Goal: Task Accomplishment & Management: Manage account settings

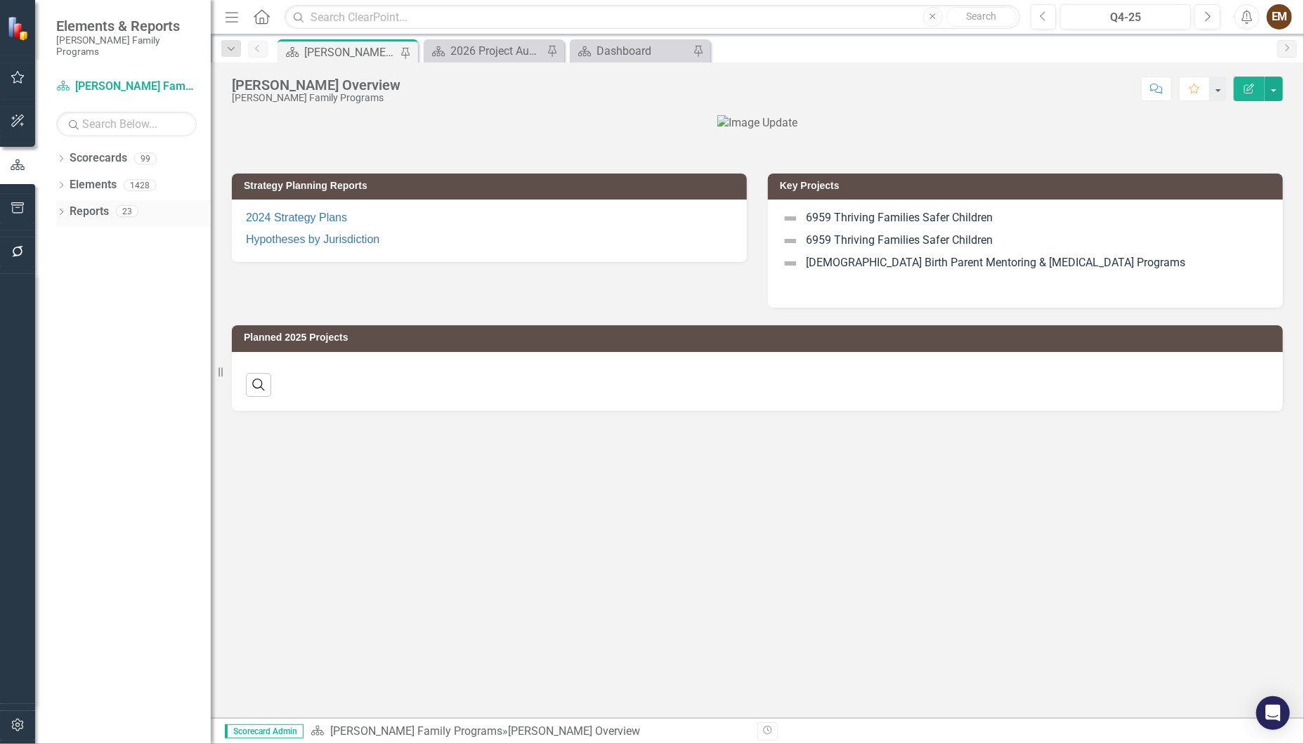
click at [65, 209] on icon "Dropdown" at bounding box center [61, 213] width 10 height 8
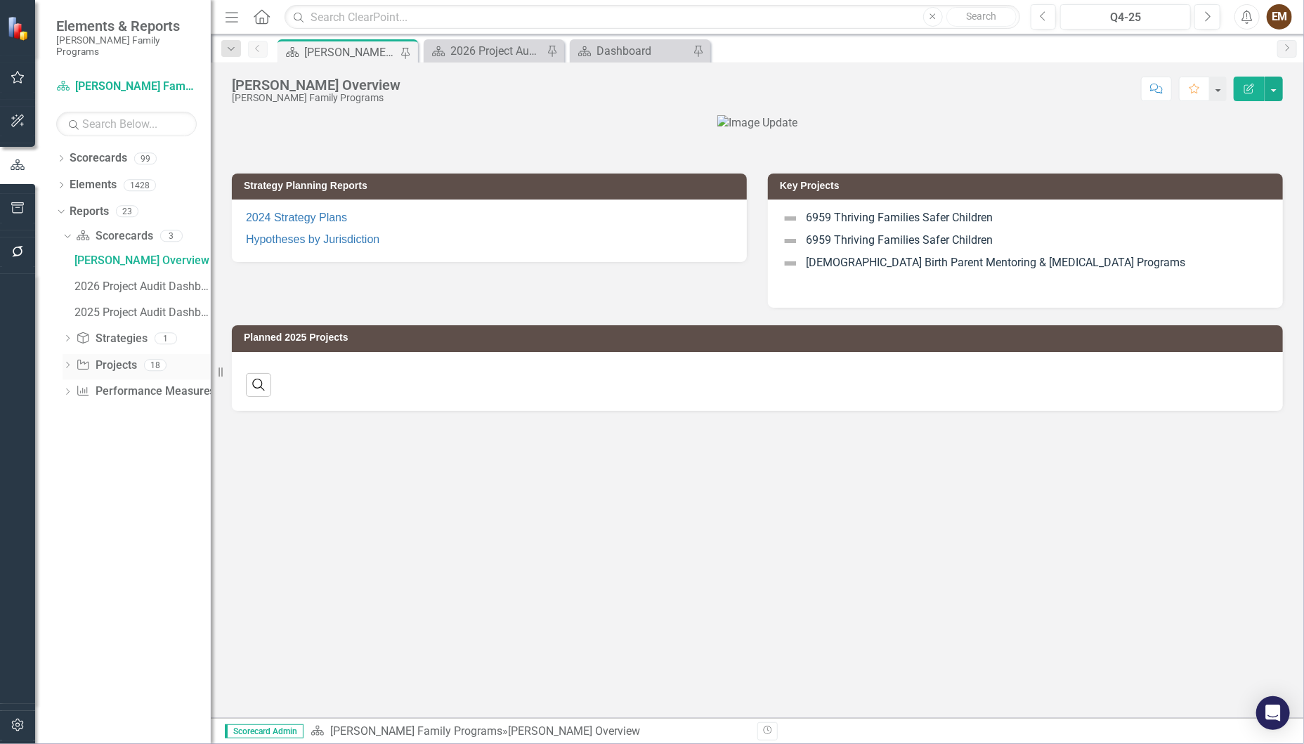
click at [70, 362] on icon "Dropdown" at bounding box center [68, 366] width 10 height 8
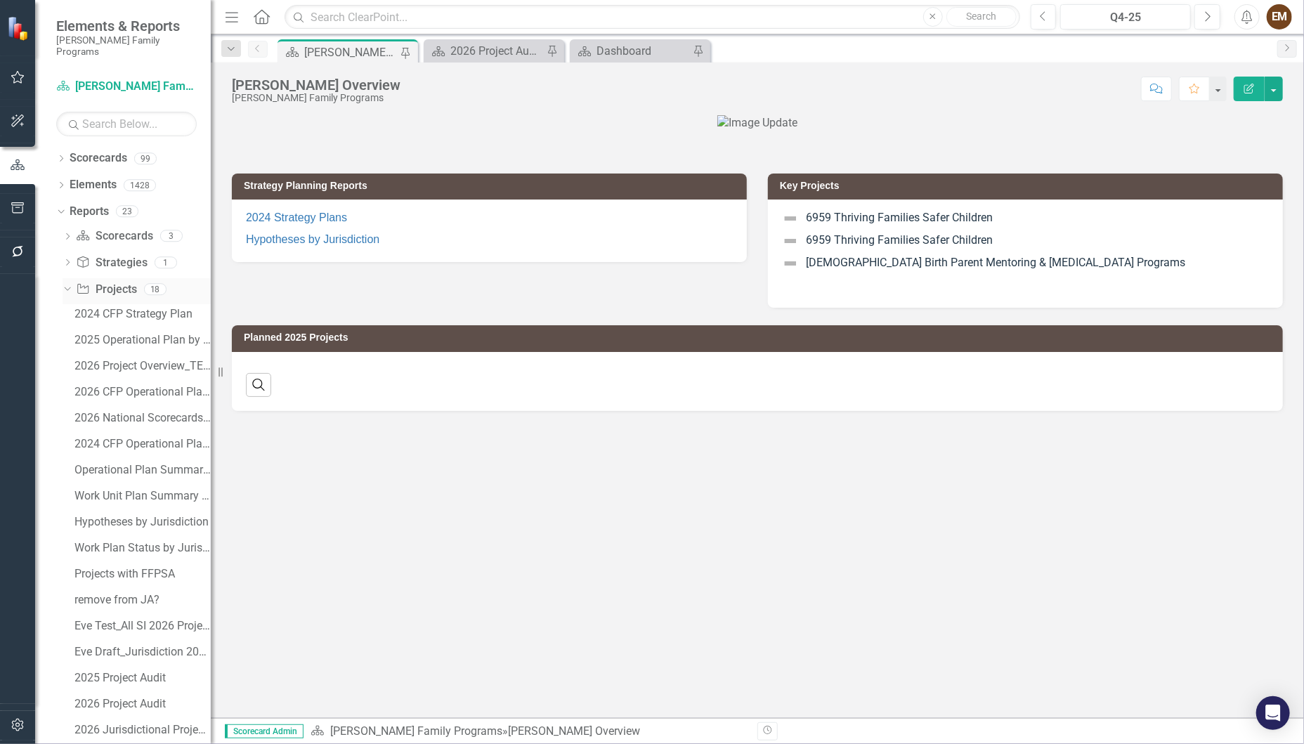
click at [103, 282] on link "Project Projects" at bounding box center [106, 290] width 60 height 16
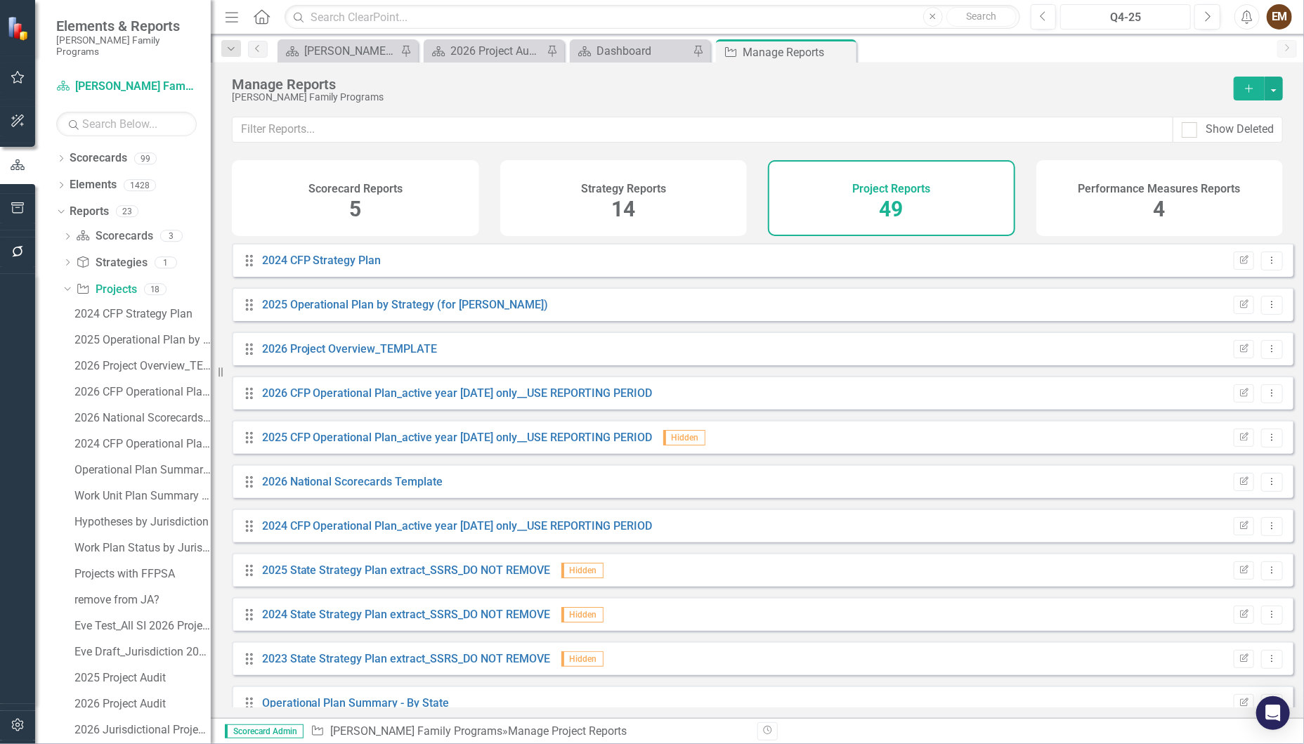
click at [1119, 20] on div "Q4-25" at bounding box center [1125, 17] width 121 height 17
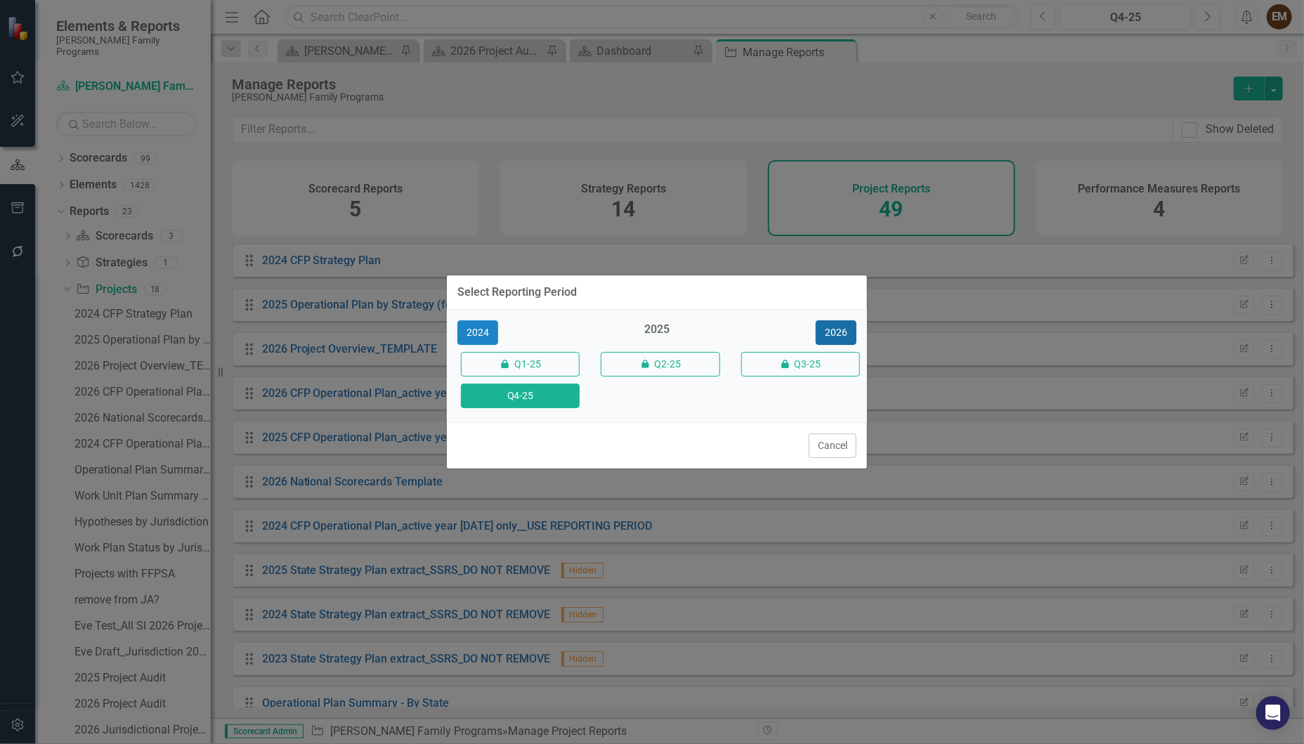
click at [829, 325] on button "2026" at bounding box center [835, 332] width 41 height 25
click at [548, 391] on button "Q4-26" at bounding box center [520, 395] width 119 height 25
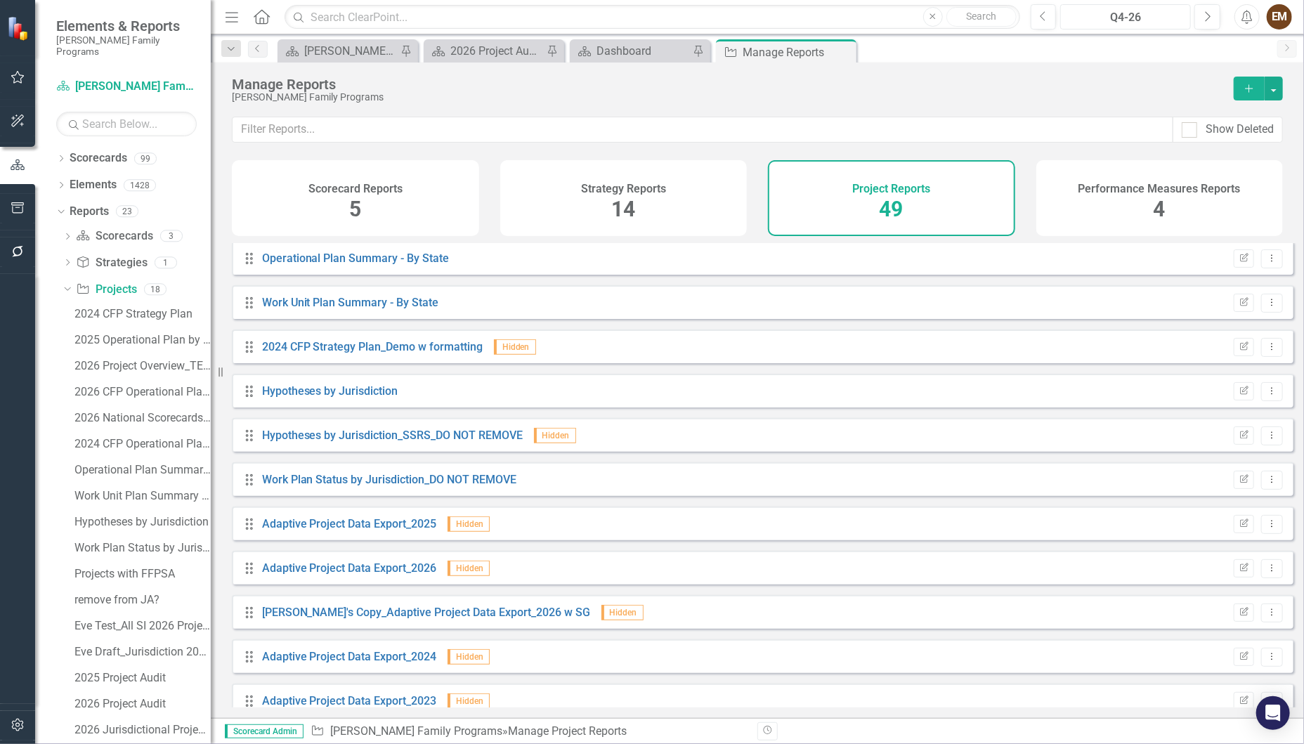
scroll to position [23, 0]
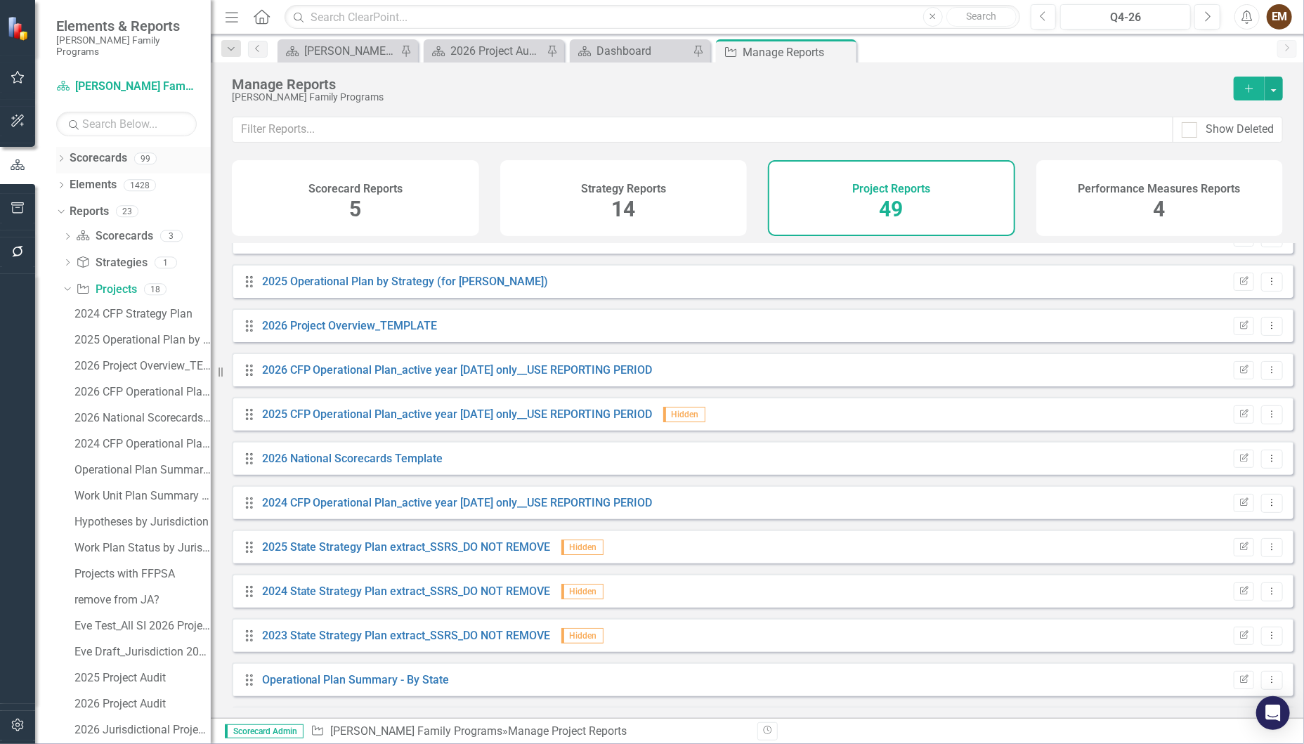
click at [65, 155] on div "Dropdown" at bounding box center [61, 161] width 10 height 12
click at [90, 177] on link "[PERSON_NAME] Family Programs" at bounding box center [143, 185] width 133 height 16
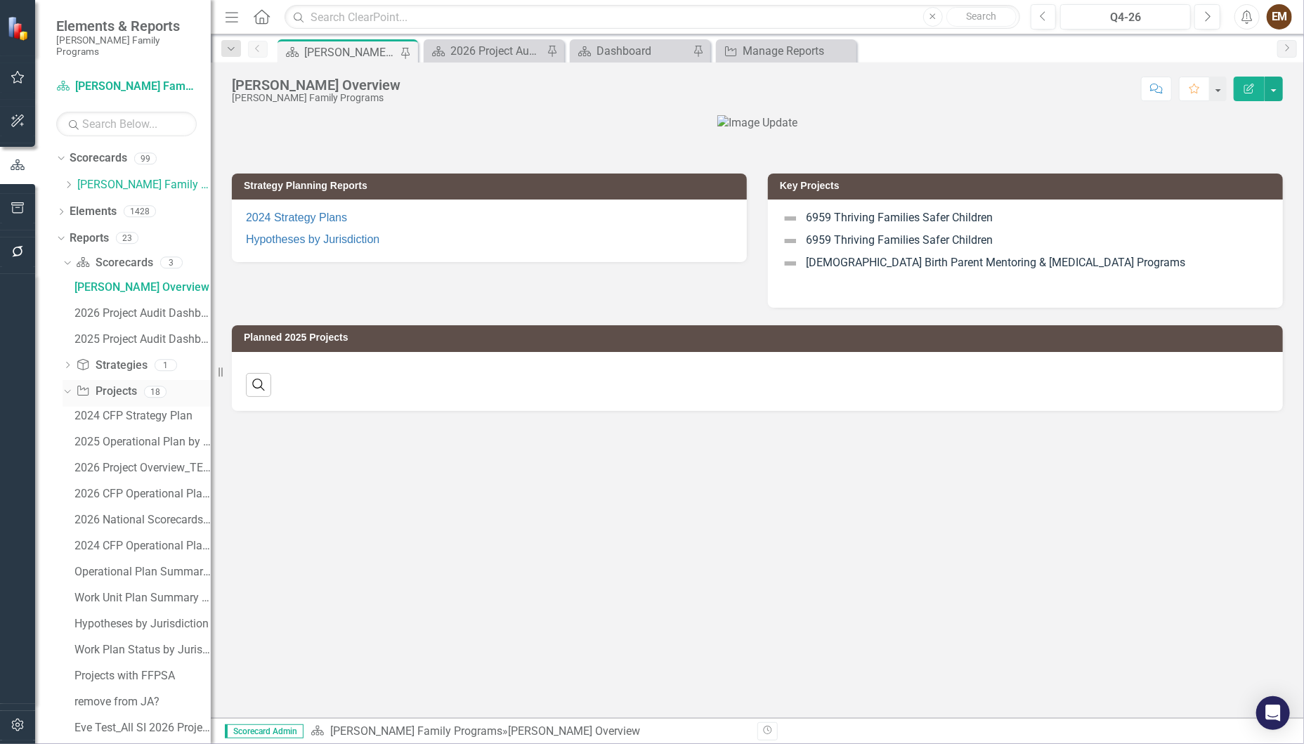
click at [65, 386] on icon "Dropdown" at bounding box center [66, 391] width 8 height 10
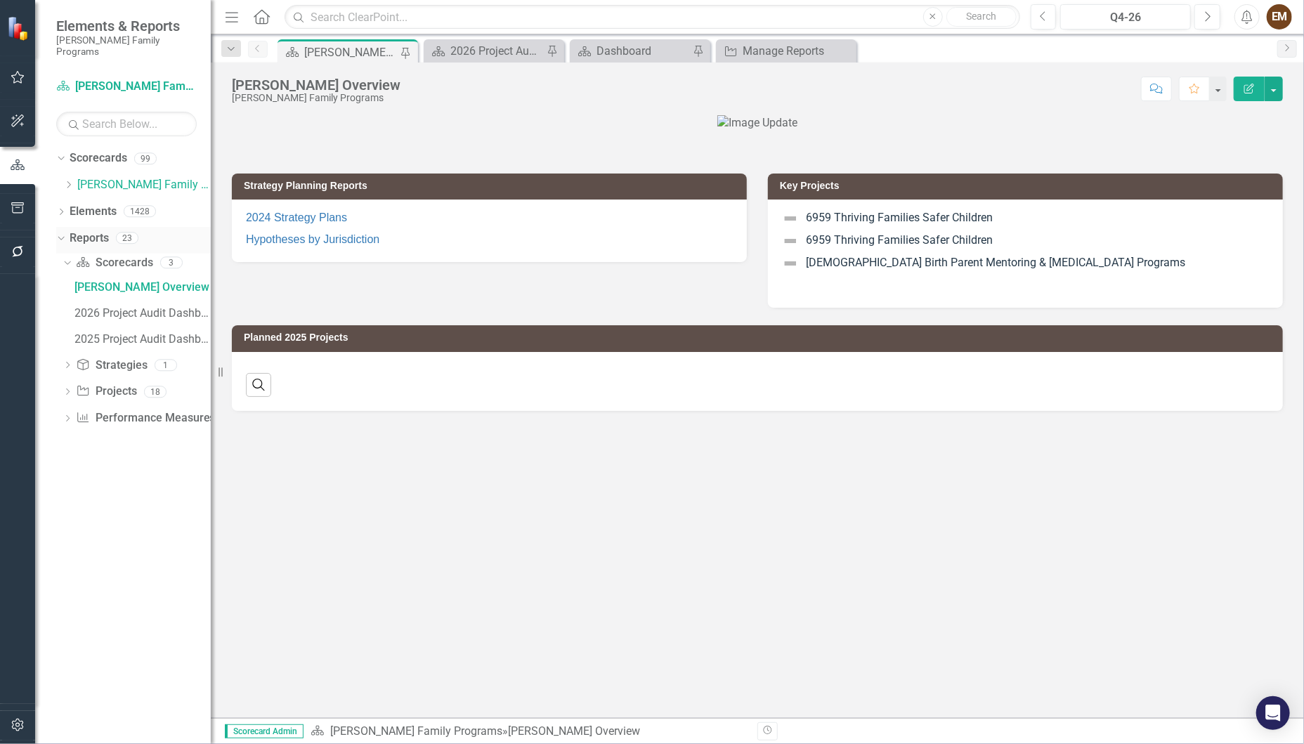
click at [63, 232] on icon "Dropdown" at bounding box center [59, 237] width 8 height 10
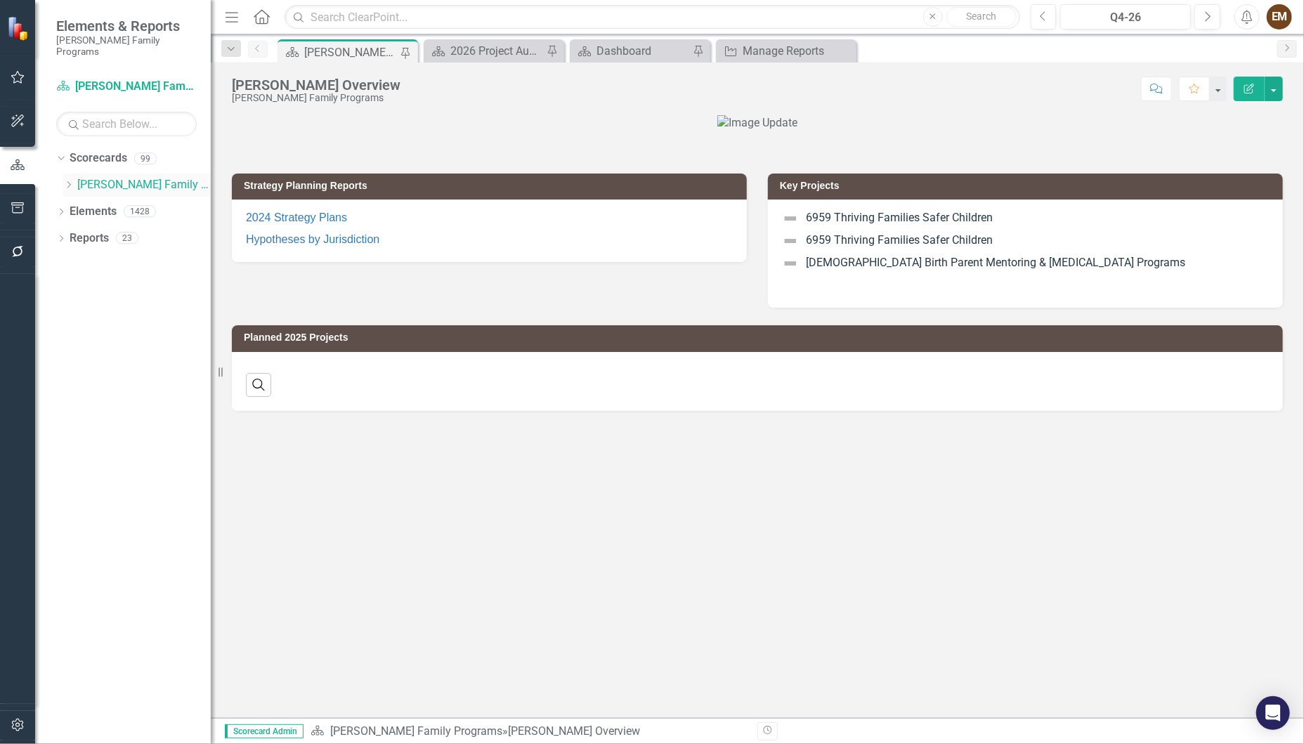
click at [64, 181] on icon "Dropdown" at bounding box center [68, 185] width 11 height 8
click at [105, 204] on link "Strategic Consulting 1" at bounding box center [150, 212] width 119 height 16
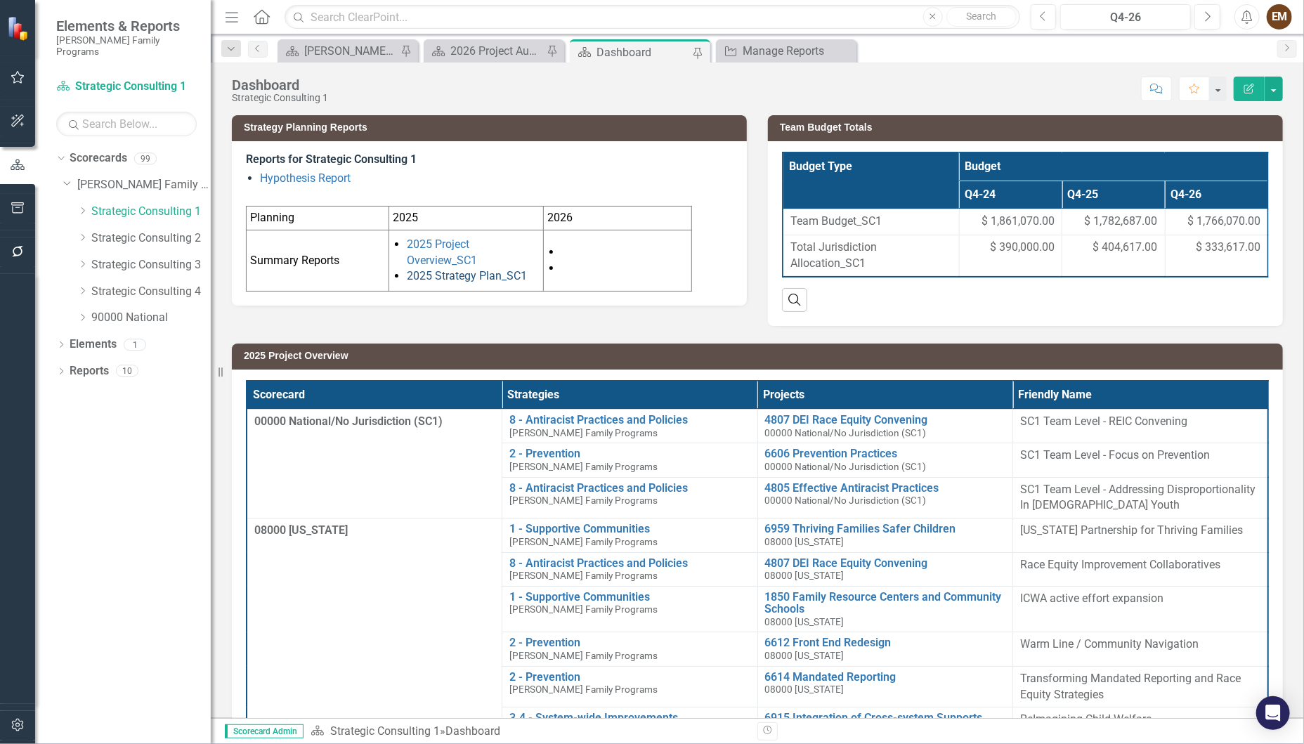
click at [494, 282] on link "2025 Strategy Plan_SC1" at bounding box center [467, 275] width 120 height 13
click at [65, 369] on icon "Dropdown" at bounding box center [61, 373] width 10 height 8
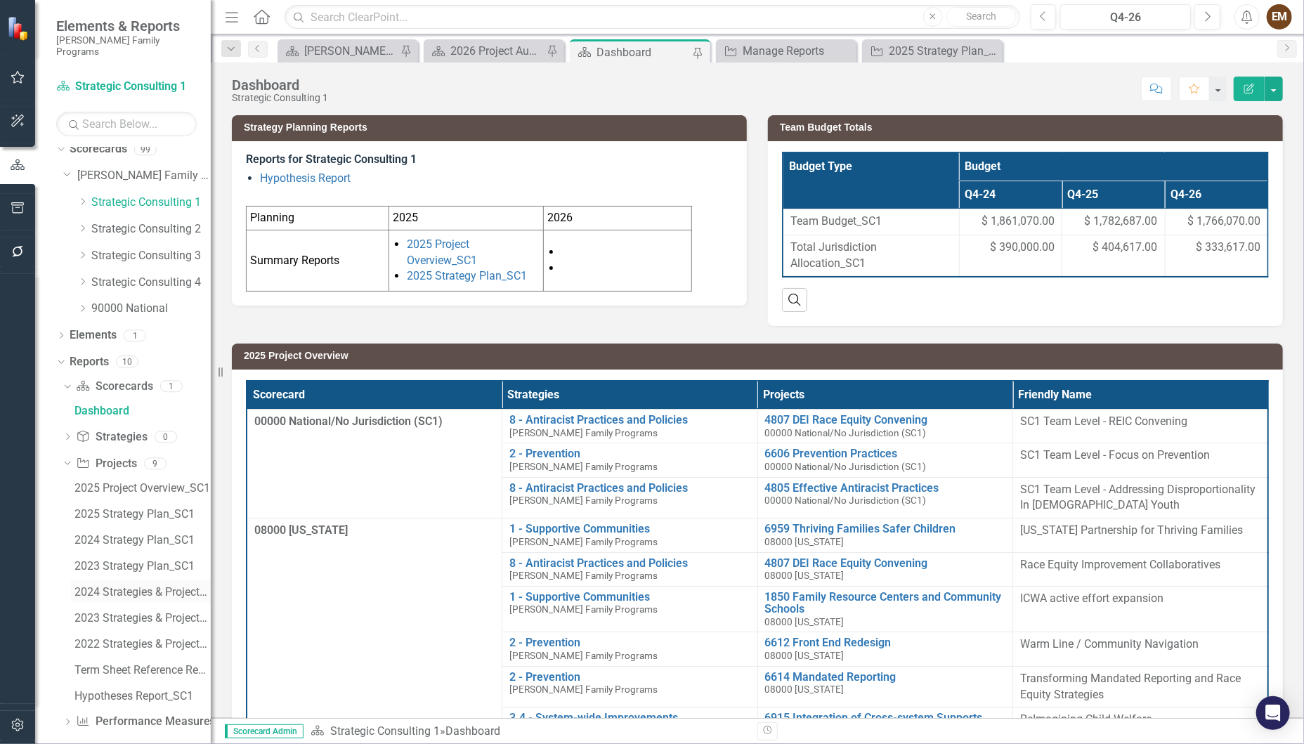
scroll to position [11, 0]
click at [145, 662] on div "Term Sheet Reference Report_SC1" at bounding box center [142, 668] width 136 height 13
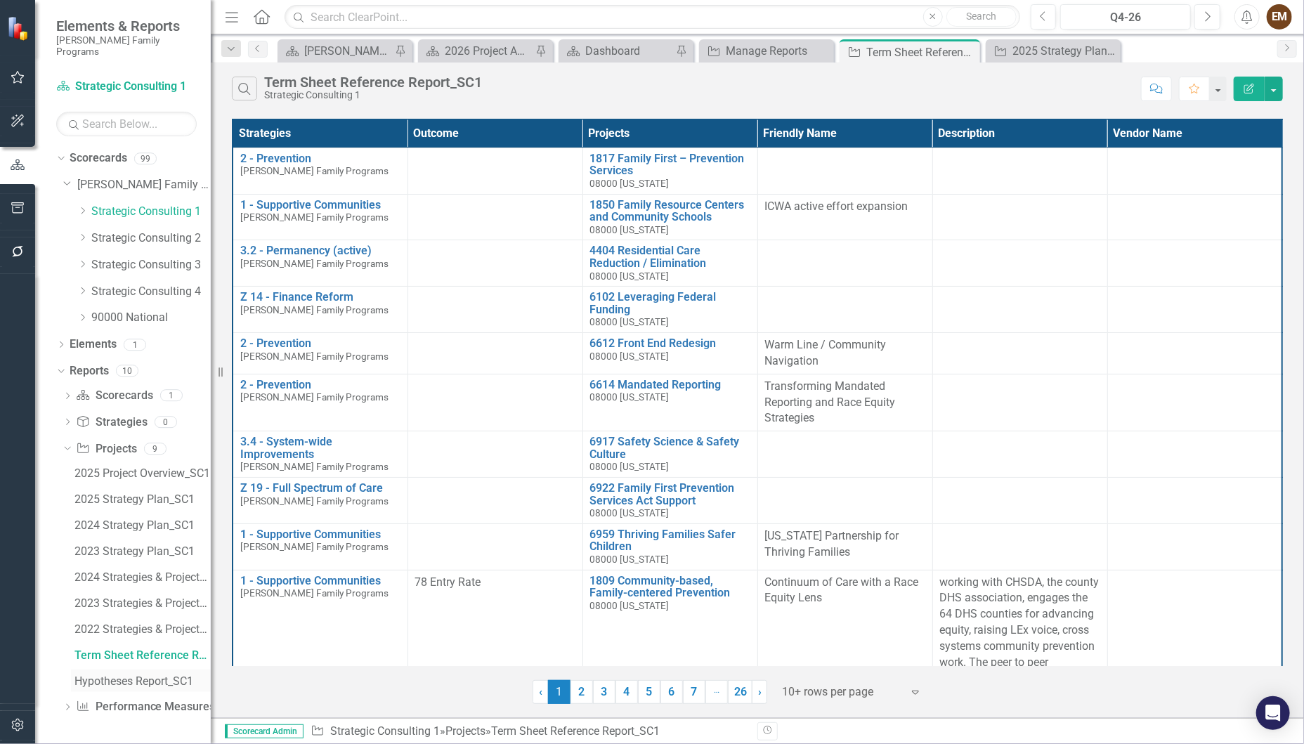
click at [164, 675] on div "Hypotheses Report_SC1" at bounding box center [142, 681] width 136 height 13
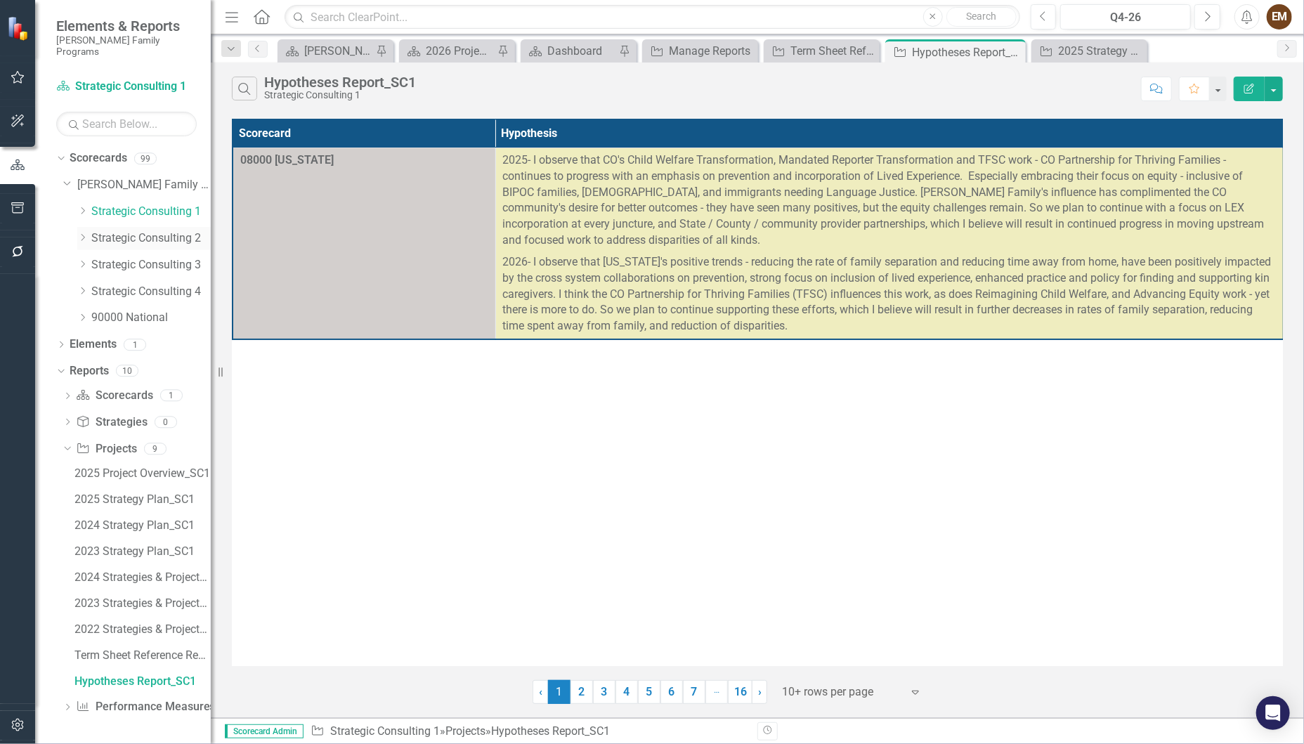
click at [99, 230] on link "Strategic Consulting 2" at bounding box center [150, 238] width 119 height 16
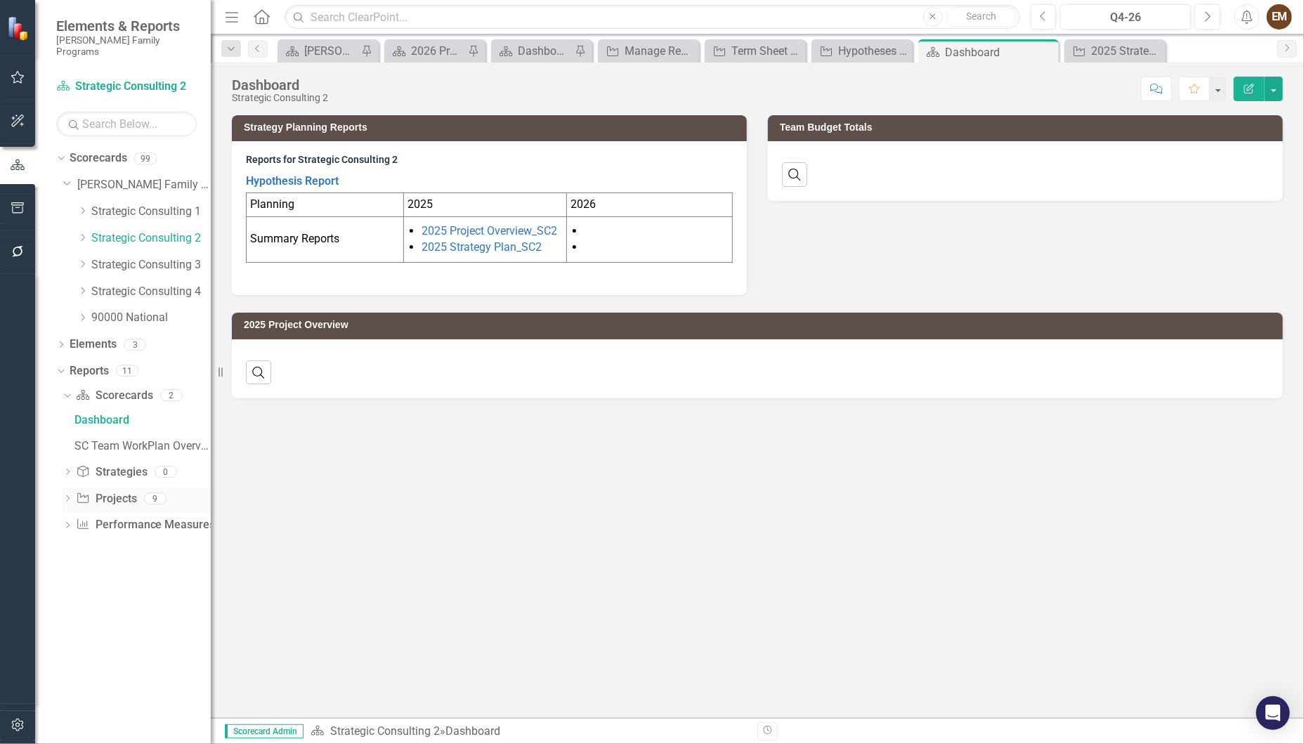
click at [69, 495] on icon at bounding box center [68, 498] width 4 height 6
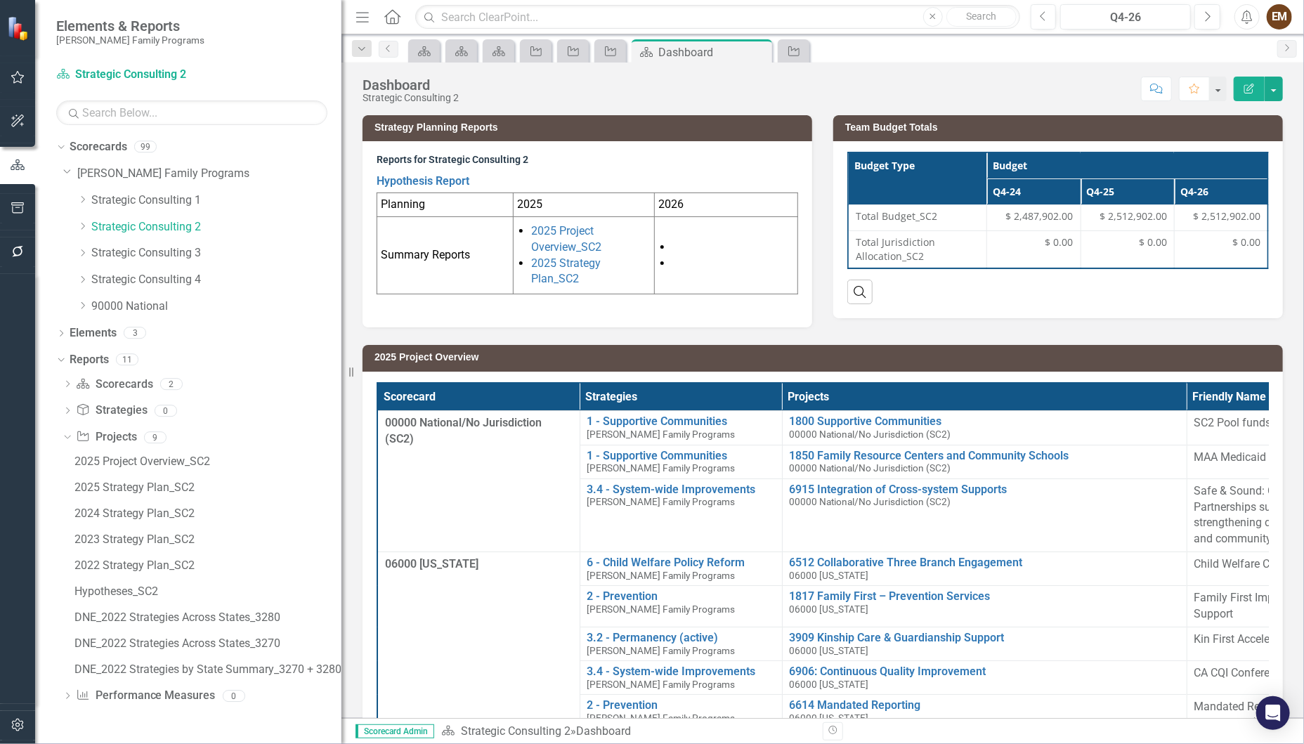
drag, startPoint x: 216, startPoint y: 493, endPoint x: 341, endPoint y: 492, distance: 125.7
click at [341, 492] on div "Resize" at bounding box center [346, 372] width 11 height 744
drag, startPoint x: 79, startPoint y: 303, endPoint x: 145, endPoint y: 357, distance: 84.9
click at [79, 303] on icon "Dropdown" at bounding box center [82, 305] width 11 height 8
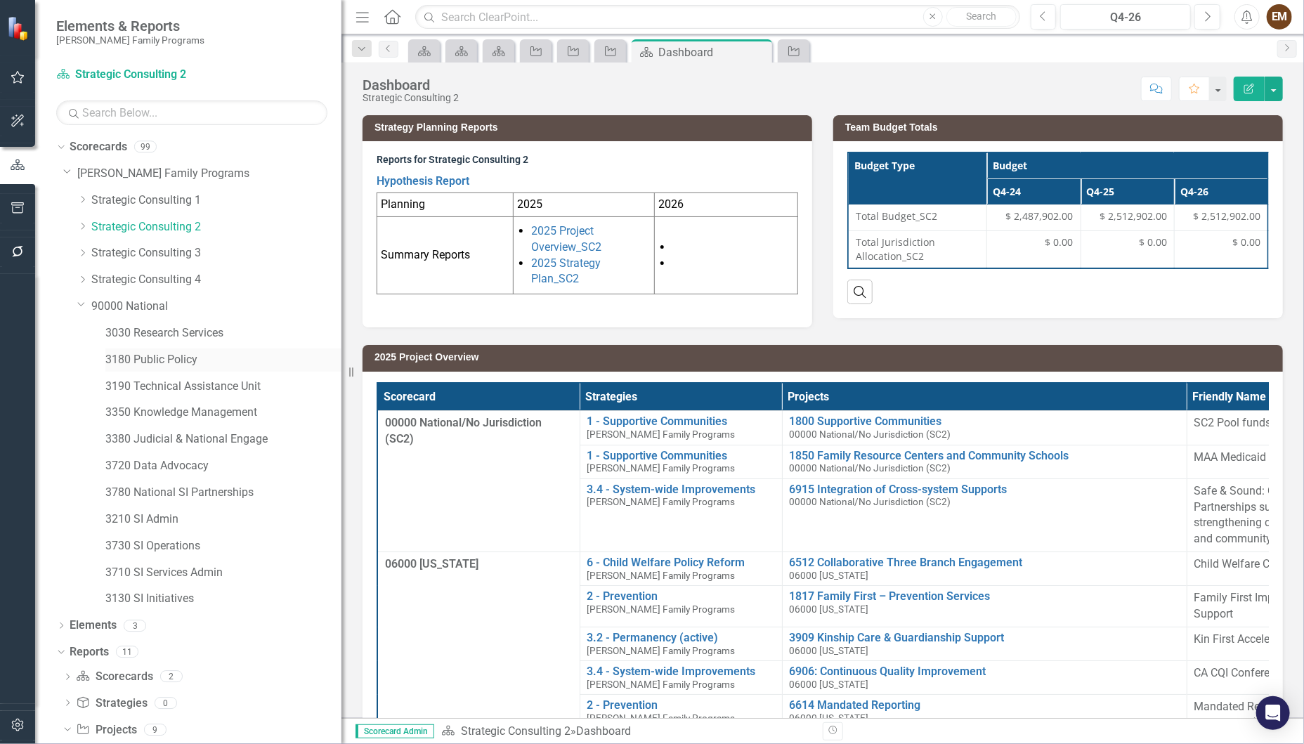
click at [150, 357] on link "3180 Public Policy" at bounding box center [223, 360] width 236 height 16
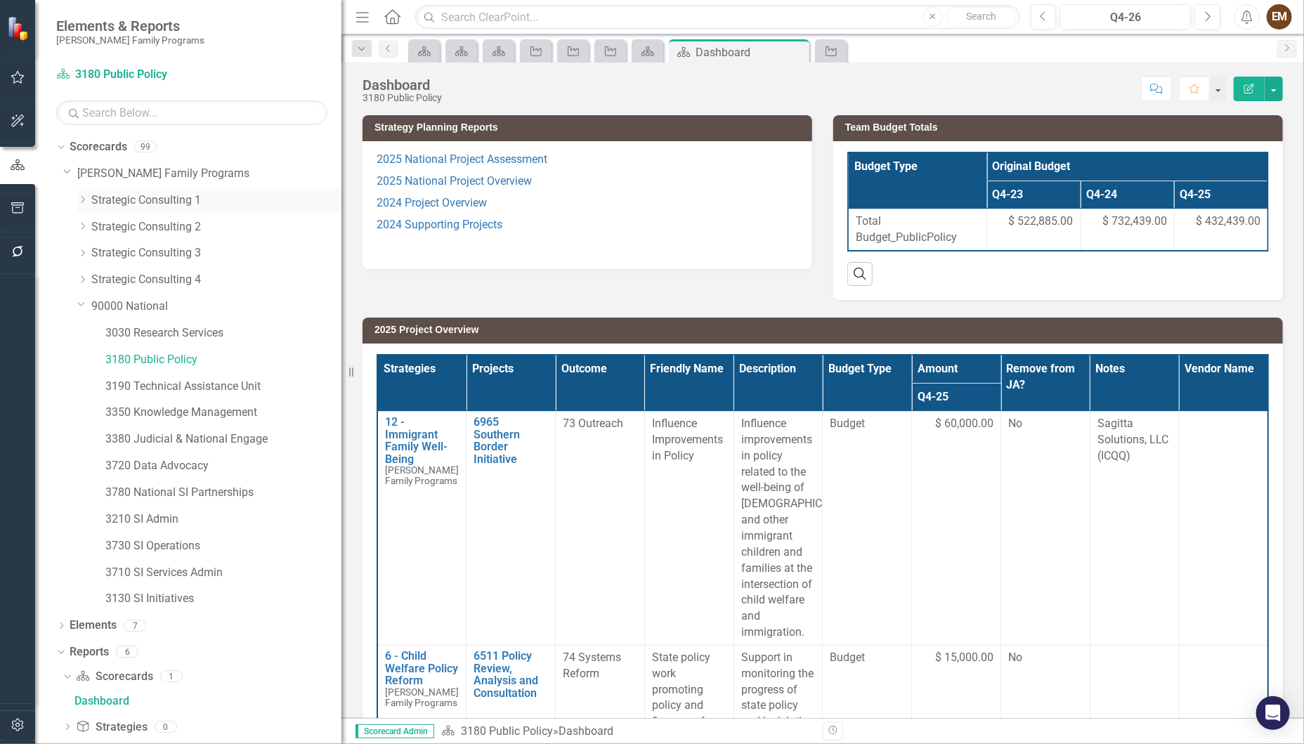
click at [86, 193] on div "Dropdown Strategic Consulting 1" at bounding box center [209, 200] width 264 height 23
click at [84, 199] on icon "Dropdown" at bounding box center [82, 199] width 11 height 8
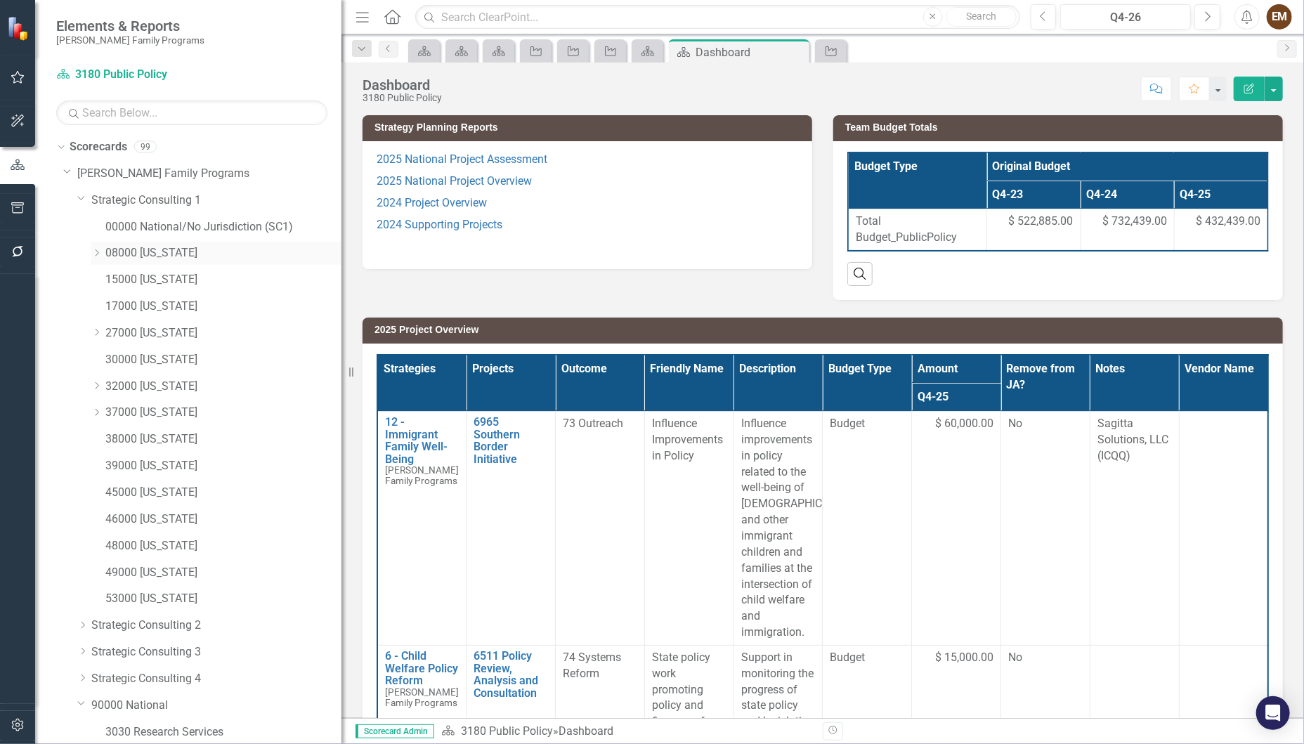
click at [169, 258] on link "08000 [US_STATE]" at bounding box center [223, 253] width 236 height 16
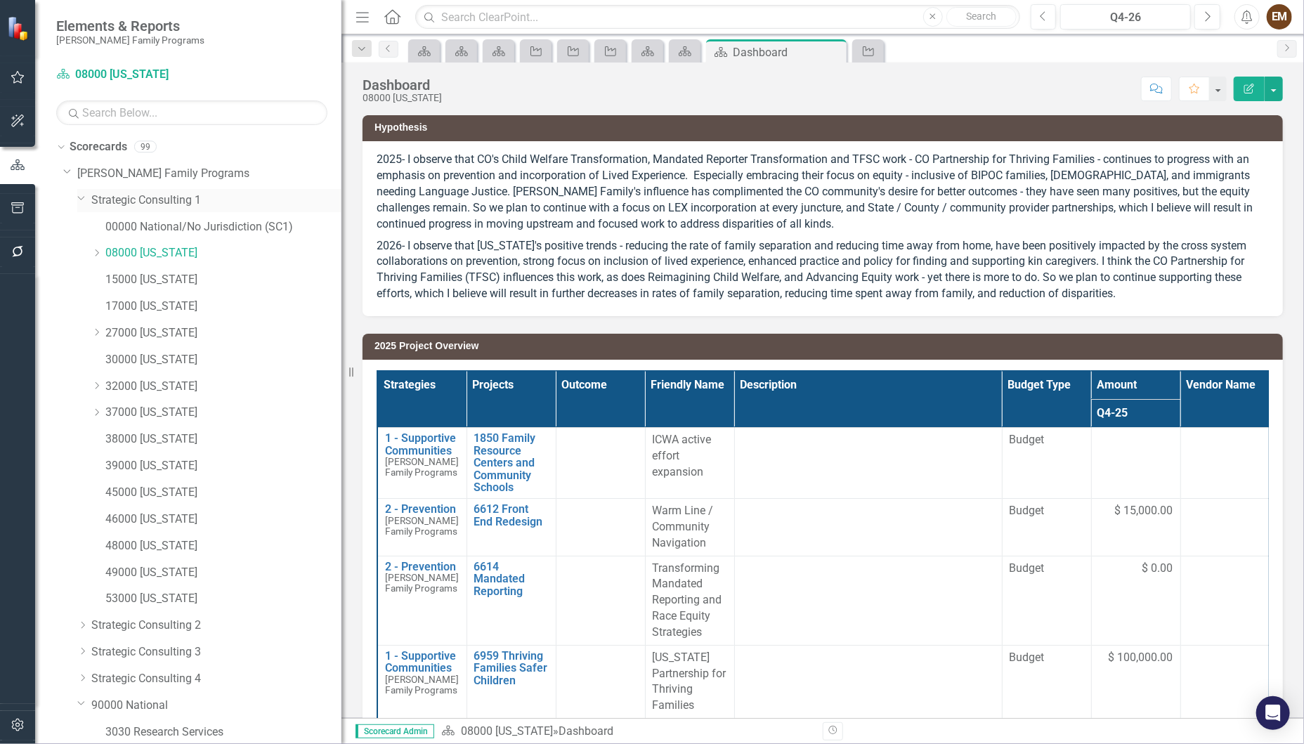
click at [140, 201] on link "Strategic Consulting 1" at bounding box center [216, 200] width 250 height 16
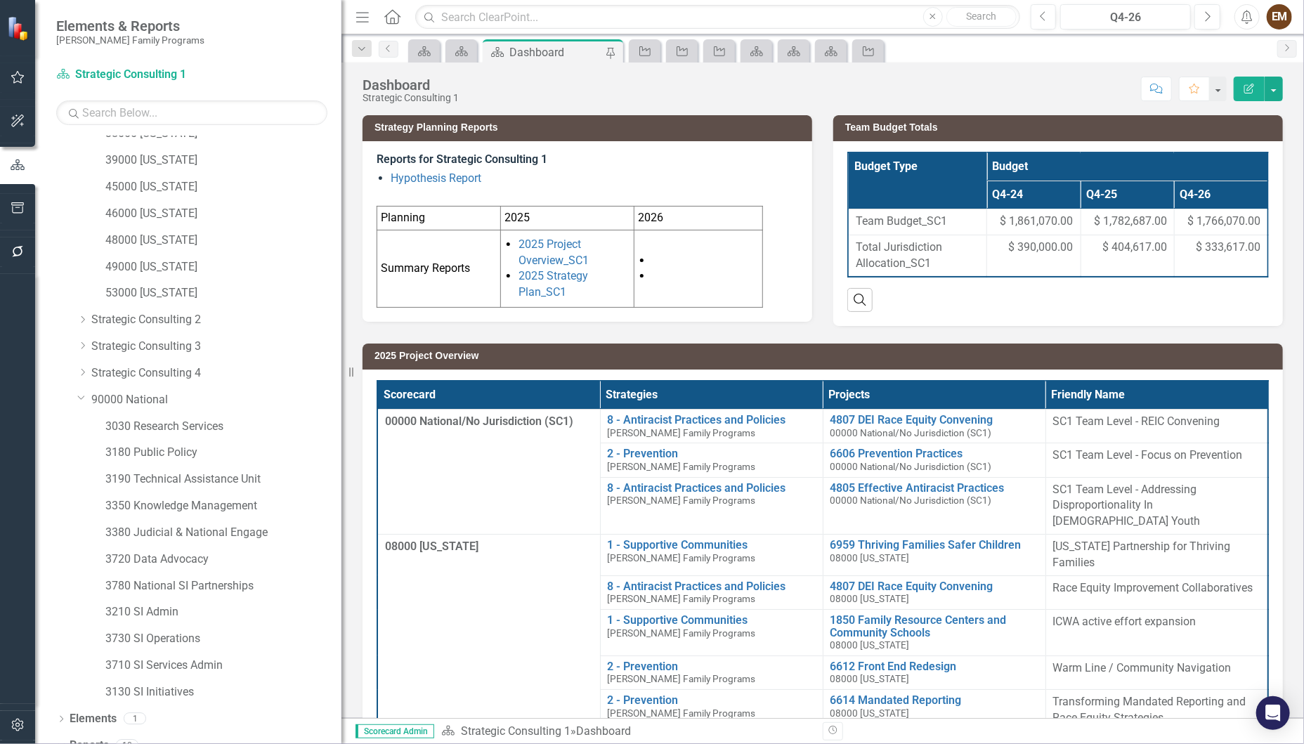
scroll to position [365, 0]
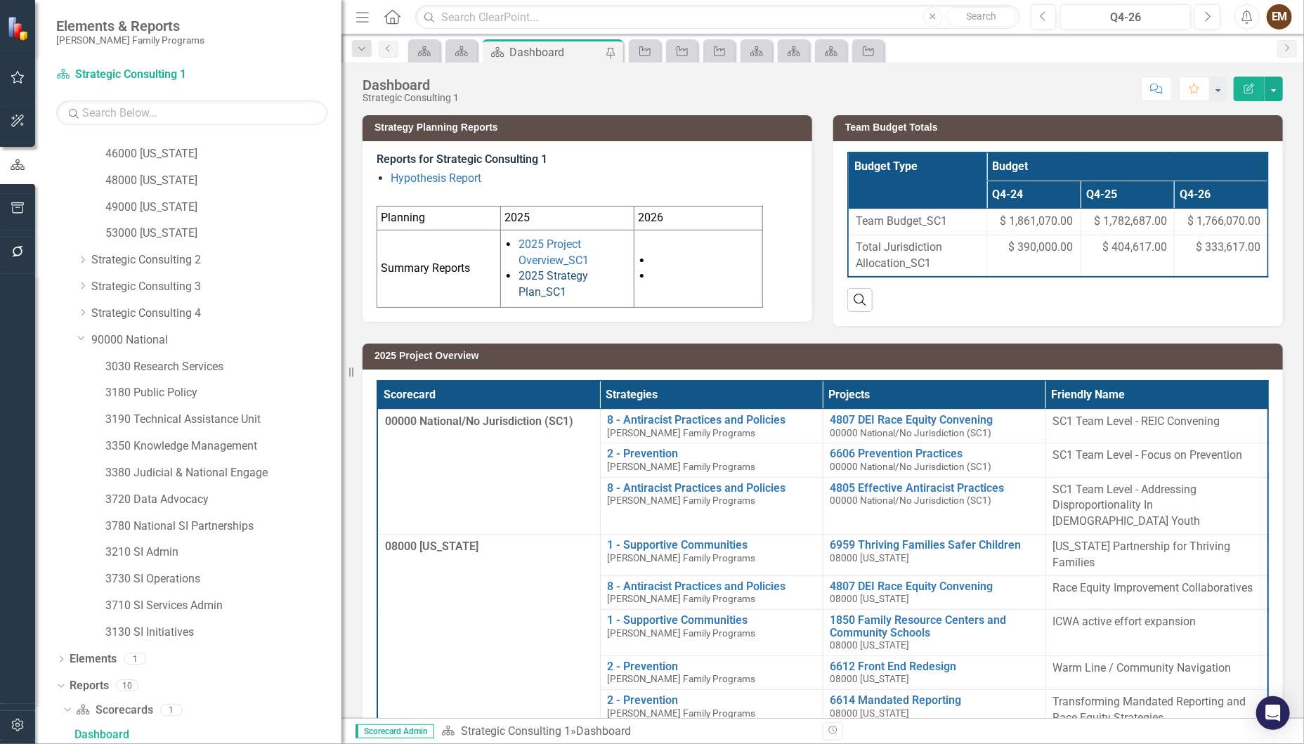
click at [528, 283] on link "2025 Strategy Plan_SC1" at bounding box center [553, 283] width 70 height 29
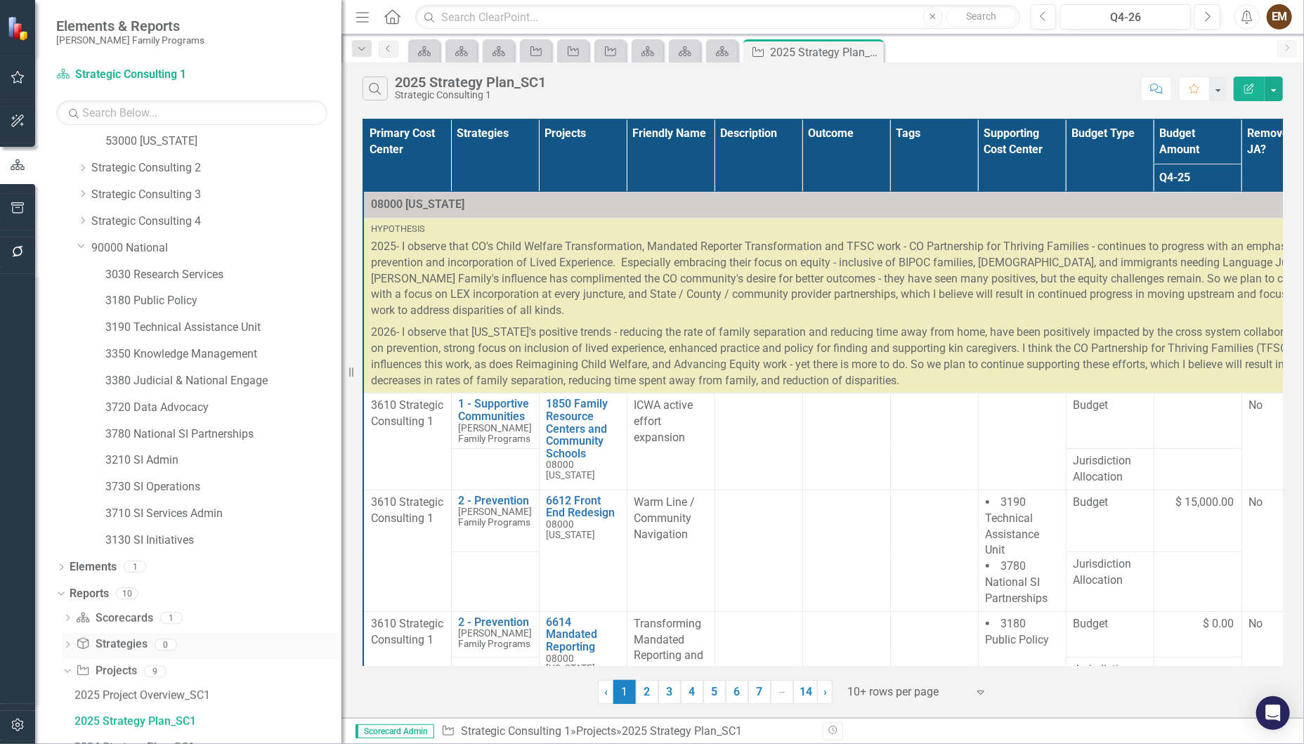
scroll to position [256, 0]
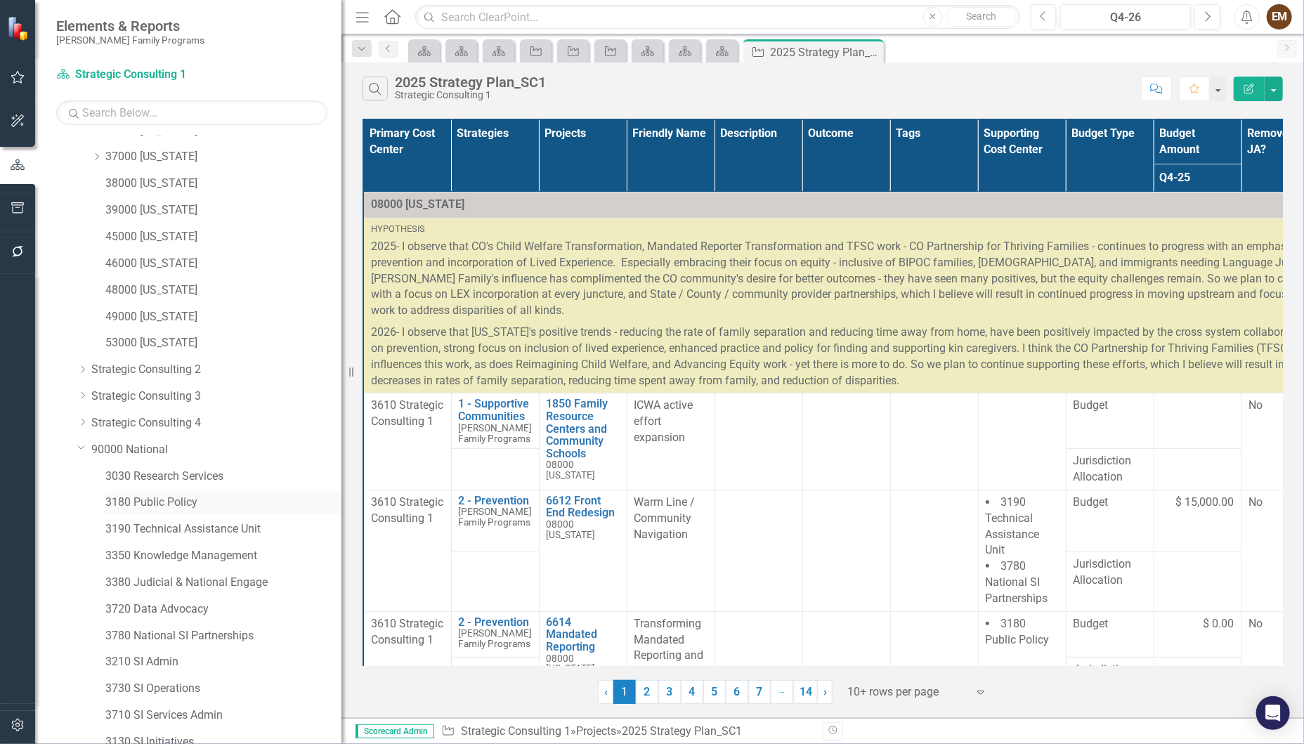
click at [164, 501] on link "3180 Public Policy" at bounding box center [223, 502] width 236 height 16
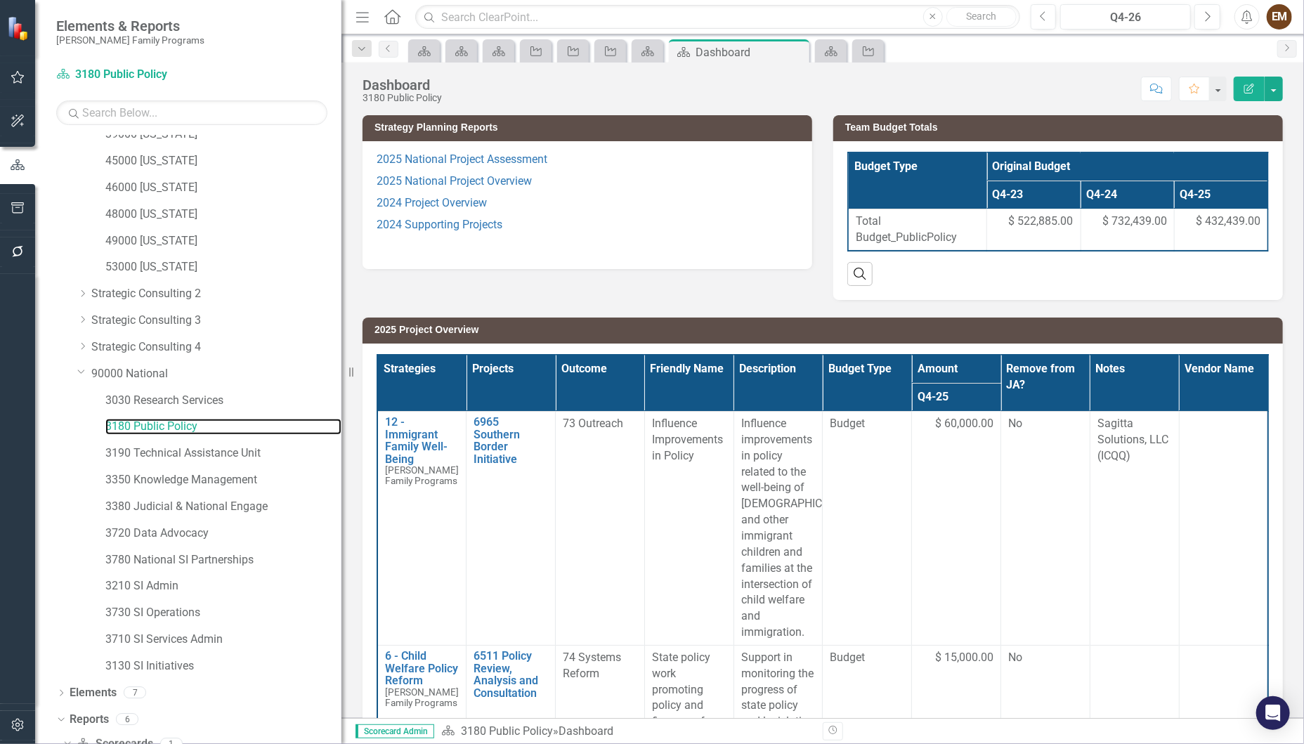
scroll to position [365, 0]
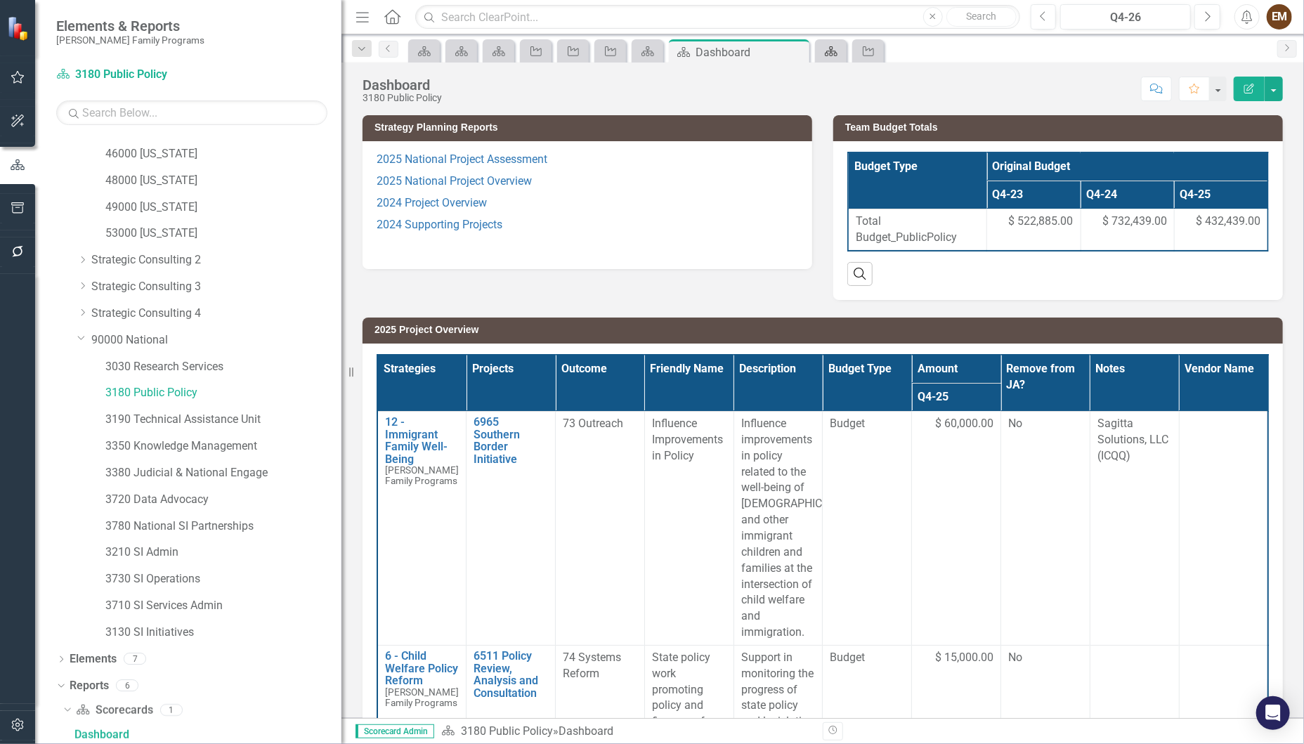
click at [838, 50] on icon "Scorecard" at bounding box center [831, 51] width 14 height 11
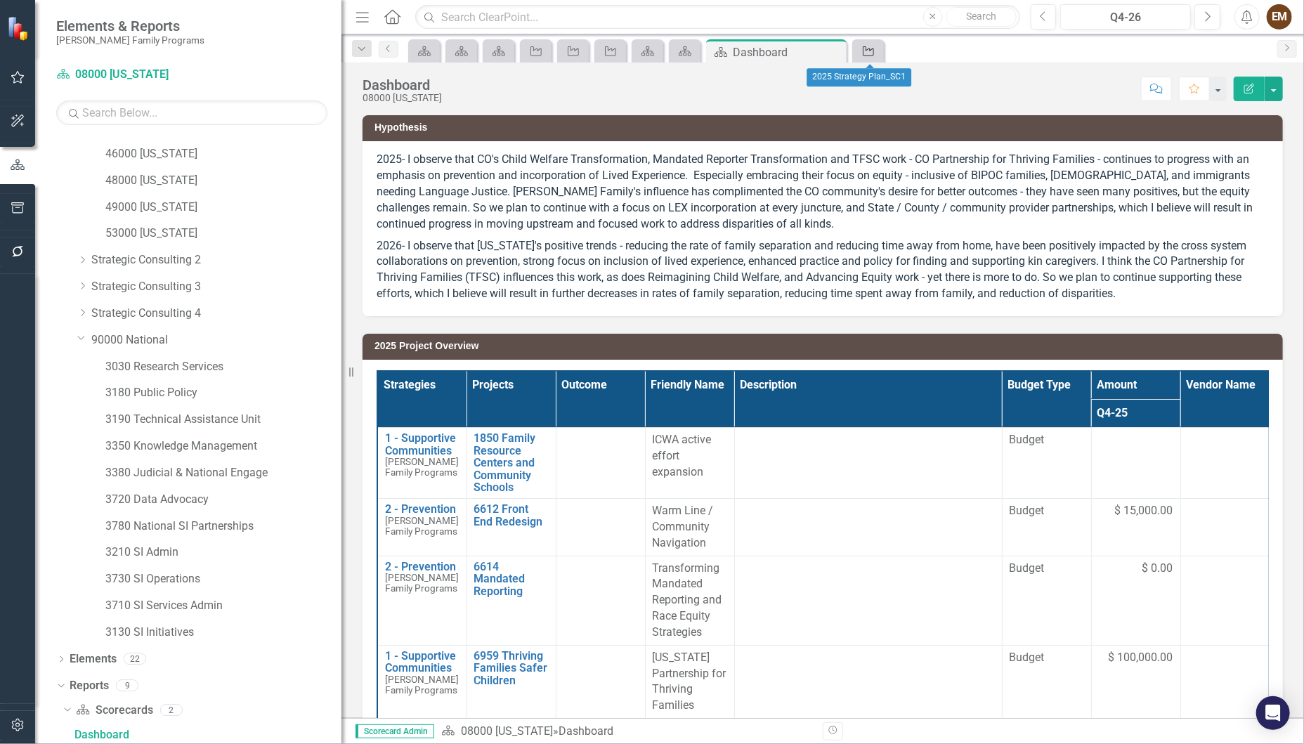
click at [865, 48] on icon "Project" at bounding box center [868, 51] width 14 height 11
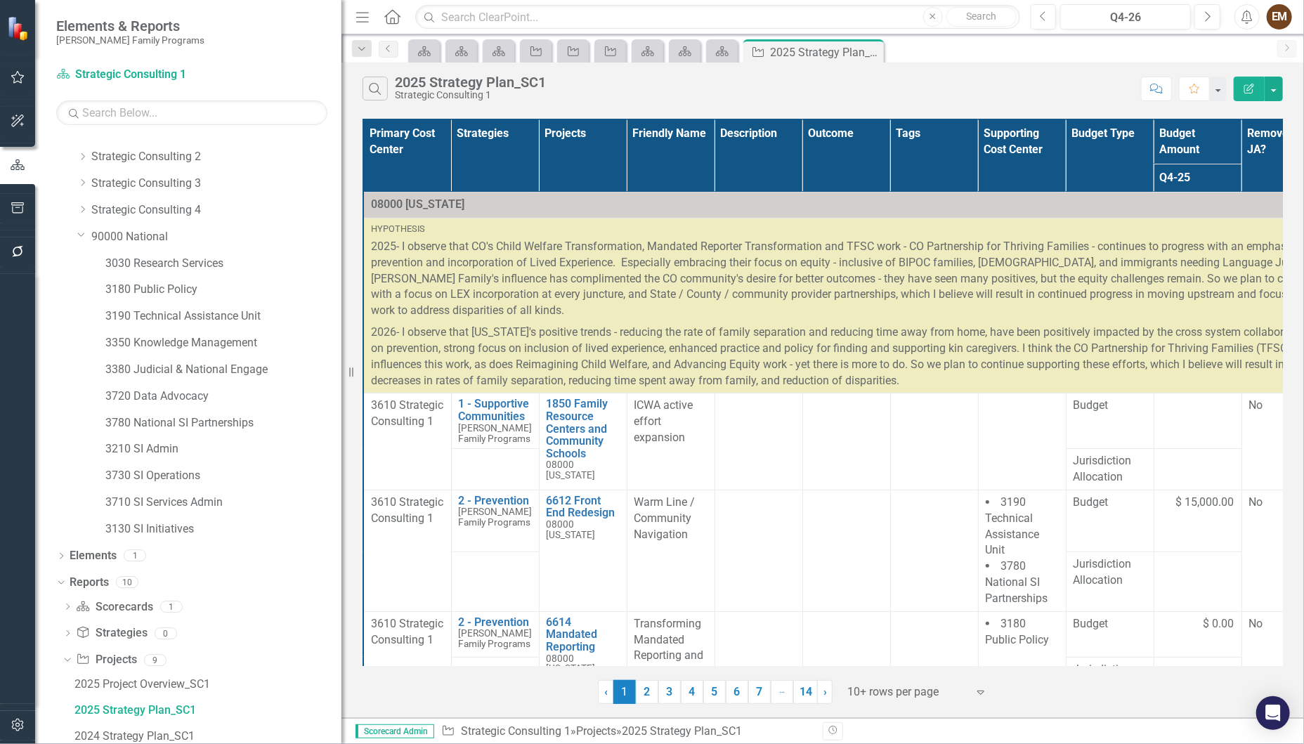
scroll to position [445, 0]
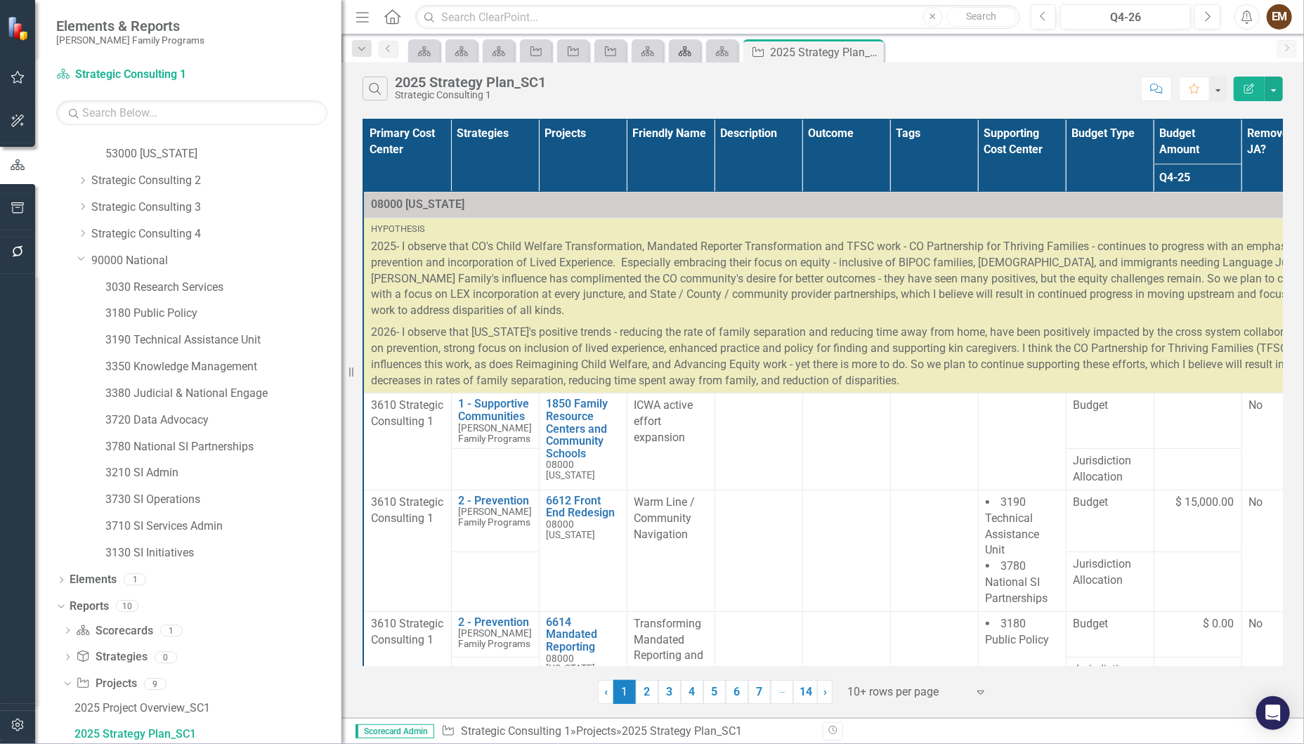
click at [681, 47] on icon "Scorecard" at bounding box center [685, 51] width 14 height 11
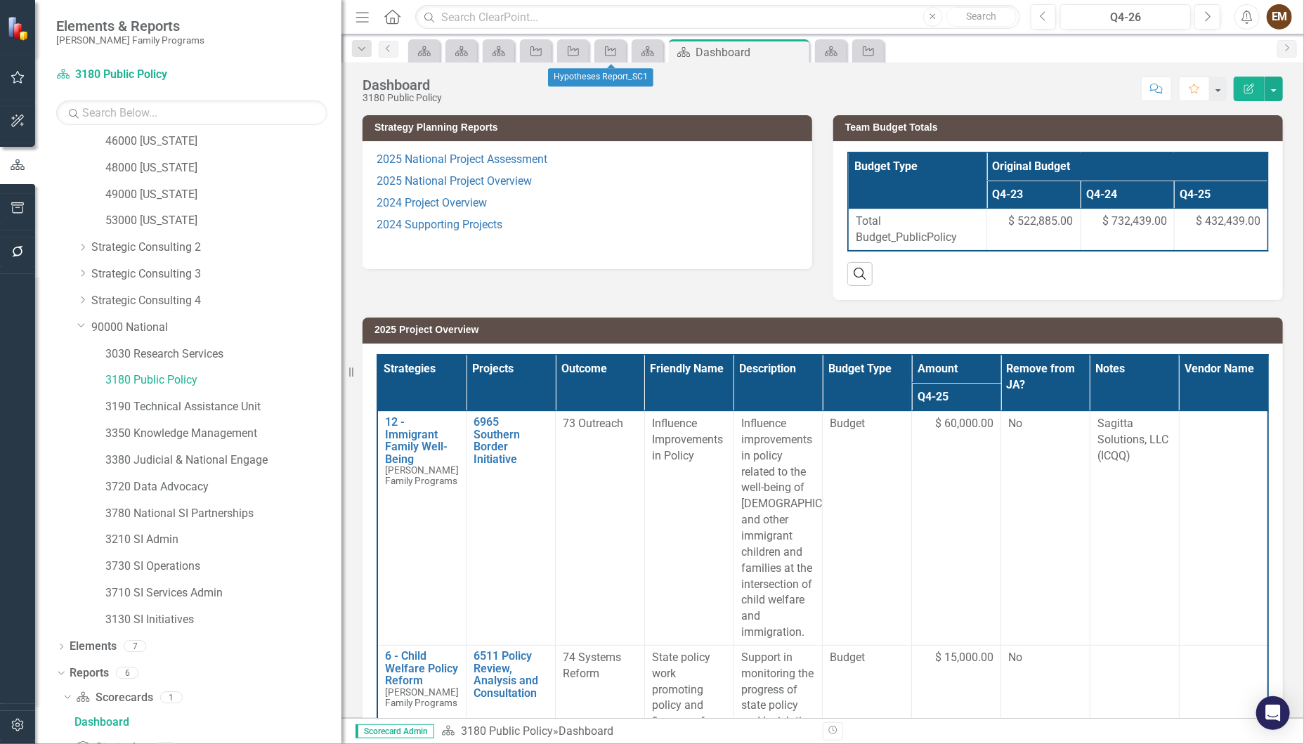
click at [629, 50] on span "Project" at bounding box center [609, 50] width 37 height 22
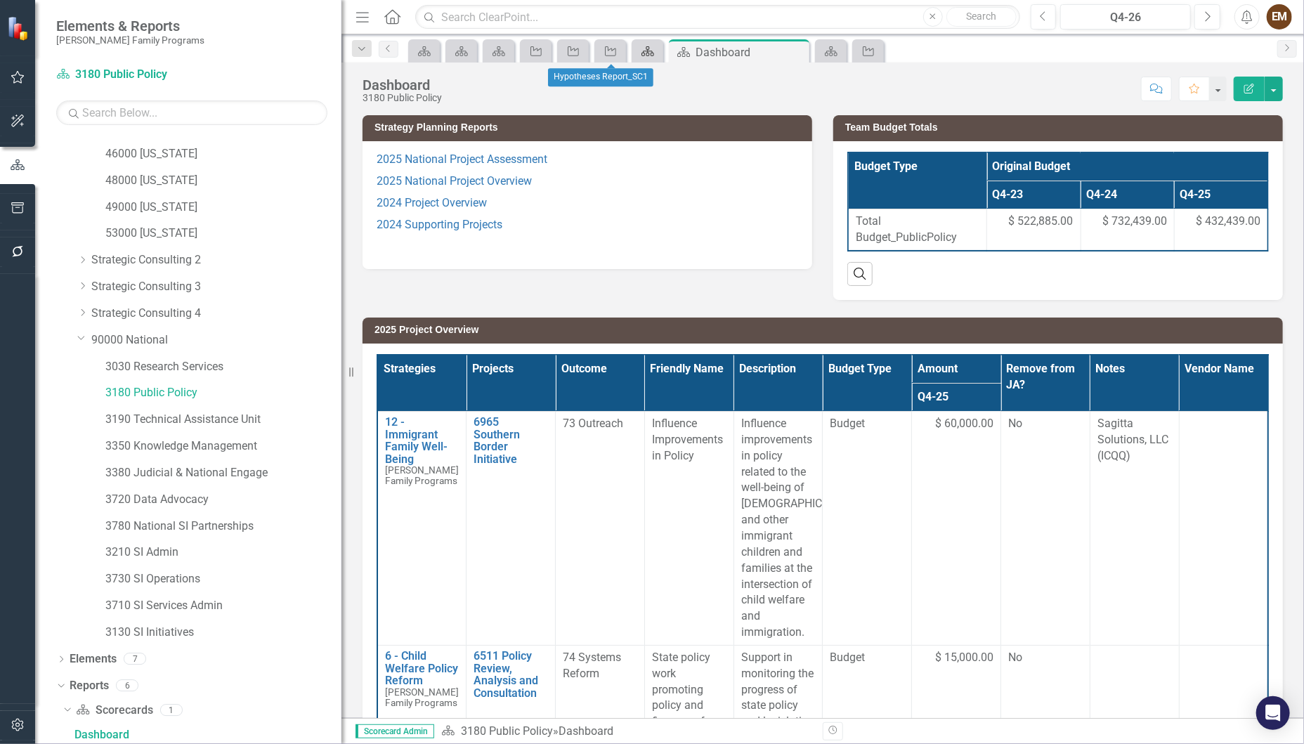
click at [647, 50] on icon "Scorecard" at bounding box center [648, 51] width 14 height 11
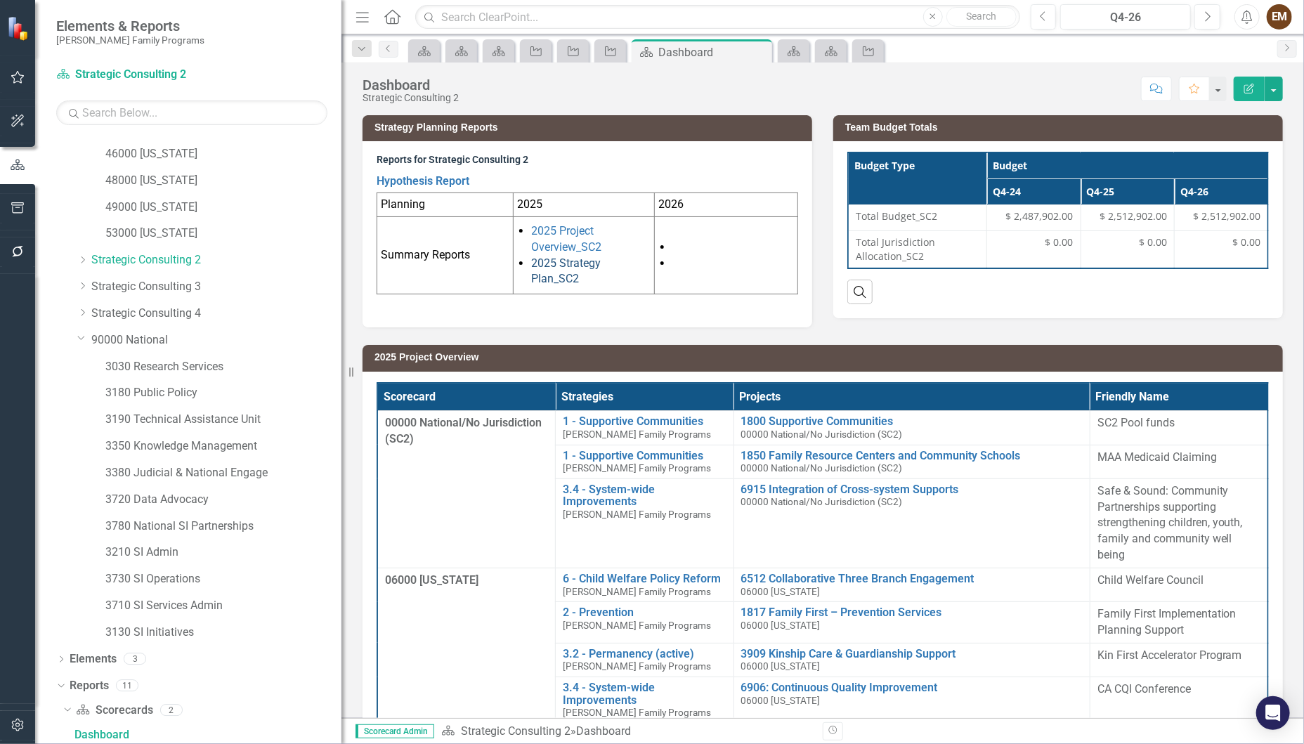
click at [542, 275] on link "2025 Strategy Plan_SC2" at bounding box center [566, 270] width 70 height 29
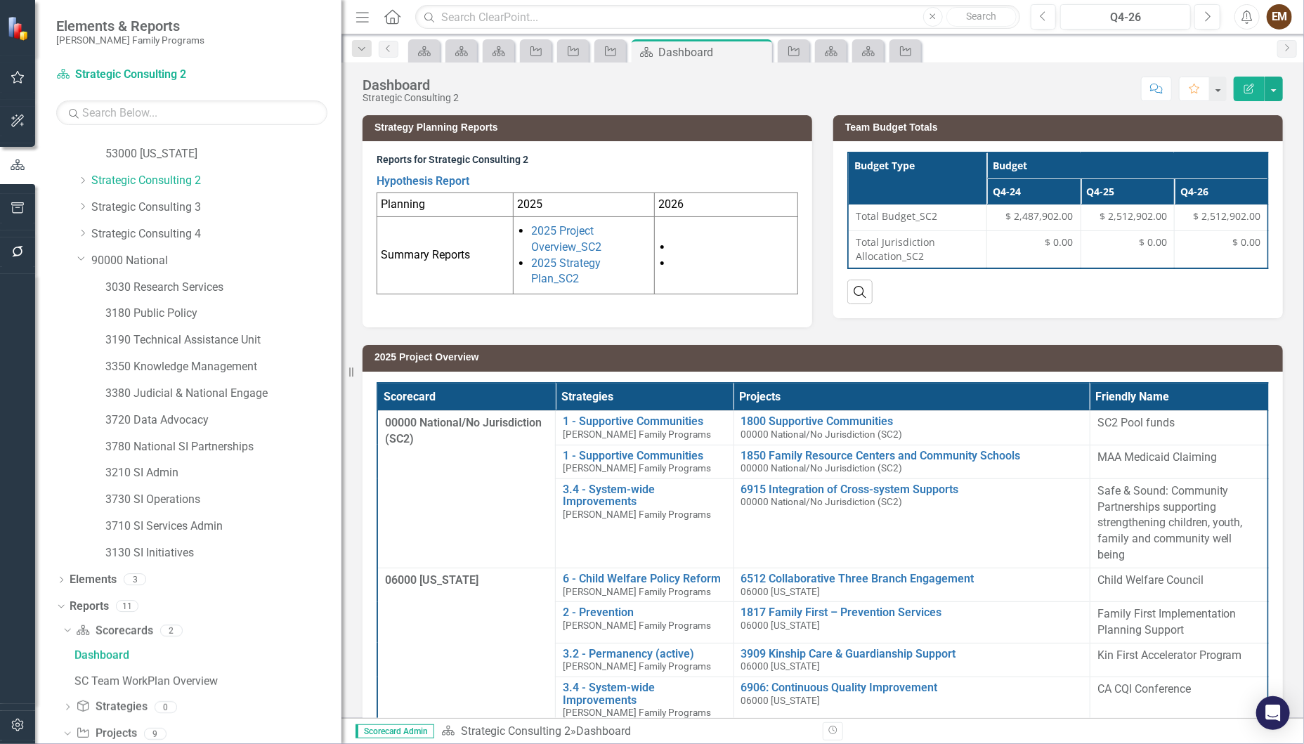
scroll to position [365, 0]
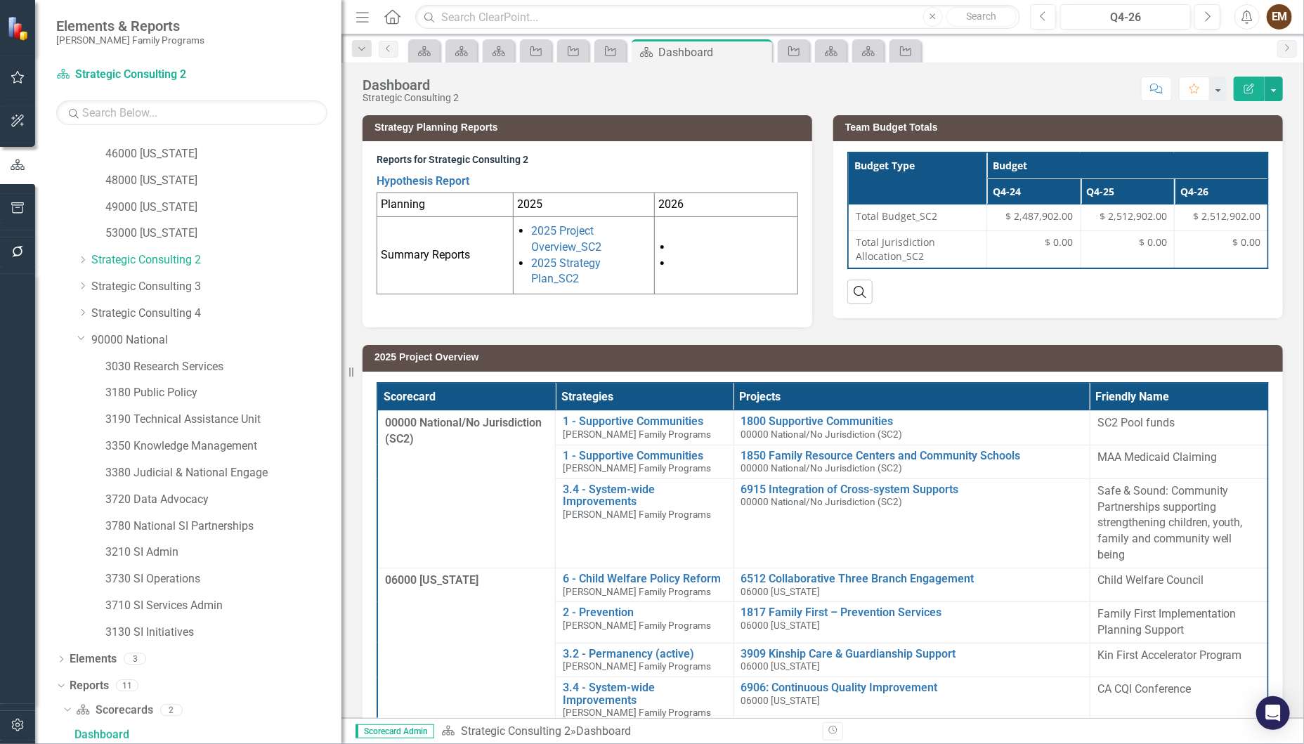
click at [646, 83] on div "Score: N/A Q4-26 Completed Comment Favorite Edit Report" at bounding box center [874, 89] width 817 height 24
click at [494, 52] on icon "Scorecard" at bounding box center [499, 51] width 14 height 11
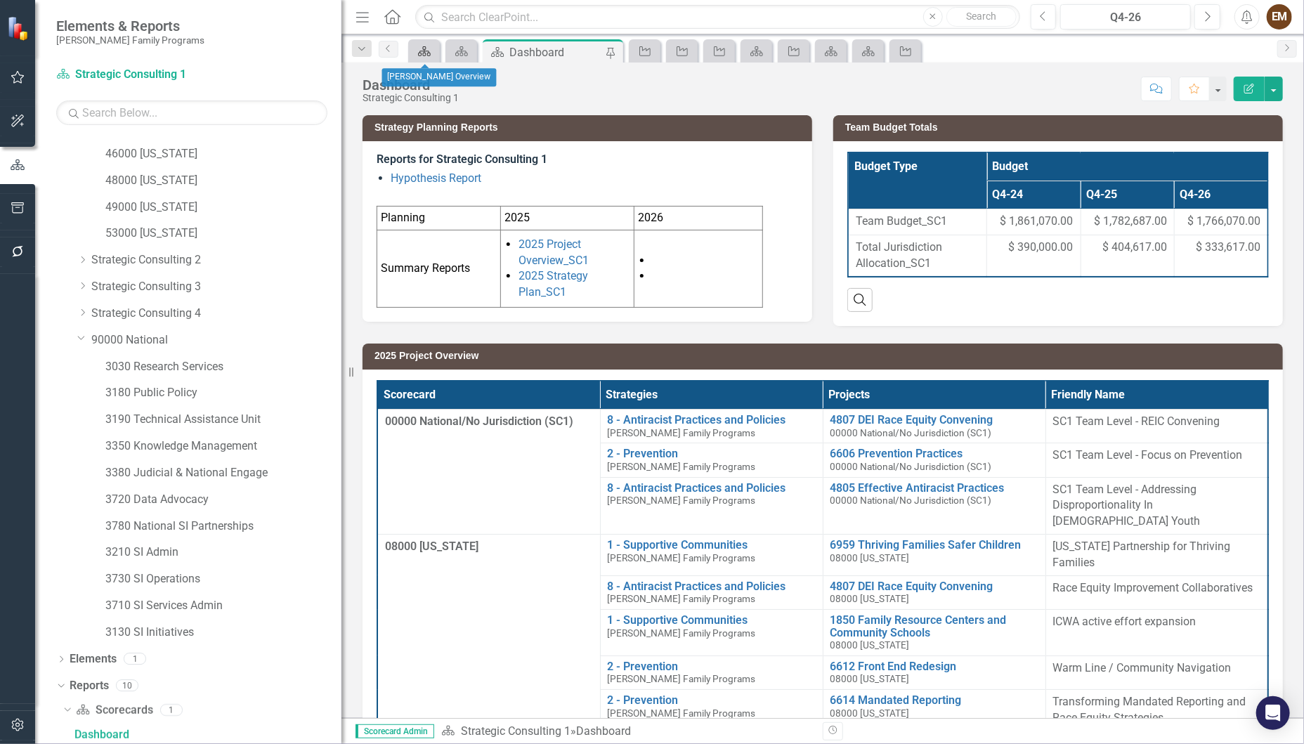
click at [430, 52] on icon at bounding box center [424, 51] width 13 height 10
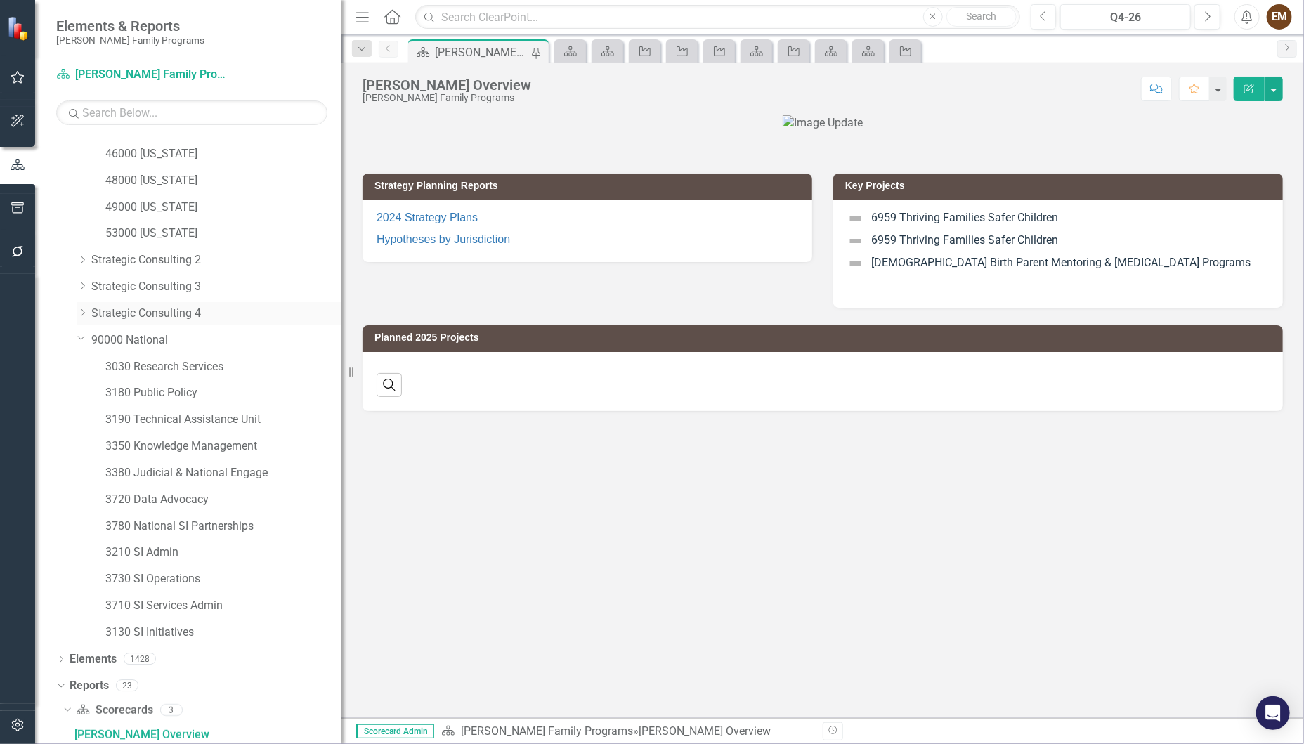
drag, startPoint x: 81, startPoint y: 330, endPoint x: 93, endPoint y: 317, distance: 17.4
click at [81, 332] on icon "Dropdown" at bounding box center [81, 337] width 8 height 11
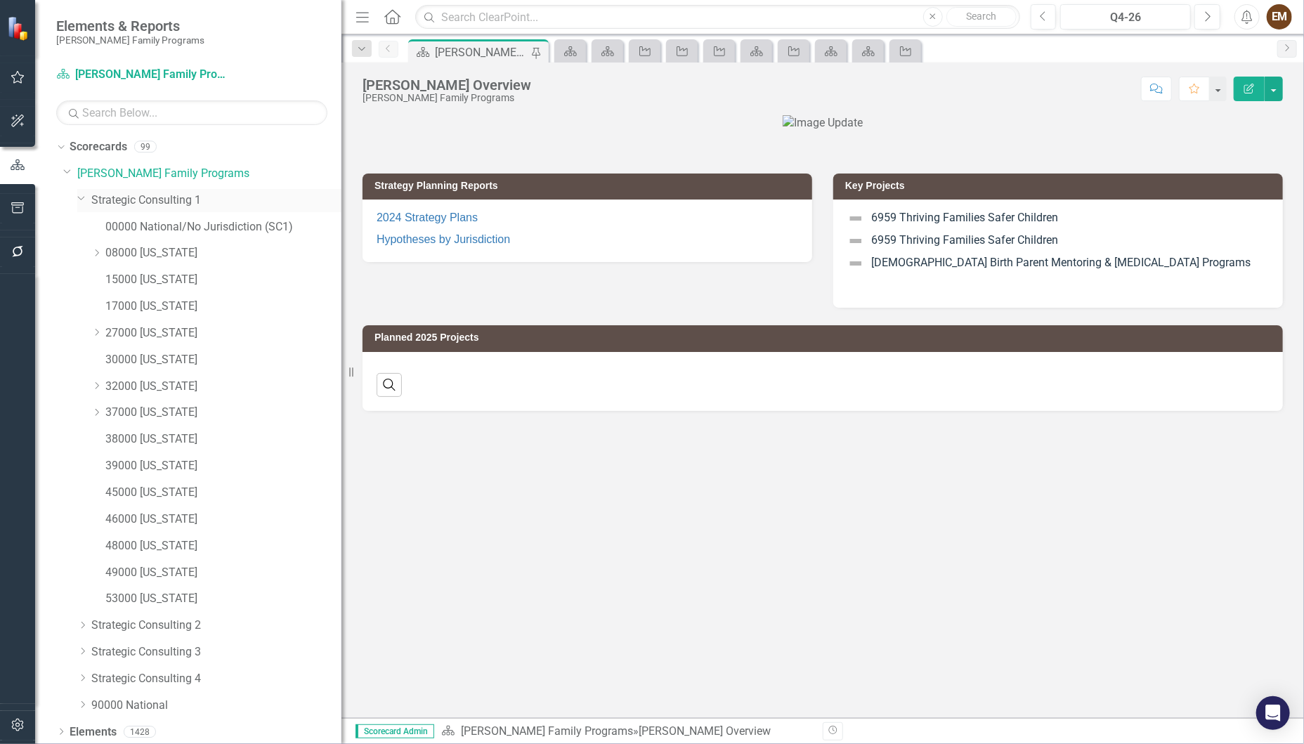
click at [82, 198] on icon at bounding box center [81, 199] width 7 height 4
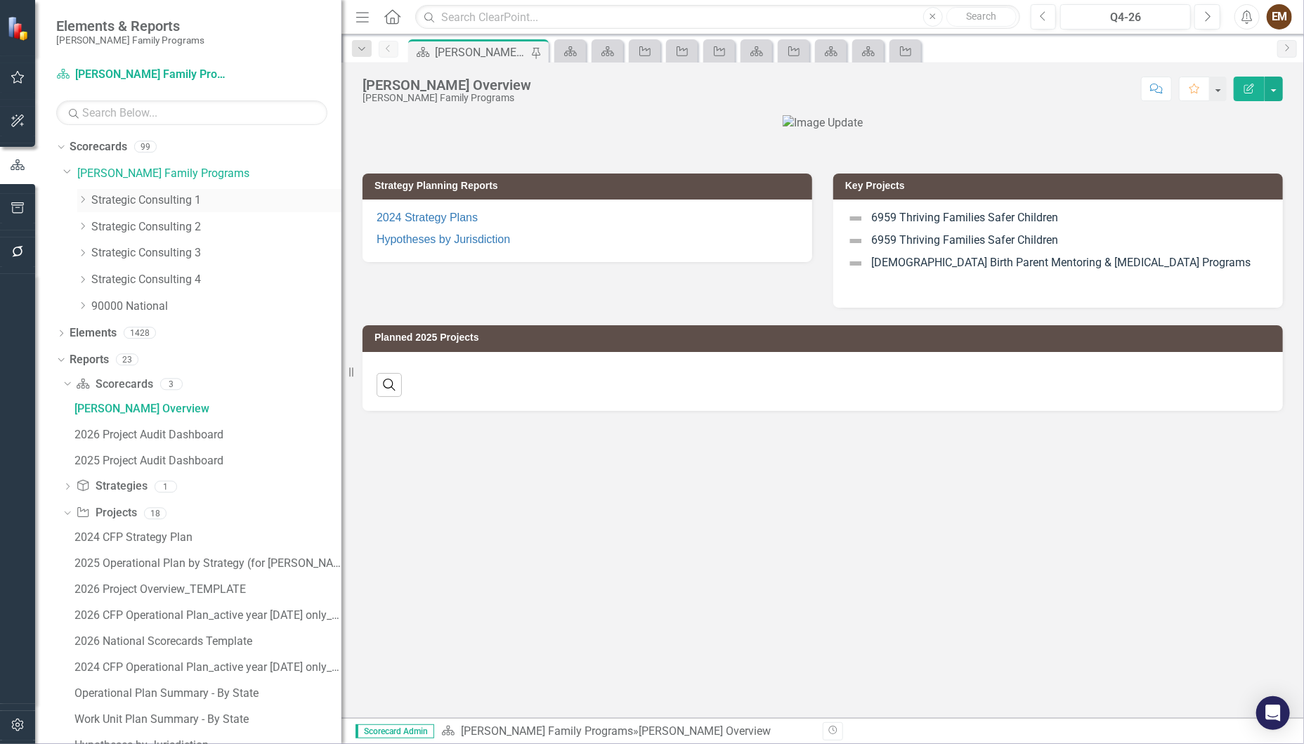
click at [162, 199] on link "Strategic Consulting 1" at bounding box center [216, 200] width 250 height 16
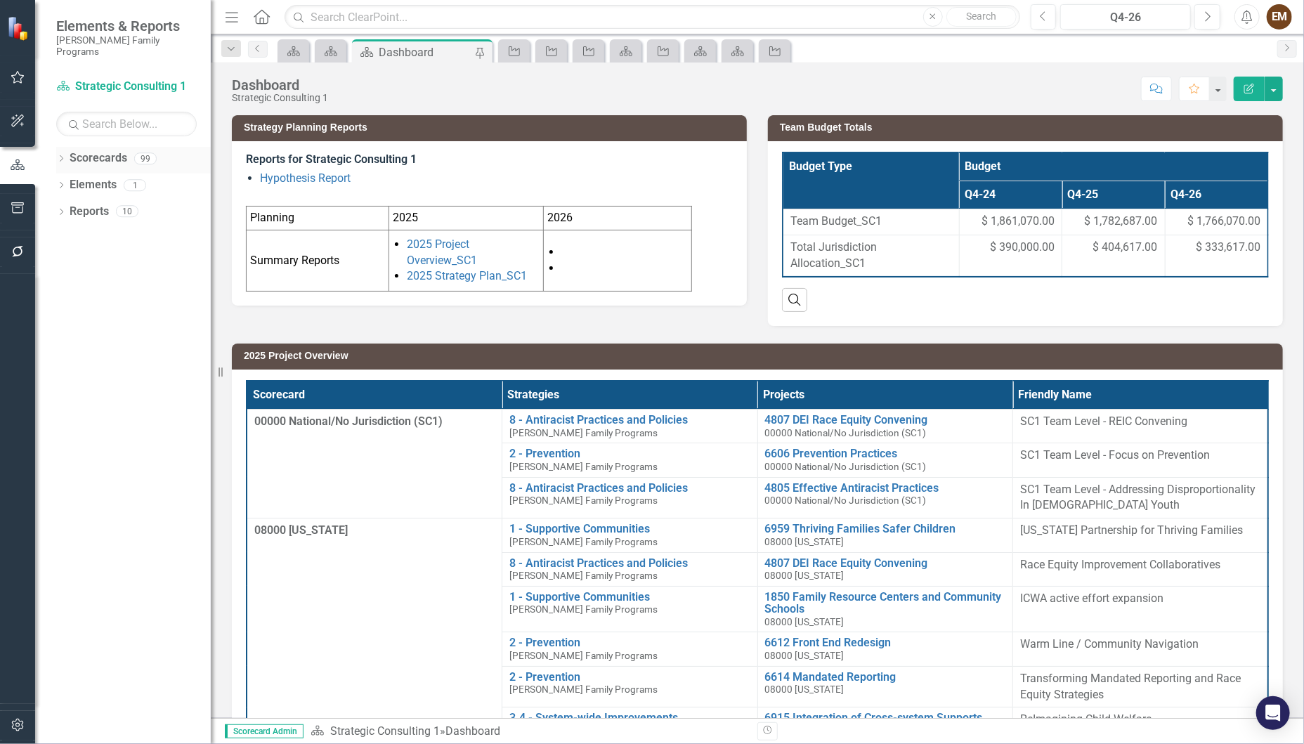
click at [65, 156] on icon "Dropdown" at bounding box center [61, 160] width 10 height 8
click at [65, 181] on icon "Dropdown" at bounding box center [68, 185] width 11 height 8
click at [122, 284] on link "Strategic Consulting 4" at bounding box center [150, 292] width 119 height 16
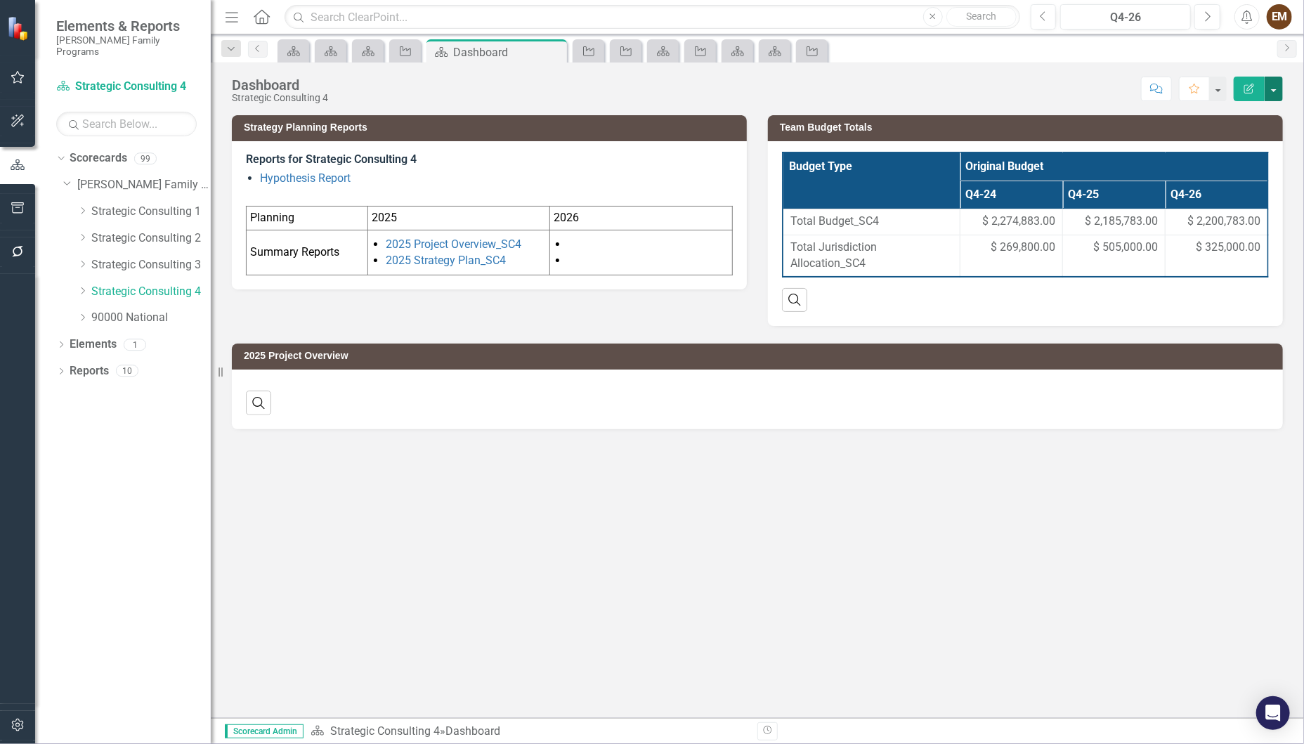
click at [1272, 93] on button "button" at bounding box center [1273, 89] width 18 height 25
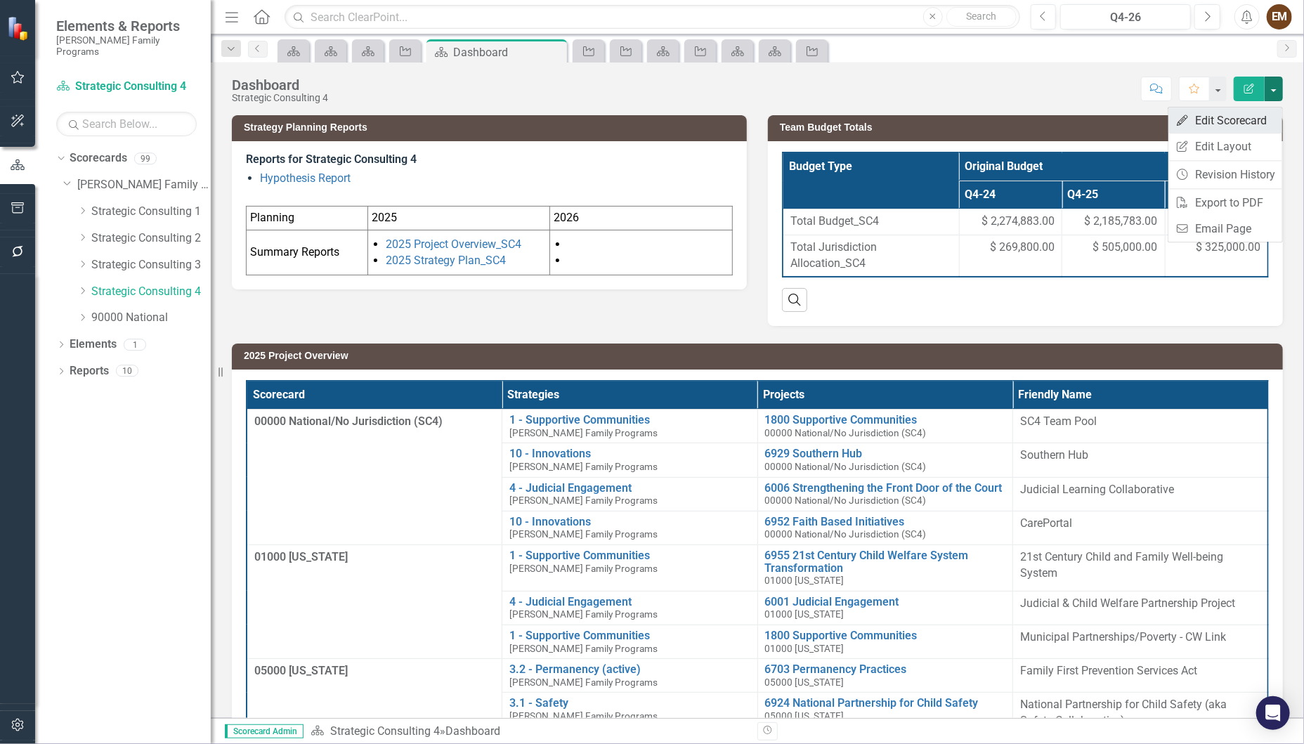
click at [1234, 125] on link "Edit Edit Scorecard" at bounding box center [1225, 120] width 114 height 26
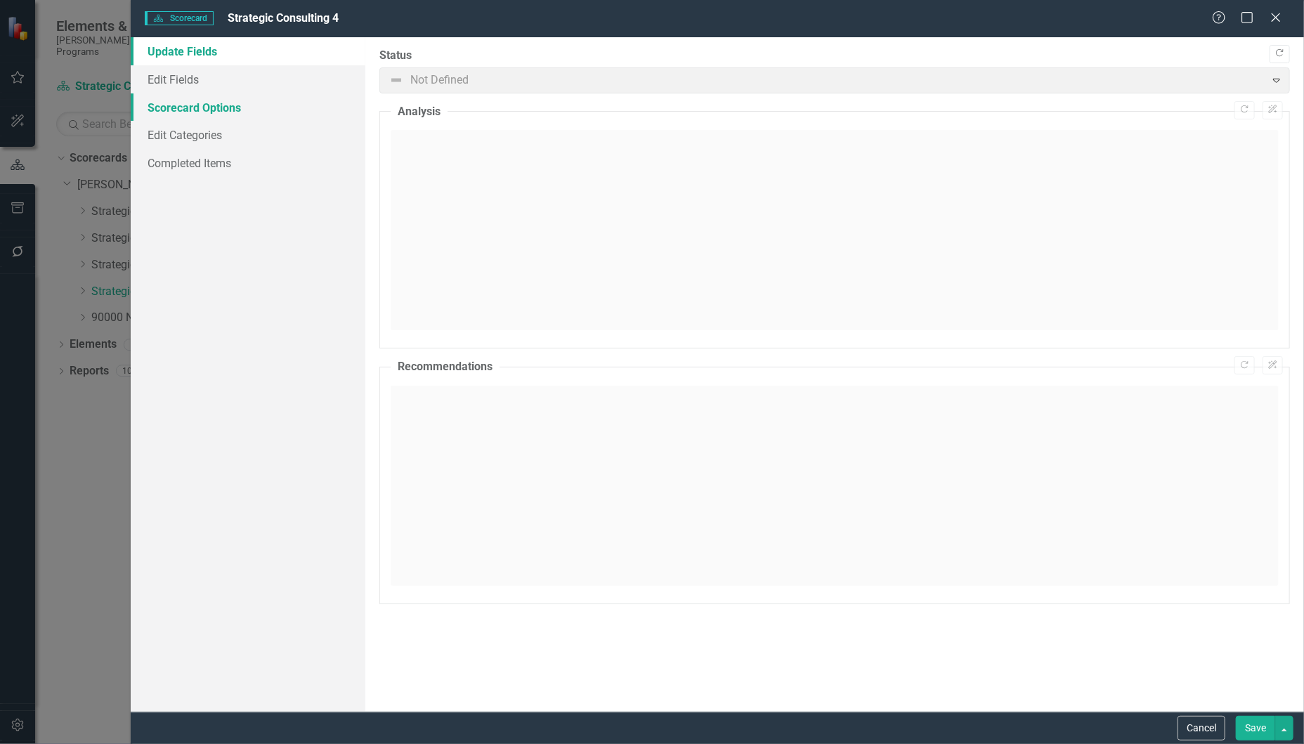
click at [247, 104] on link "Scorecard Options" at bounding box center [248, 107] width 235 height 28
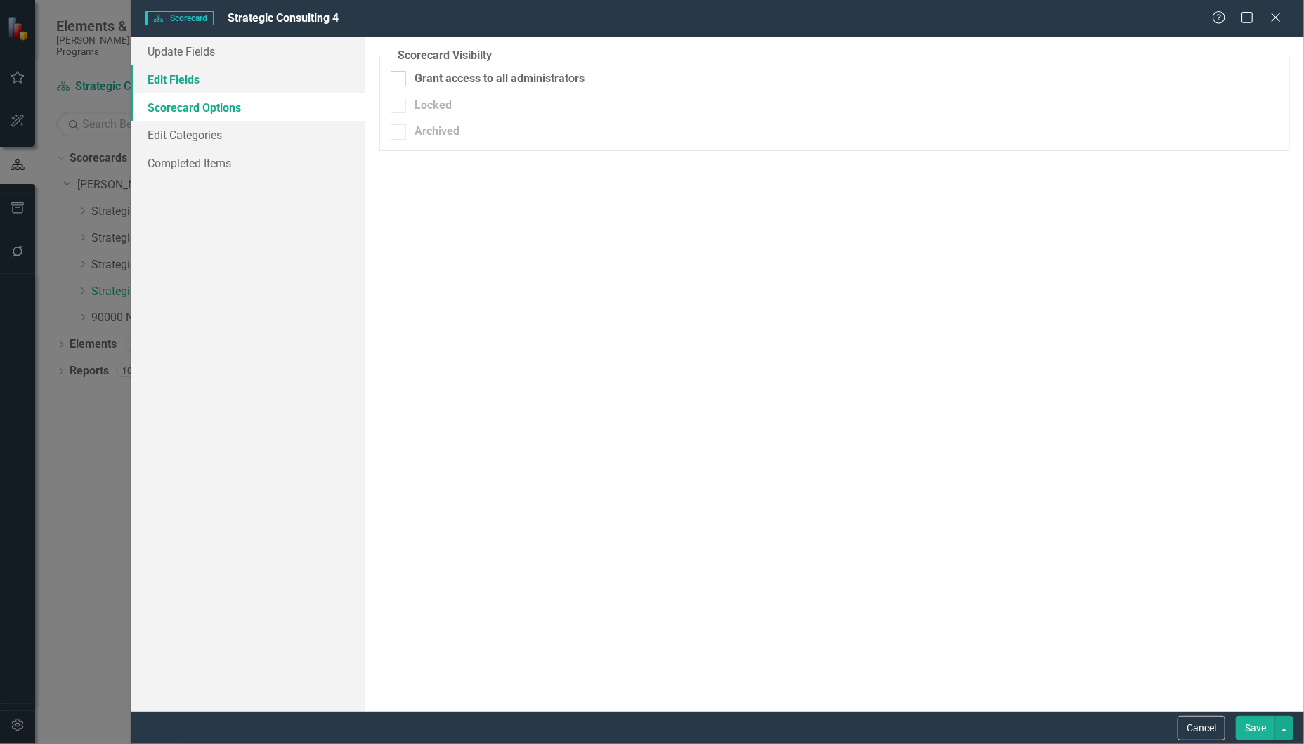
click at [229, 72] on link "Edit Fields" at bounding box center [248, 79] width 235 height 28
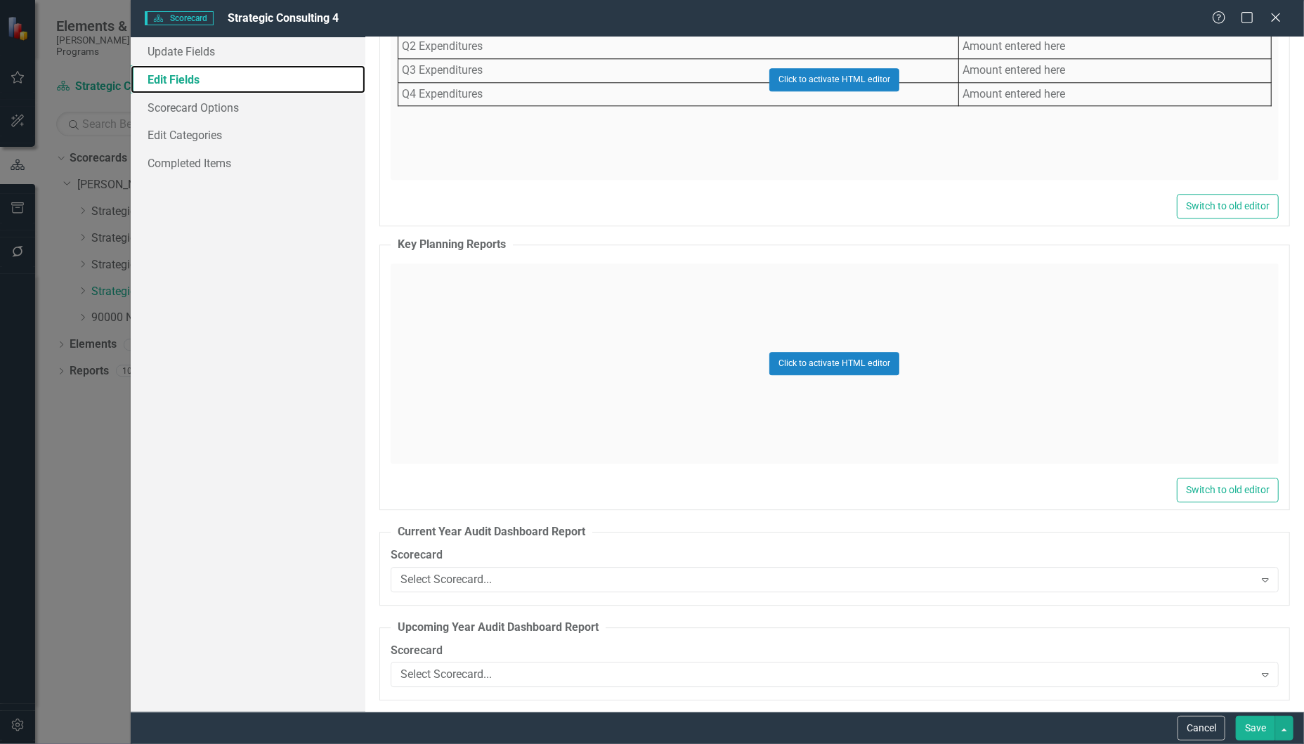
scroll to position [5754, 0]
click at [262, 108] on link "Scorecard Options" at bounding box center [248, 107] width 235 height 28
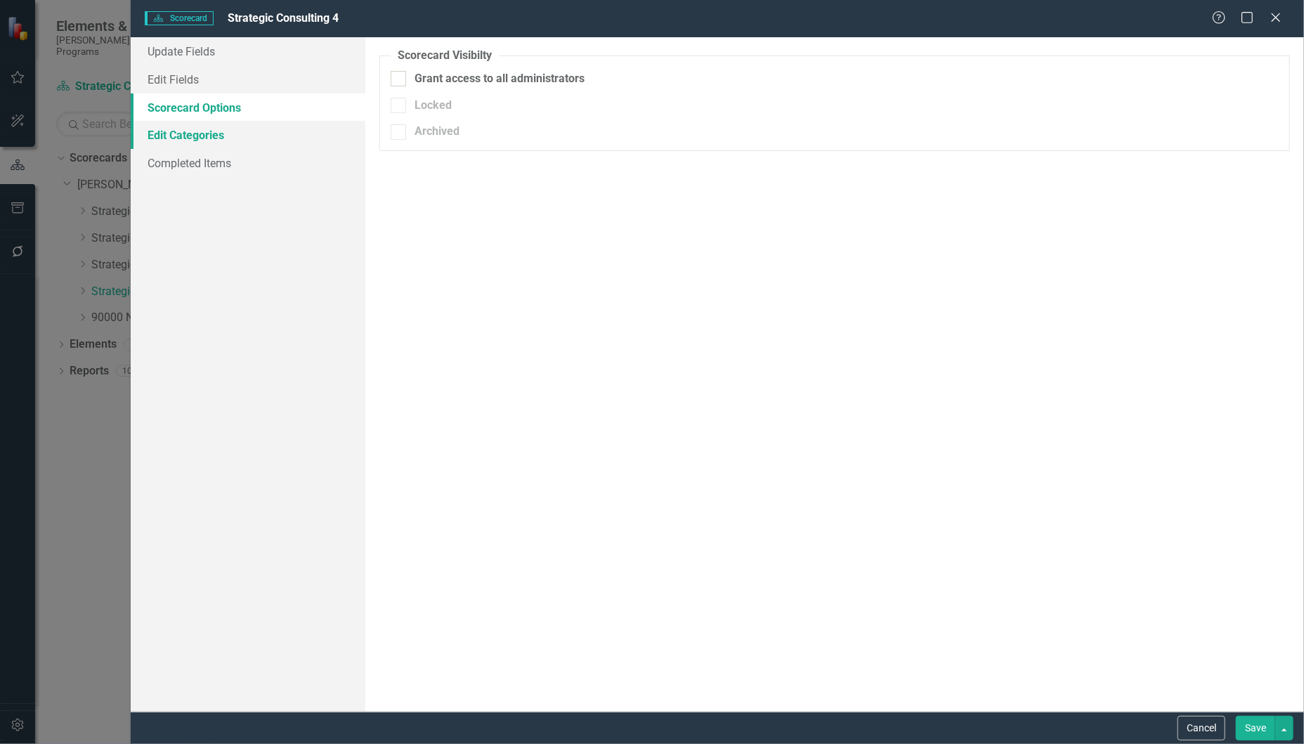
click at [240, 134] on link "Edit Categories" at bounding box center [248, 135] width 235 height 28
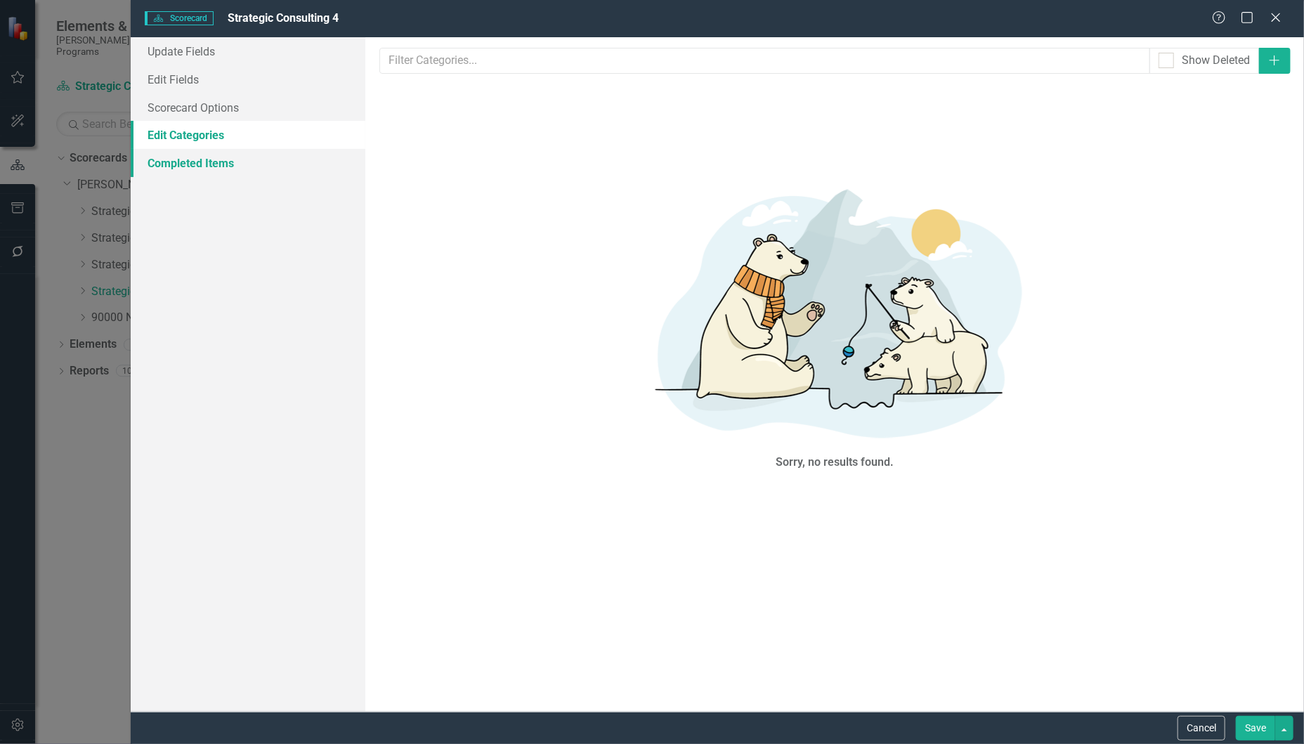
click at [240, 166] on link "Completed Items" at bounding box center [248, 163] width 235 height 28
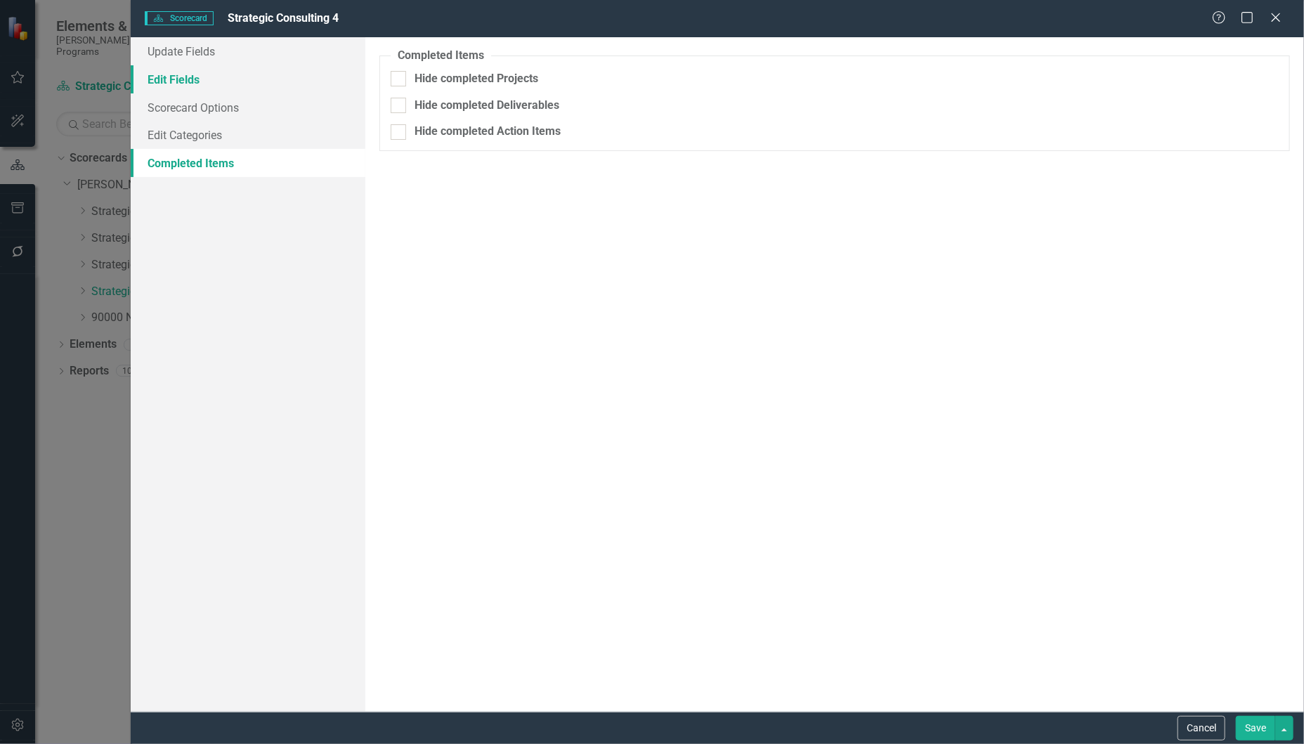
click at [235, 89] on link "Edit Fields" at bounding box center [248, 79] width 235 height 28
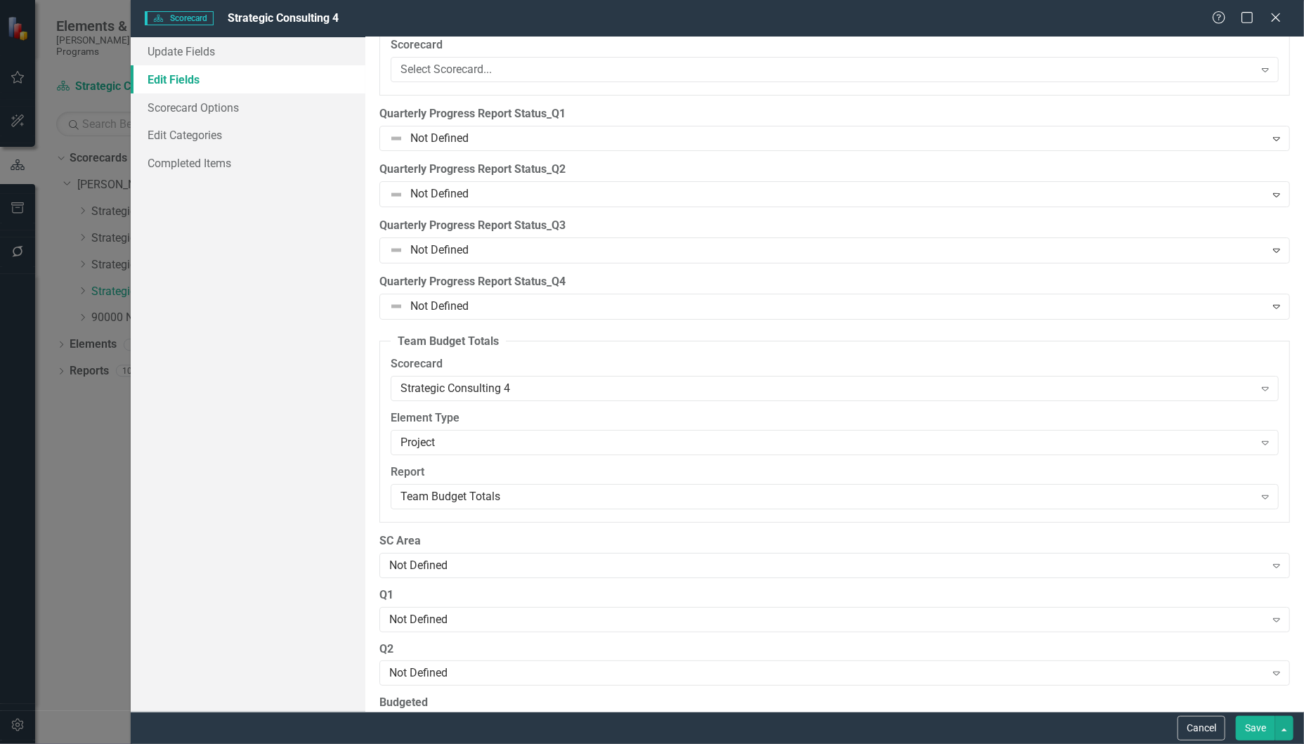
scroll to position [3162, 0]
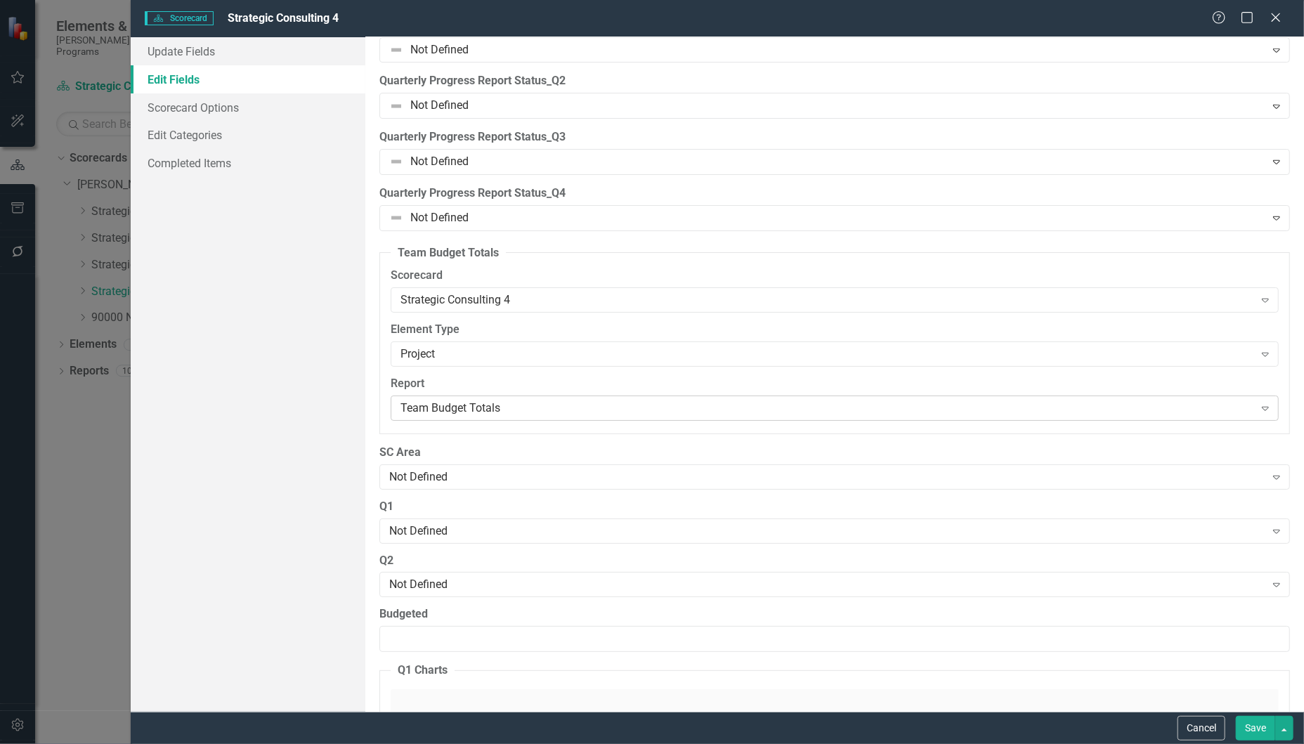
click at [1258, 414] on icon "Expand" at bounding box center [1265, 407] width 14 height 11
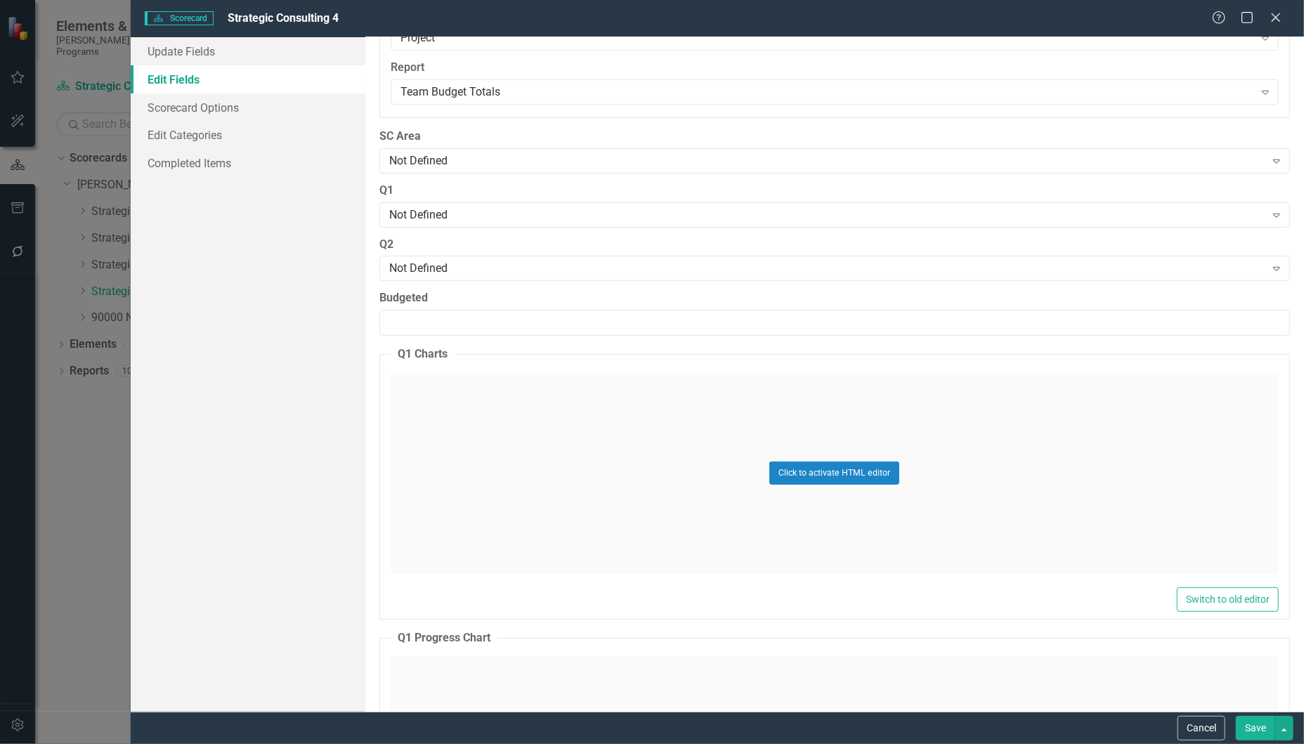
scroll to position [3373, 0]
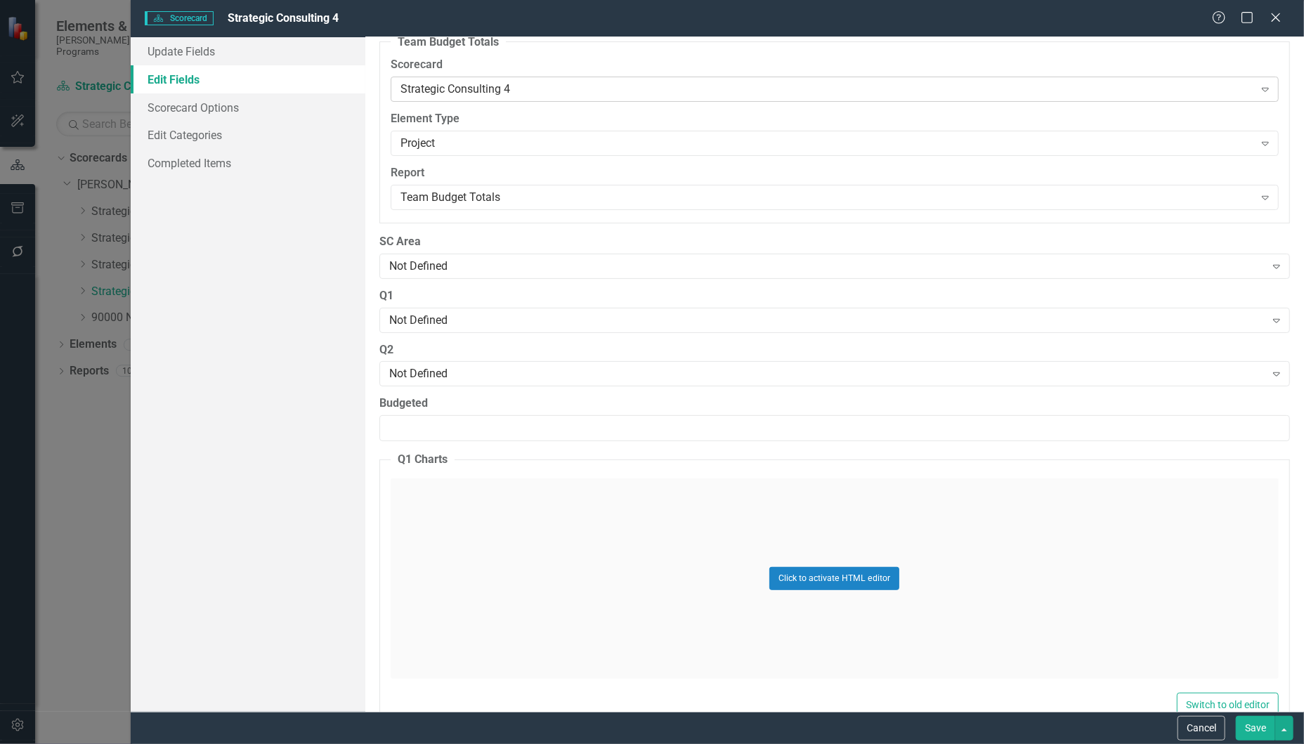
click at [811, 98] on div "Strategic Consulting 4" at bounding box center [826, 89] width 853 height 16
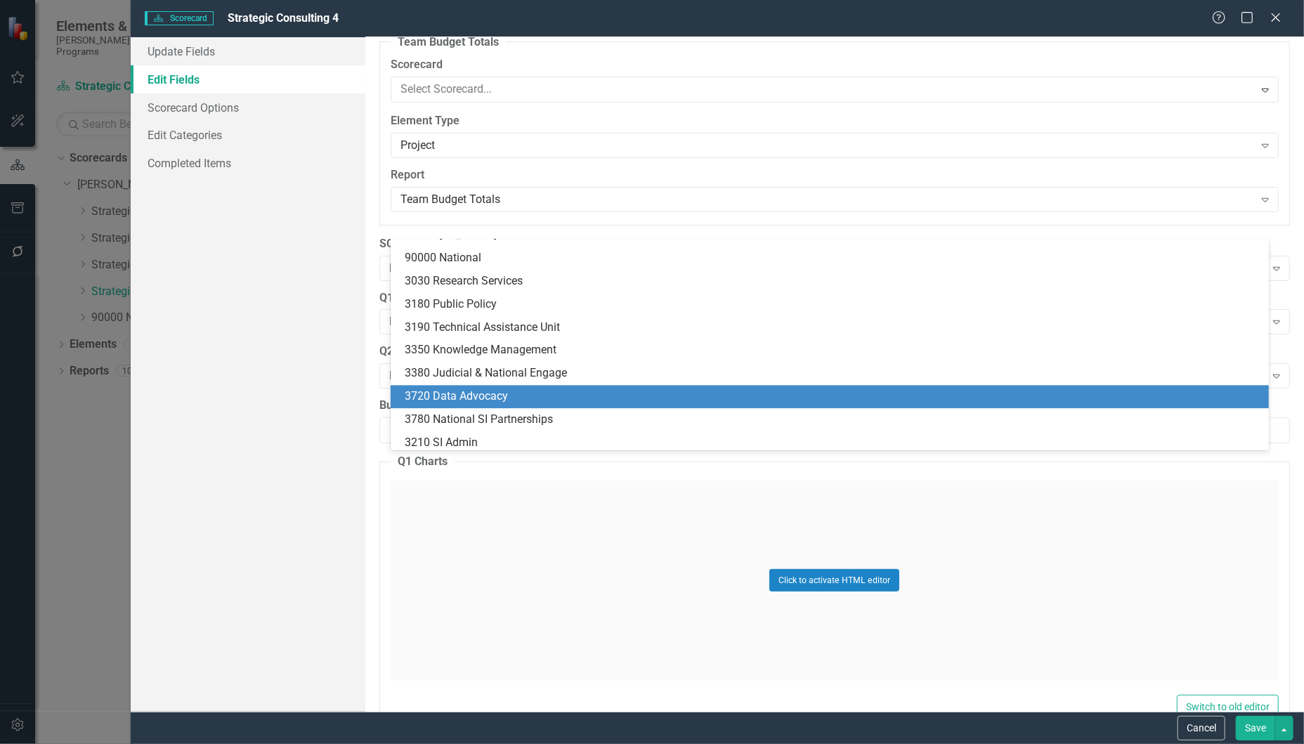
scroll to position [1965, 0]
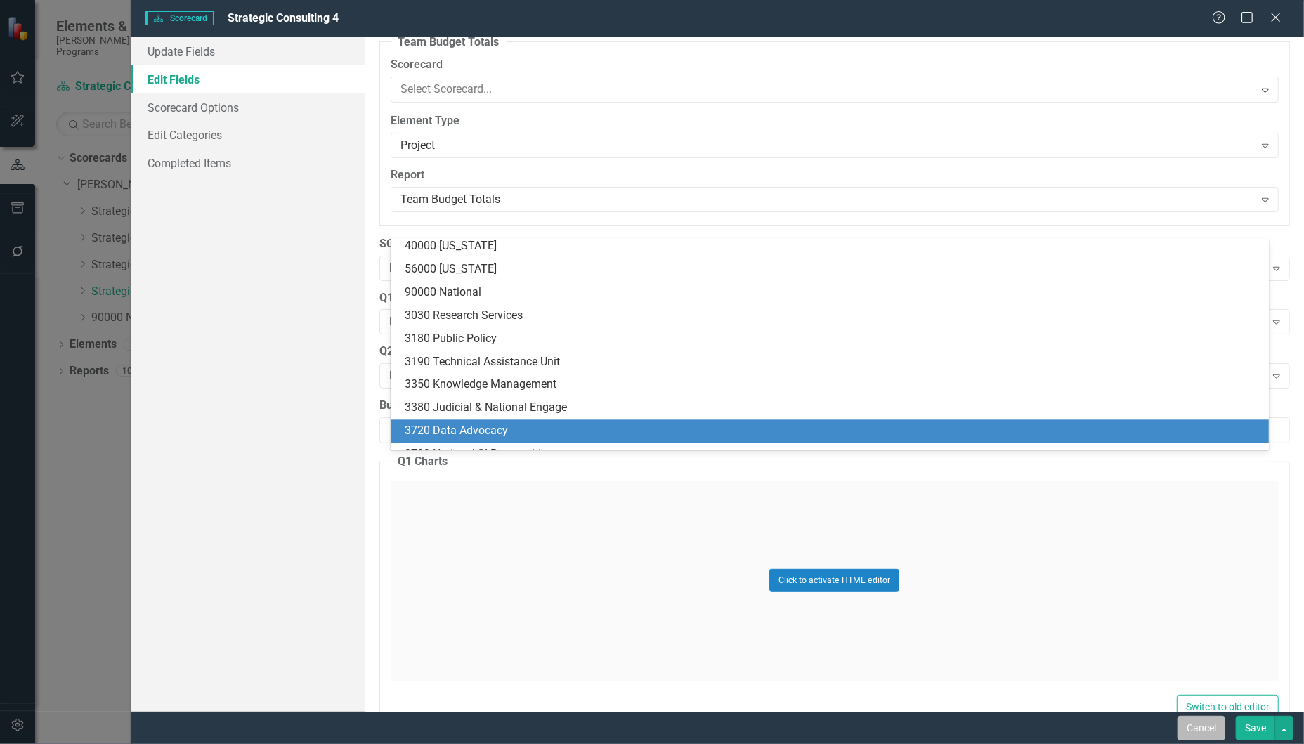
click at [1205, 723] on button "Cancel" at bounding box center [1201, 728] width 48 height 25
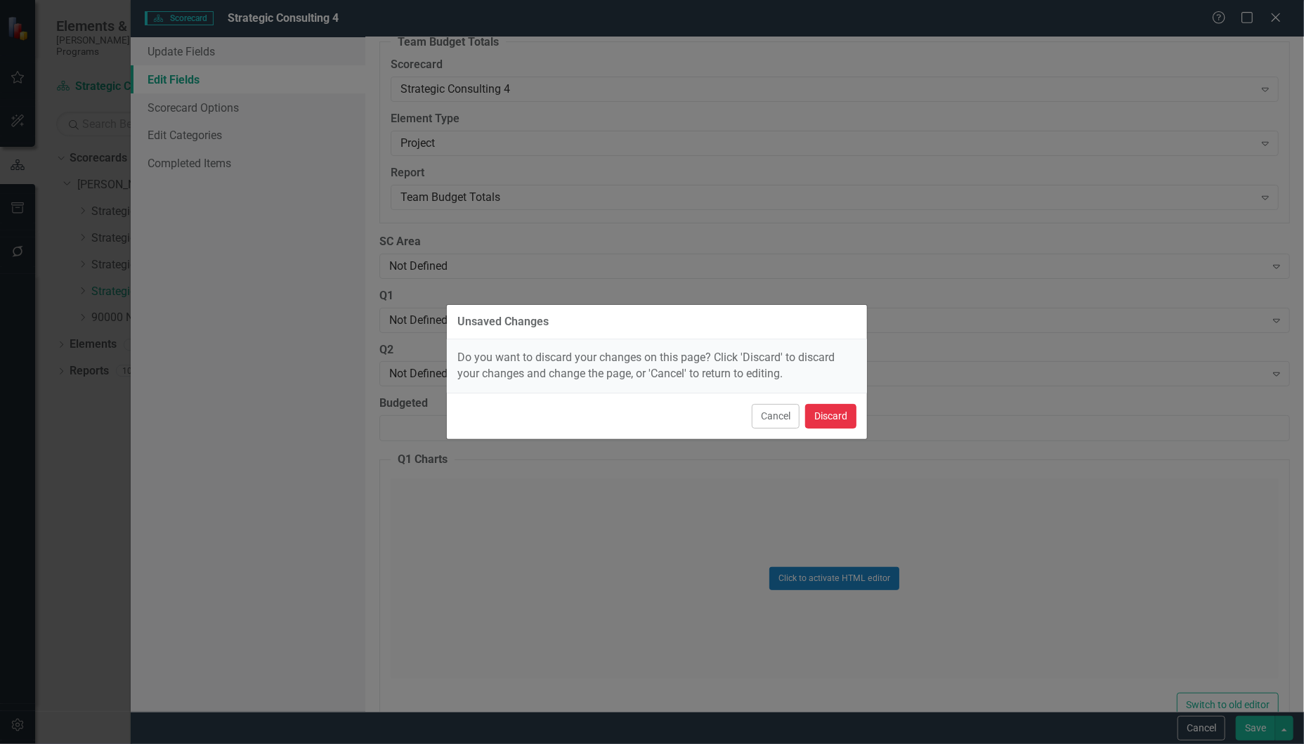
click at [808, 416] on button "Discard" at bounding box center [830, 416] width 51 height 25
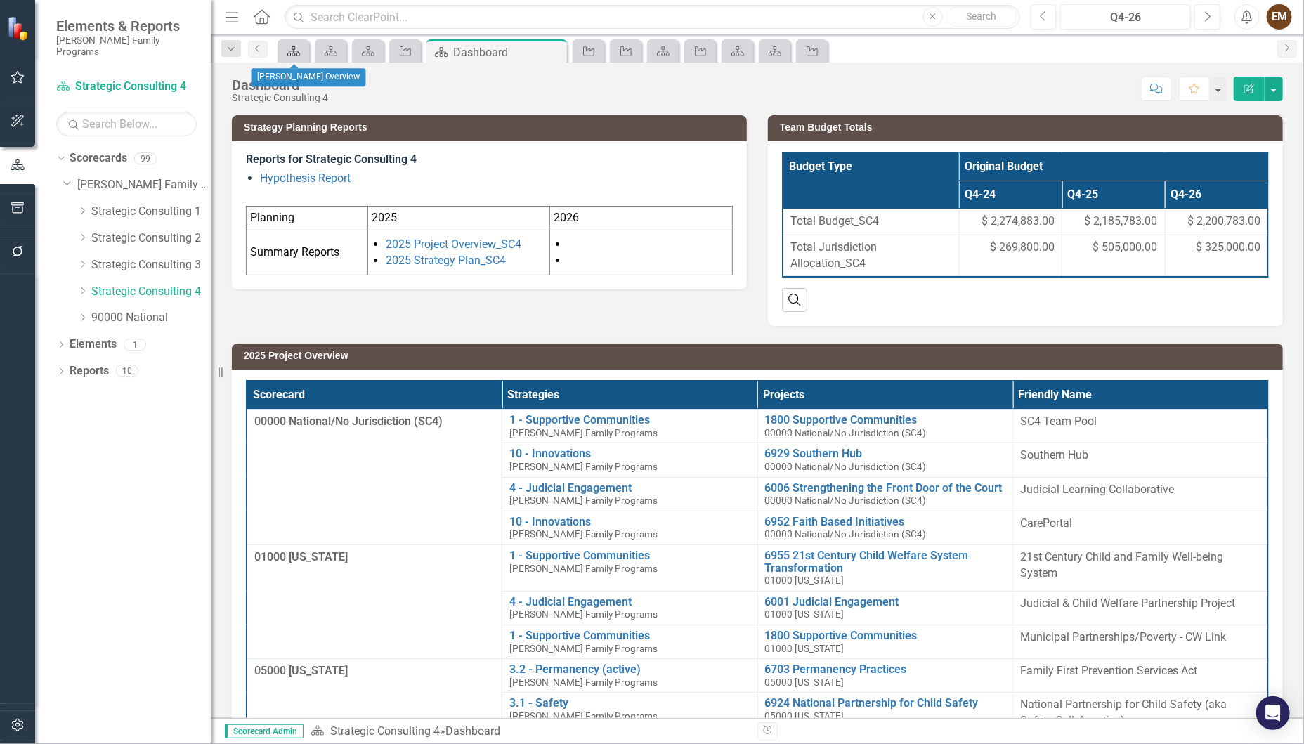
click at [293, 55] on icon at bounding box center [293, 51] width 13 height 10
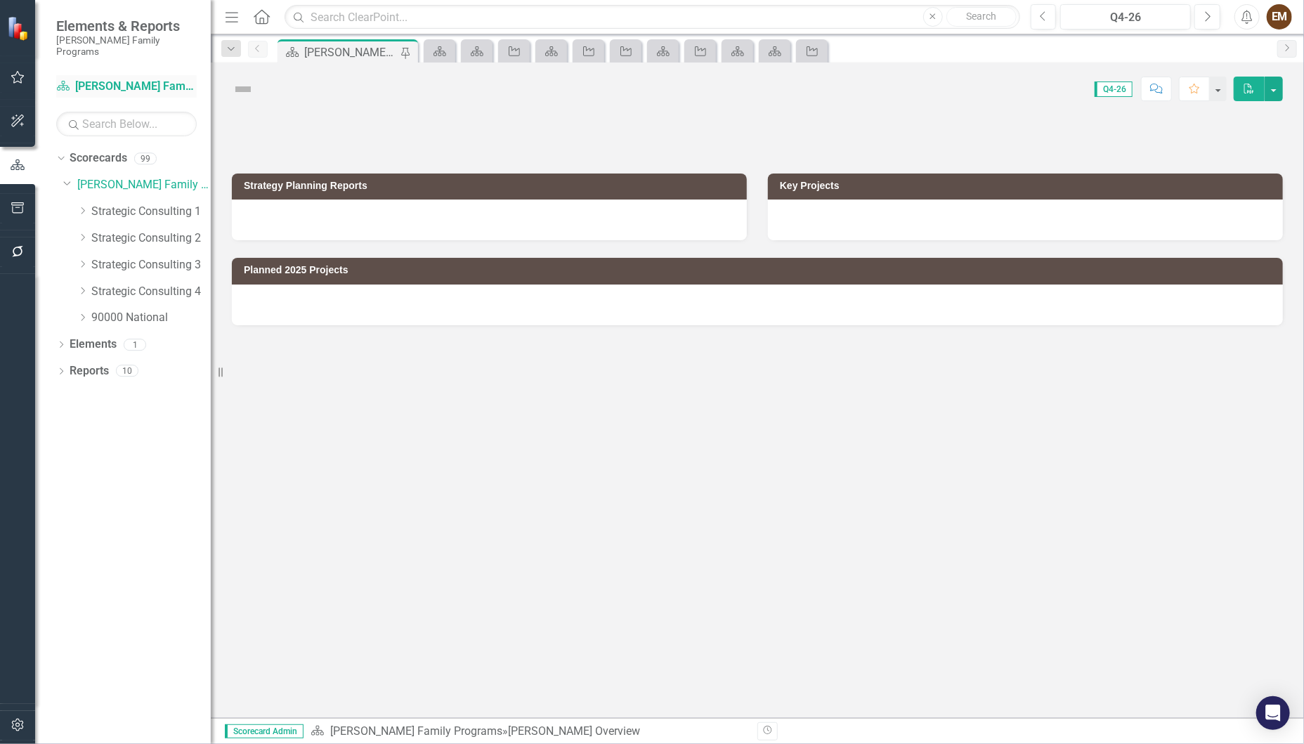
click at [124, 79] on link "Scorecard Casey Family Programs" at bounding box center [126, 87] width 140 height 16
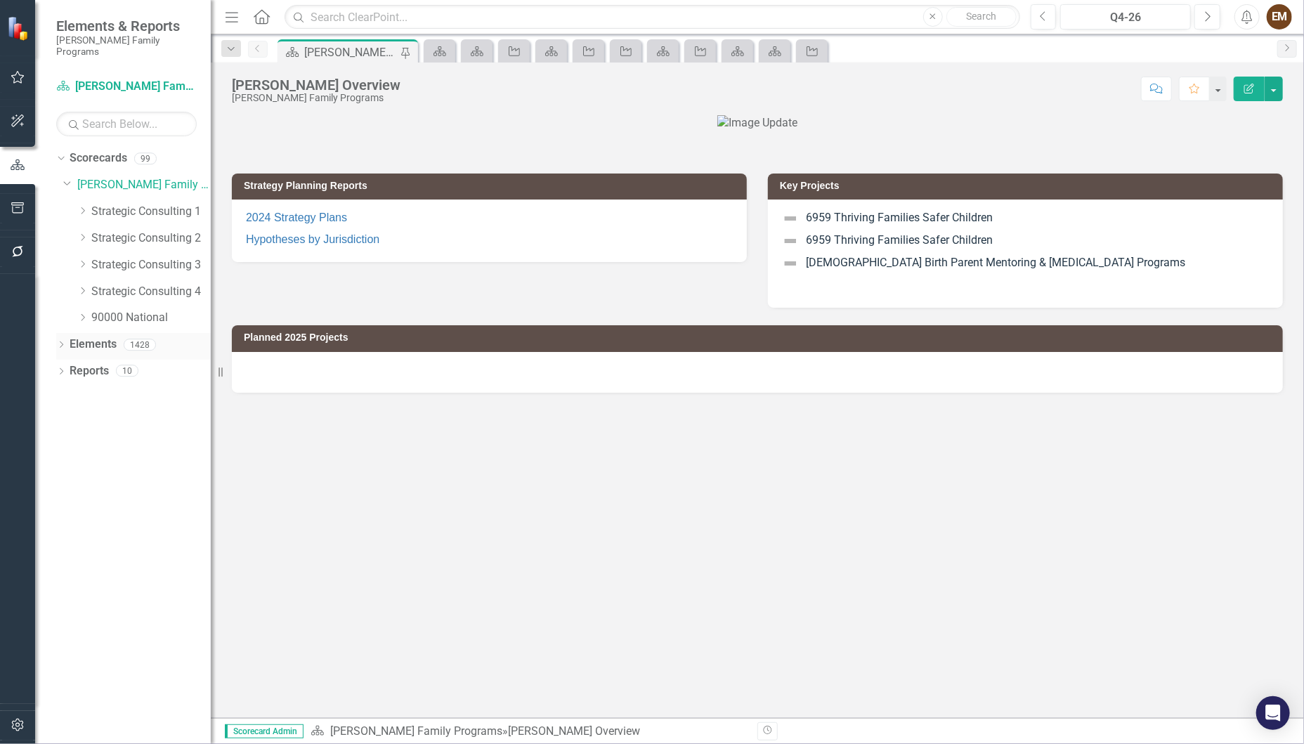
click at [61, 342] on icon "Dropdown" at bounding box center [61, 346] width 10 height 8
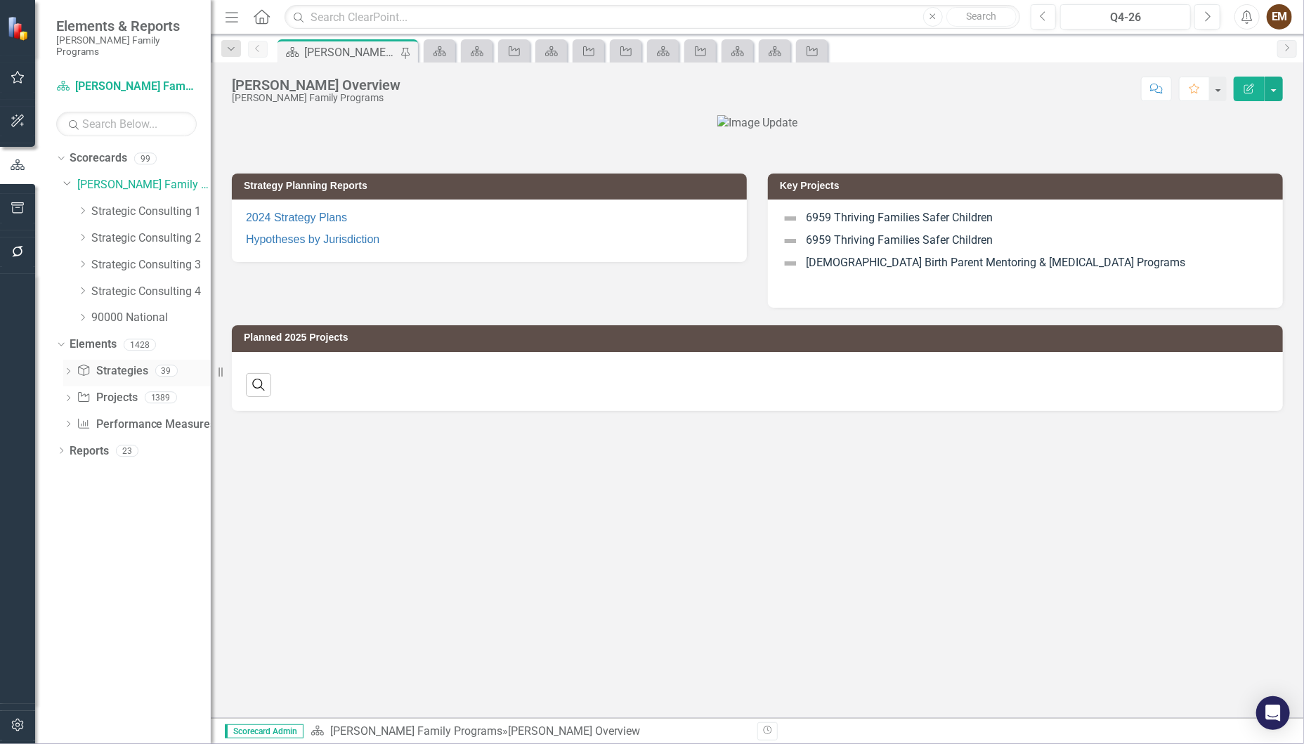
click at [63, 369] on icon "Dropdown" at bounding box center [68, 373] width 10 height 8
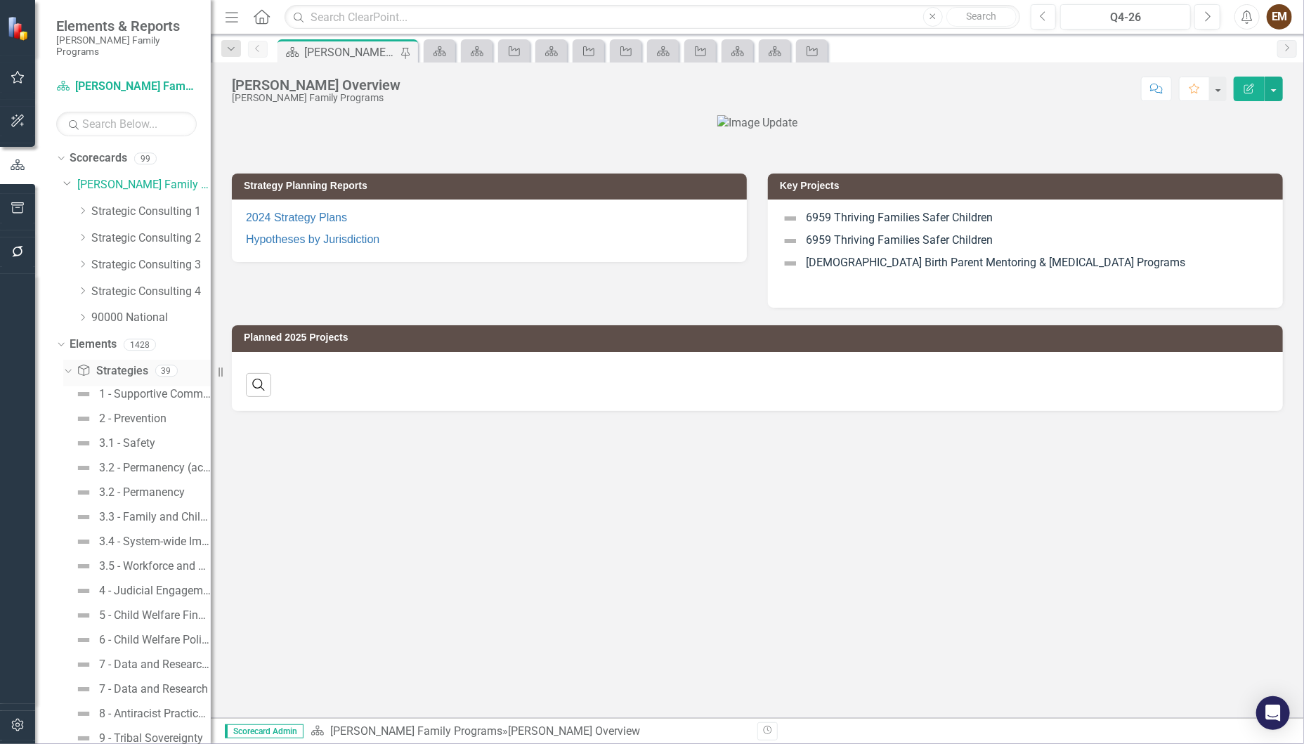
click at [130, 363] on link "Strategy Strategies" at bounding box center [112, 371] width 71 height 16
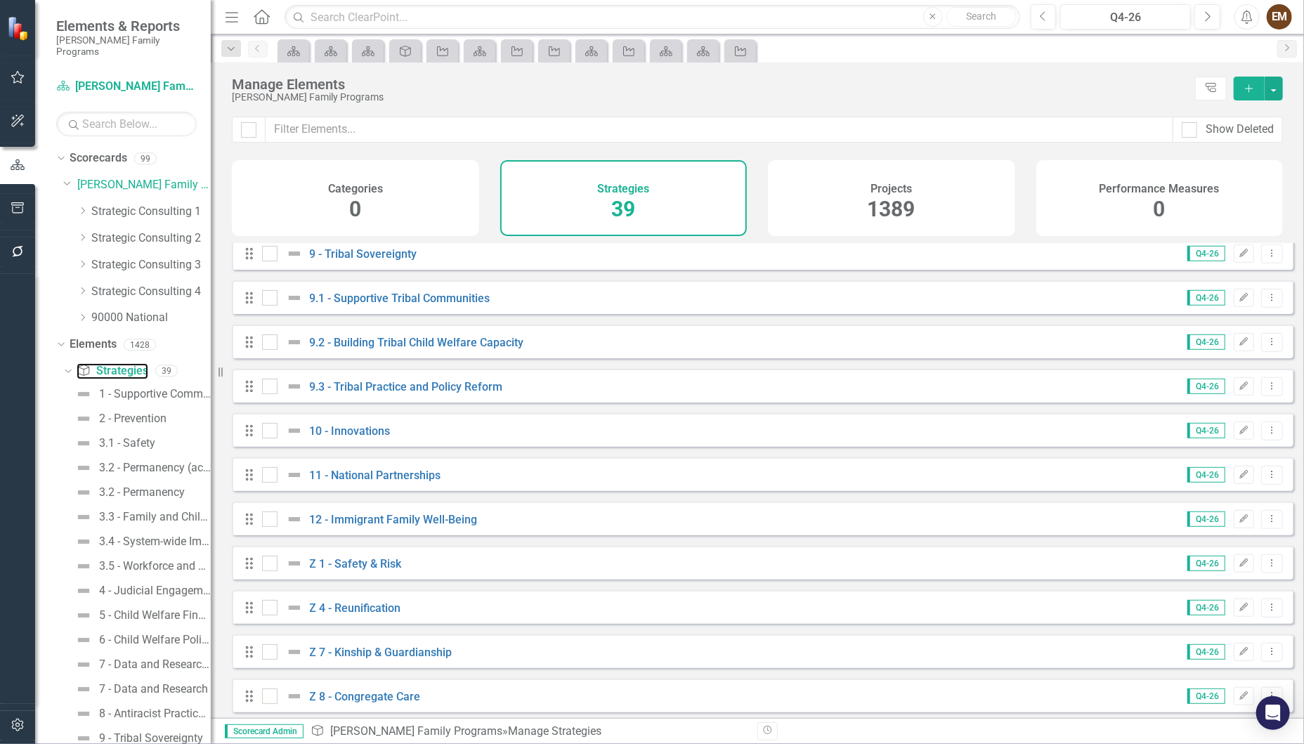
scroll to position [631, 0]
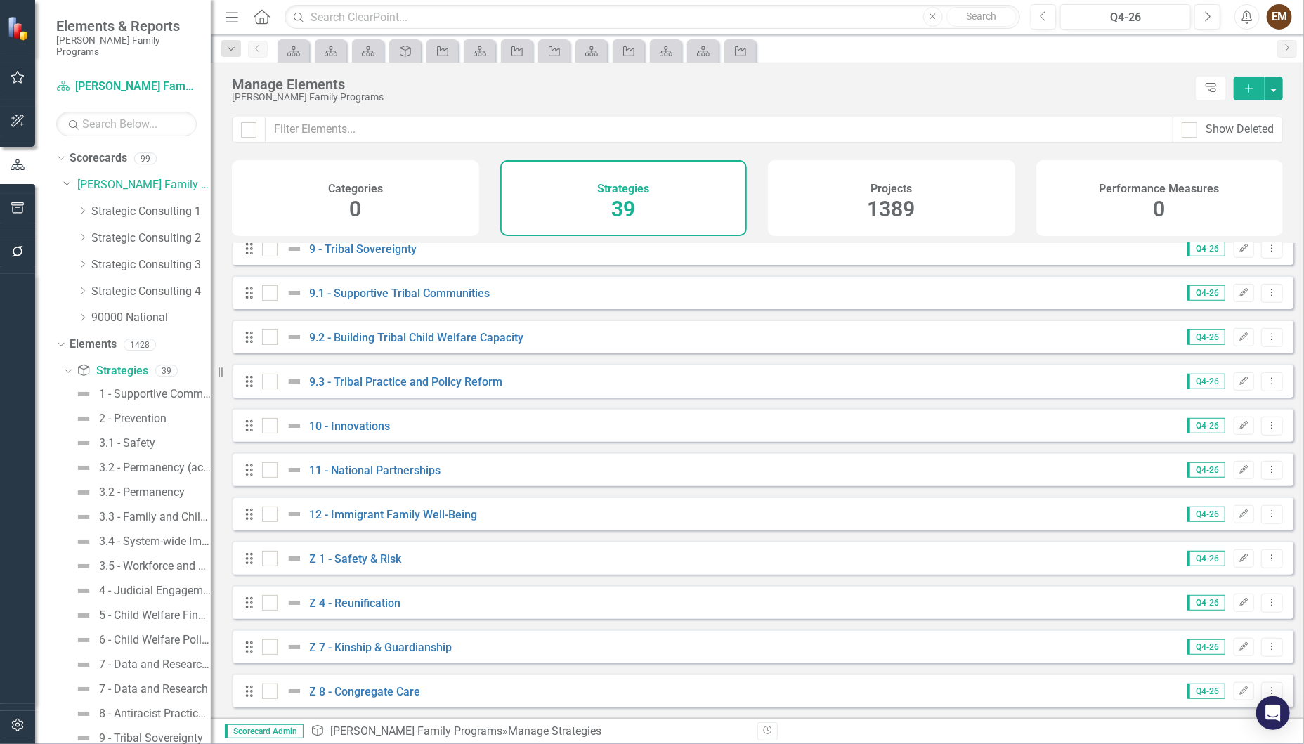
click at [451, 518] on div "12 - Immigrant Family Well-Being" at bounding box center [371, 514] width 219 height 17
click at [445, 521] on link "12 - Immigrant Family Well-Being" at bounding box center [394, 514] width 168 height 13
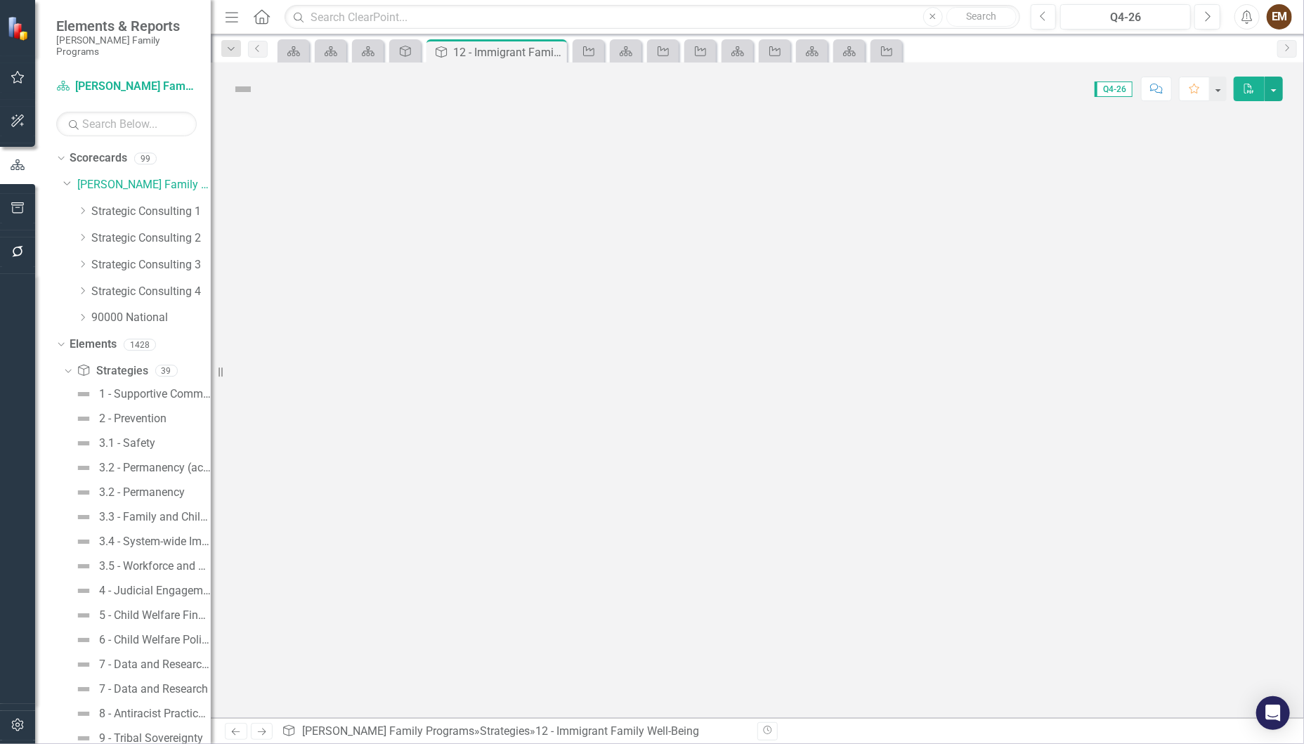
scroll to position [140, 0]
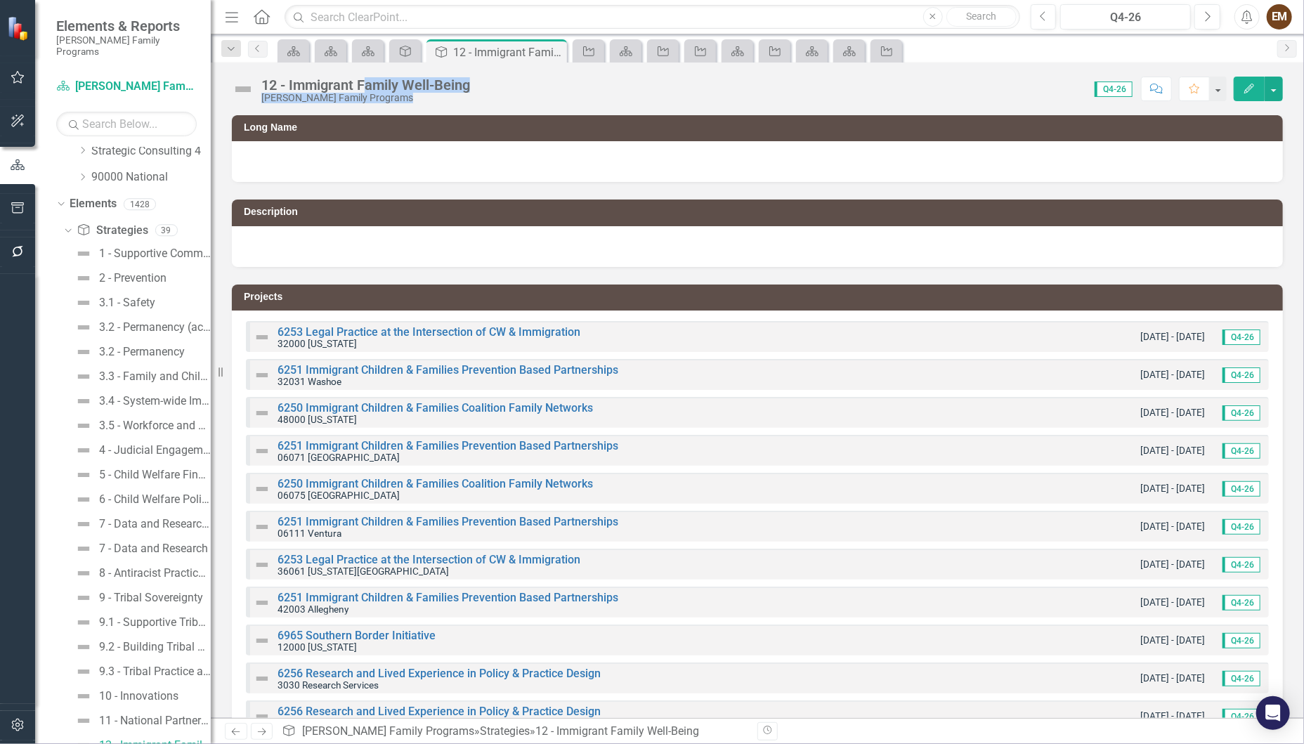
drag, startPoint x: 492, startPoint y: 85, endPoint x: 362, endPoint y: 83, distance: 130.0
click at [362, 83] on div "12 - Immigrant Family Well-Being Casey Family Programs Score: 0.00 Q4-26 Comple…" at bounding box center [757, 84] width 1093 height 42
drag, startPoint x: 362, startPoint y: 83, endPoint x: 459, endPoint y: 84, distance: 96.9
click at [459, 84] on div "12 - Immigrant Family Well-Being" at bounding box center [365, 84] width 209 height 15
click at [499, 81] on div "Score: 0.00 Q4-26 Completed Comment Favorite Edit" at bounding box center [880, 89] width 806 height 24
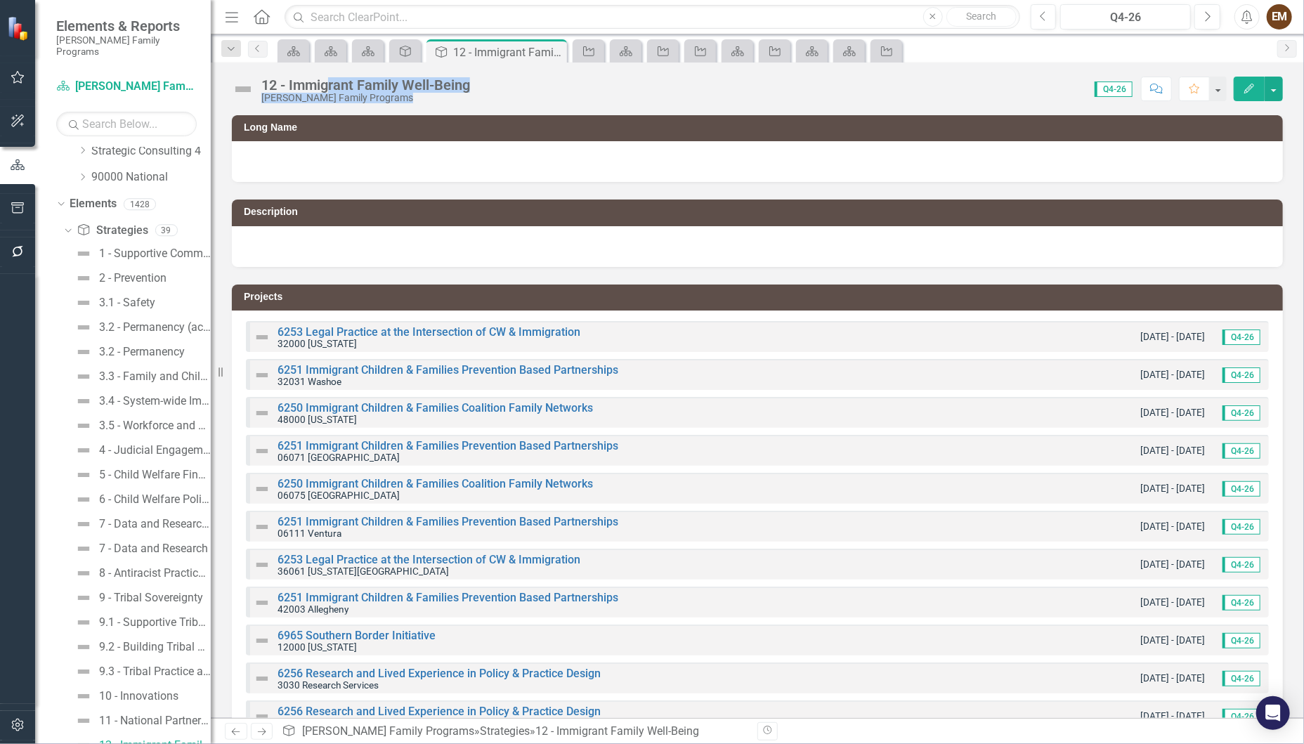
drag, startPoint x: 487, startPoint y: 83, endPoint x: 329, endPoint y: 81, distance: 157.3
click at [329, 81] on div "12 - Immigrant Family Well-Being Casey Family Programs Score: 0.00 Q4-26 Comple…" at bounding box center [757, 84] width 1093 height 42
drag, startPoint x: 329, startPoint y: 81, endPoint x: 308, endPoint y: 84, distance: 21.3
click at [308, 84] on div "12 - Immigrant Family Well-Being" at bounding box center [365, 84] width 209 height 15
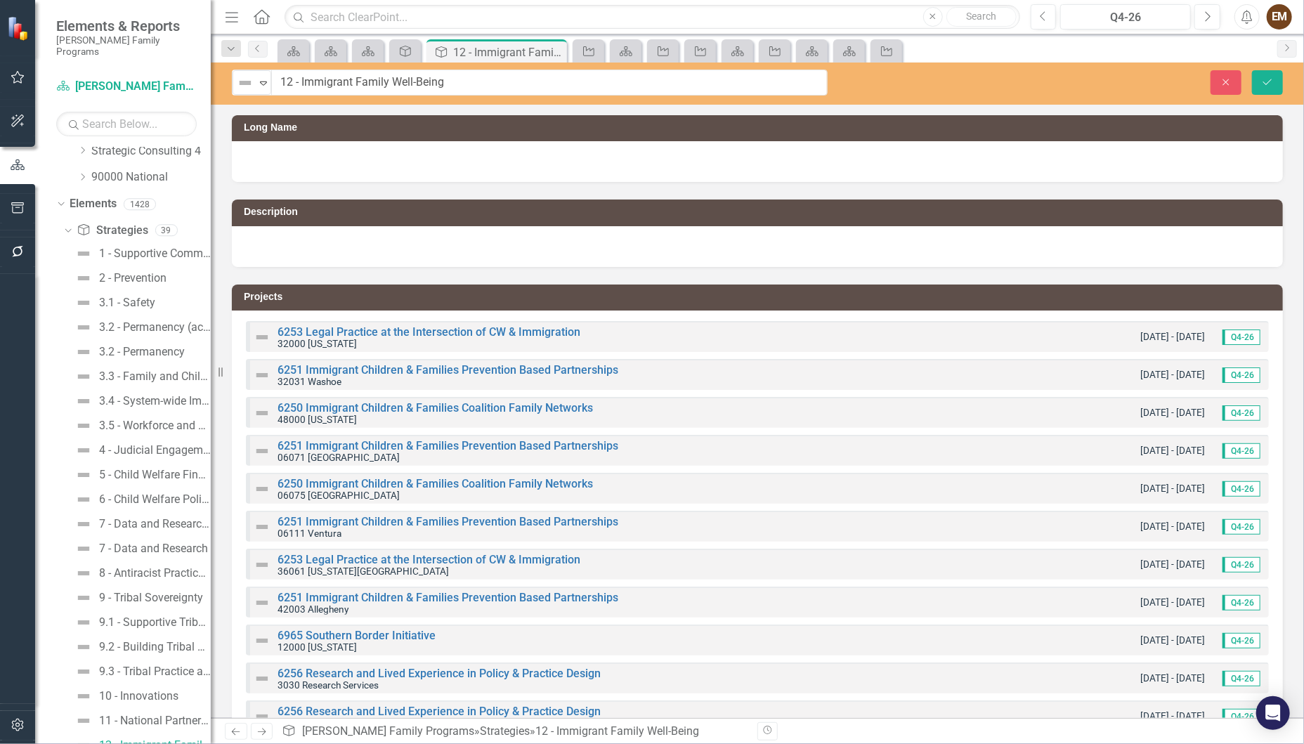
drag, startPoint x: 287, startPoint y: 84, endPoint x: 476, endPoint y: 88, distance: 189.7
click at [469, 83] on input "12 - Immigrant Family Well-Being" at bounding box center [550, 83] width 556 height 26
drag, startPoint x: 469, startPoint y: 83, endPoint x: 332, endPoint y: 80, distance: 137.0
click at [332, 80] on input "12 - Immigrant Family Well-Being" at bounding box center [550, 83] width 556 height 26
click at [374, 155] on div at bounding box center [757, 161] width 1051 height 41
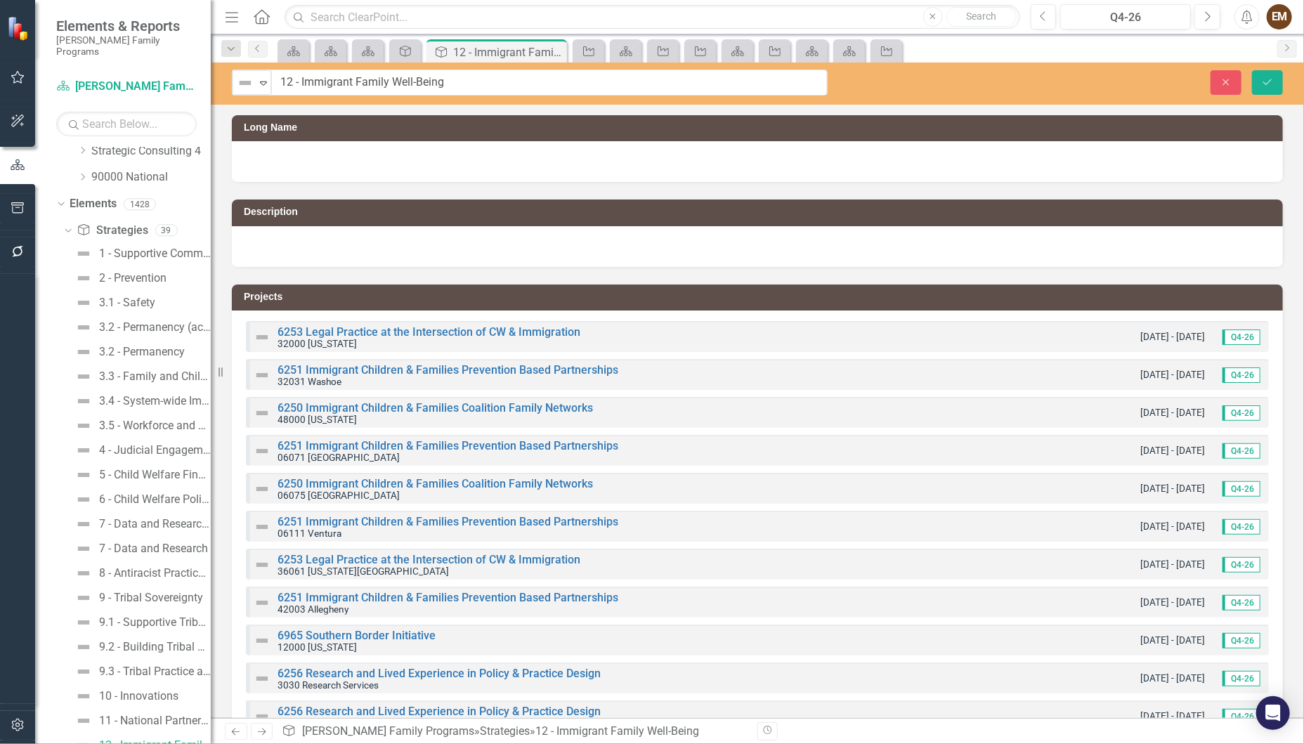
click at [374, 155] on div at bounding box center [757, 161] width 1051 height 41
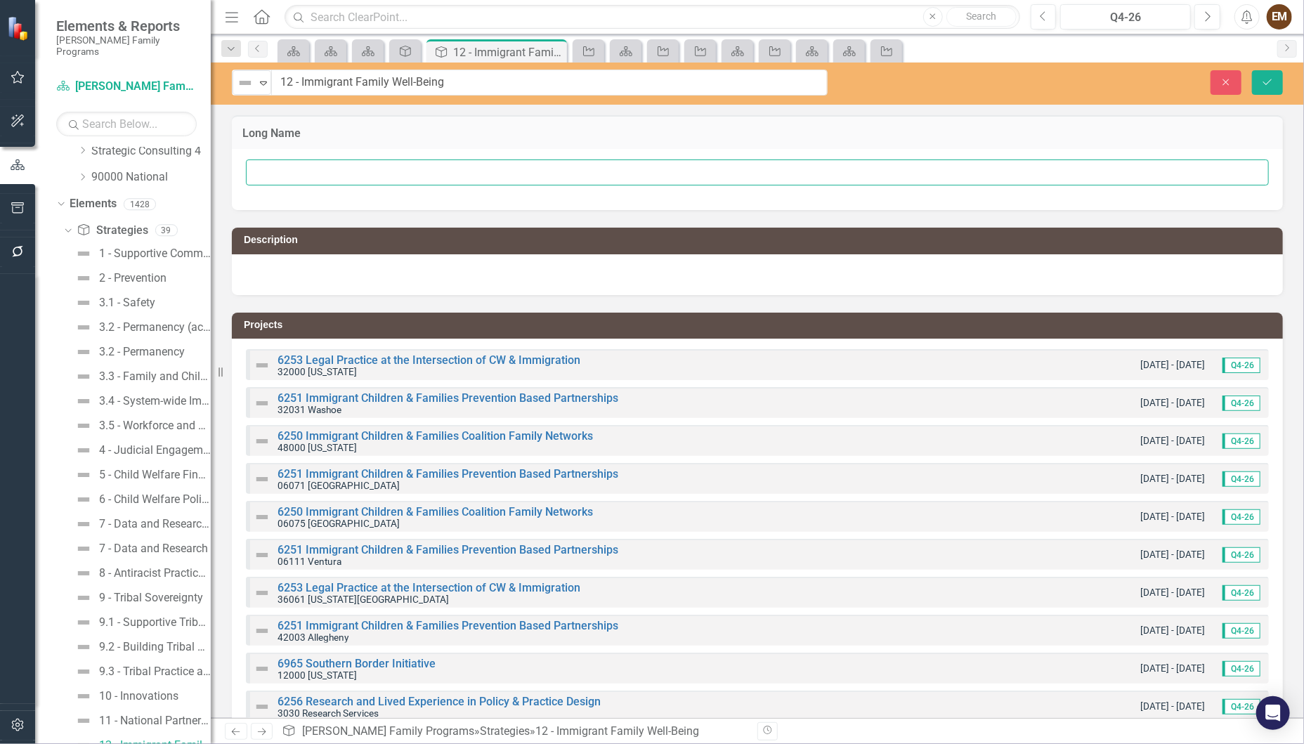
click at [360, 181] on input "text" at bounding box center [757, 172] width 1023 height 26
paste input "Immigrant Family Well-Being"
type input "Immigrant Family Well-Being"
click at [1262, 79] on icon "Save" at bounding box center [1267, 82] width 13 height 10
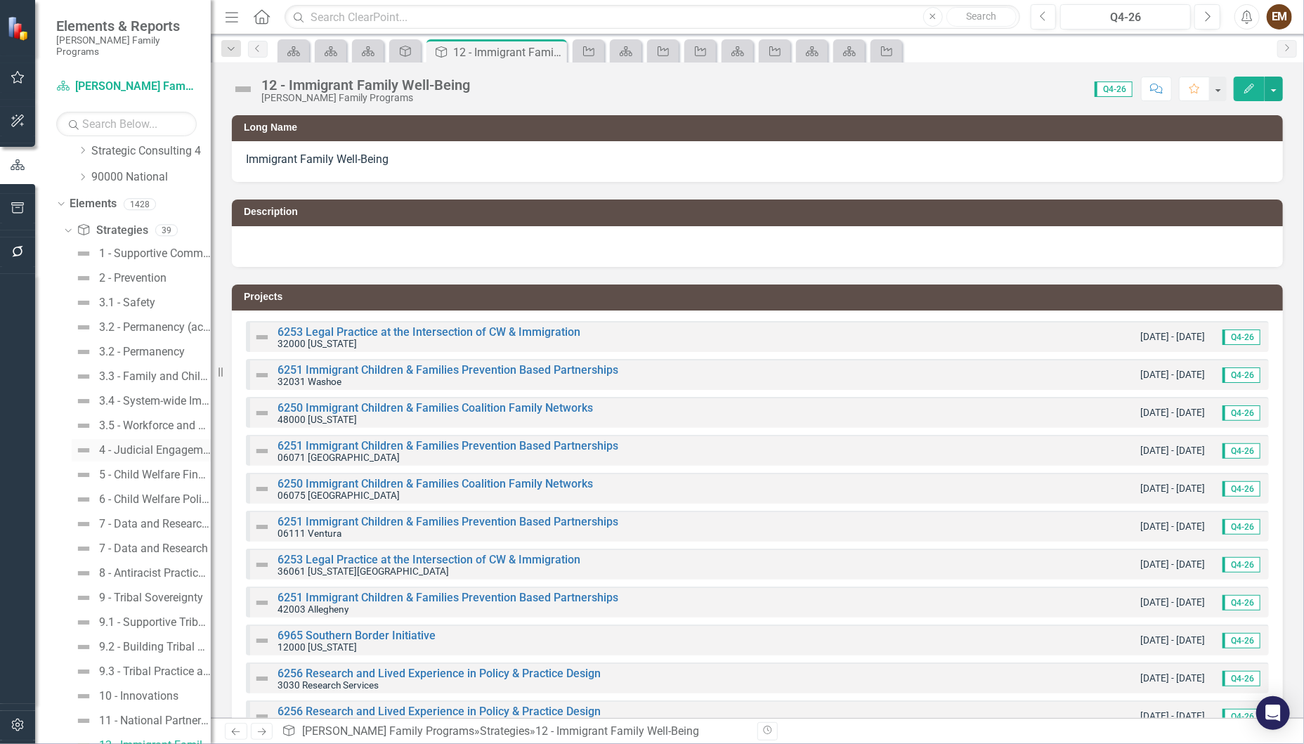
click at [148, 437] on div "1 - Supportive Communities 2 - Prevention 3.1 - Safety 3.2 - Permanency (active…" at bounding box center [136, 720] width 147 height 957
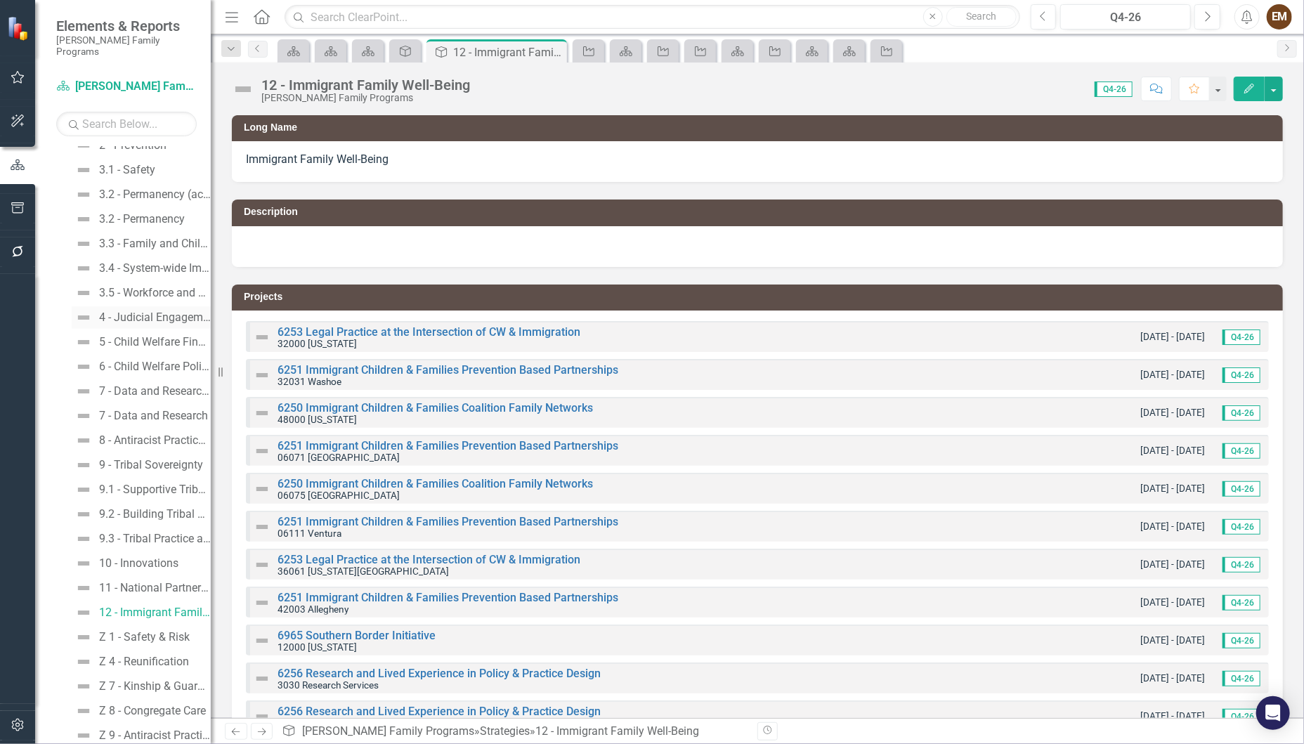
scroll to position [60, 0]
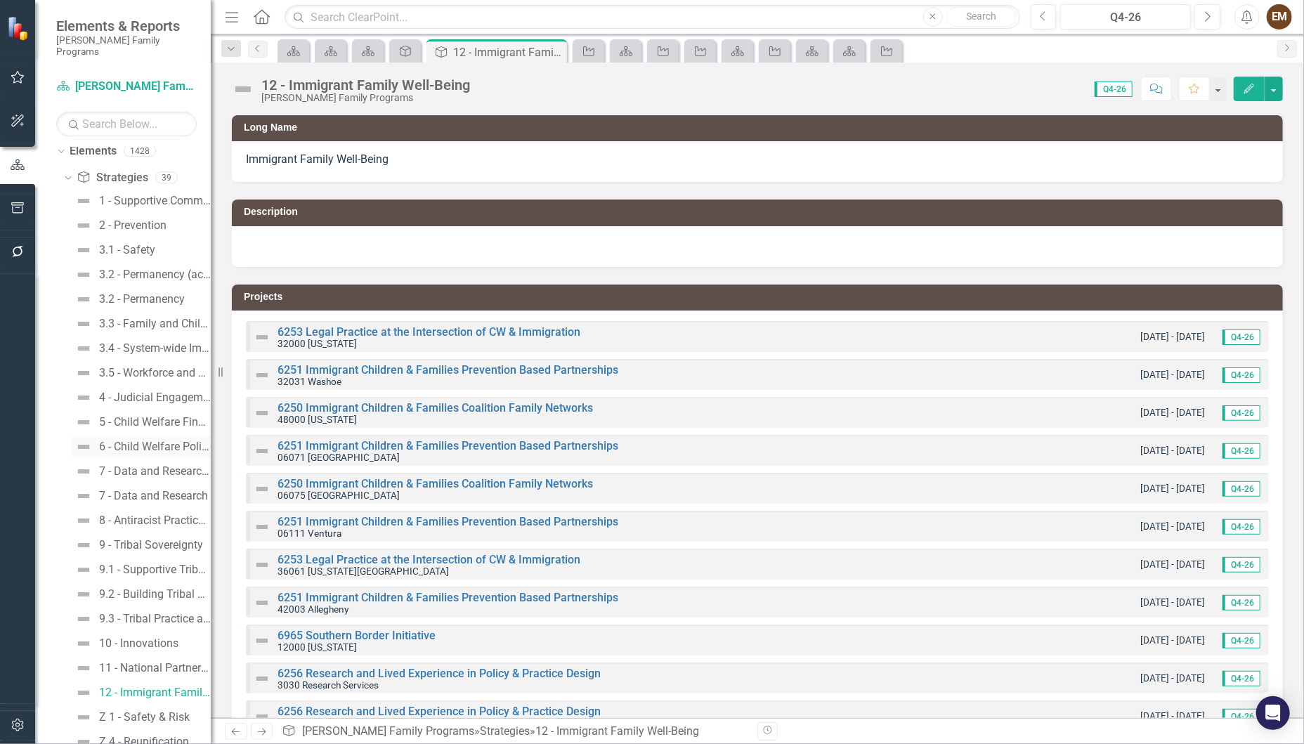
click at [152, 440] on div "6 - Child Welfare Policy Reform" at bounding box center [155, 446] width 112 height 13
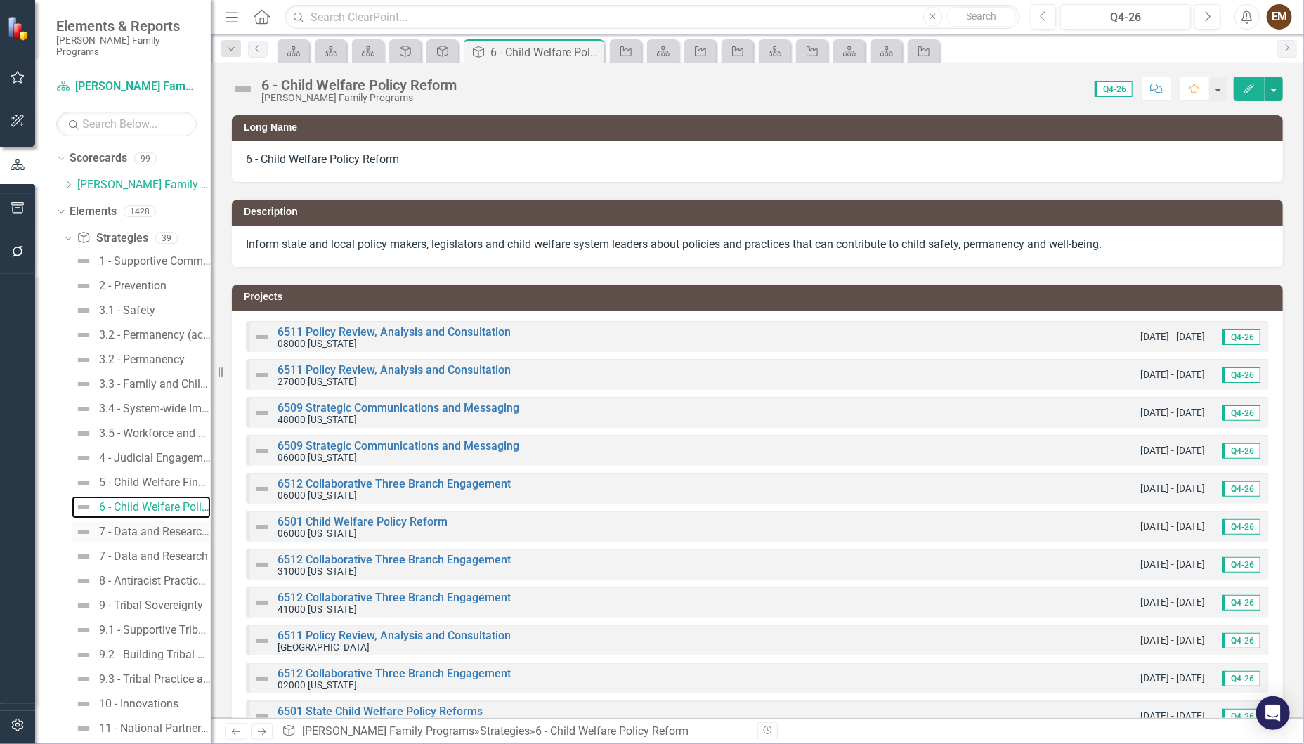
scroll to position [211, 0]
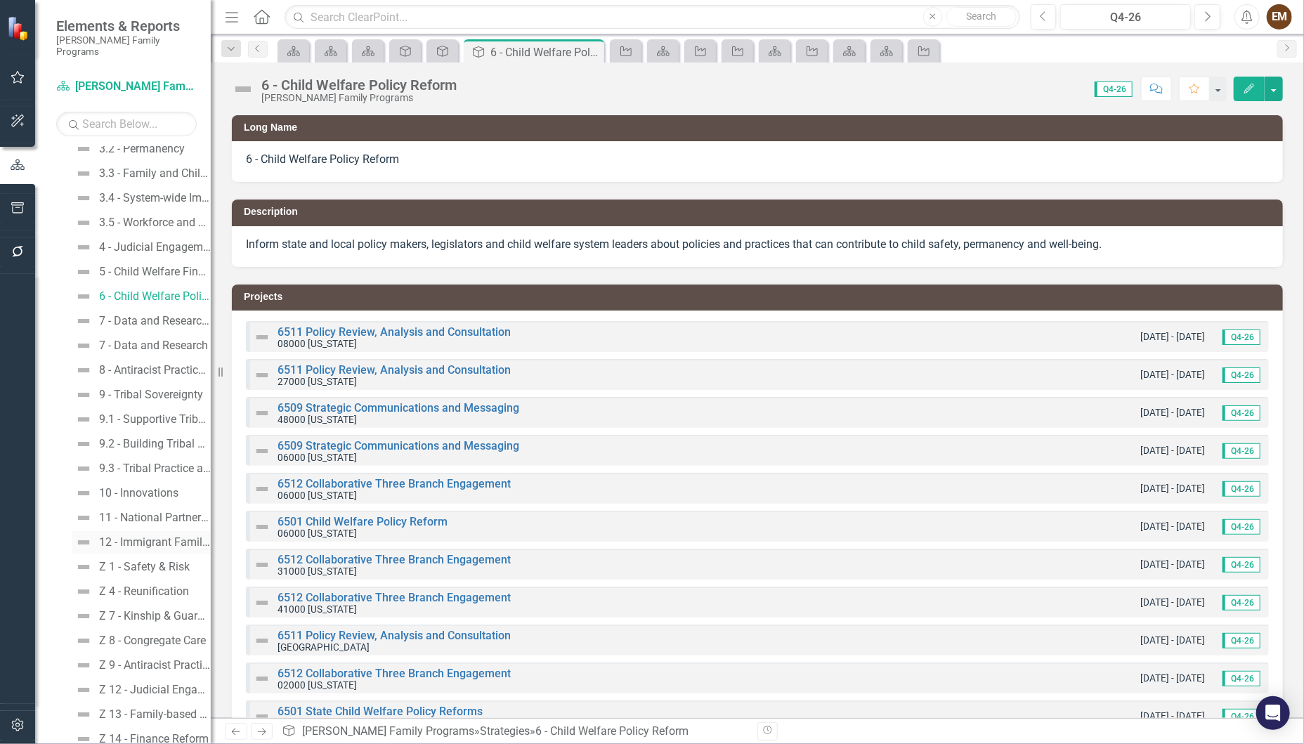
click at [151, 536] on div "12 - Immigrant Family Well-Being" at bounding box center [155, 542] width 112 height 13
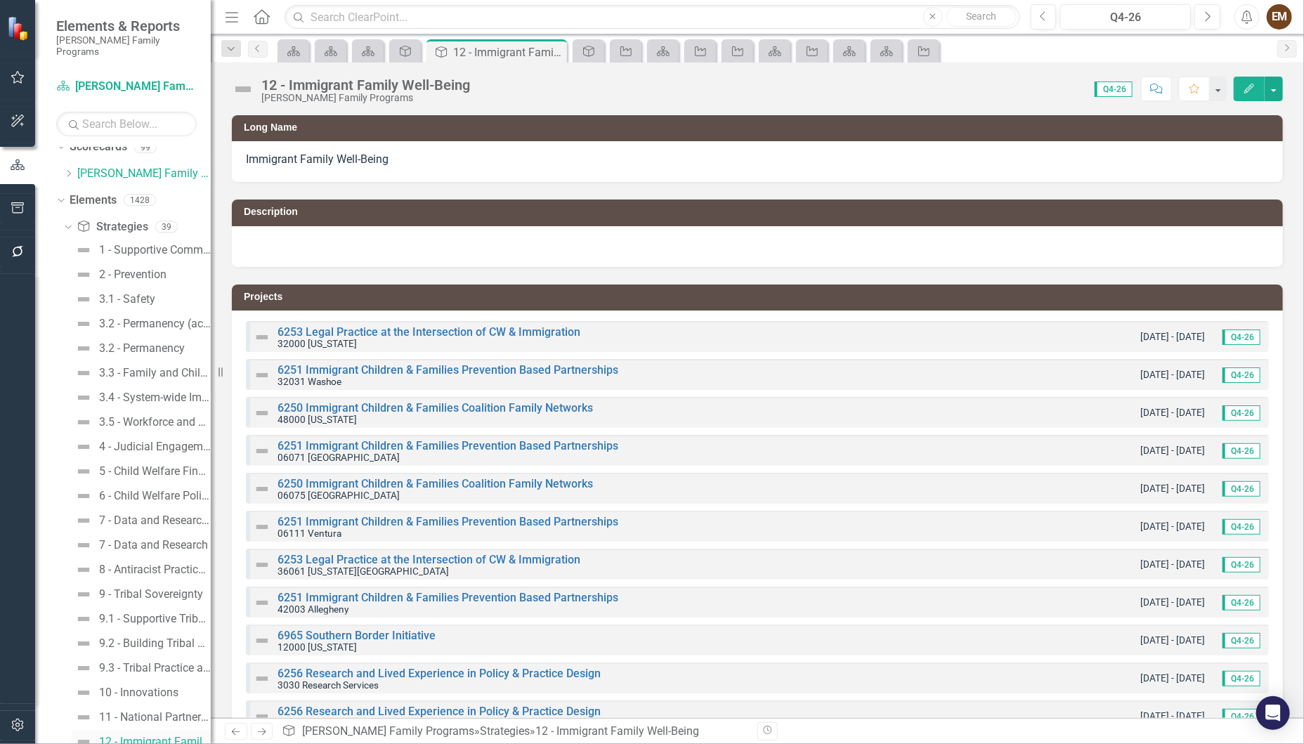
scroll to position [8, 0]
click at [457, 243] on div at bounding box center [757, 246] width 1051 height 41
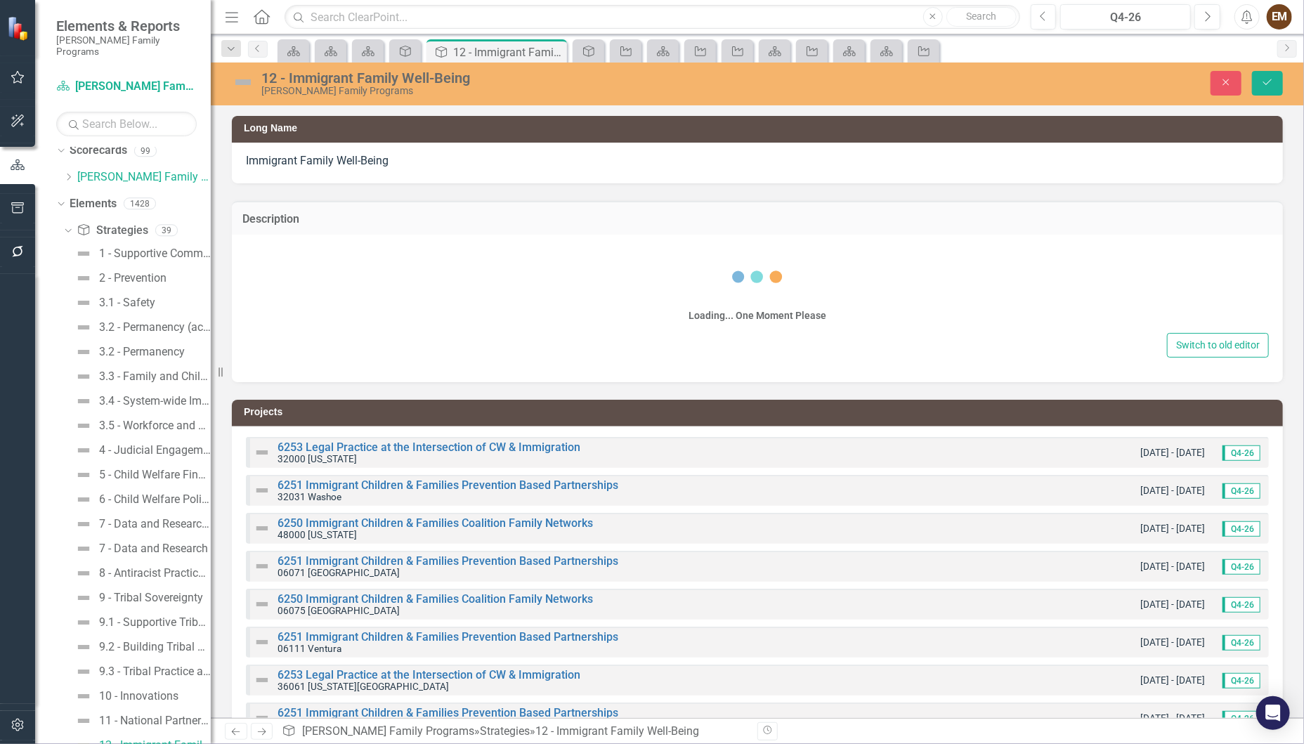
click at [411, 303] on div "Loading... One Moment Please" at bounding box center [757, 289] width 1023 height 81
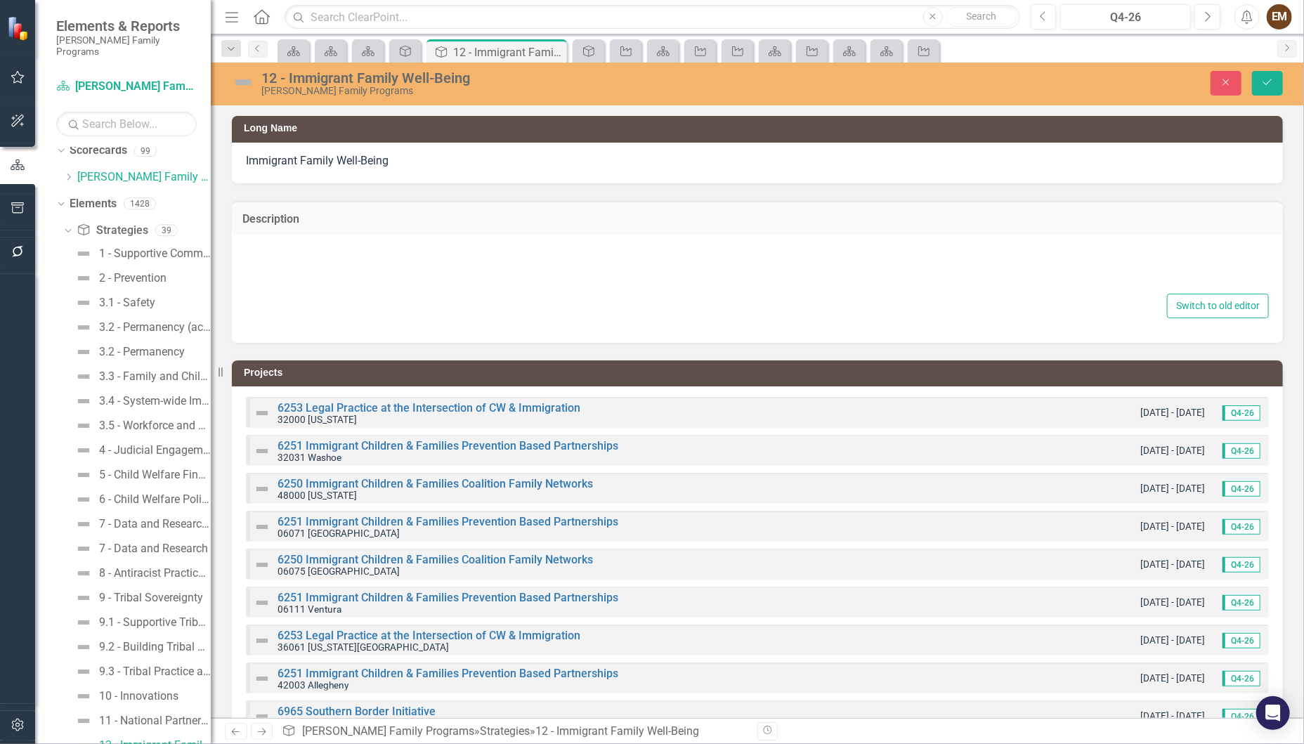
click at [385, 252] on div at bounding box center [757, 267] width 1023 height 45
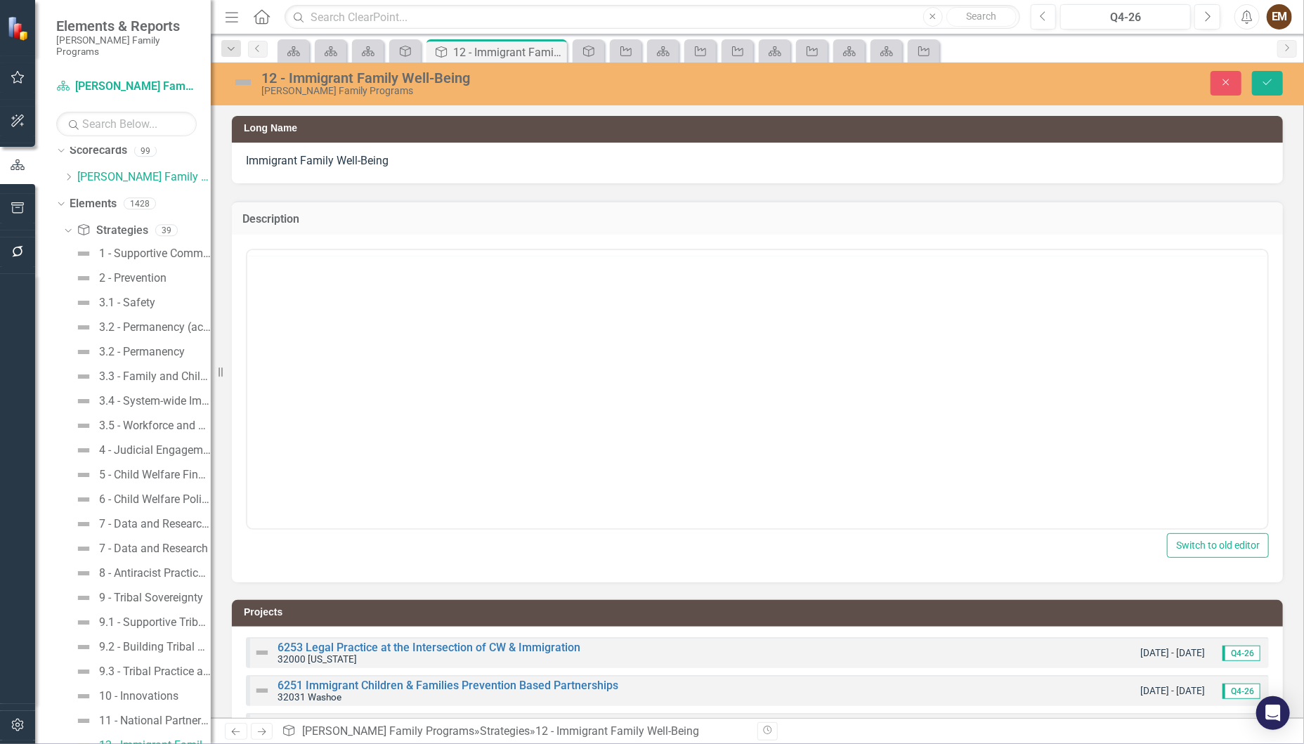
scroll to position [0, 0]
click at [363, 245] on div "Switch to old editor" at bounding box center [757, 409] width 1051 height 348
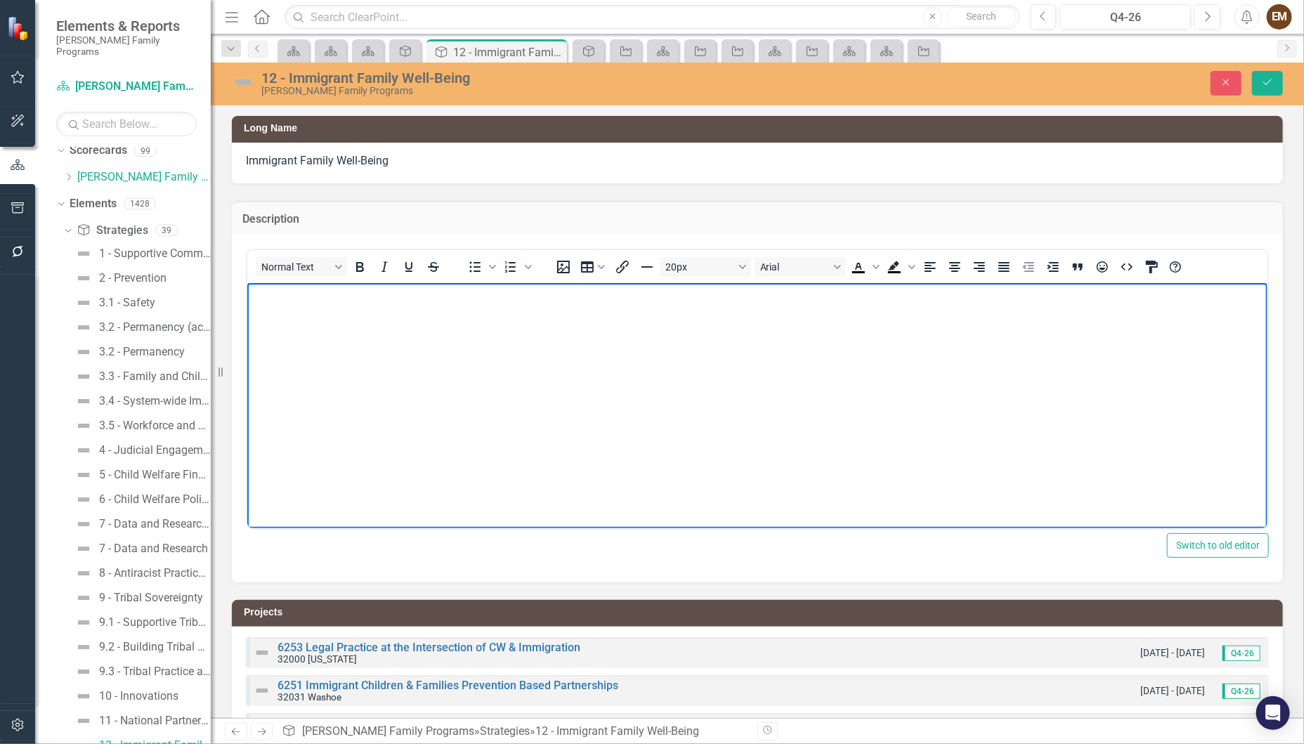
click at [361, 296] on p "Rich Text Area. Press ALT-0 for help." at bounding box center [756, 295] width 1013 height 17
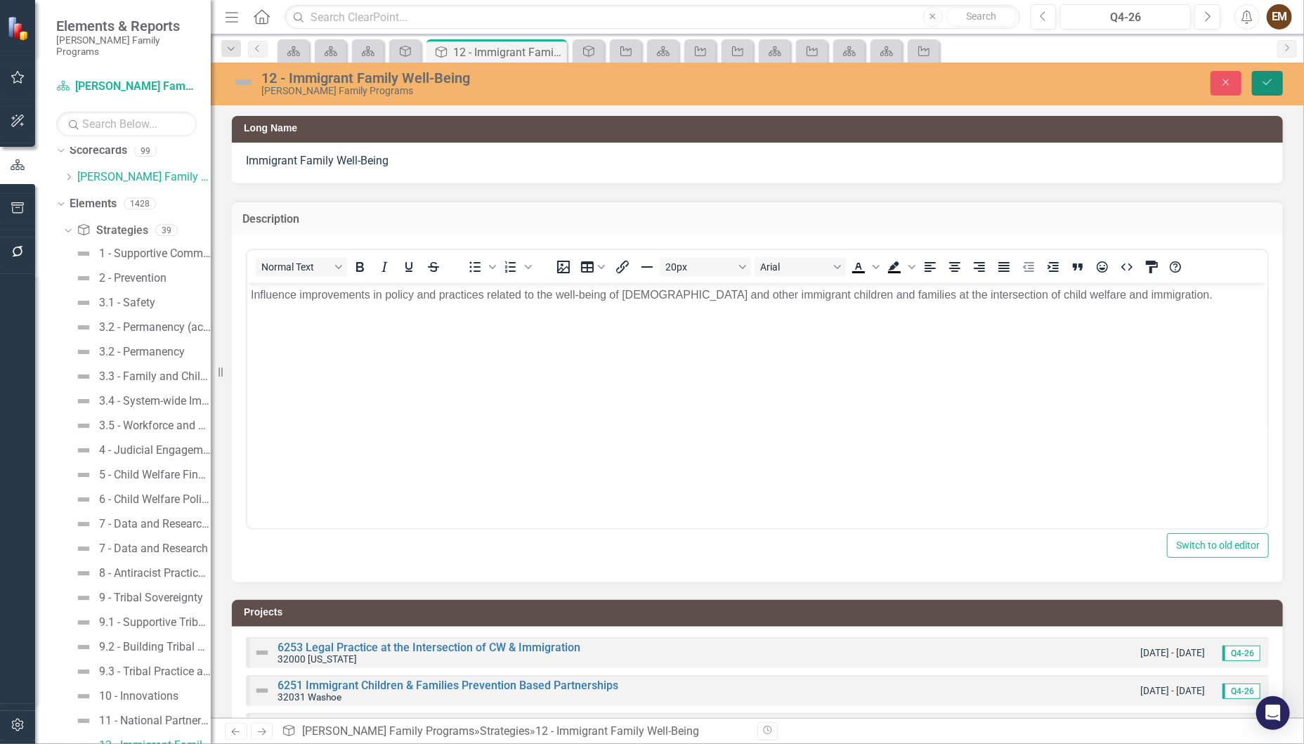
click at [1273, 87] on icon "Save" at bounding box center [1267, 82] width 13 height 10
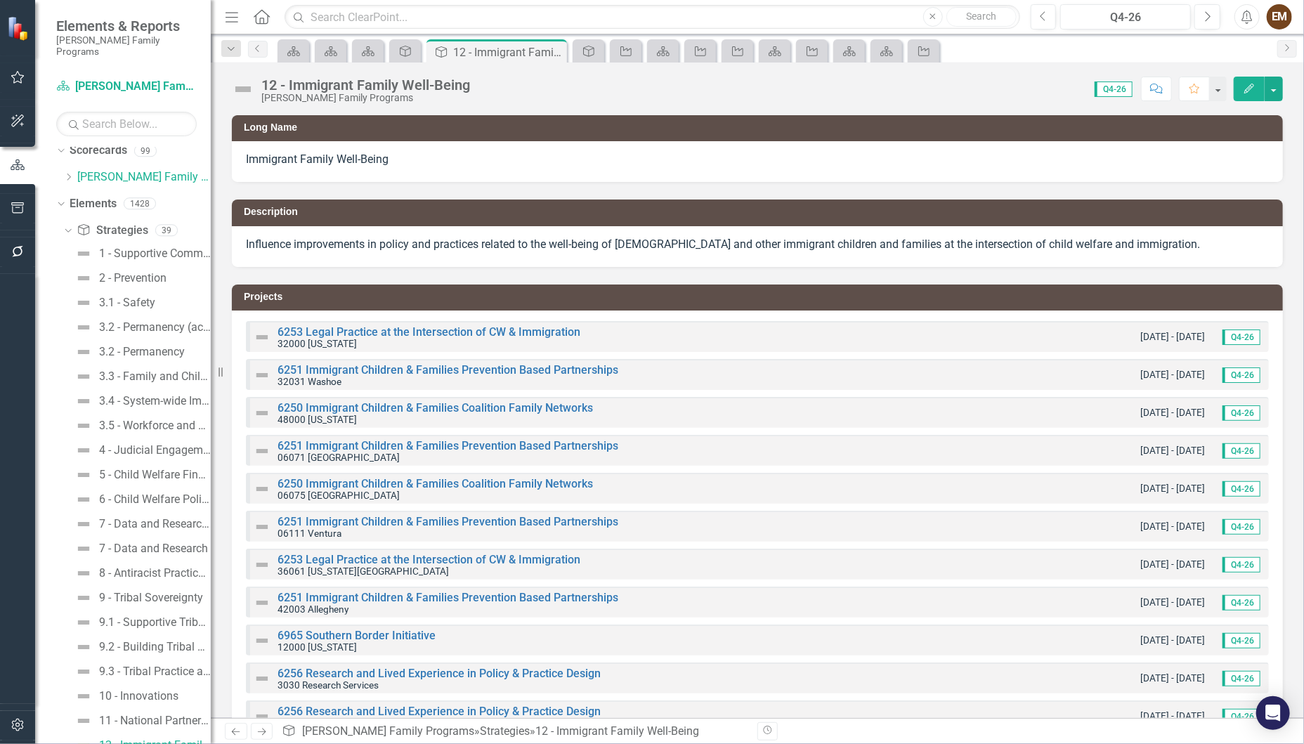
click at [372, 152] on div "Immigrant Family Well-Being" at bounding box center [757, 161] width 1051 height 41
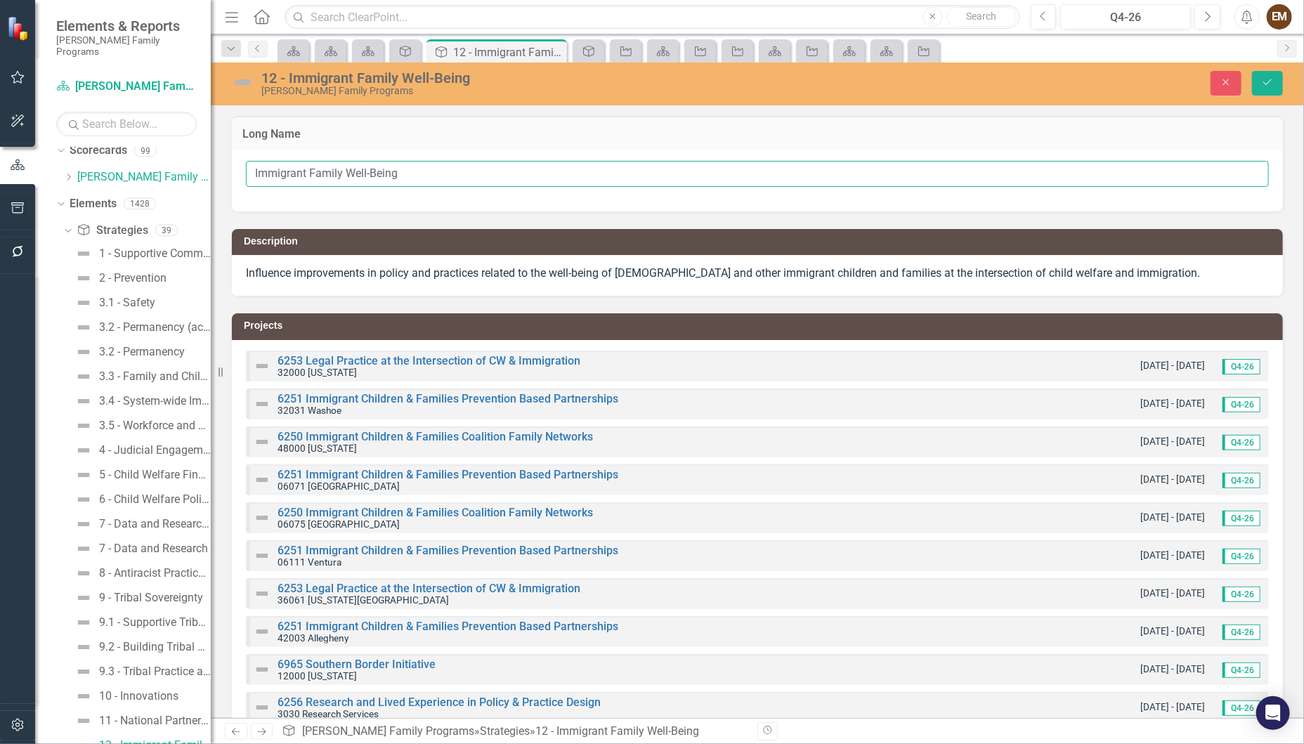
click at [415, 176] on input "Immigrant Family Well-Being" at bounding box center [757, 174] width 1023 height 26
click at [1268, 77] on button "Save" at bounding box center [1267, 83] width 31 height 25
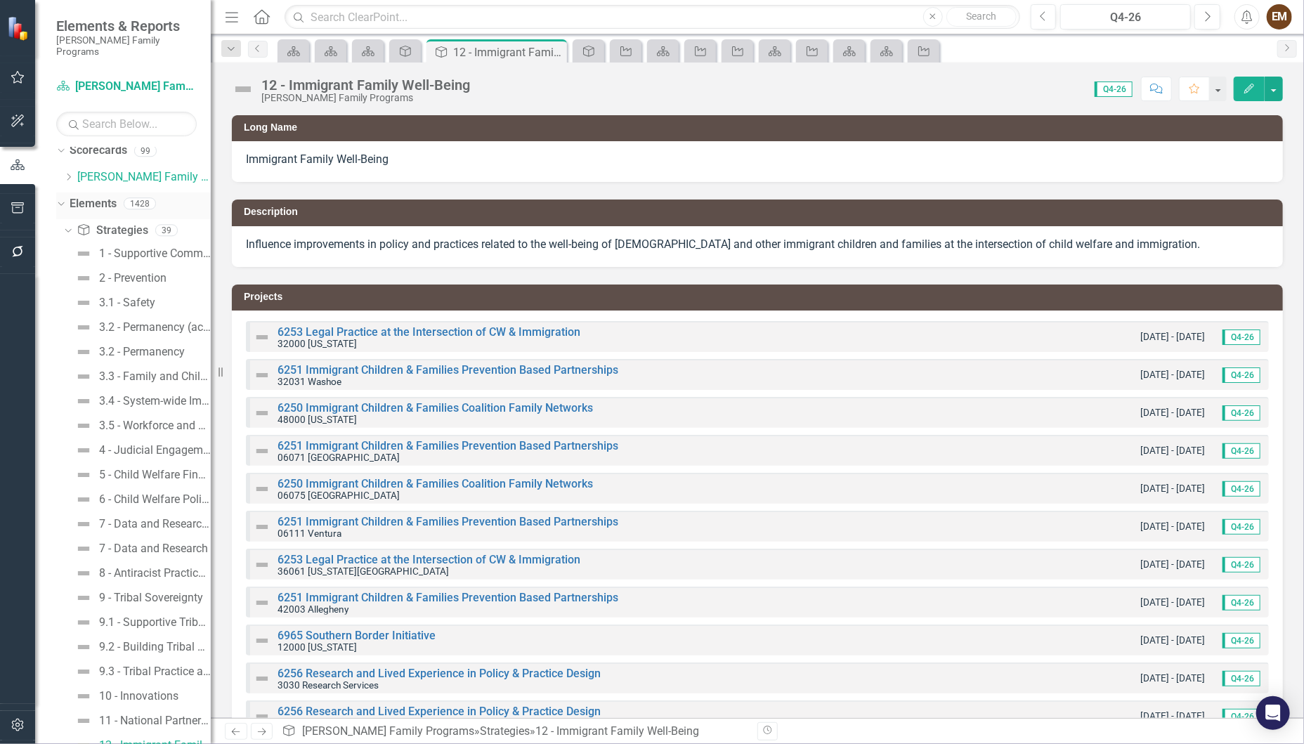
click at [63, 198] on icon "Dropdown" at bounding box center [59, 203] width 8 height 10
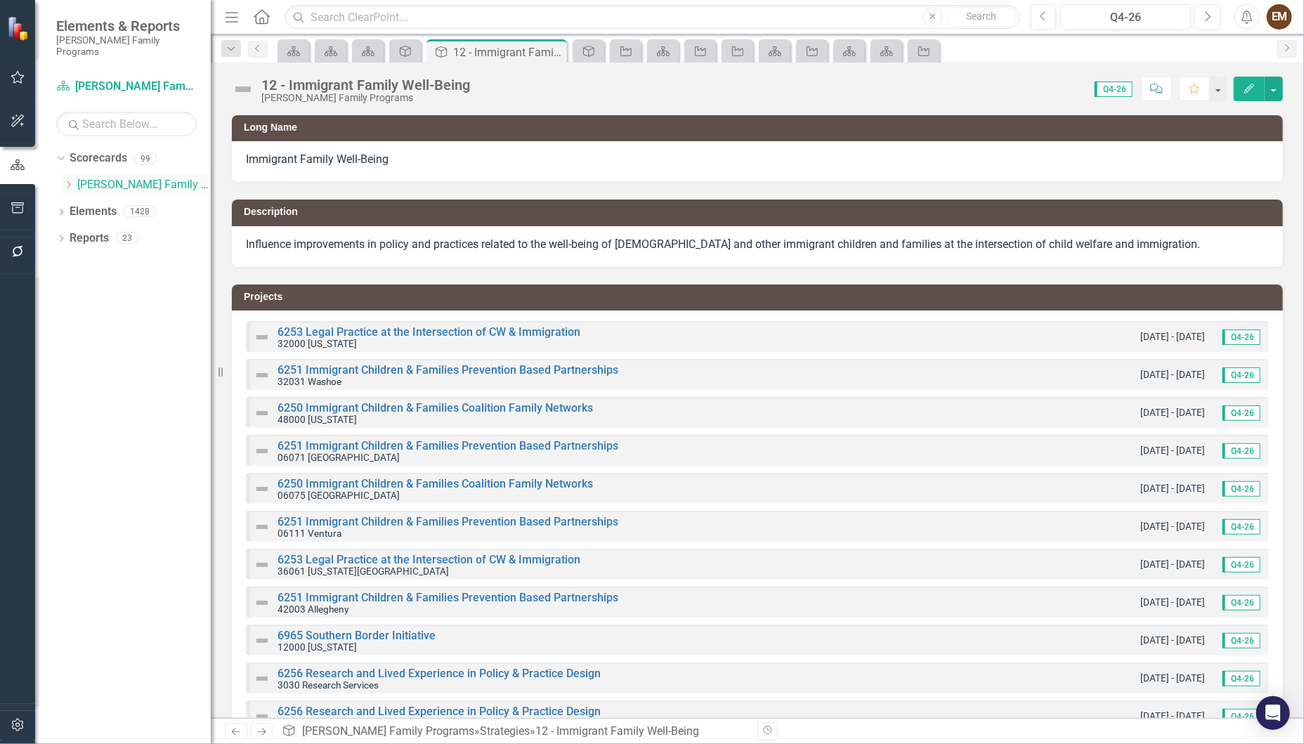
click at [65, 181] on icon "Dropdown" at bounding box center [68, 185] width 11 height 8
drag, startPoint x: 81, startPoint y: 199, endPoint x: 94, endPoint y: 228, distance: 32.4
click at [81, 206] on icon "Dropdown" at bounding box center [82, 210] width 11 height 8
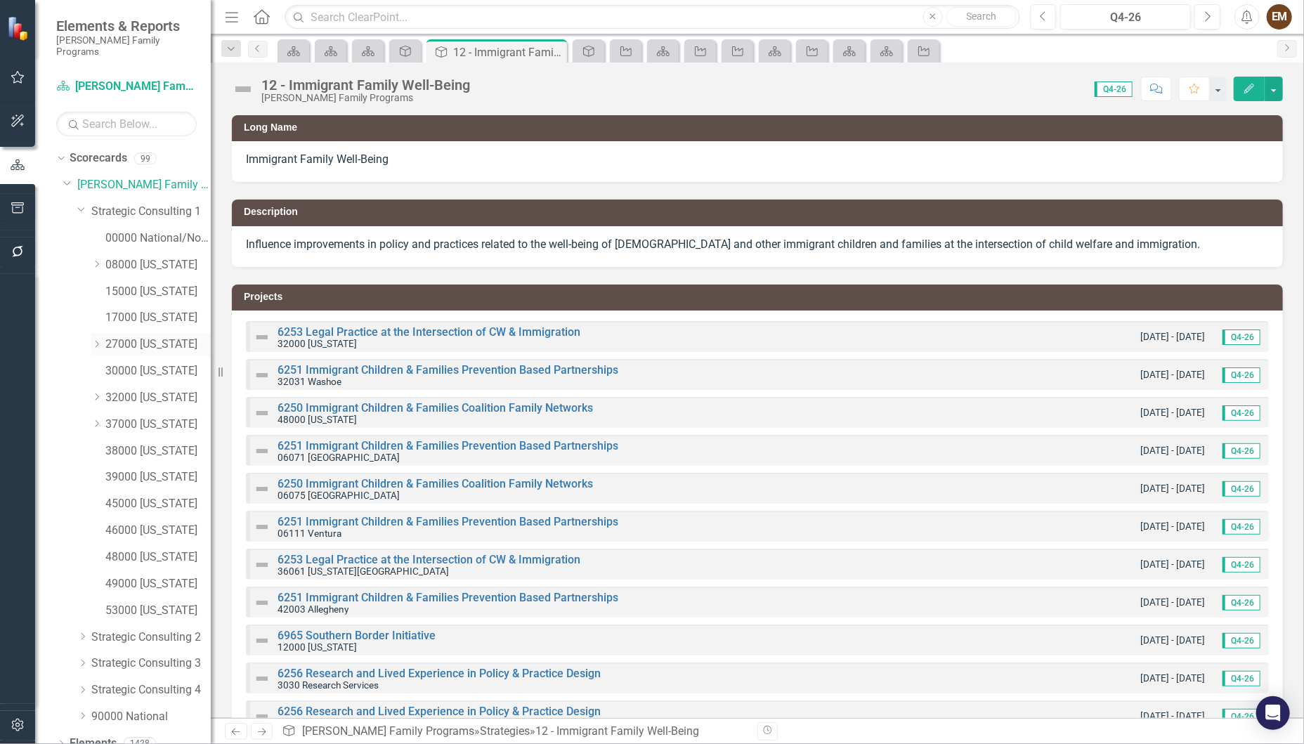
click at [95, 340] on icon "Dropdown" at bounding box center [96, 344] width 11 height 8
click at [95, 336] on icon "Dropdown" at bounding box center [95, 341] width 8 height 11
click at [93, 419] on icon "Dropdown" at bounding box center [96, 423] width 11 height 8
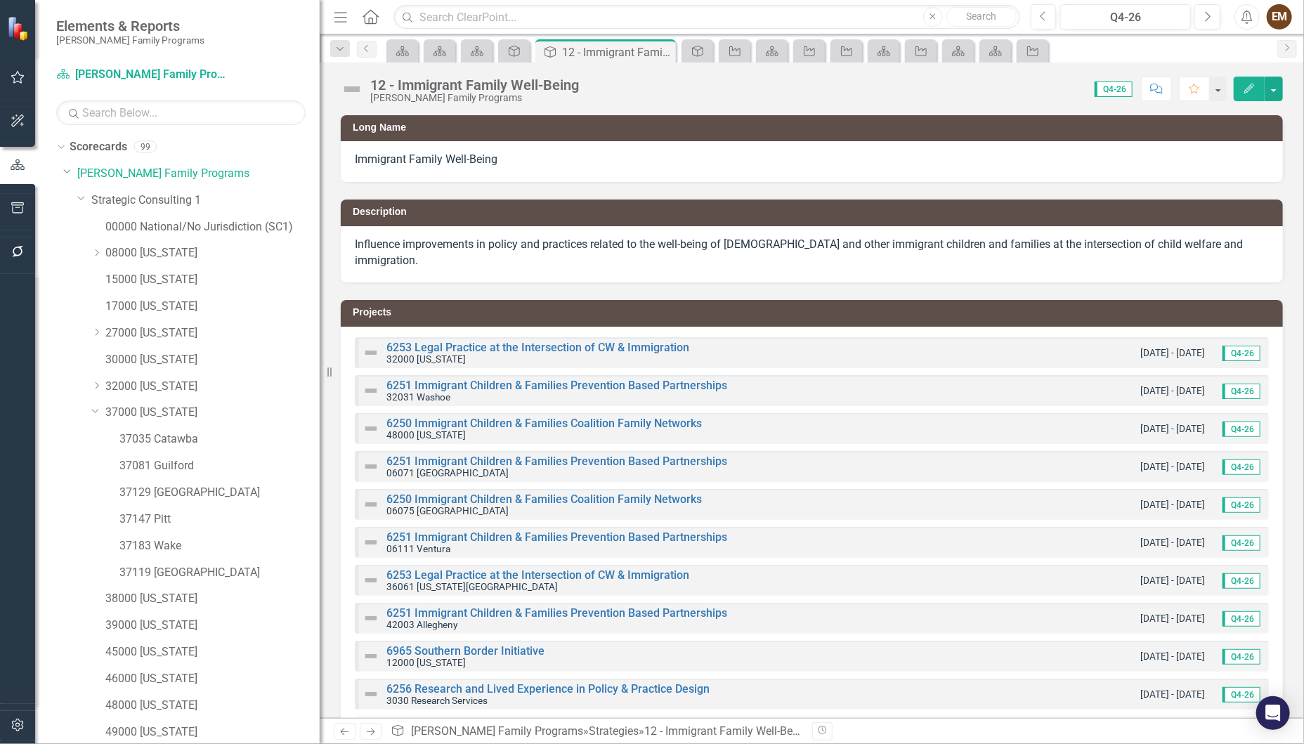
drag, startPoint x: 213, startPoint y: 556, endPoint x: 320, endPoint y: 557, distance: 106.8
click at [320, 557] on div "Resize" at bounding box center [325, 372] width 11 height 744
click at [98, 405] on icon "Dropdown" at bounding box center [95, 410] width 8 height 11
click at [98, 384] on icon at bounding box center [98, 385] width 4 height 7
click at [173, 438] on link "32031 Washoe" at bounding box center [219, 439] width 200 height 16
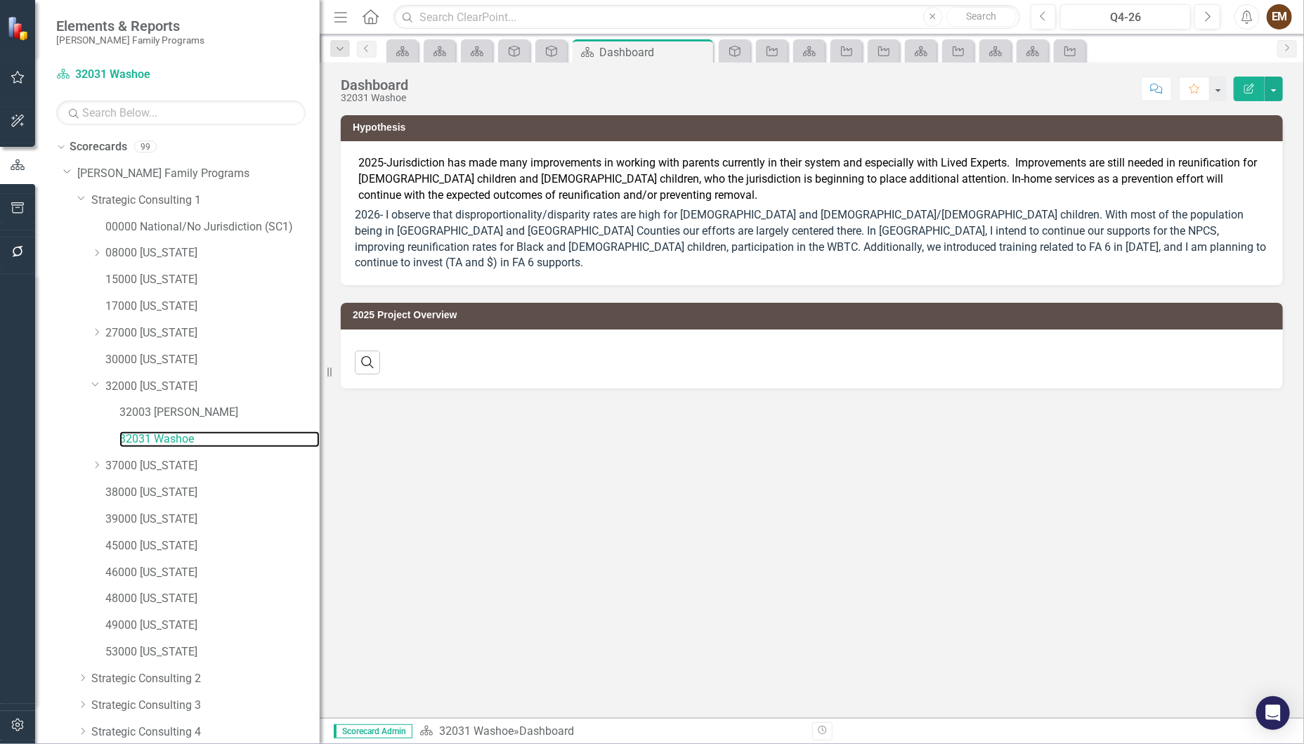
scroll to position [81, 0]
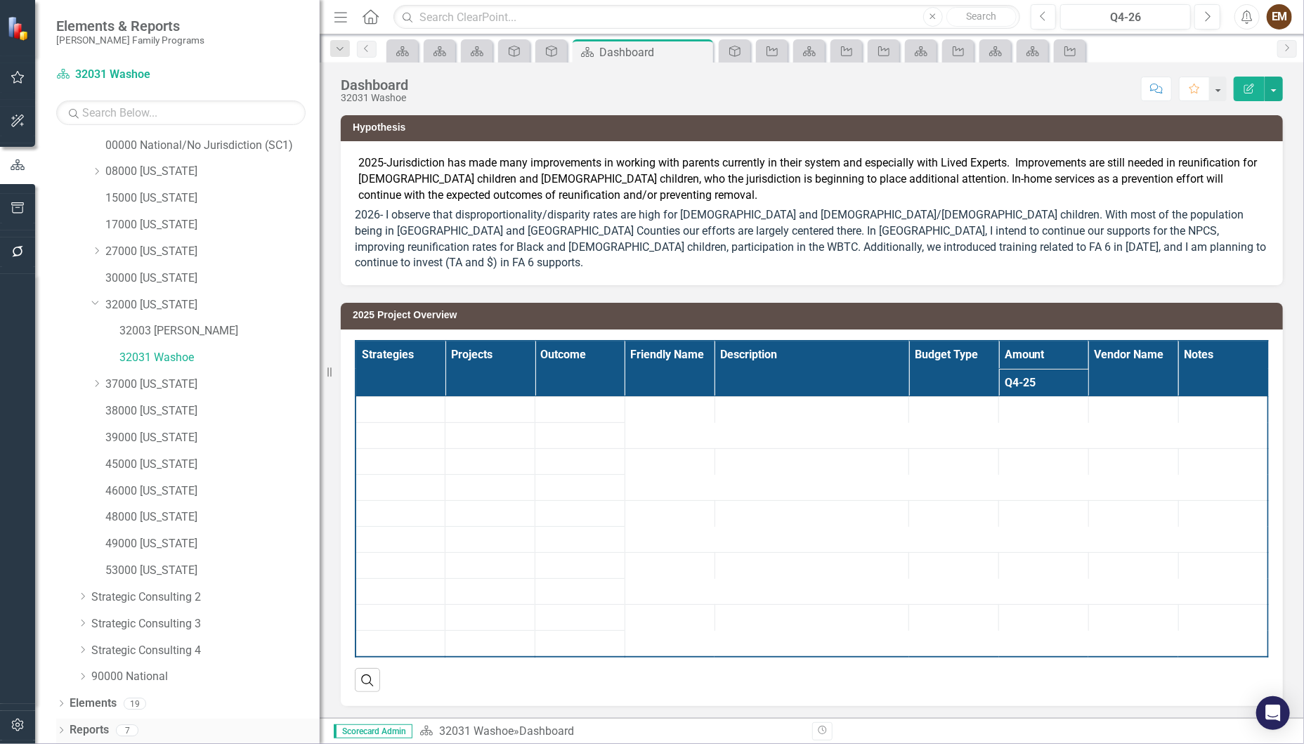
click at [63, 730] on icon "Dropdown" at bounding box center [61, 732] width 10 height 8
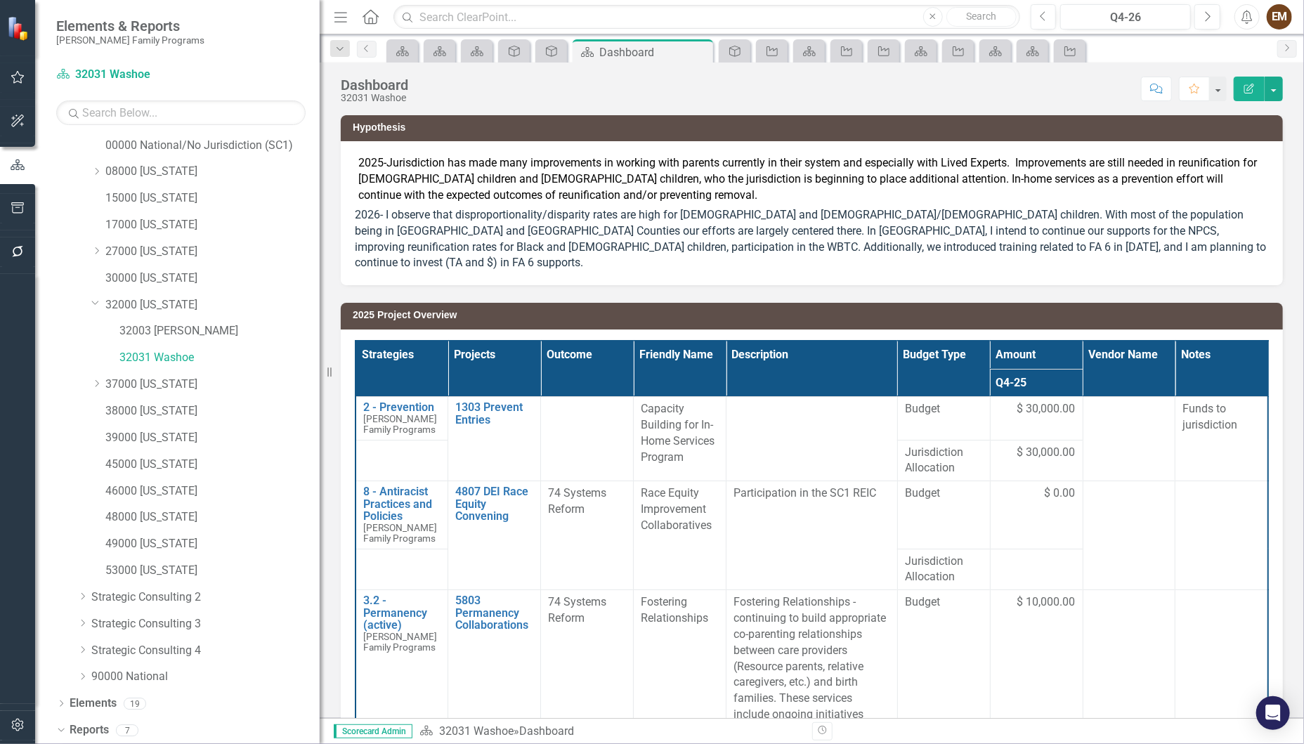
scroll to position [256, 0]
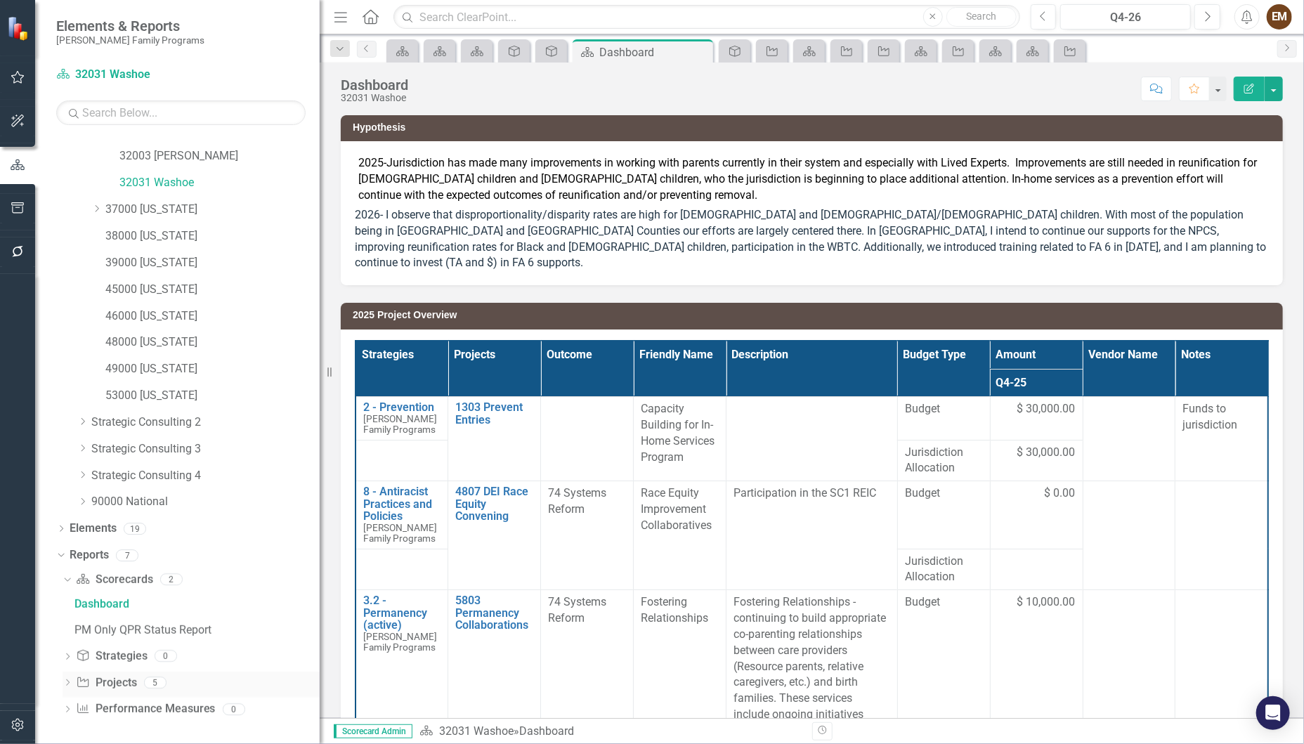
click at [68, 678] on div "Dropdown" at bounding box center [68, 684] width 10 height 12
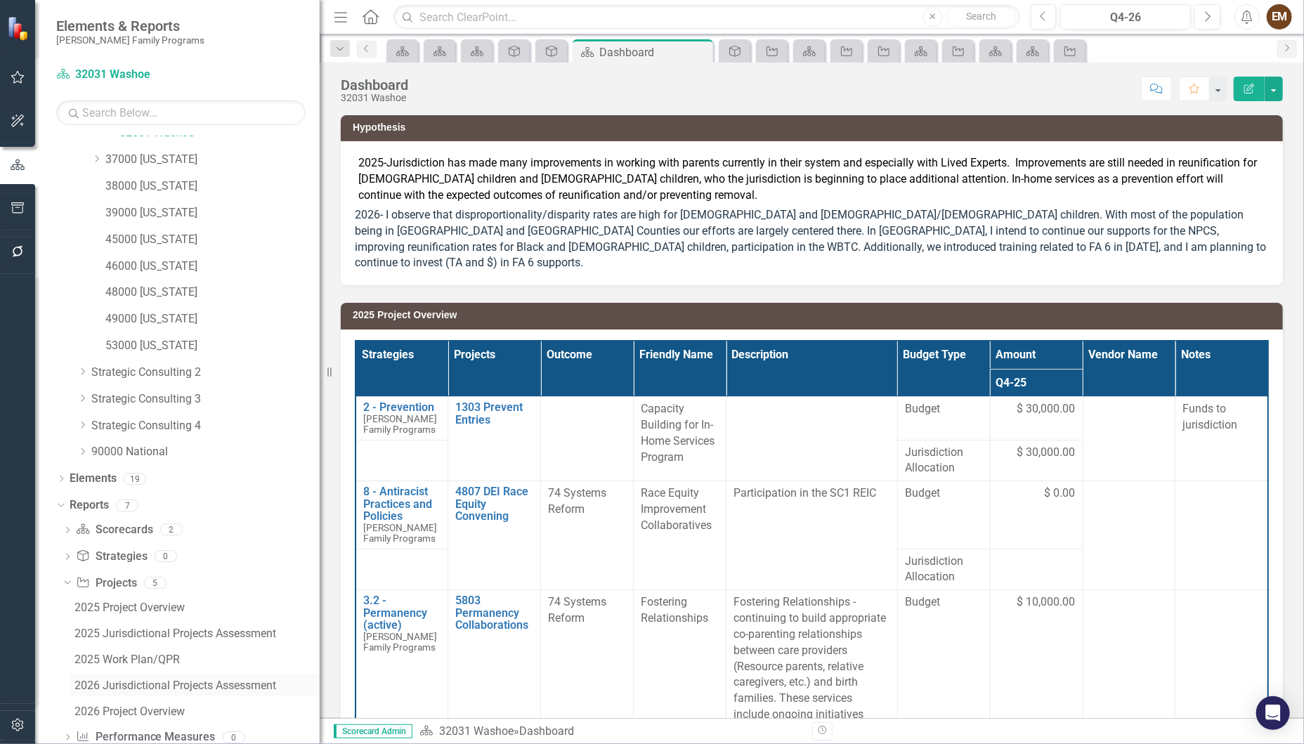
scroll to position [334, 0]
click at [156, 657] on div "2026 Jurisdictional Projects Assessment" at bounding box center [196, 657] width 245 height 13
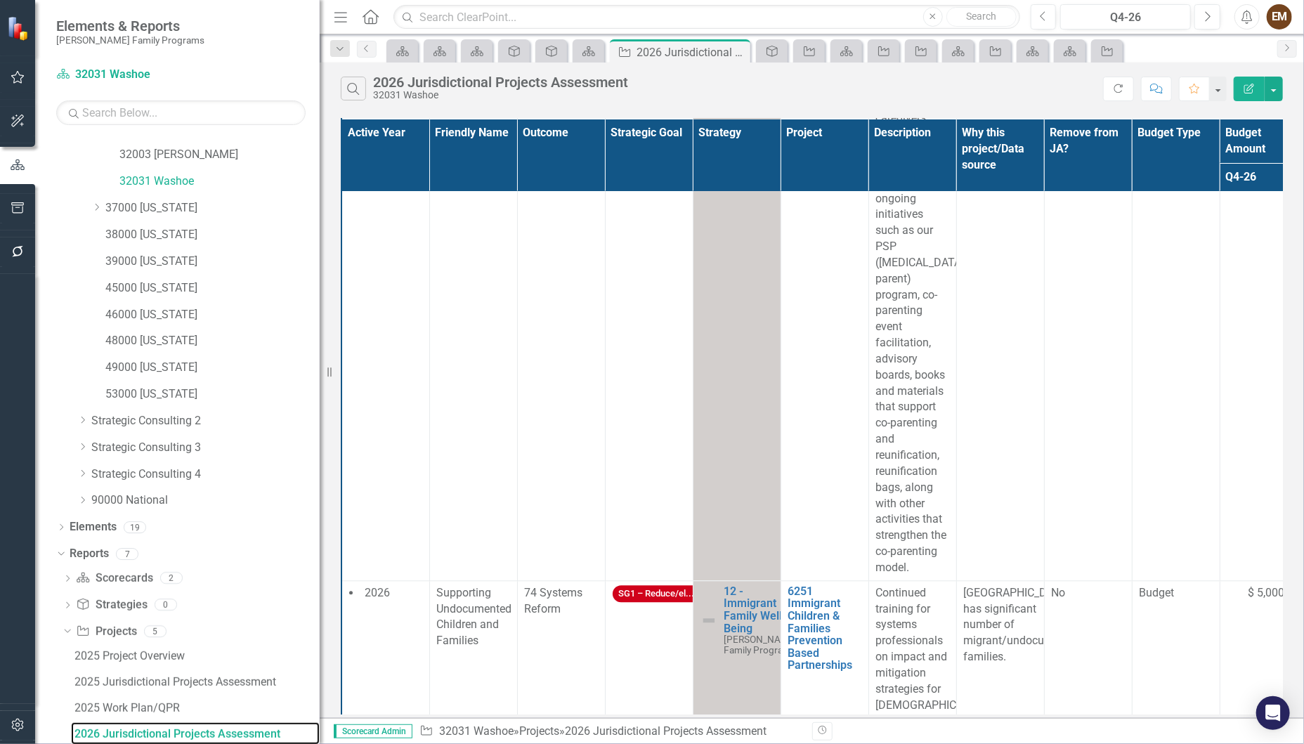
scroll to position [2106, 0]
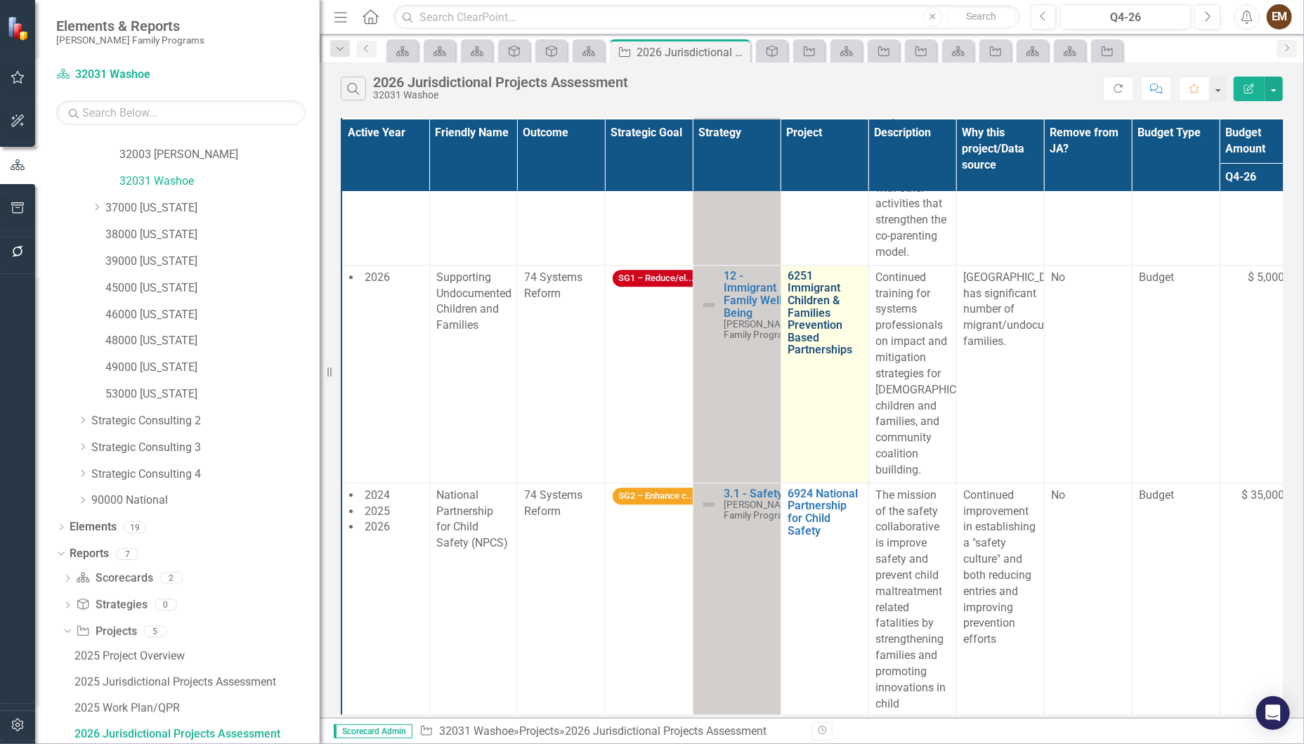
click at [805, 336] on link "6251 Immigrant Children & Families Prevention Based Partnerships" at bounding box center [824, 313] width 73 height 86
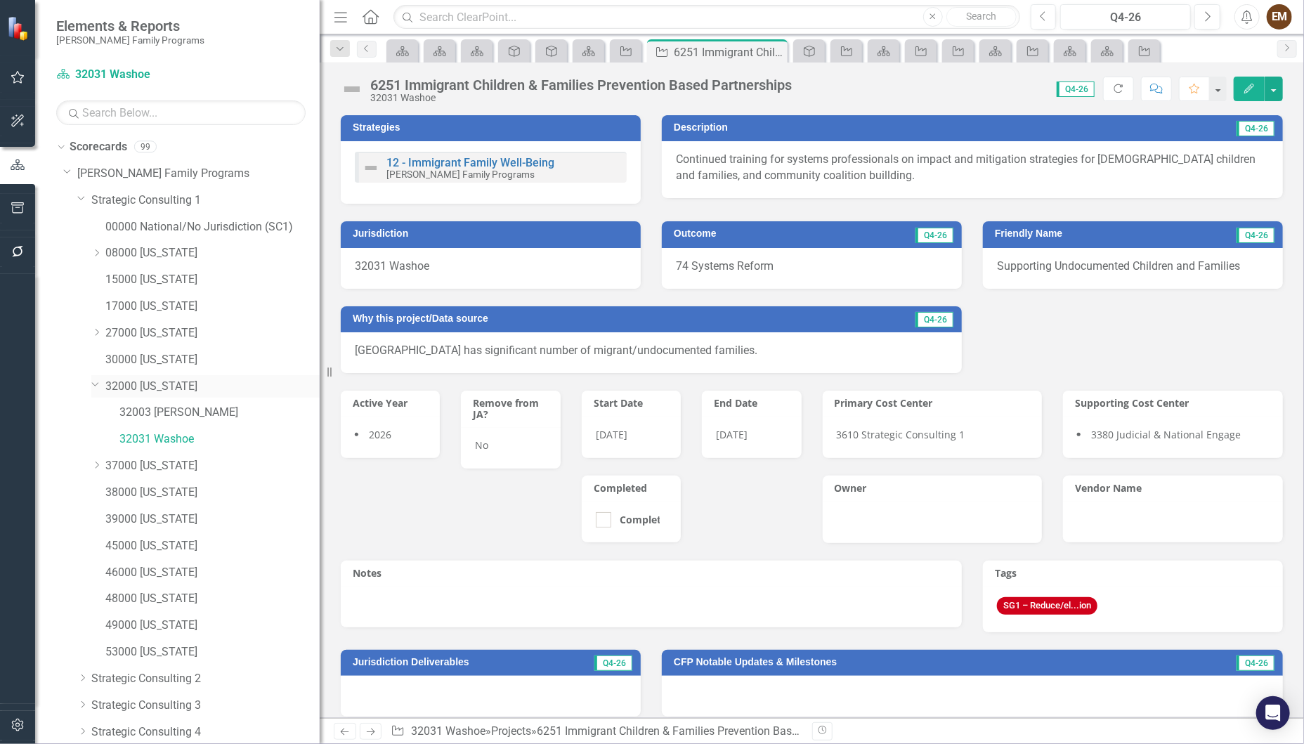
drag, startPoint x: 93, startPoint y: 464, endPoint x: 102, endPoint y: 391, distance: 73.5
click at [93, 464] on icon "Dropdown" at bounding box center [96, 465] width 11 height 8
click at [90, 461] on div "Dropdown" at bounding box center [94, 463] width 12 height 11
click at [94, 383] on icon "Dropdown" at bounding box center [95, 384] width 8 height 11
click at [97, 329] on icon "Dropdown" at bounding box center [96, 332] width 11 height 8
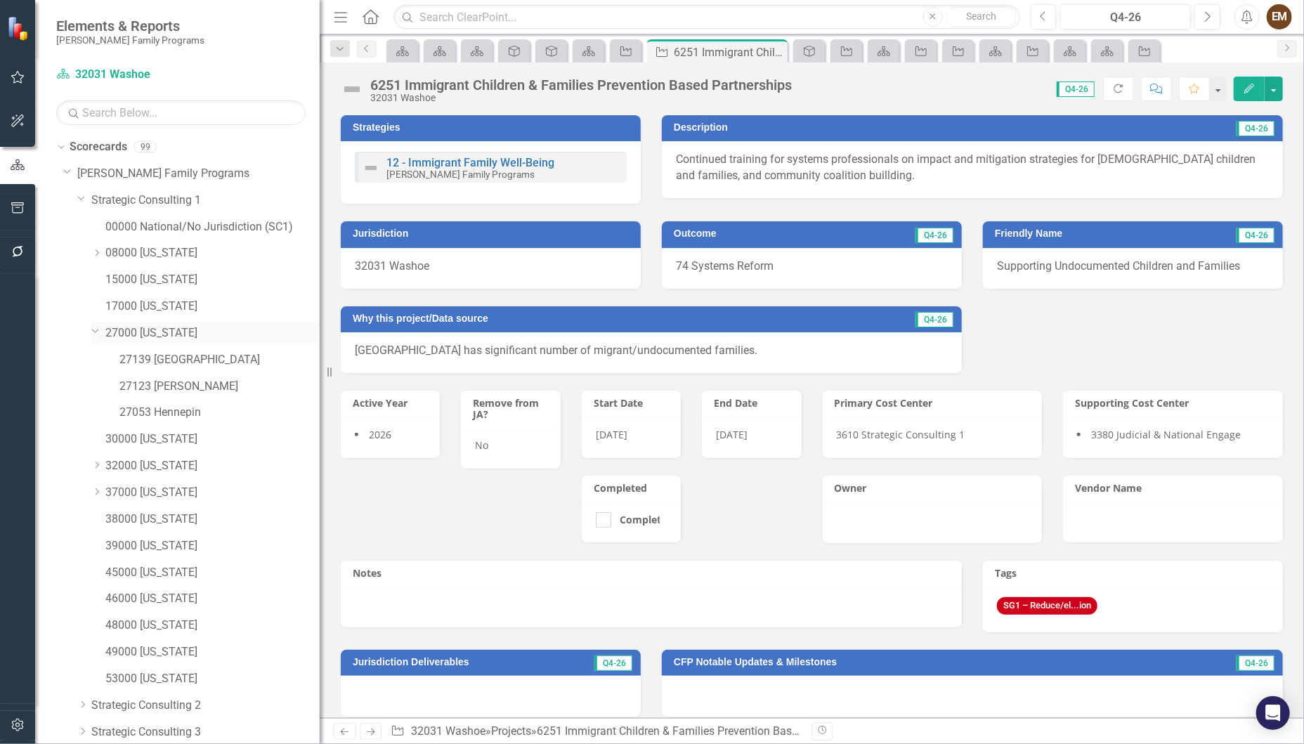
click at [99, 329] on icon "Dropdown" at bounding box center [95, 330] width 8 height 11
click at [95, 330] on icon "Dropdown" at bounding box center [96, 332] width 11 height 8
click at [148, 405] on link "27053 Hennepin" at bounding box center [219, 413] width 200 height 16
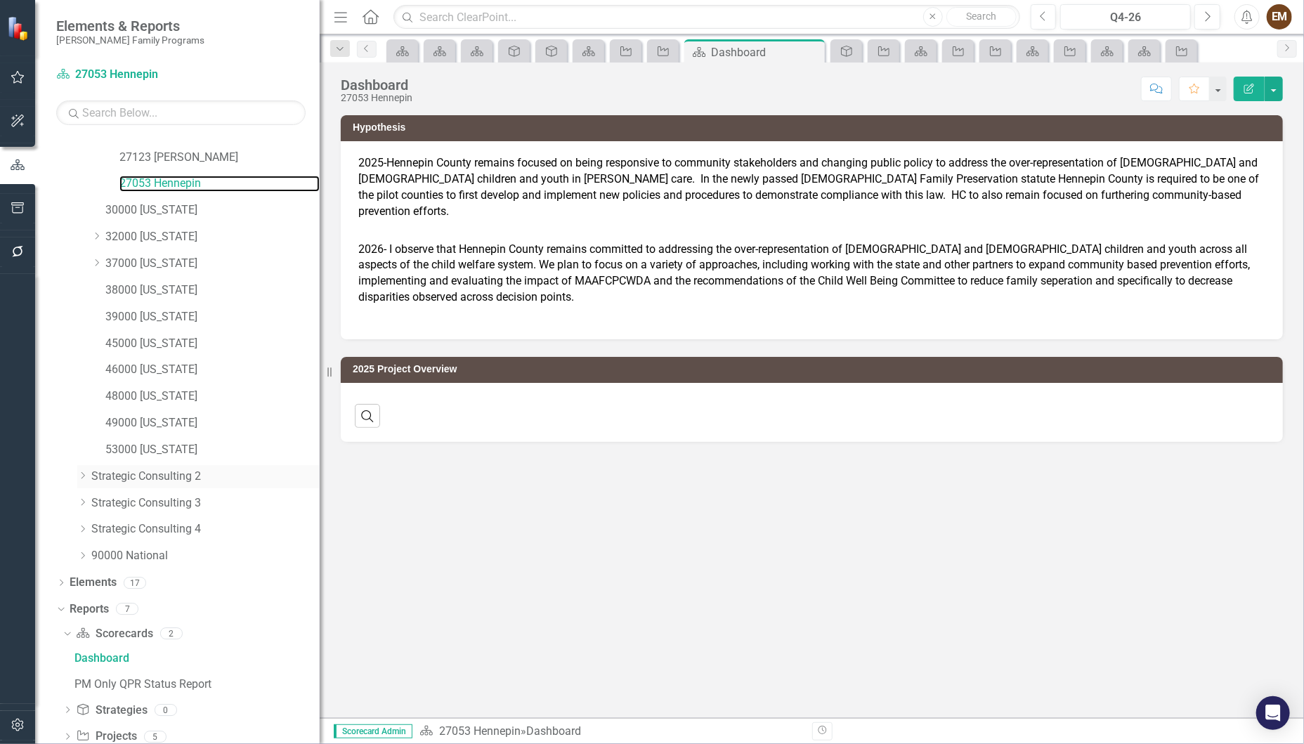
scroll to position [283, 0]
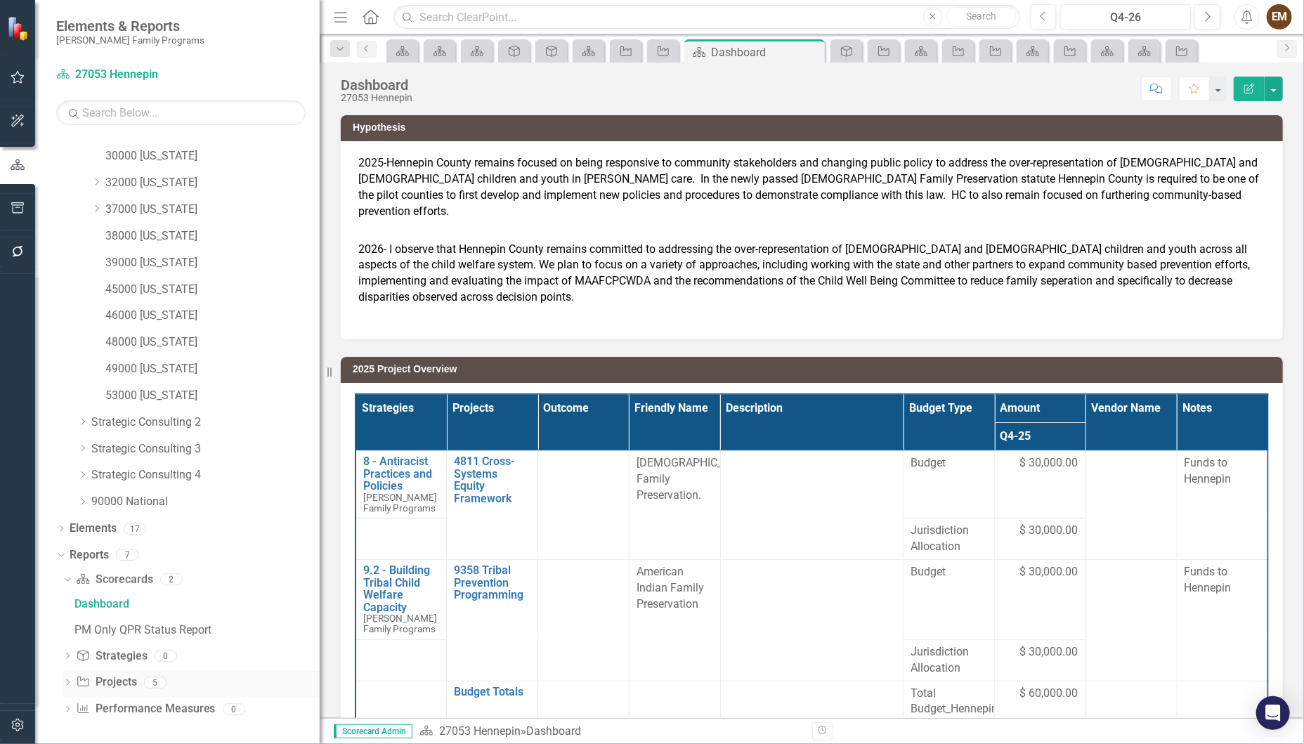
click at [72, 680] on icon "Dropdown" at bounding box center [68, 684] width 10 height 8
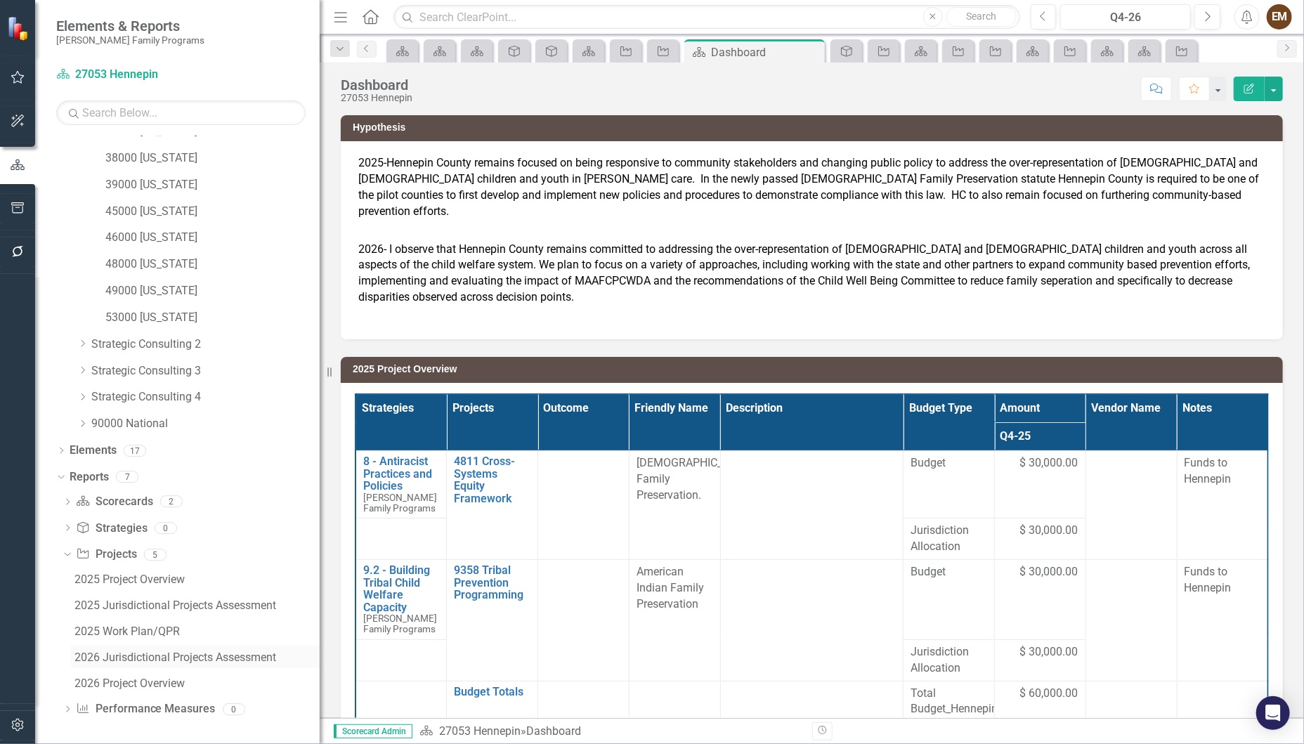
click at [162, 654] on div "2026 Jurisdictional Projects Assessment" at bounding box center [196, 657] width 245 height 13
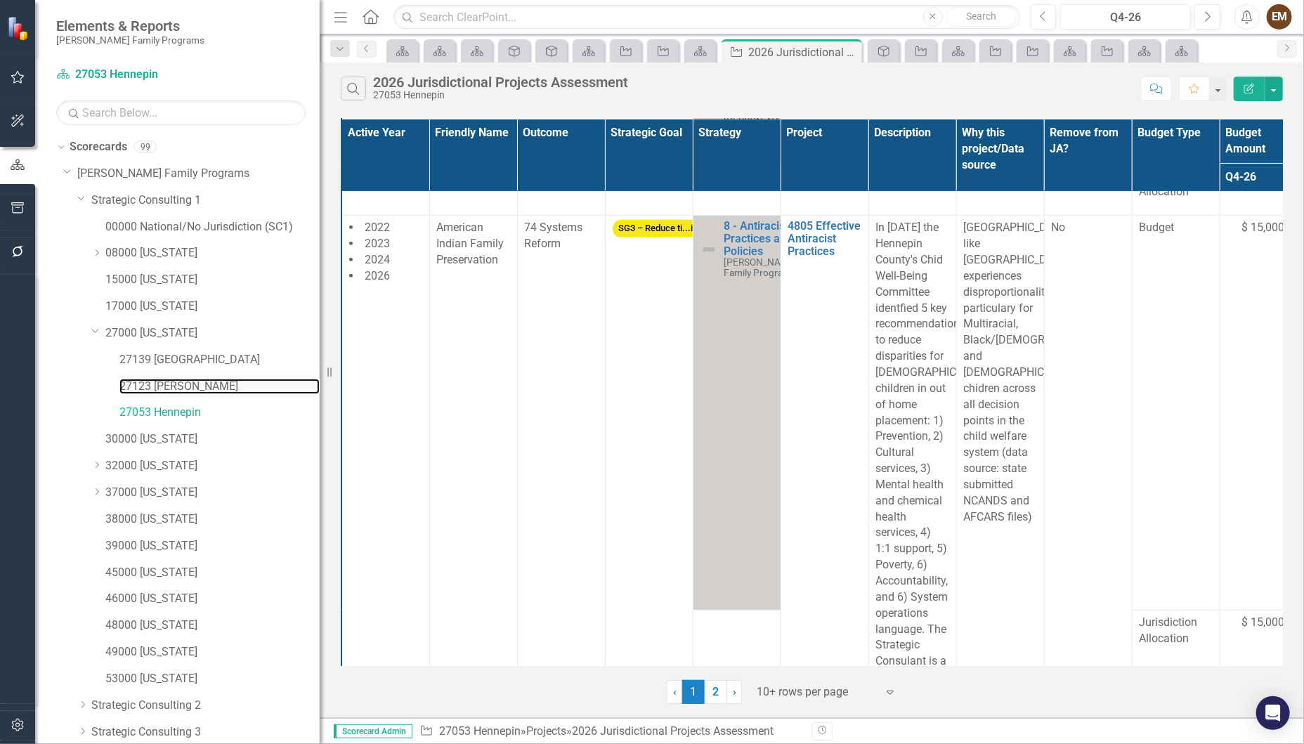
click at [183, 379] on link "27123 [PERSON_NAME]" at bounding box center [219, 387] width 200 height 16
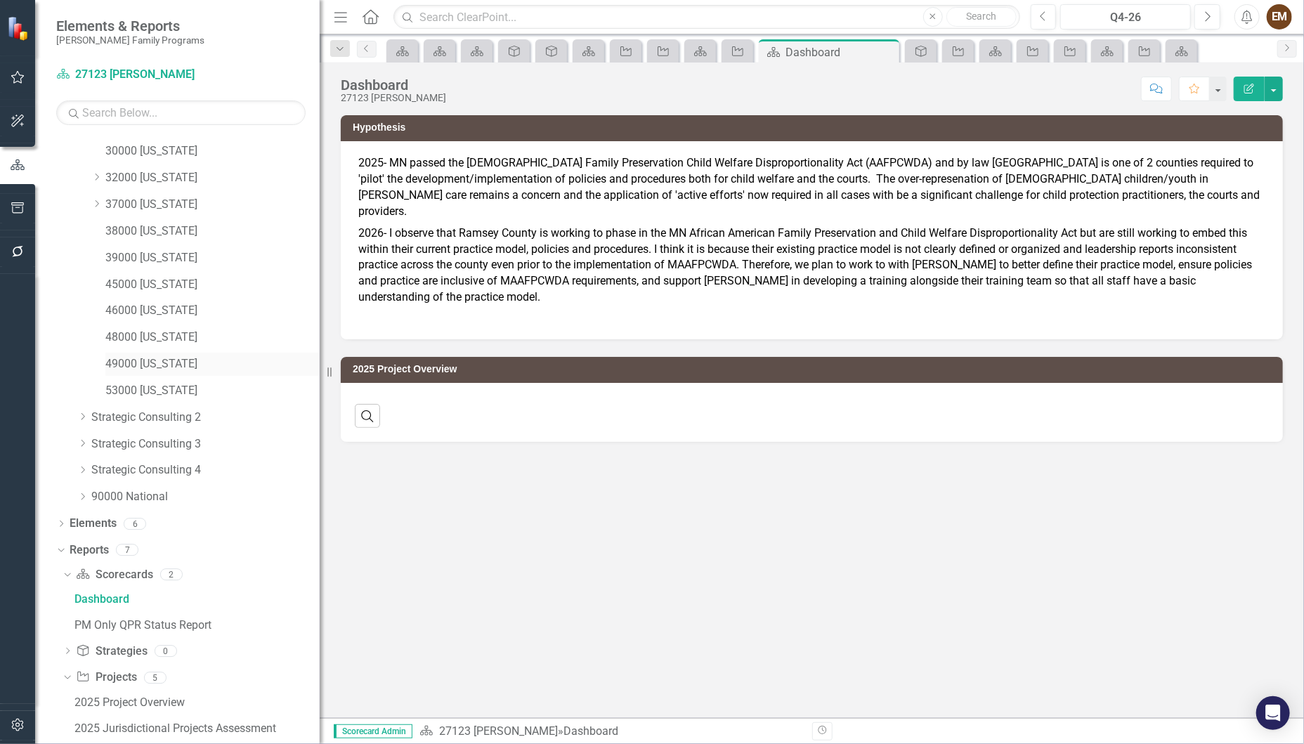
scroll to position [411, 0]
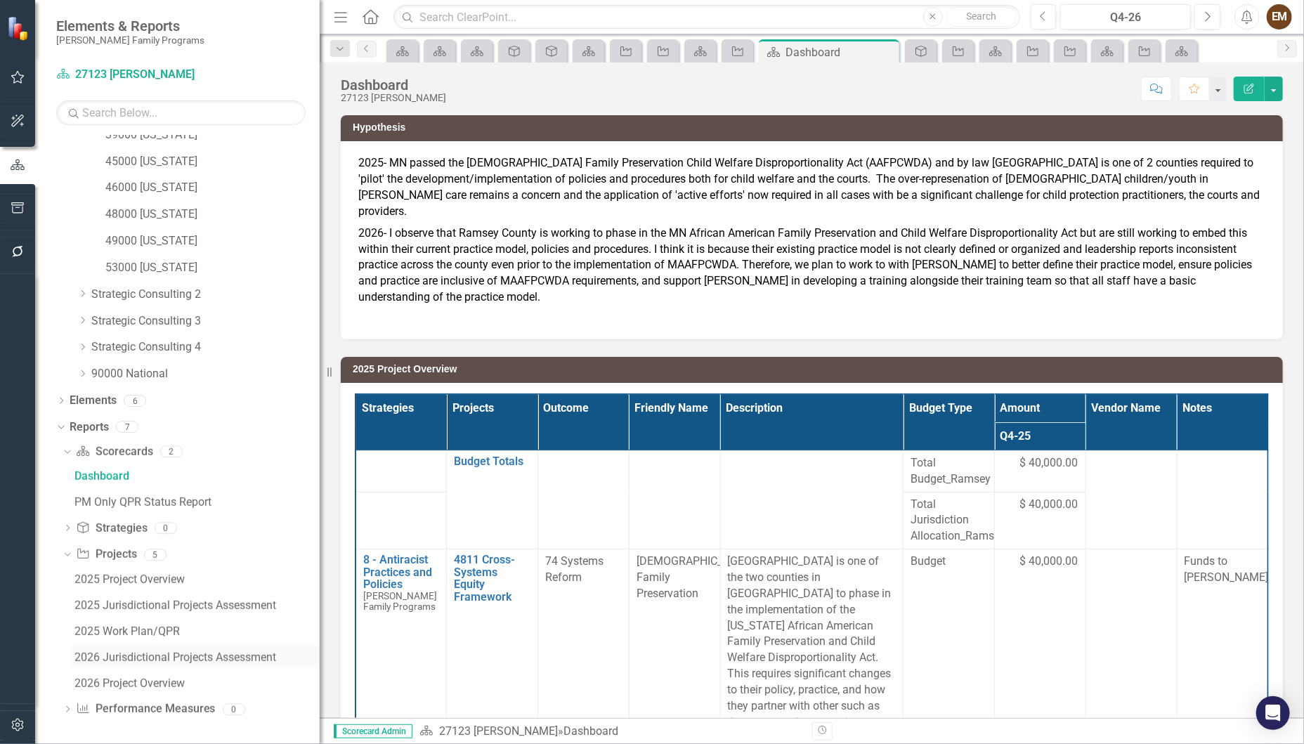
click at [211, 655] on div "2026 Jurisdictional Projects Assessment" at bounding box center [196, 657] width 245 height 13
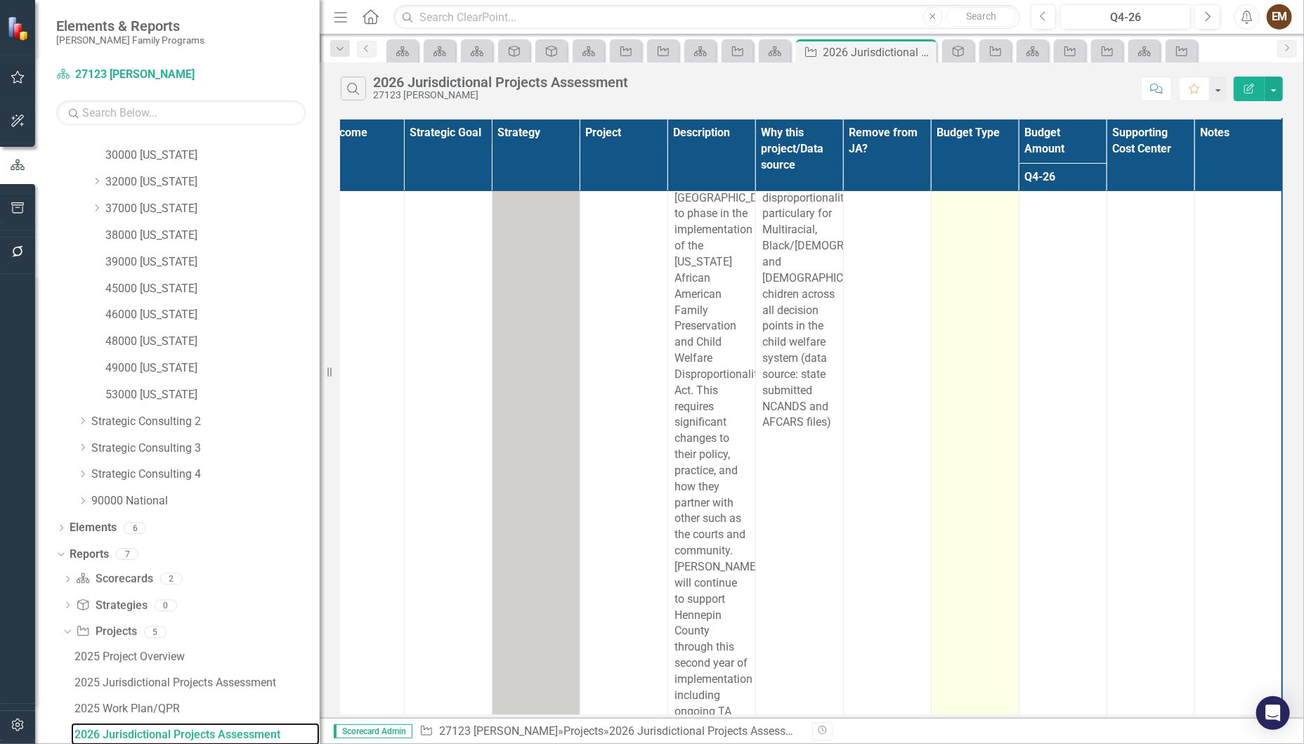
scroll to position [0, 209]
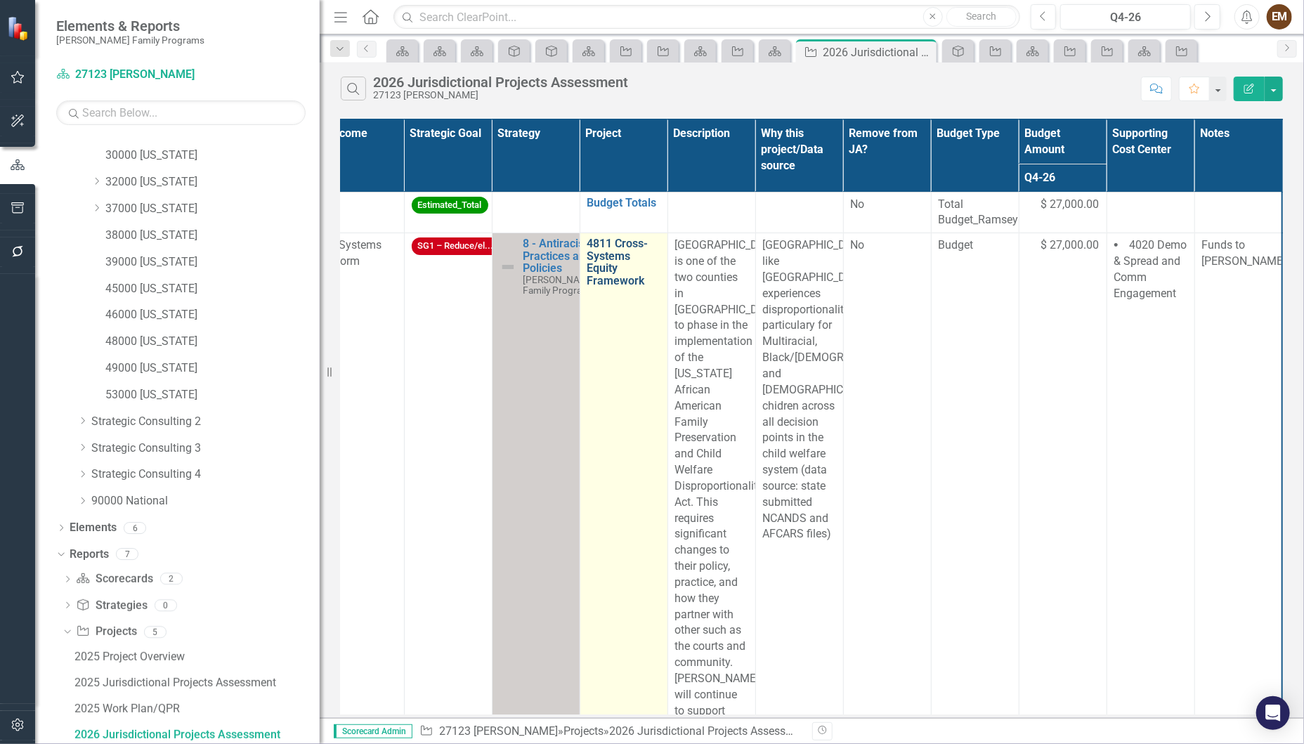
click at [600, 268] on link "4811 Cross-Systems Equity Framework" at bounding box center [623, 261] width 73 height 49
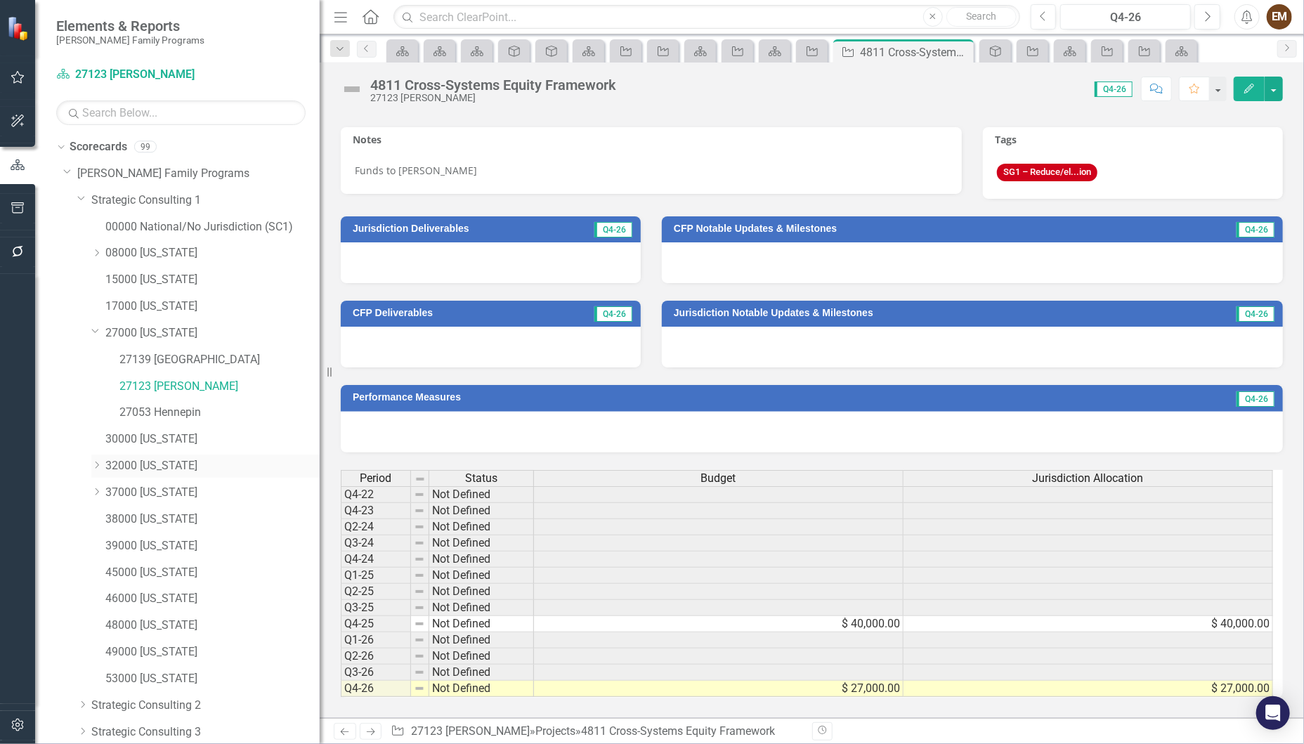
click at [147, 464] on link "32000 [US_STATE]" at bounding box center [212, 466] width 214 height 16
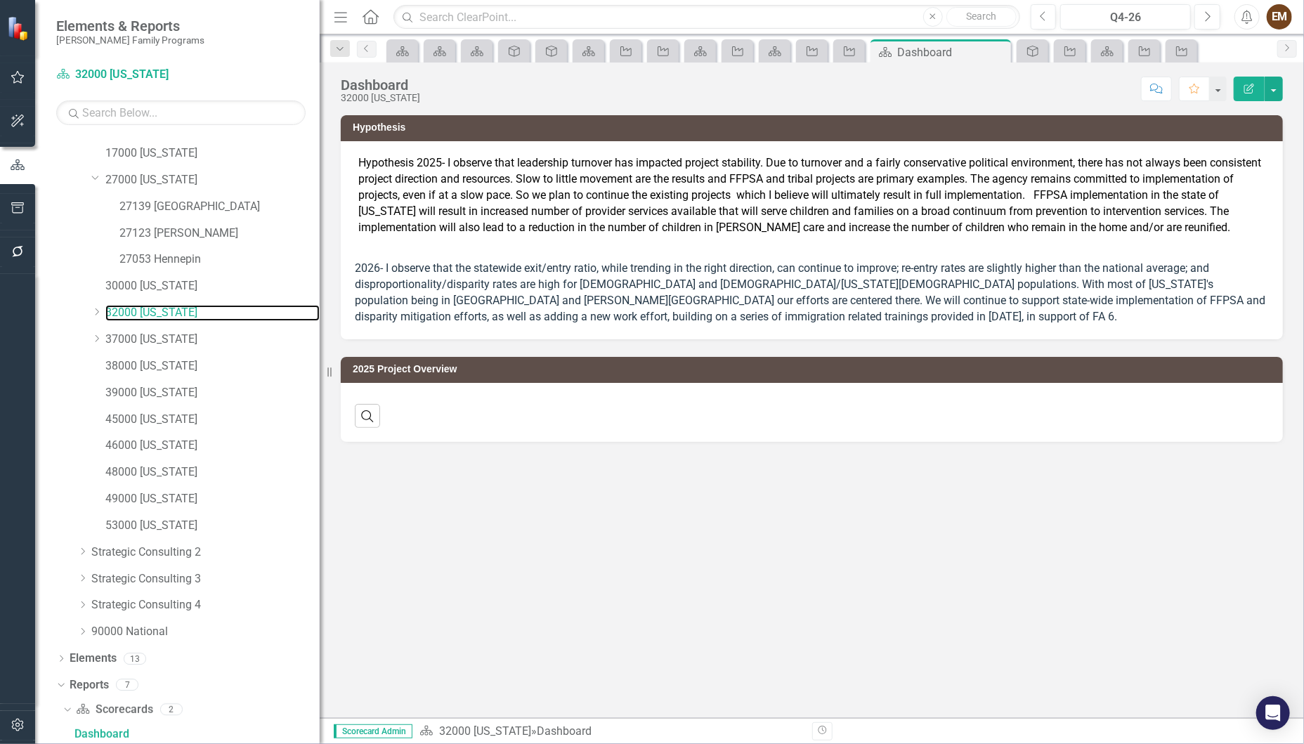
scroll to position [283, 0]
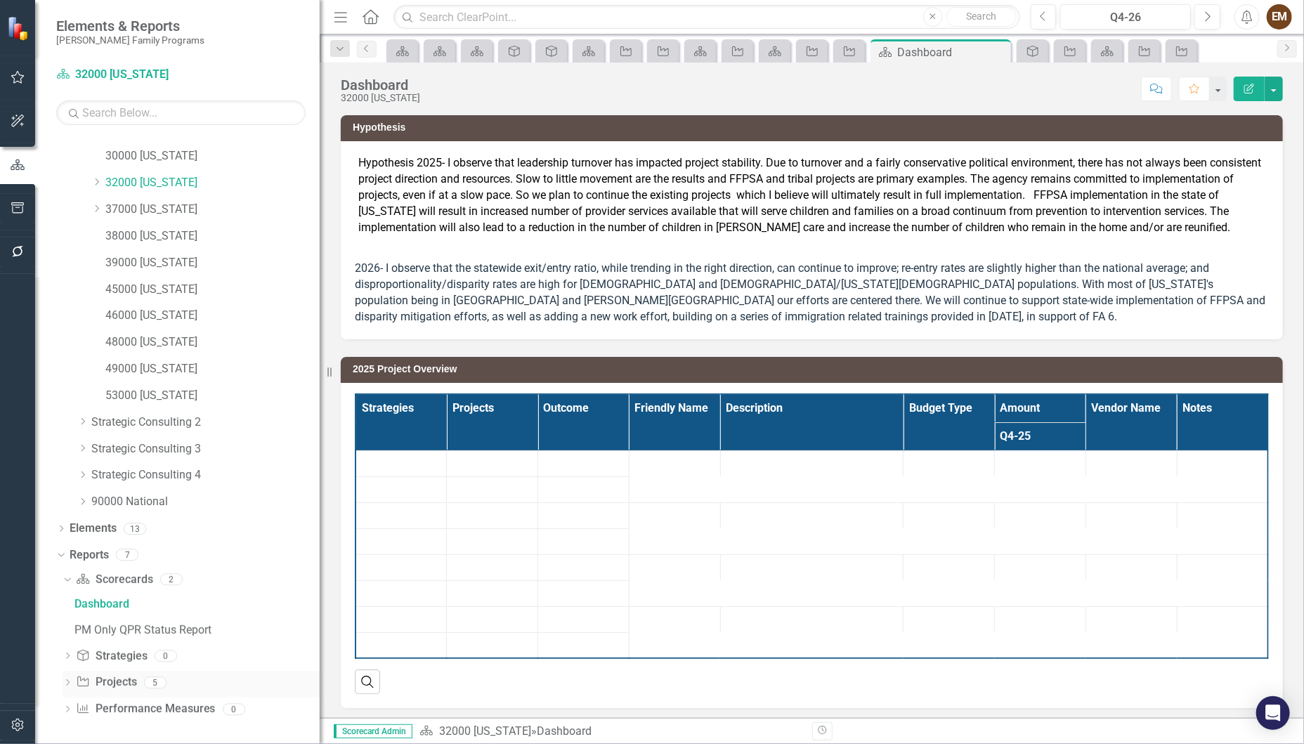
click at [67, 675] on div "Dropdown Project Projects 5" at bounding box center [191, 684] width 257 height 27
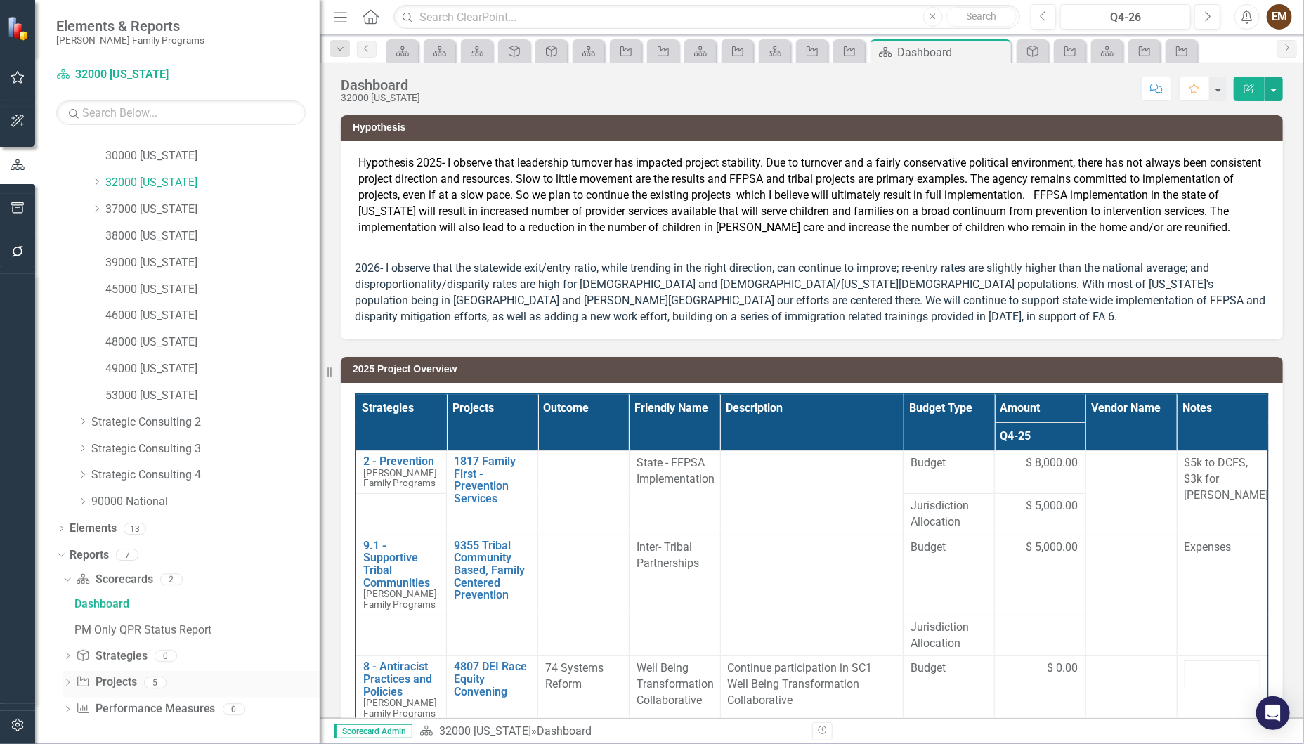
click at [67, 678] on div "Dropdown" at bounding box center [68, 684] width 10 height 12
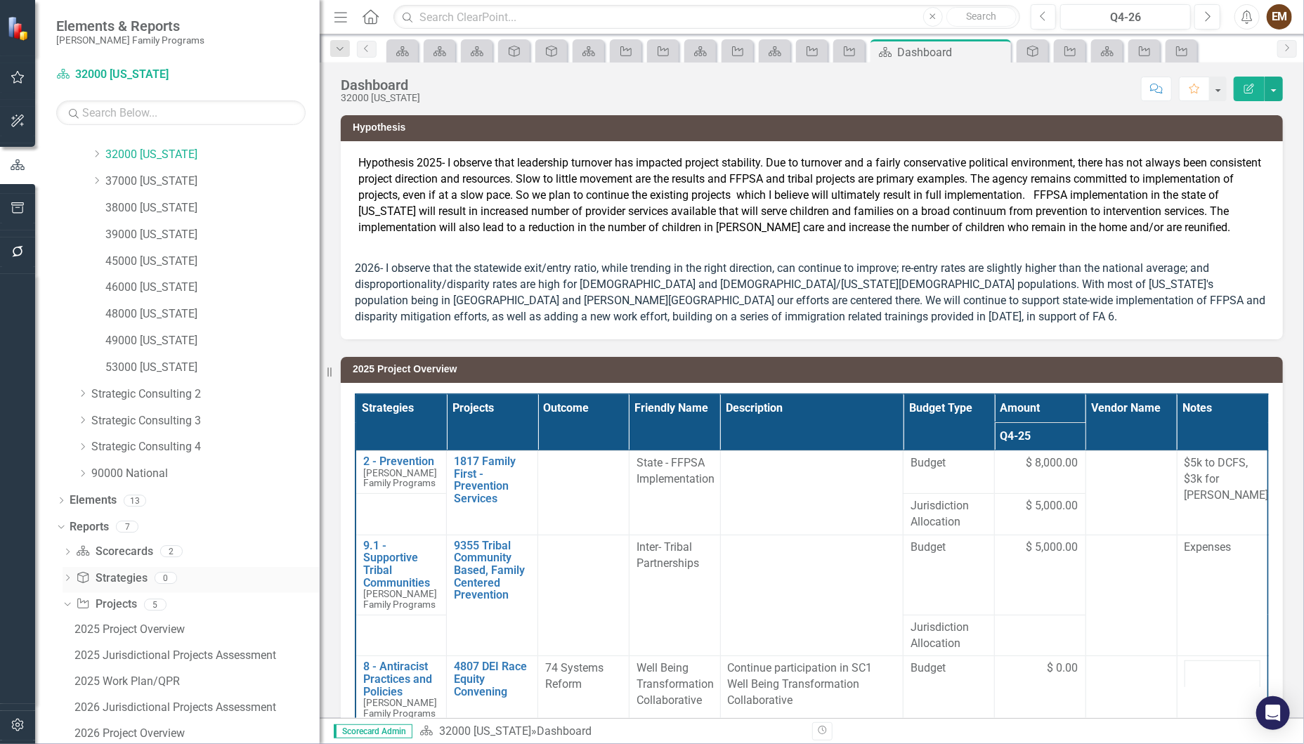
scroll to position [361, 0]
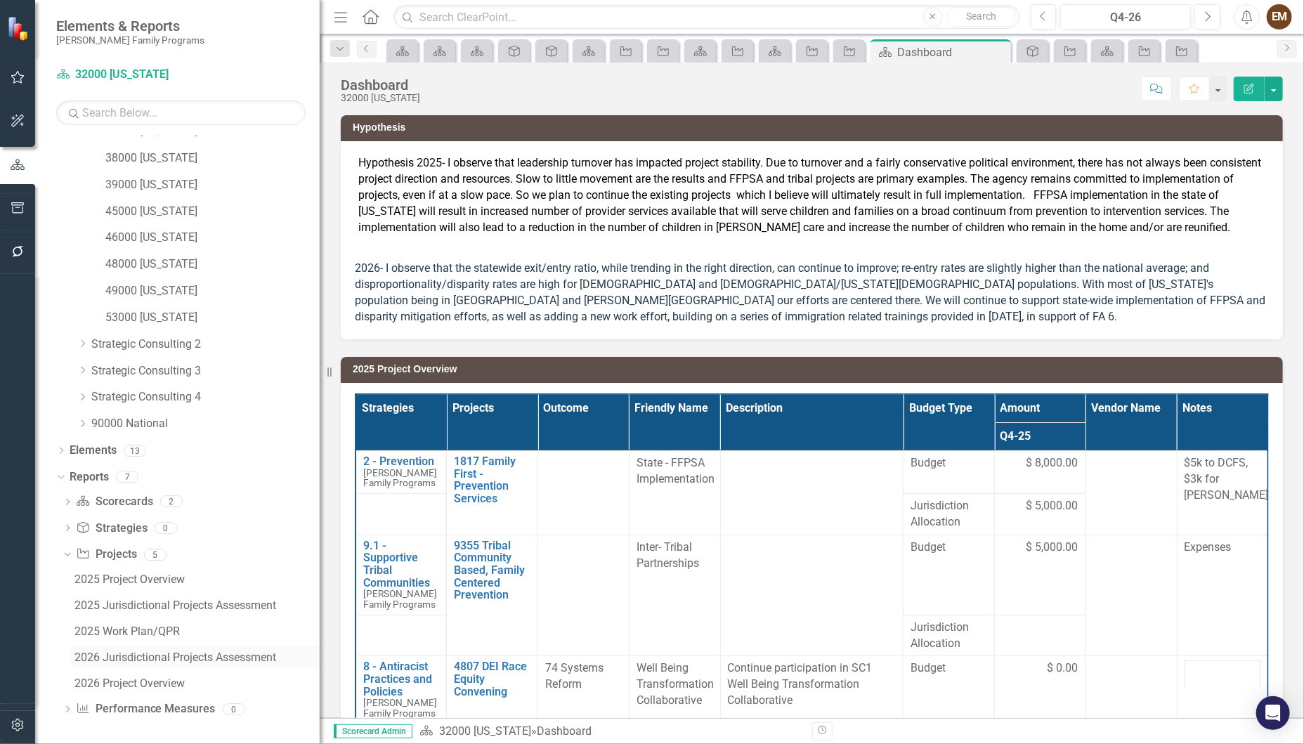
click at [230, 654] on div "2026 Jurisdictional Projects Assessment" at bounding box center [196, 657] width 245 height 13
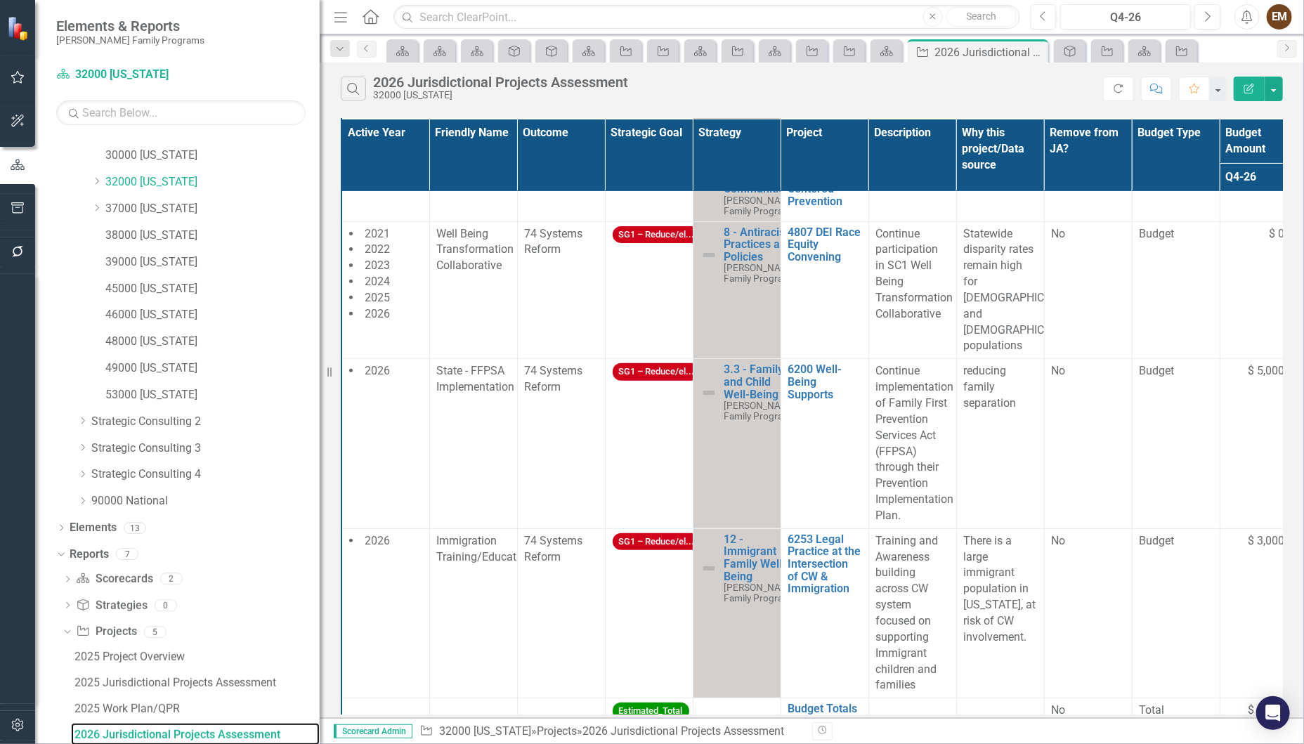
scroll to position [313, 0]
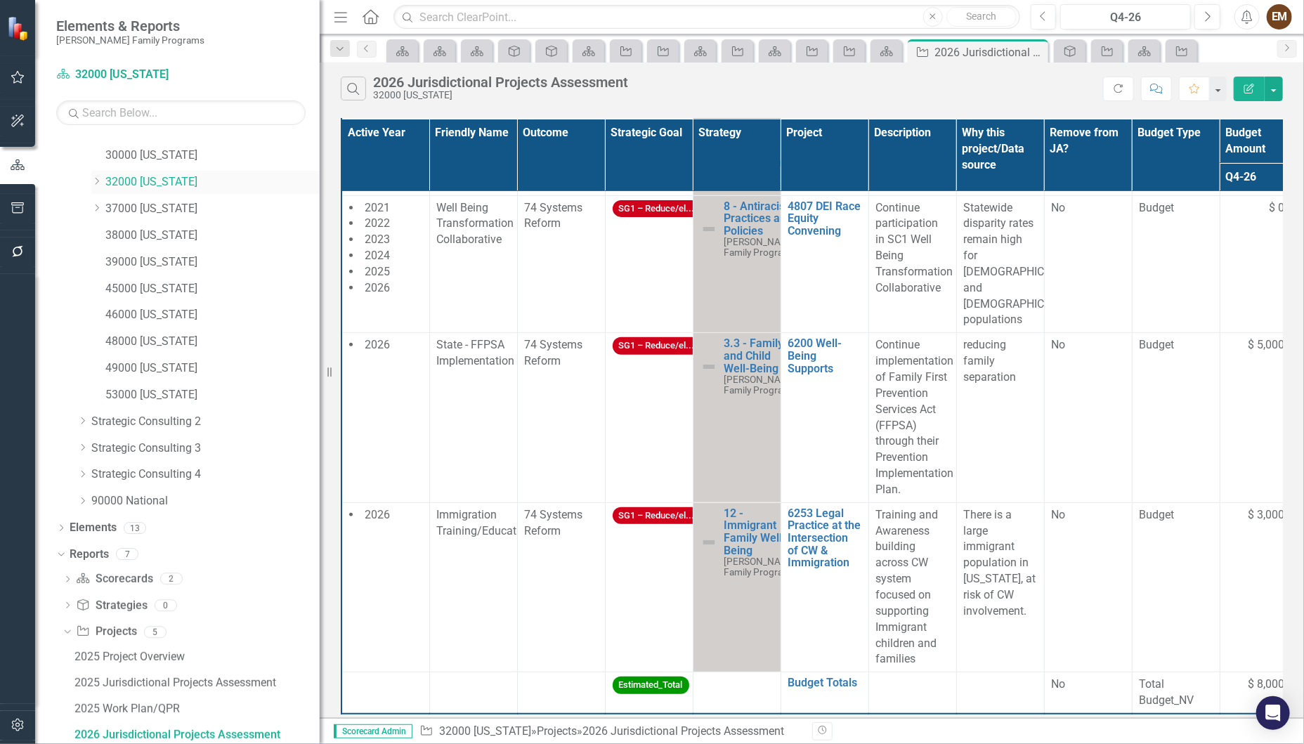
click at [97, 182] on icon at bounding box center [98, 181] width 4 height 7
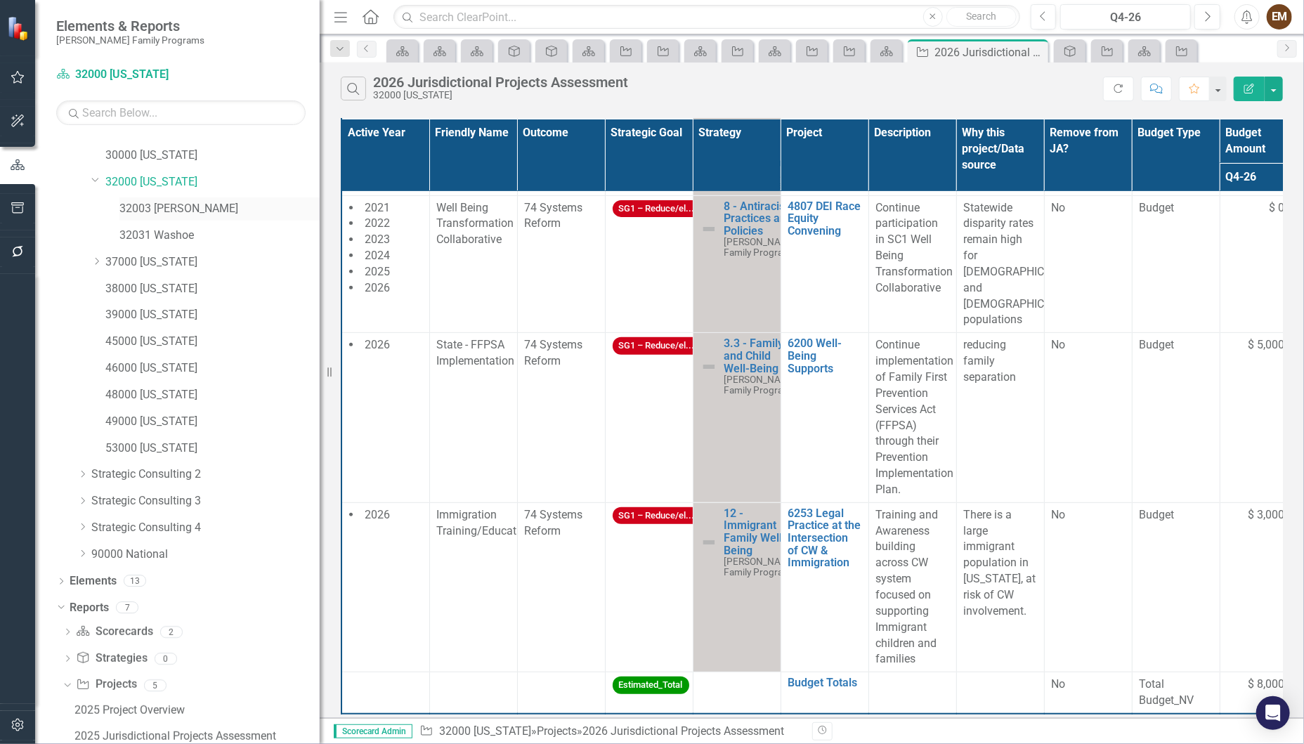
click at [173, 201] on link "32003 [PERSON_NAME]" at bounding box center [219, 209] width 200 height 16
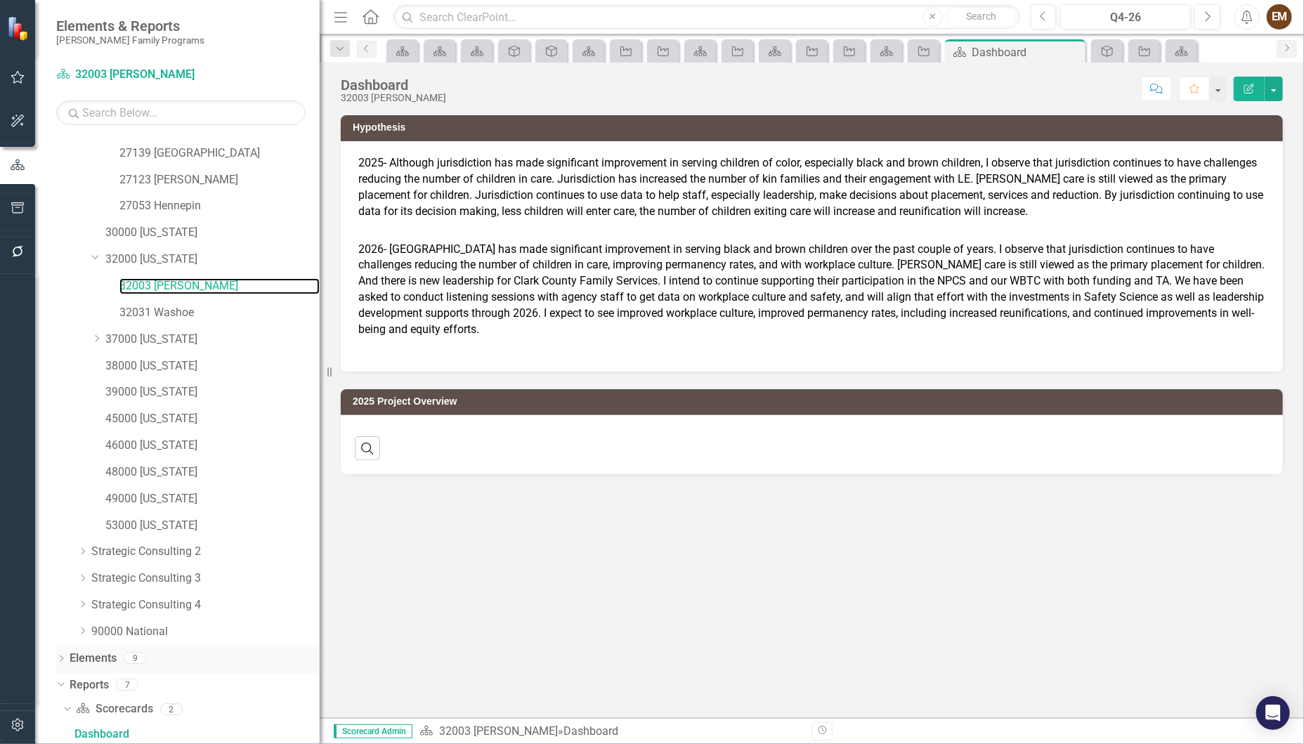
scroll to position [464, 0]
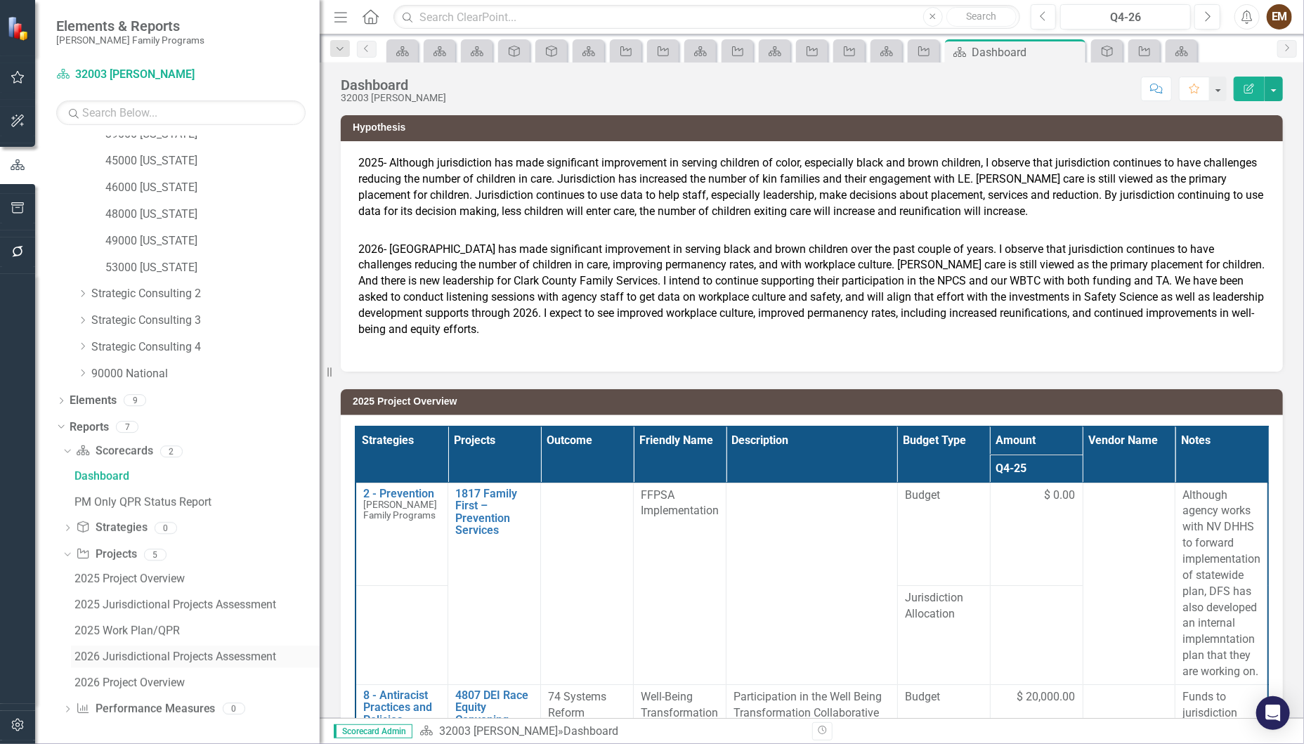
click at [143, 662] on link "2026 Jurisdictional Projects Assessment" at bounding box center [195, 656] width 249 height 22
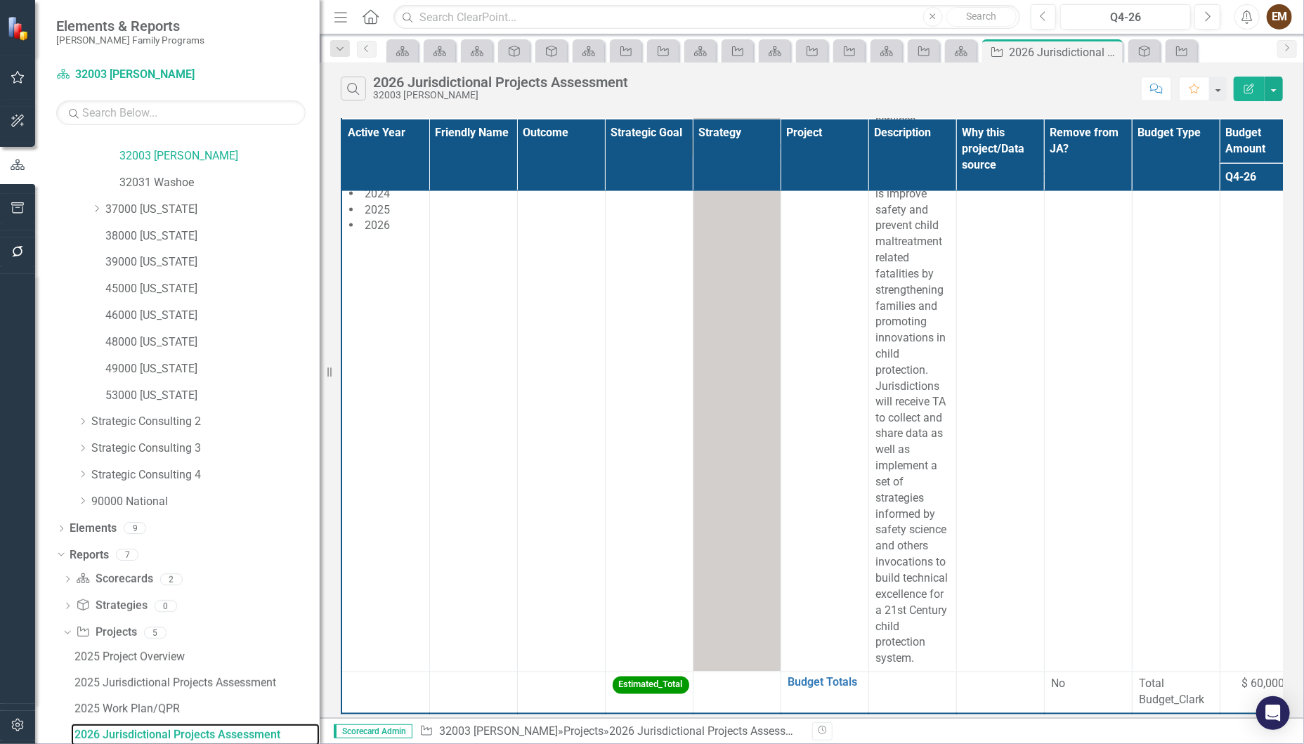
scroll to position [1388, 0]
drag, startPoint x: 846, startPoint y: 709, endPoint x: 961, endPoint y: 701, distance: 114.8
click at [961, 701] on div "Active Year Friendly Name Outcome Strategic Goal Strategy Project Description W…" at bounding box center [812, 417] width 942 height 596
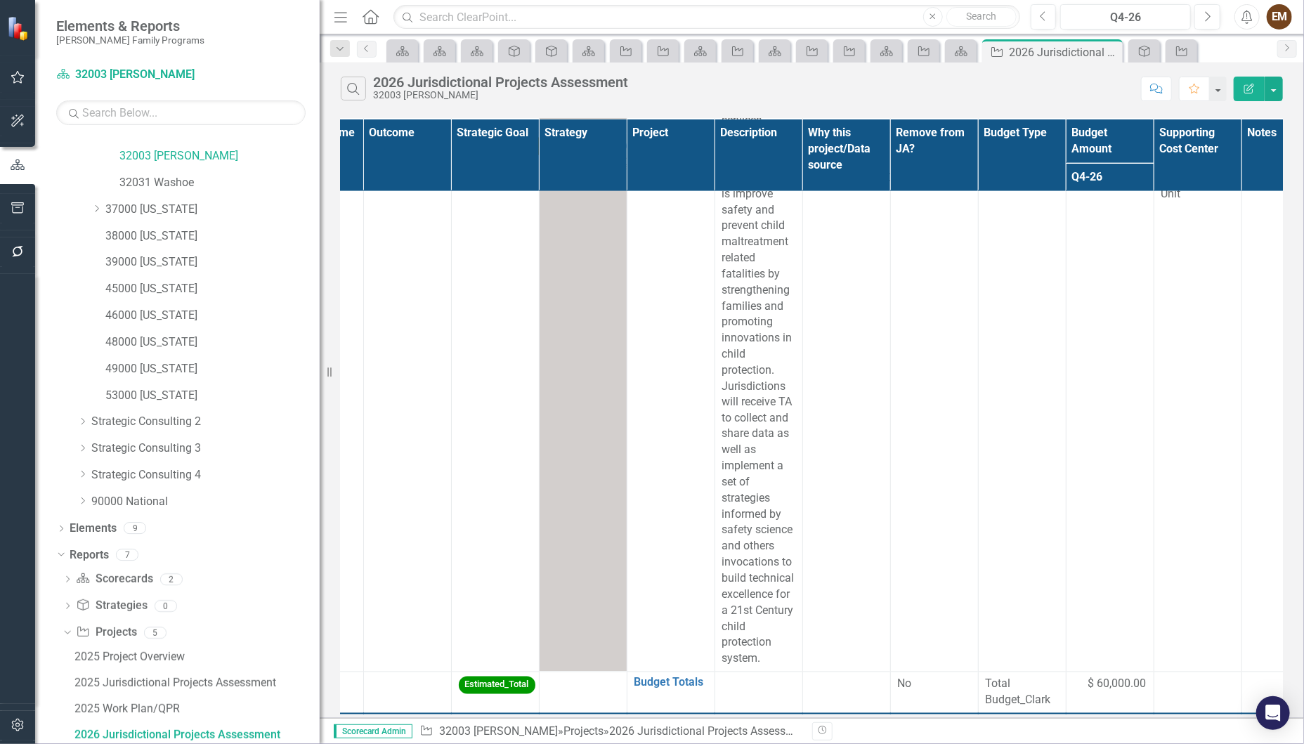
scroll to position [1388, 209]
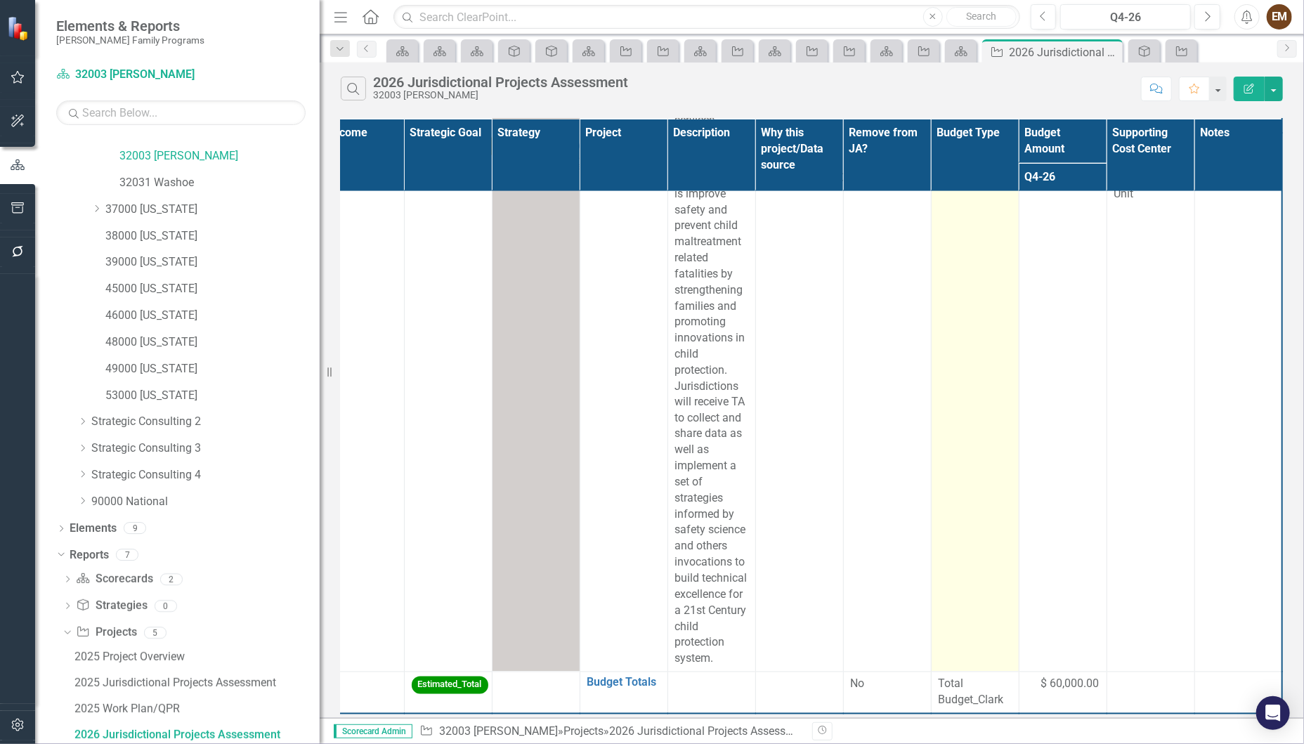
click at [950, 438] on td "Budget" at bounding box center [975, 402] width 88 height 539
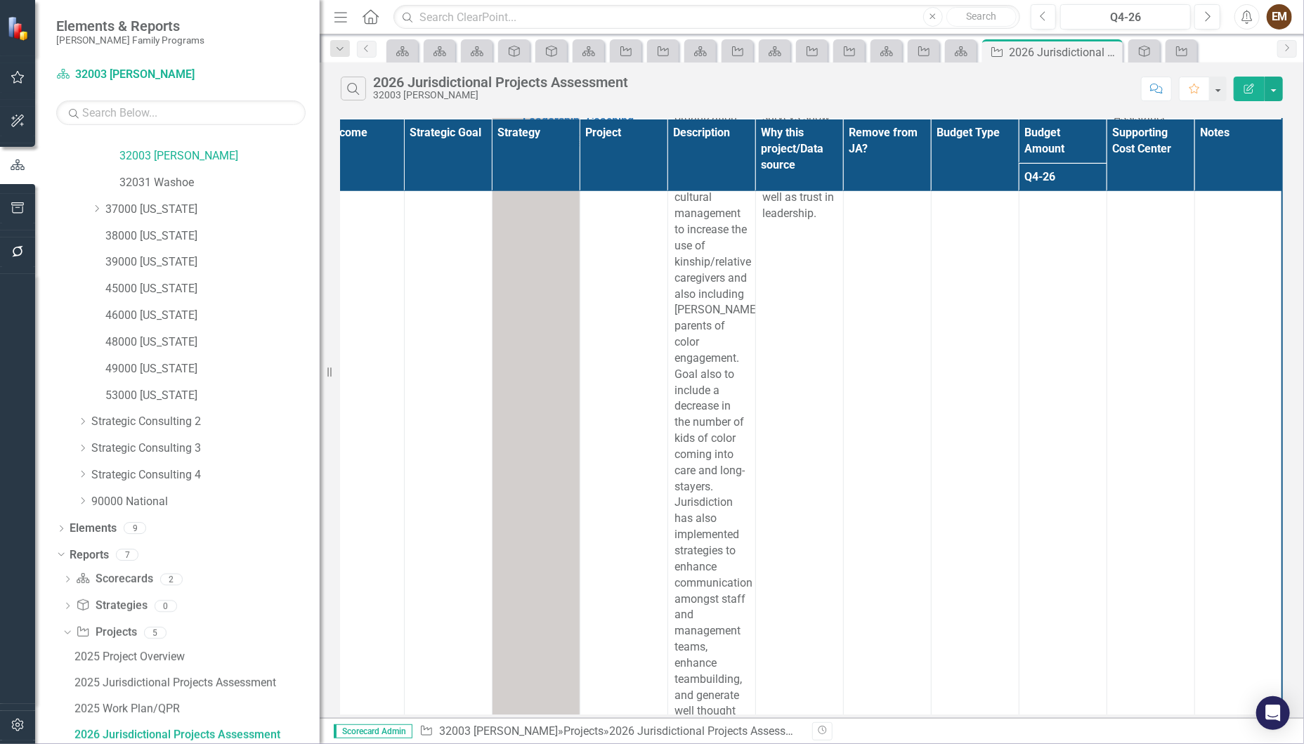
scroll to position [334, 209]
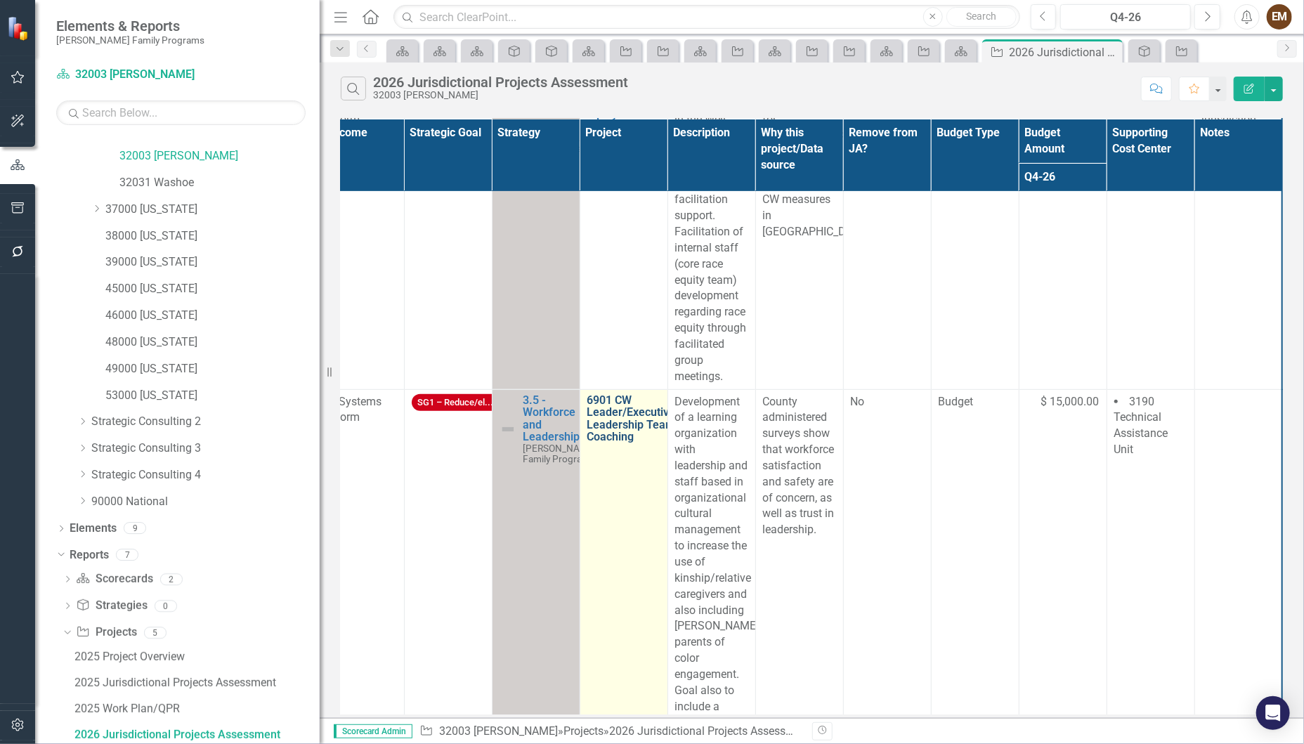
click at [607, 426] on link "6901 CW Leader/Executive Leadership Team Coaching" at bounding box center [631, 418] width 88 height 49
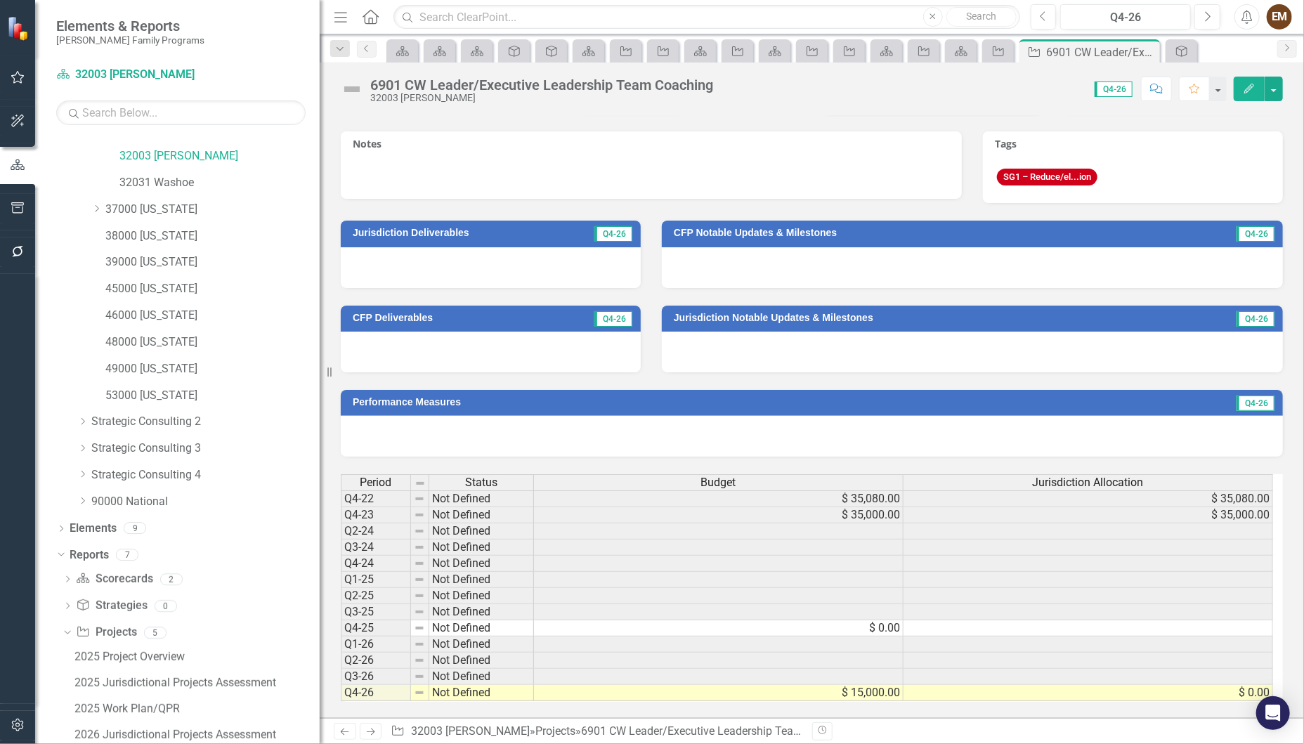
scroll to position [506, 0]
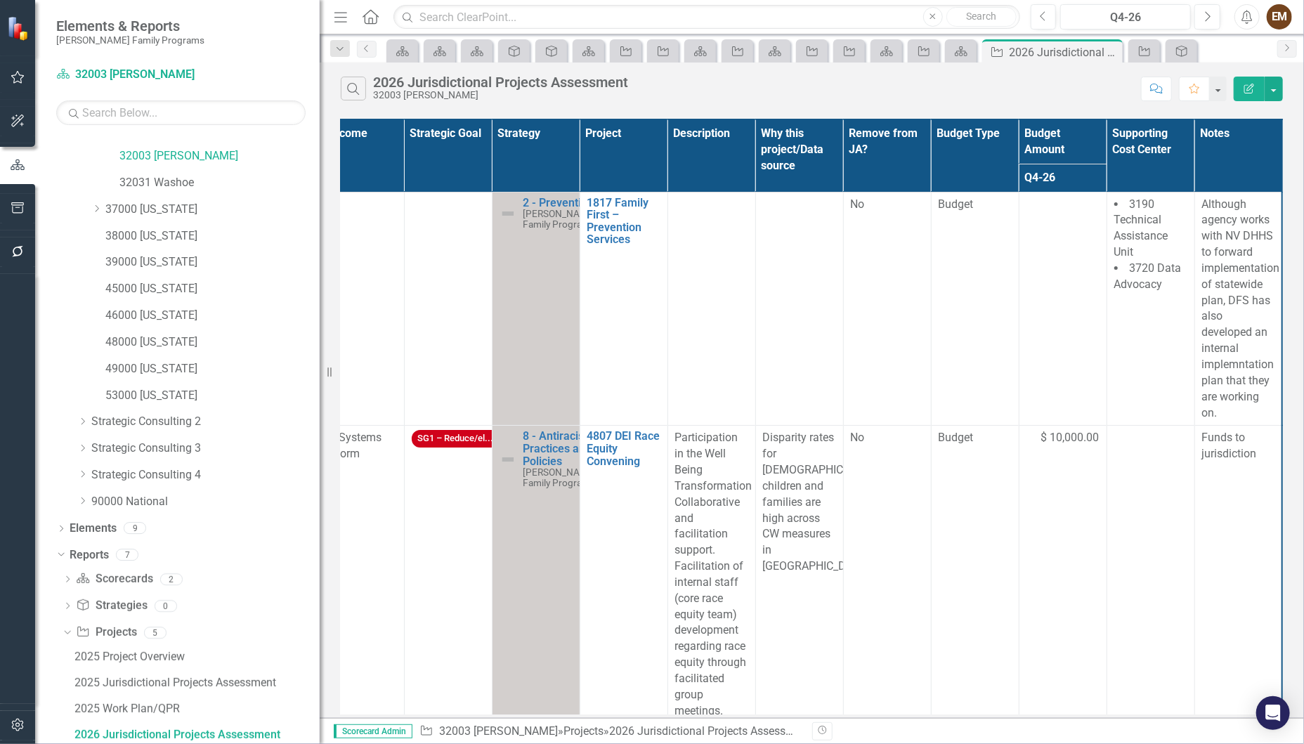
scroll to position [0, 204]
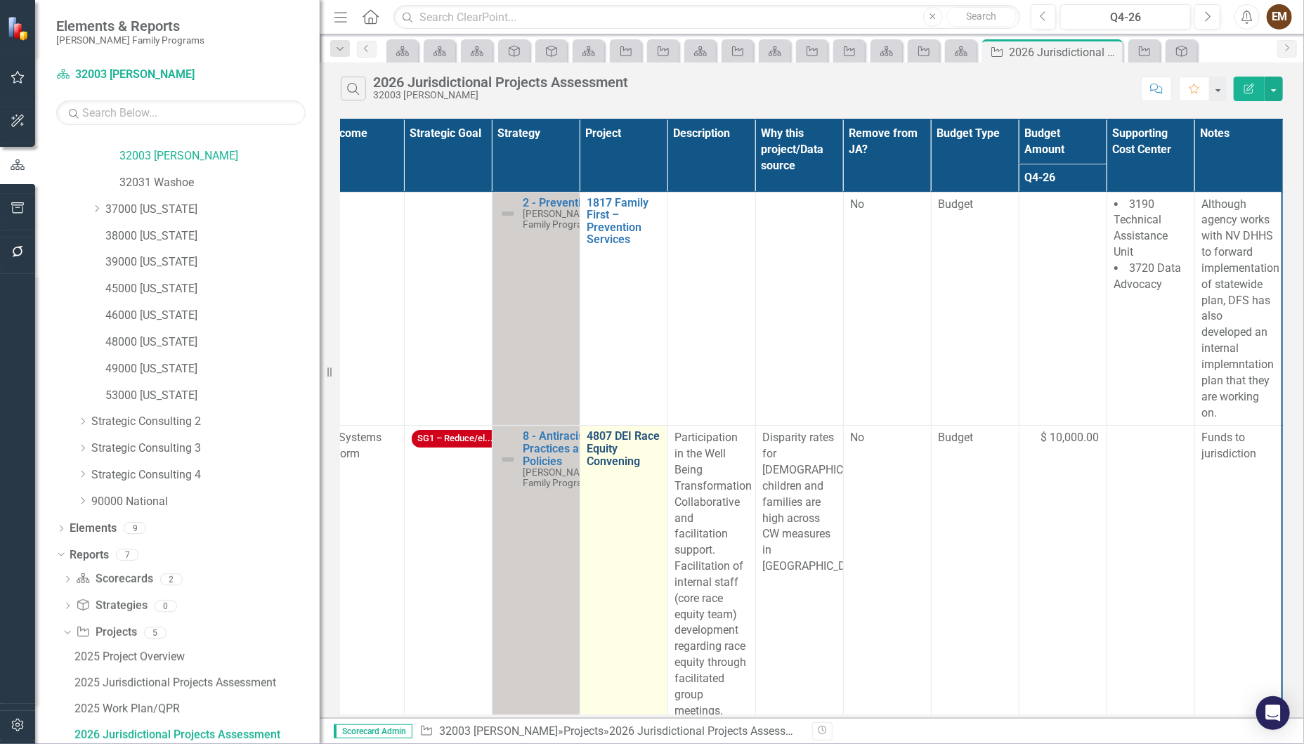
click at [631, 463] on link "4807 DEI Race Equity Convening" at bounding box center [623, 448] width 73 height 37
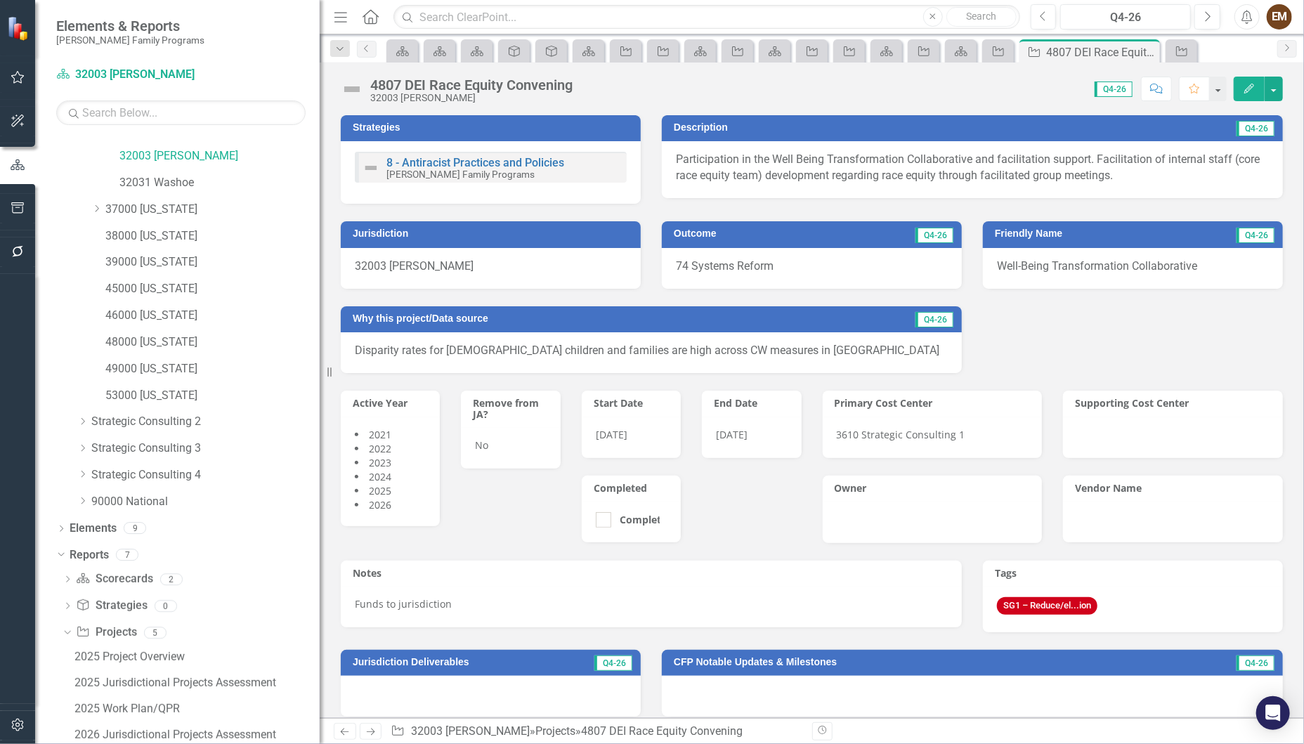
scroll to position [448, 0]
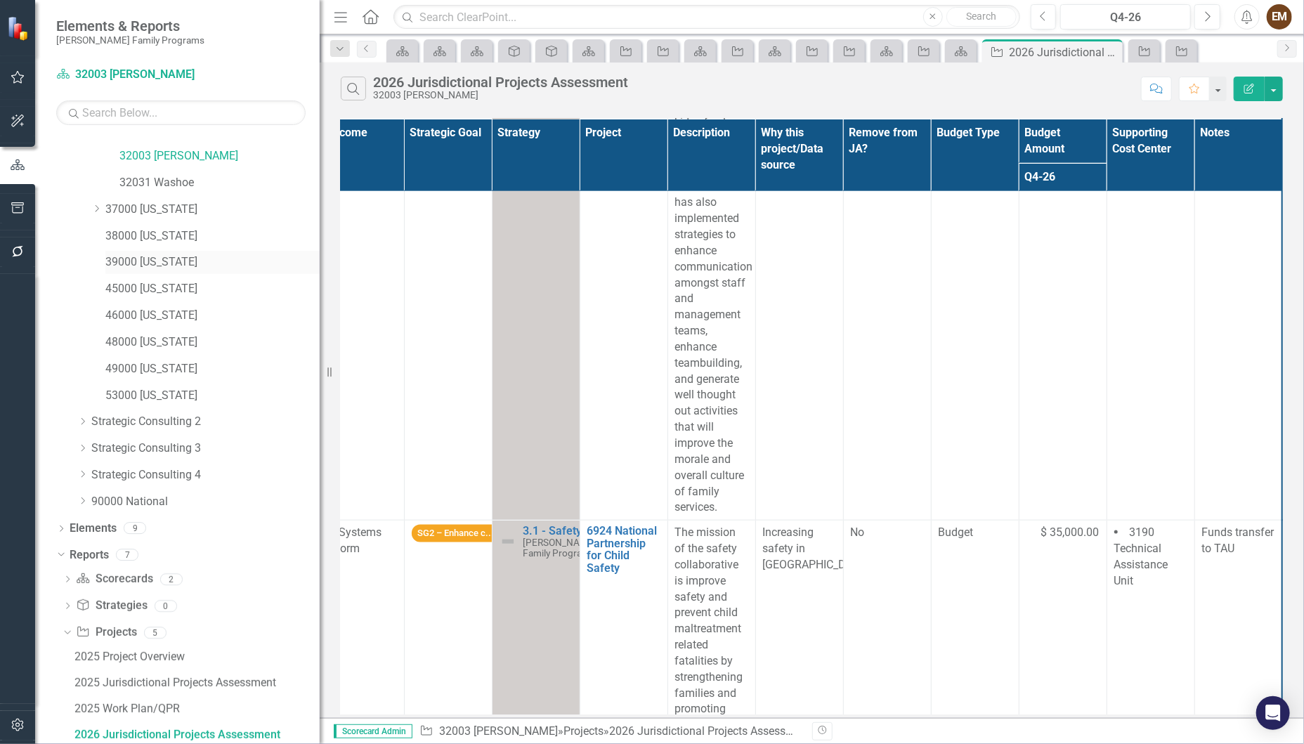
scroll to position [126, 0]
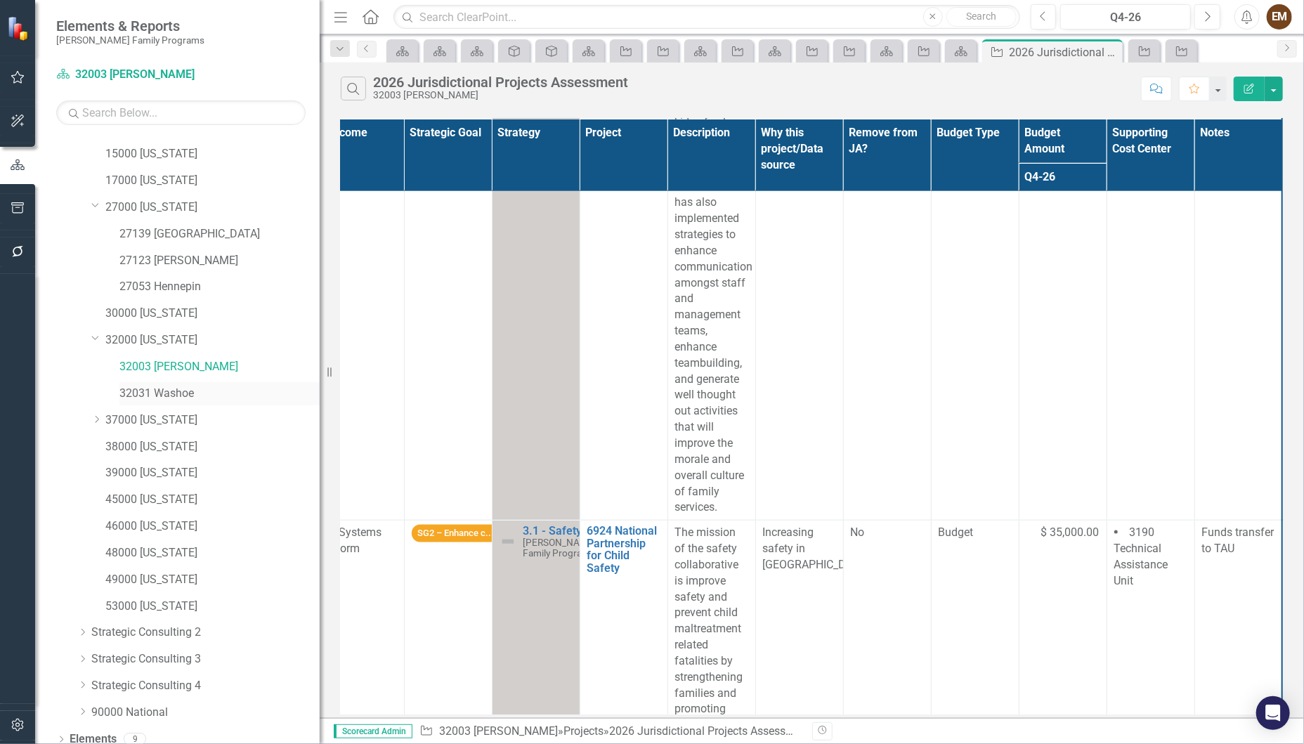
drag, startPoint x: 149, startPoint y: 391, endPoint x: 159, endPoint y: 389, distance: 10.7
click at [149, 391] on link "32031 Washoe" at bounding box center [219, 394] width 200 height 16
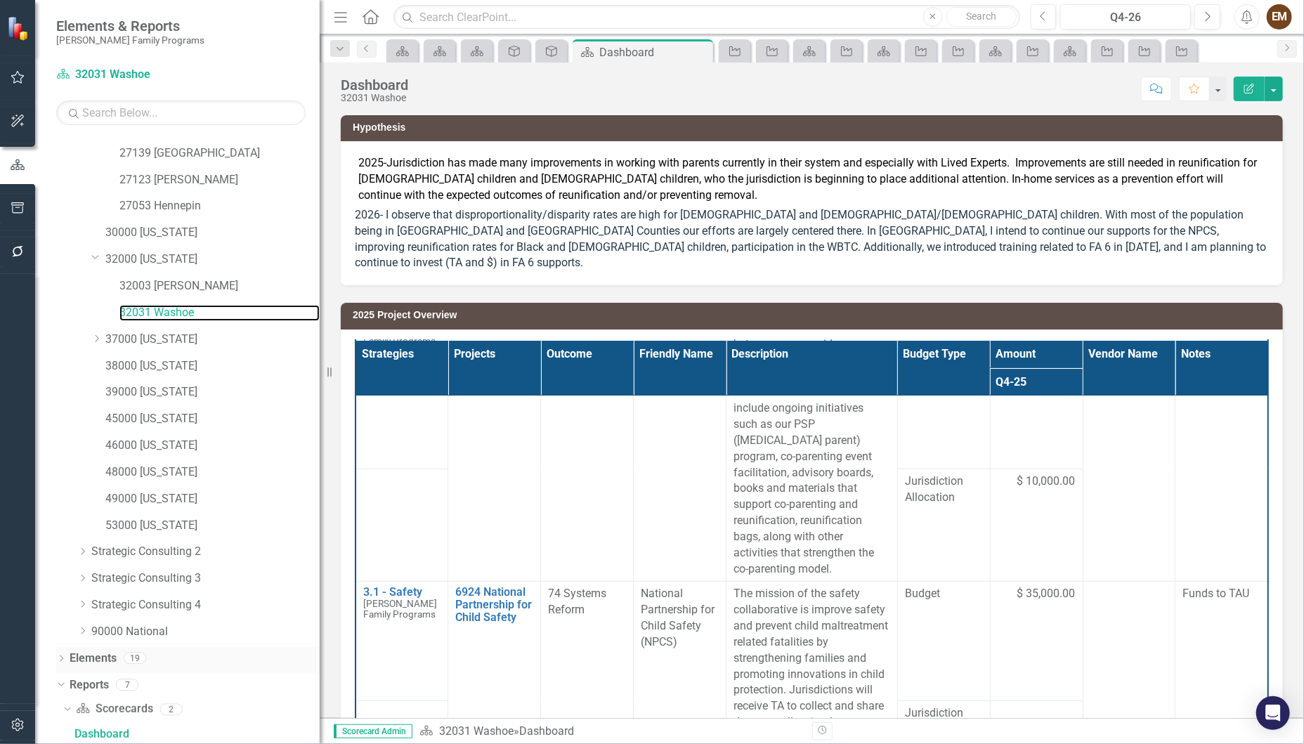
scroll to position [464, 0]
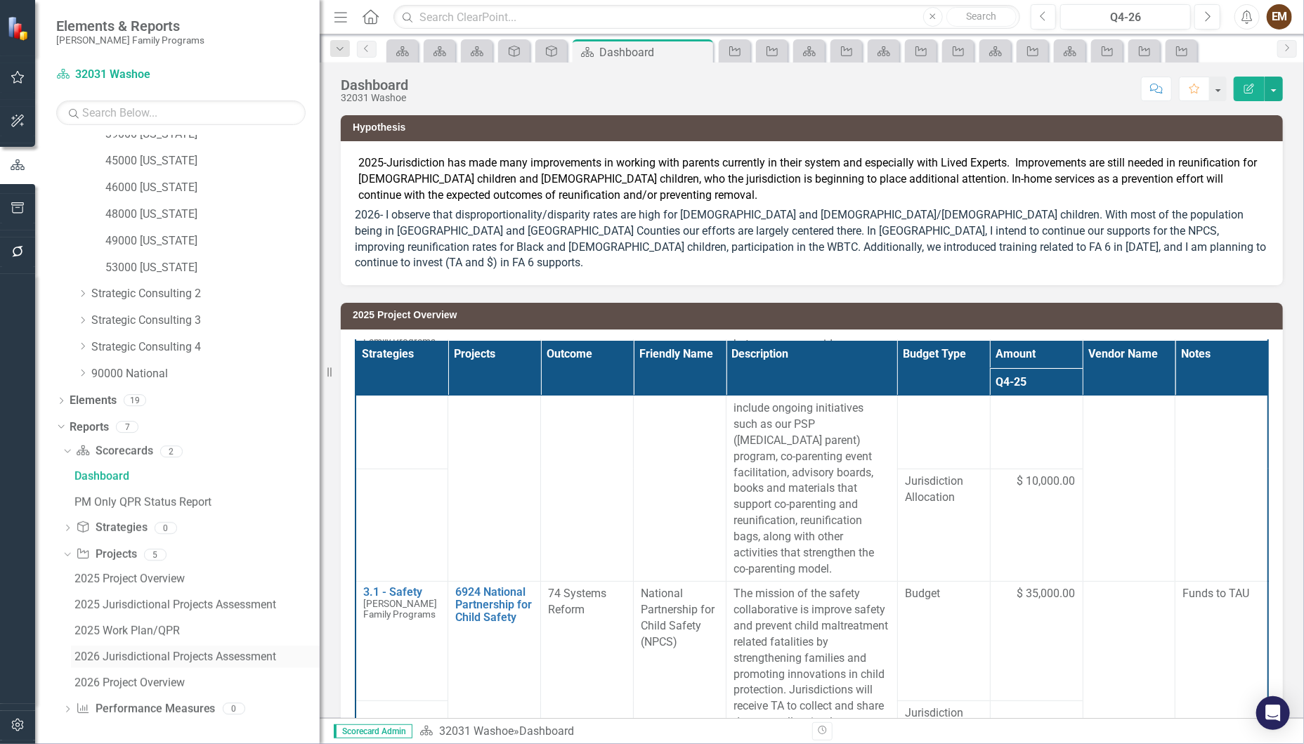
click at [143, 653] on div "2026 Jurisdictional Projects Assessment" at bounding box center [196, 656] width 245 height 13
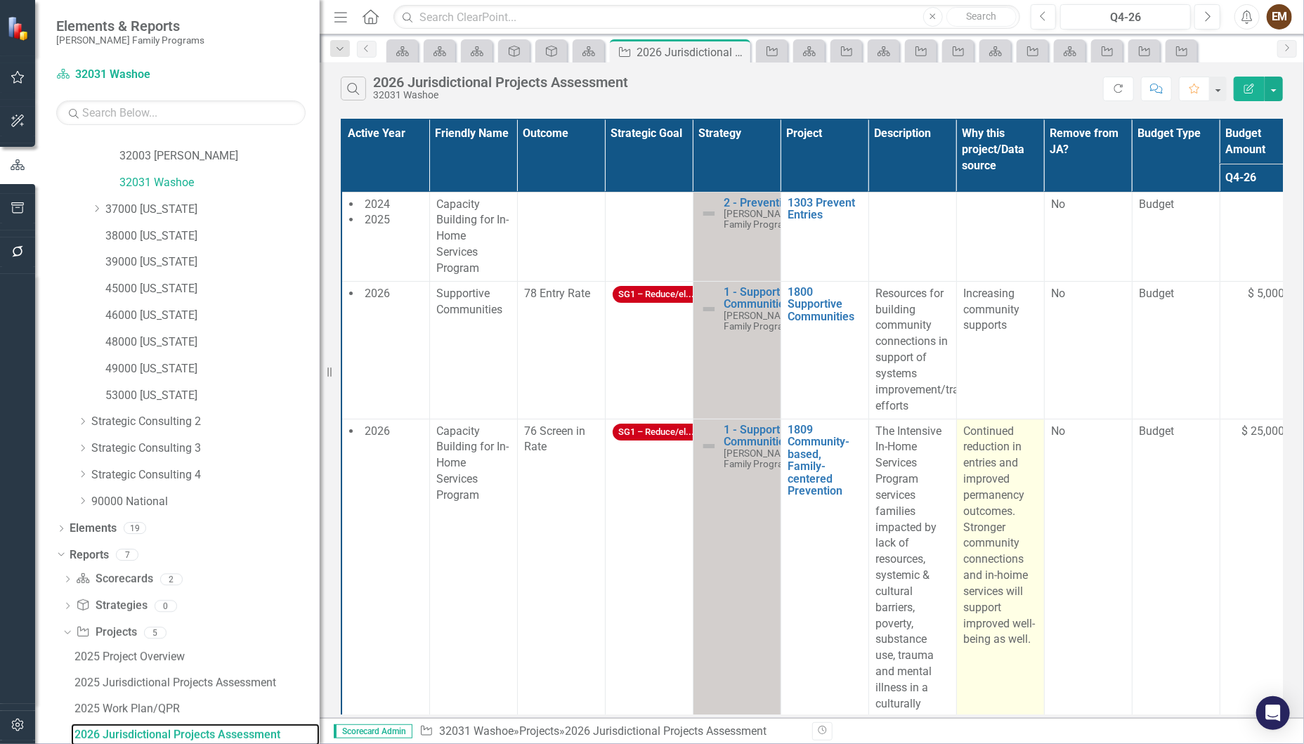
scroll to position [526, 0]
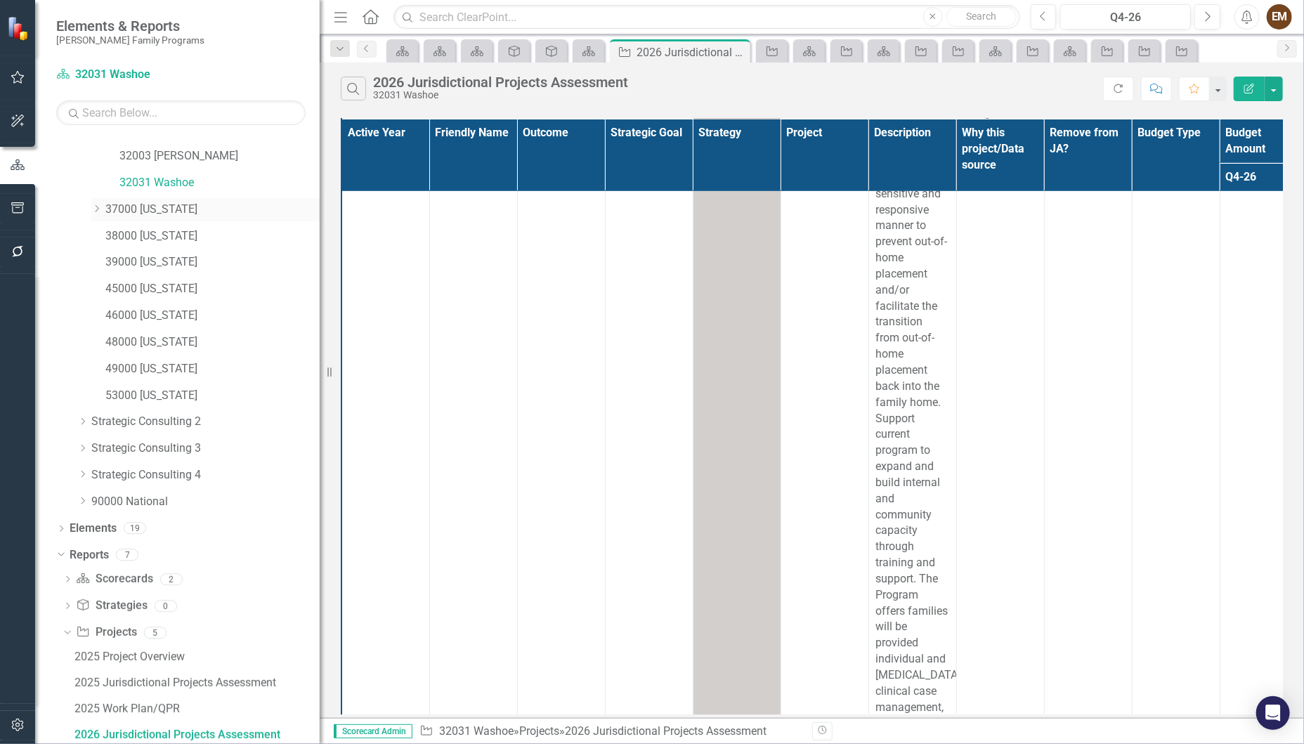
click at [94, 201] on div "Dropdown 37000 North Carolina" at bounding box center [205, 209] width 228 height 23
click at [98, 204] on icon "Dropdown" at bounding box center [96, 208] width 11 height 8
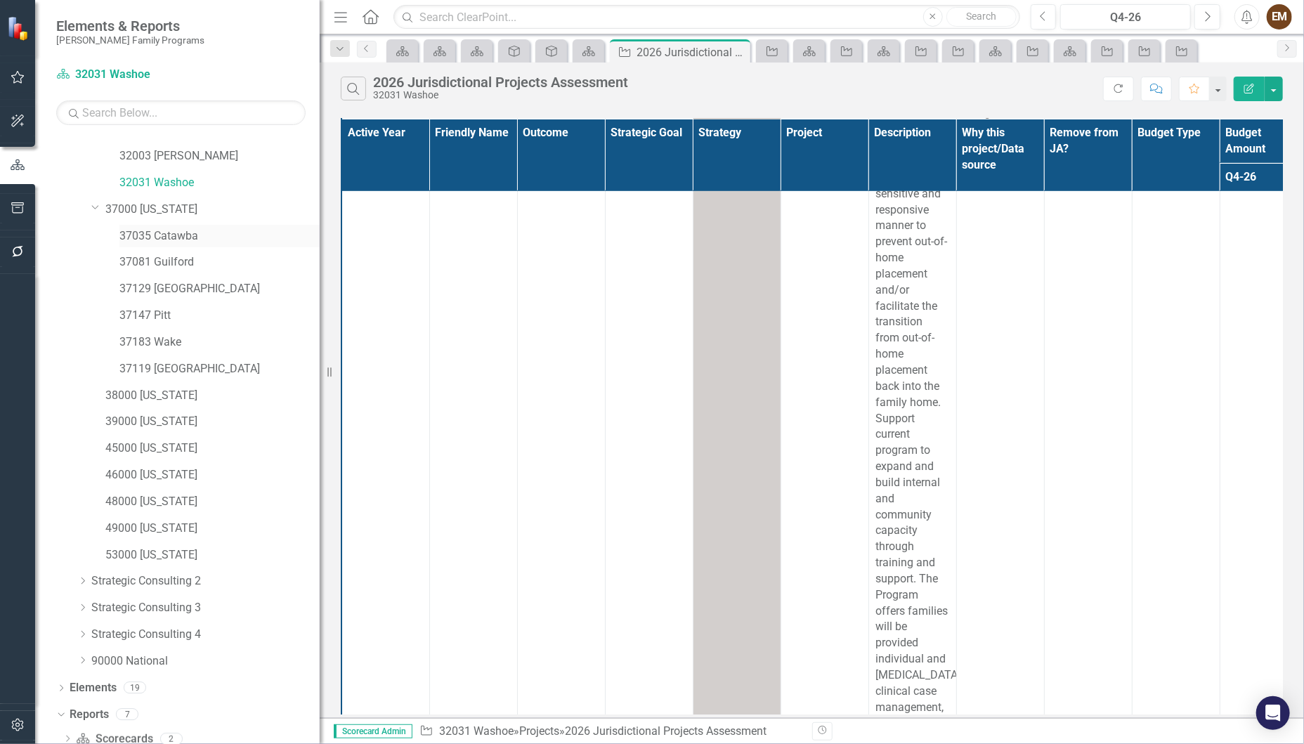
click at [206, 232] on link "37035 Catawba" at bounding box center [219, 236] width 200 height 16
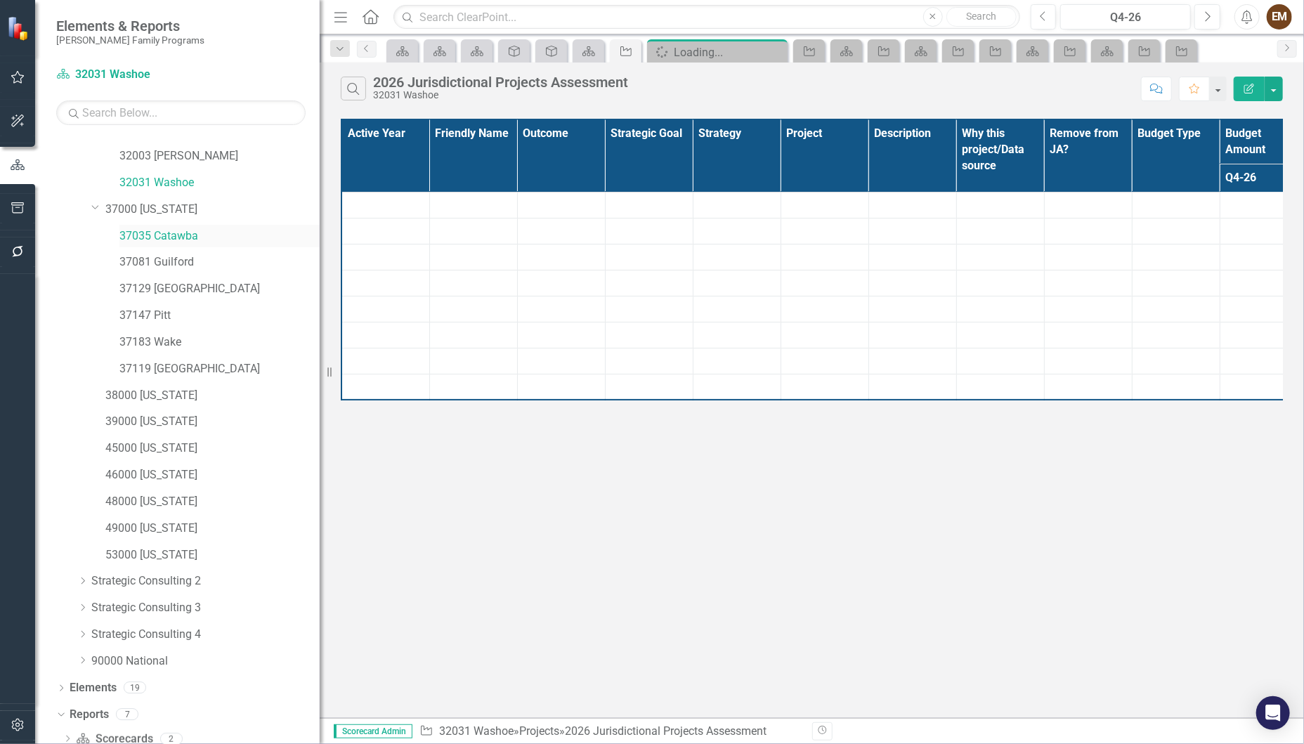
click at [166, 230] on link "37035 Catawba" at bounding box center [219, 236] width 200 height 16
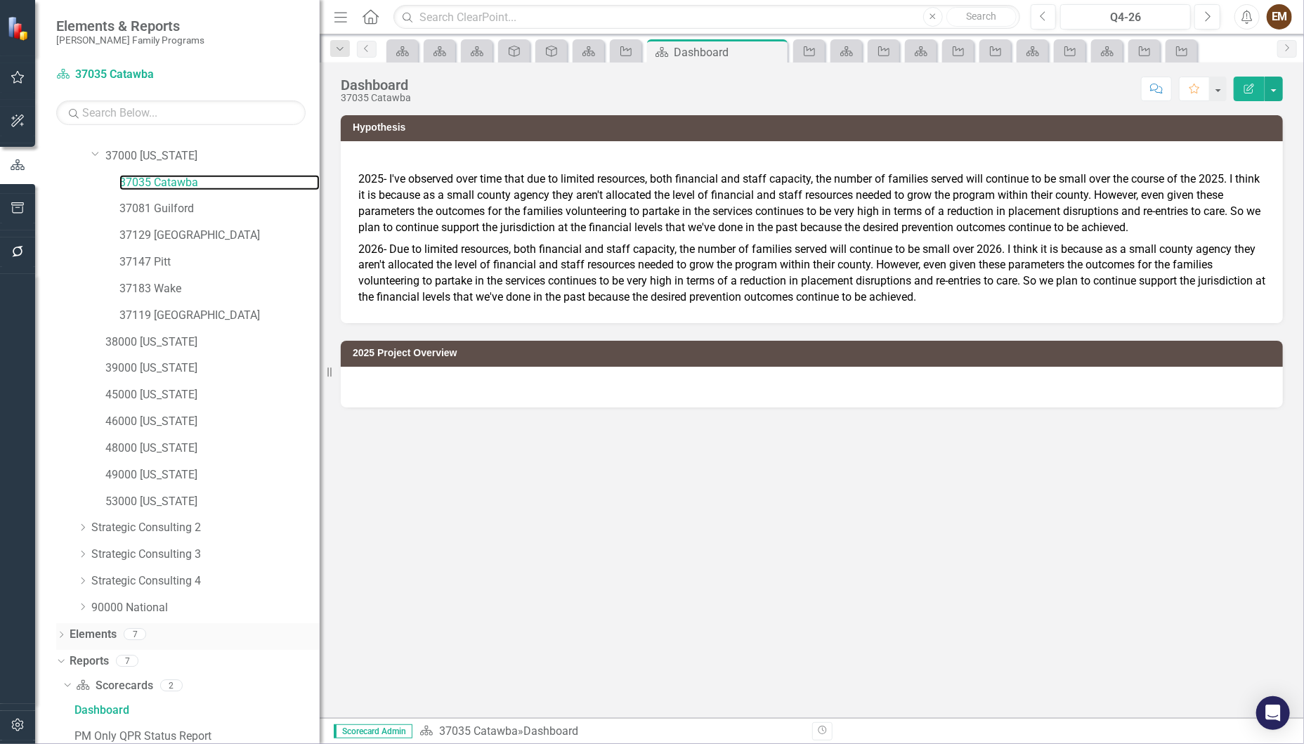
scroll to position [495, 0]
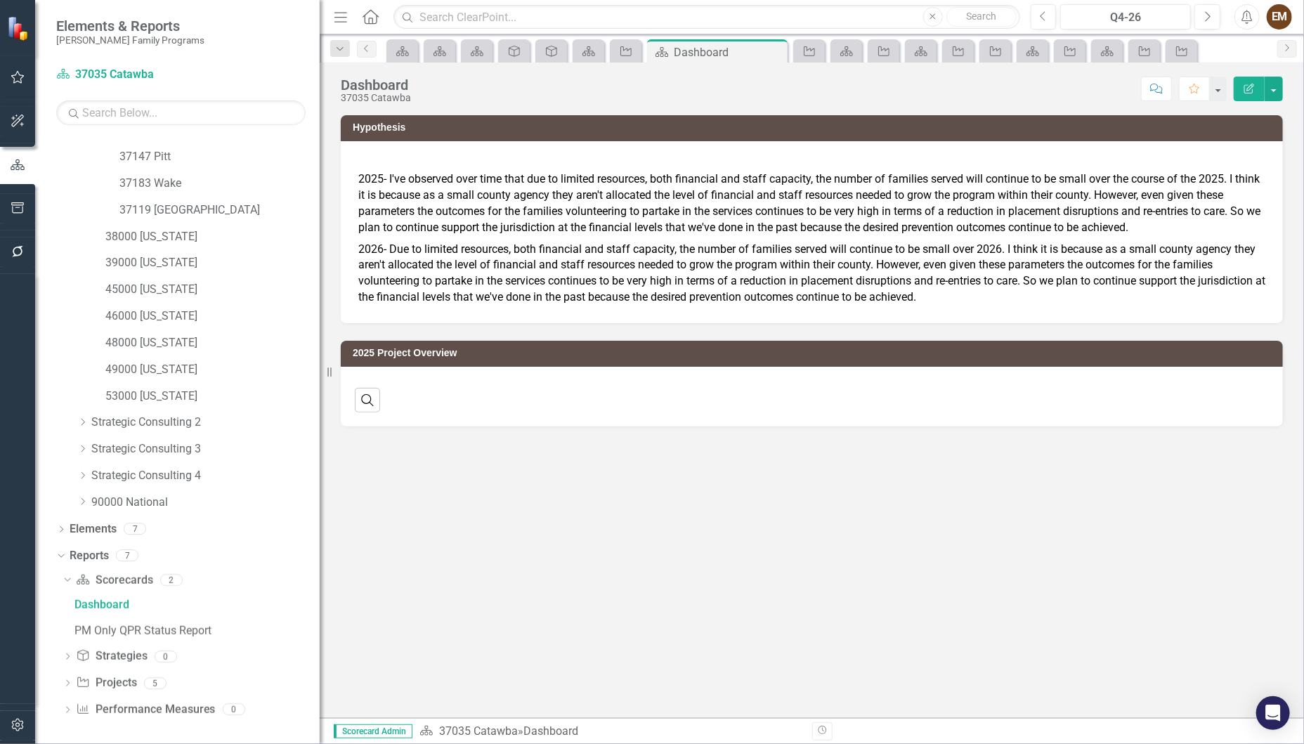
click at [67, 682] on icon "Dropdown" at bounding box center [68, 685] width 10 height 8
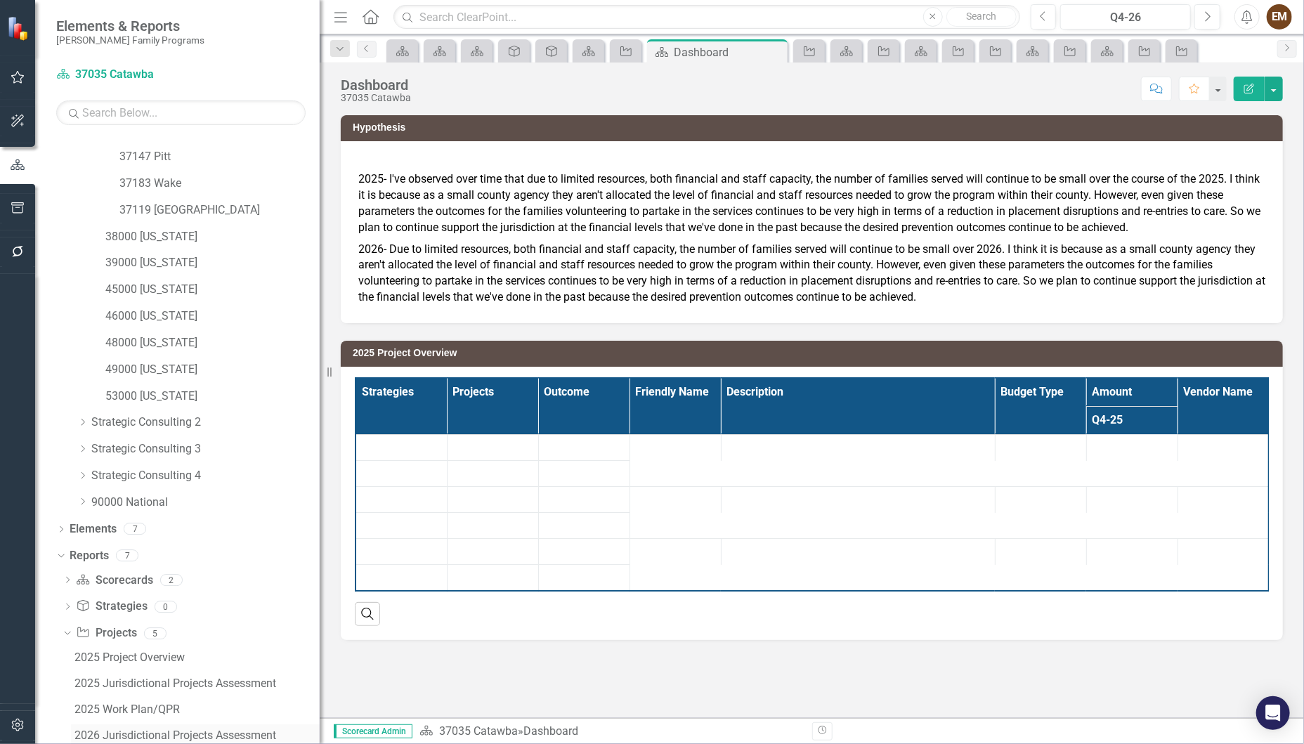
scroll to position [574, 0]
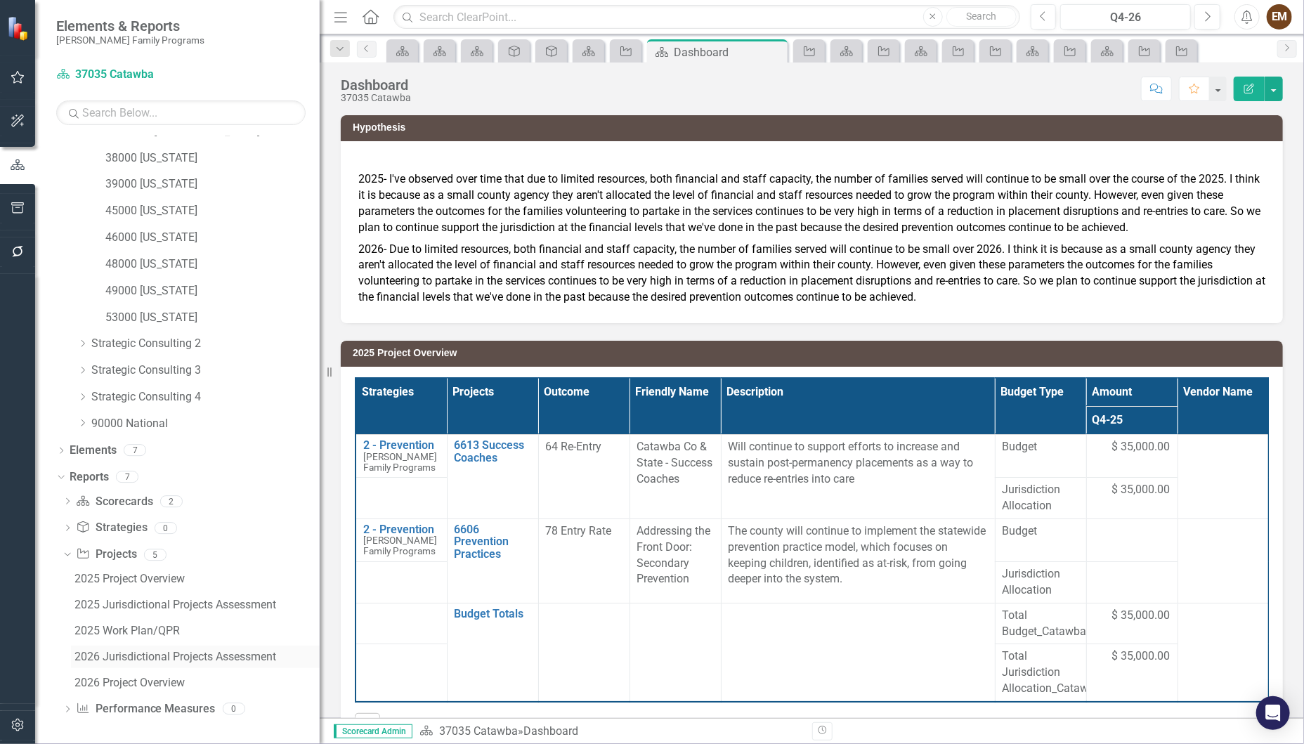
click at [161, 654] on div "2026 Jurisdictional Projects Assessment" at bounding box center [196, 656] width 245 height 13
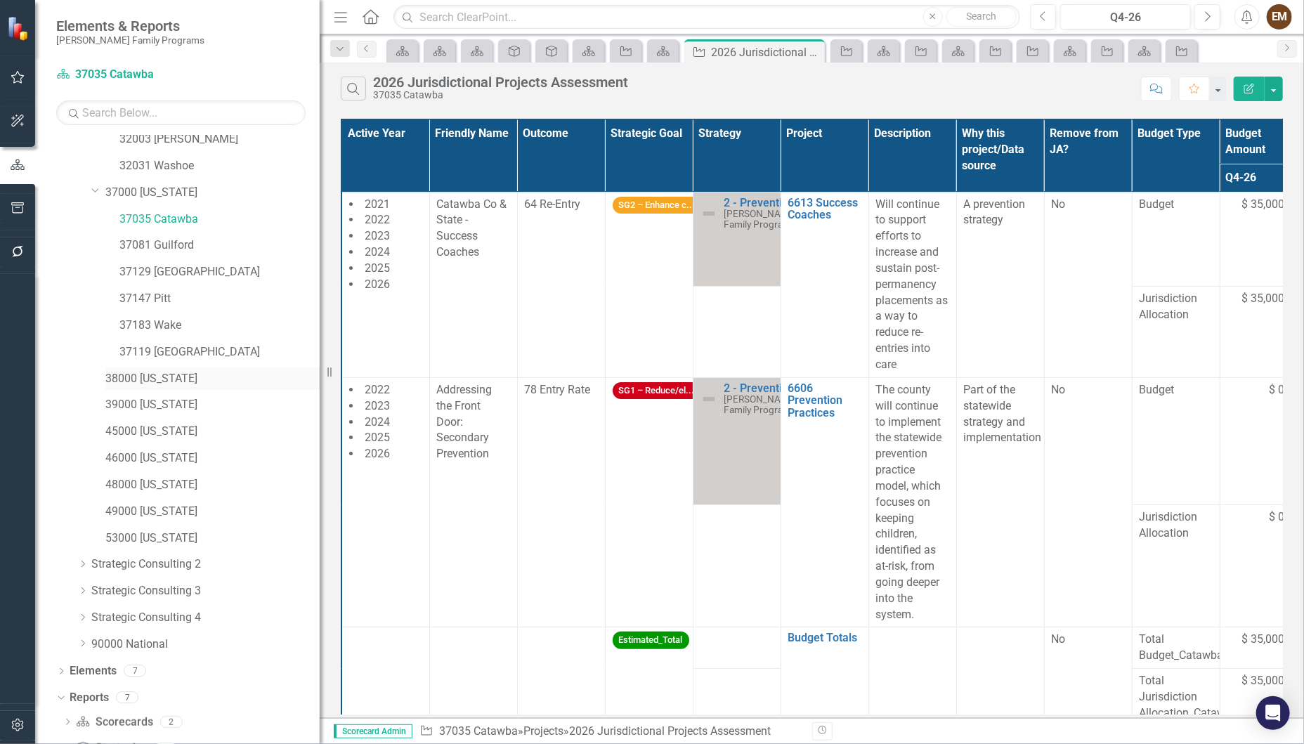
scroll to position [180, 0]
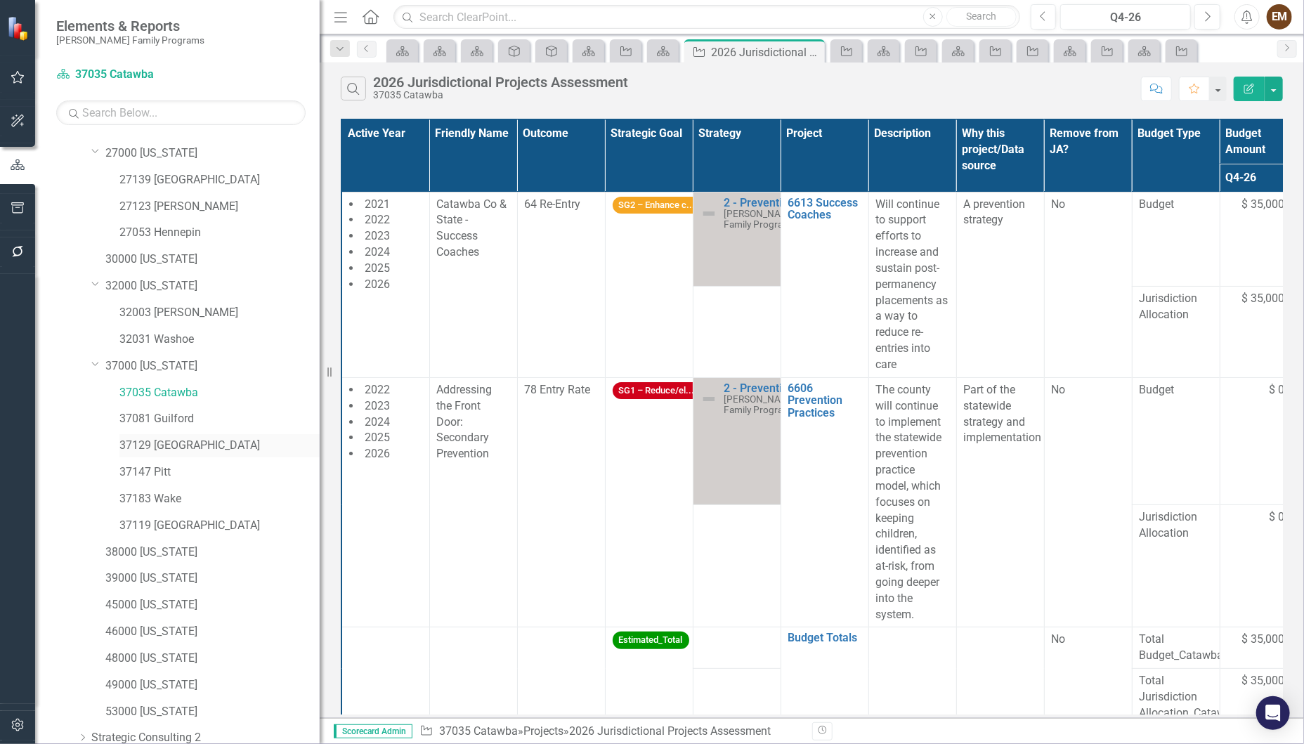
click at [189, 446] on link "37129 [GEOGRAPHIC_DATA]" at bounding box center [219, 446] width 200 height 16
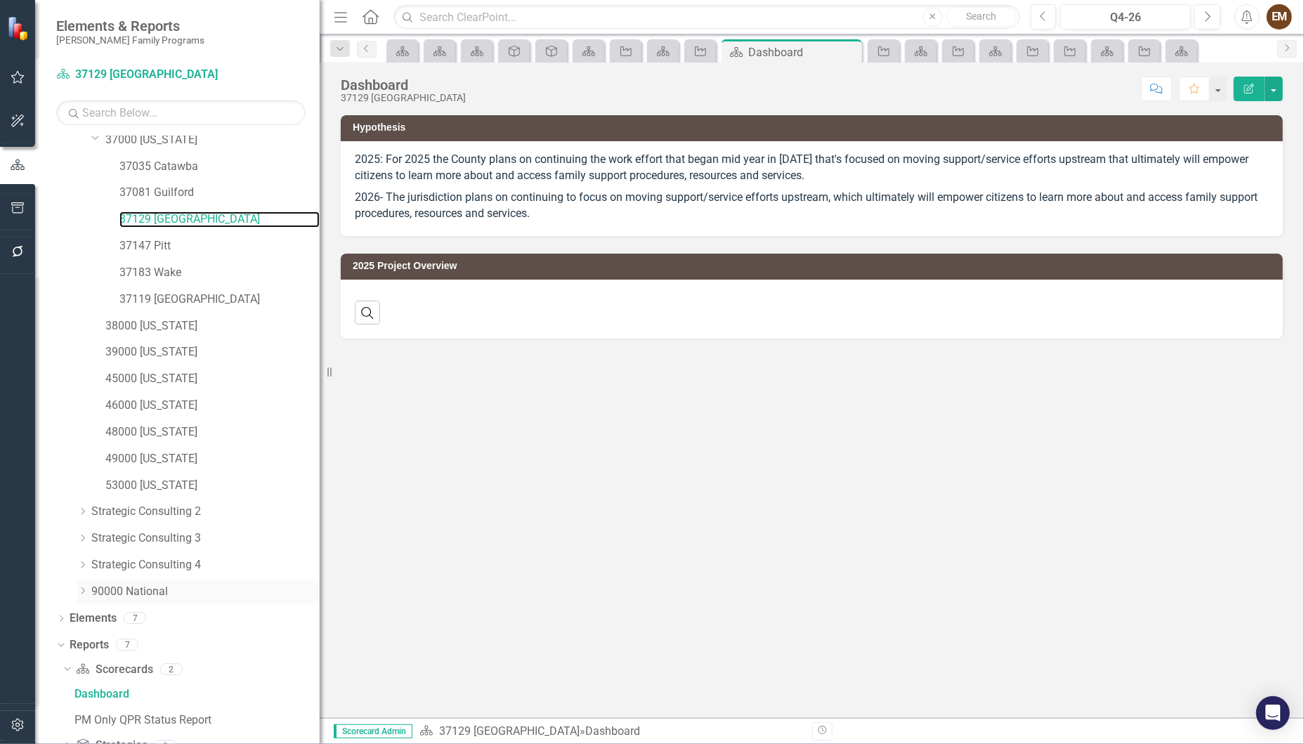
scroll to position [495, 0]
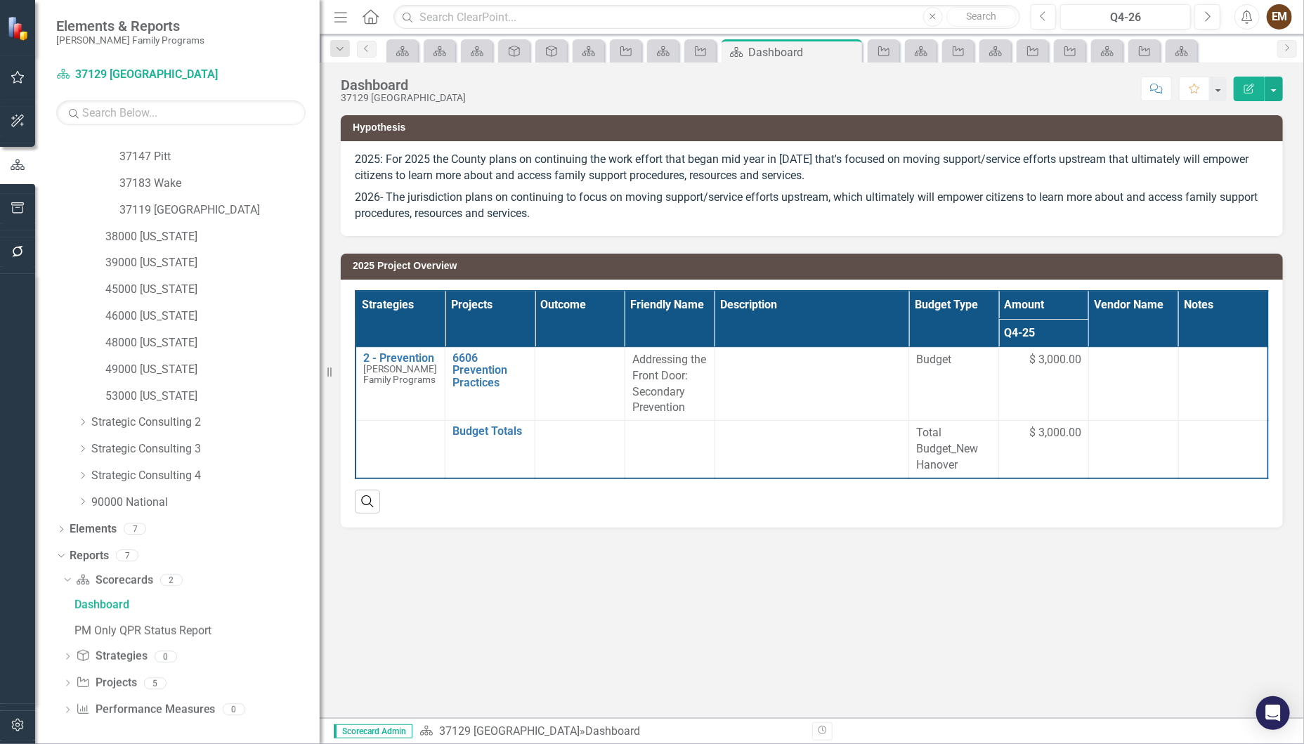
click at [68, 681] on icon "Dropdown" at bounding box center [68, 685] width 10 height 8
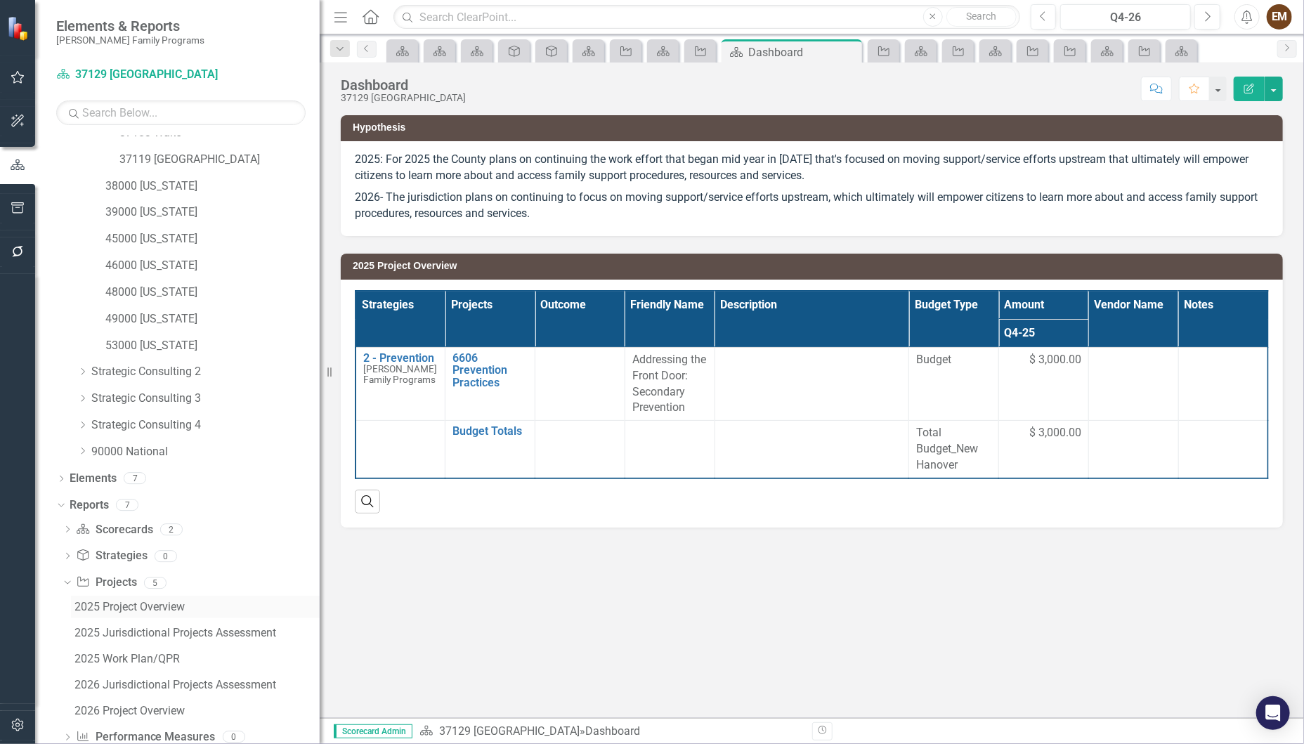
scroll to position [574, 0]
click at [147, 660] on div "2026 Jurisdictional Projects Assessment" at bounding box center [196, 656] width 245 height 13
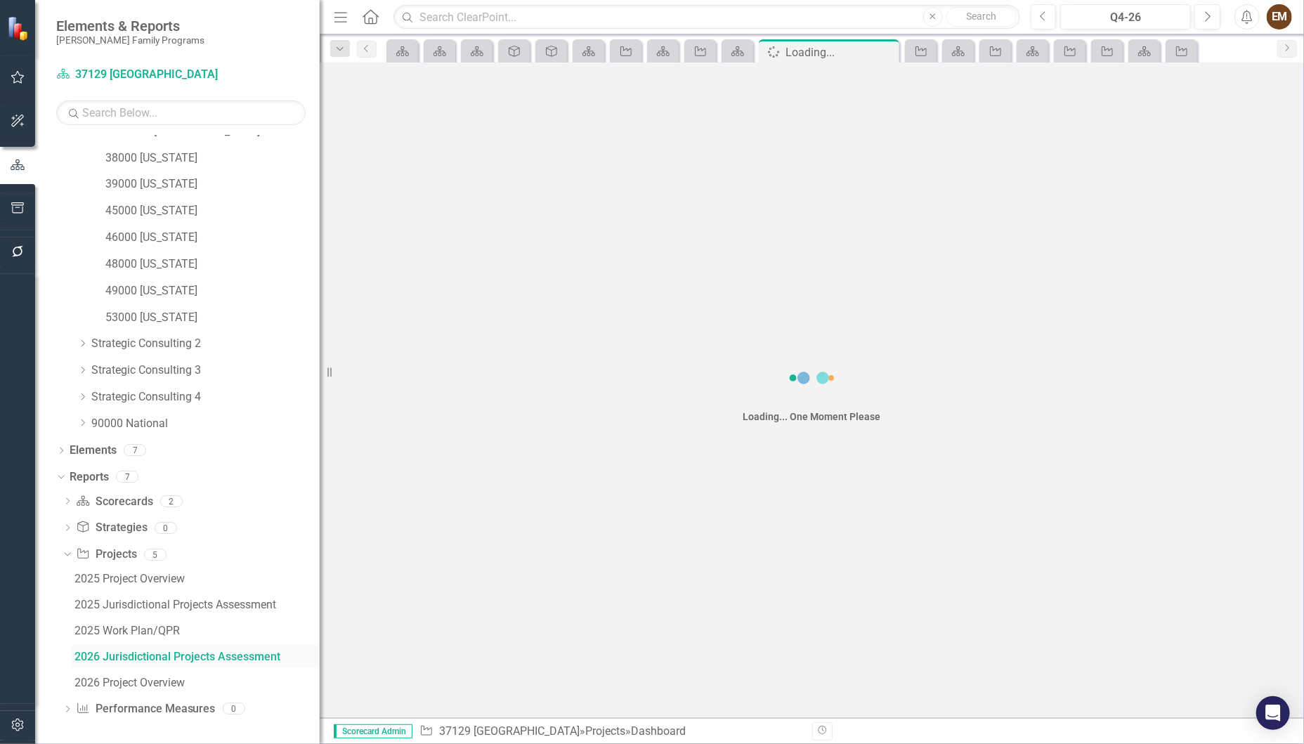
scroll to position [496, 0]
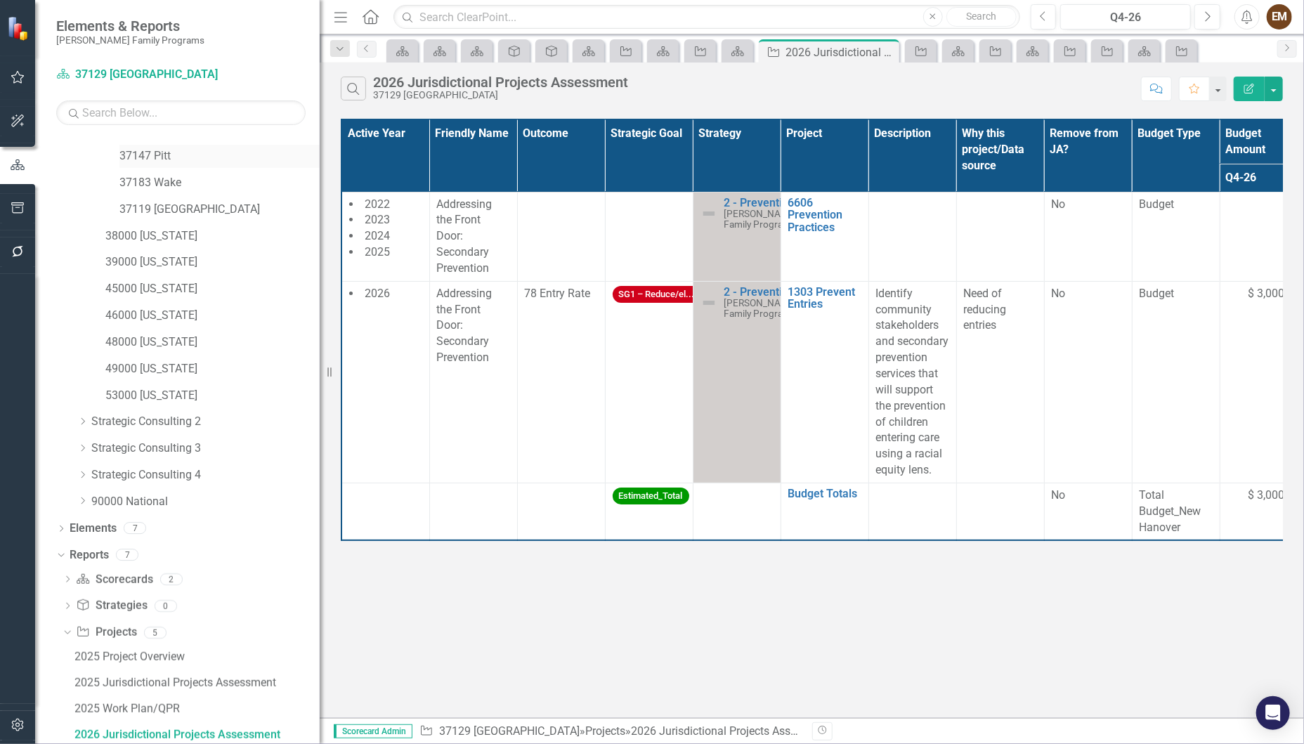
click at [154, 151] on link "37147 Pitt" at bounding box center [219, 156] width 200 height 16
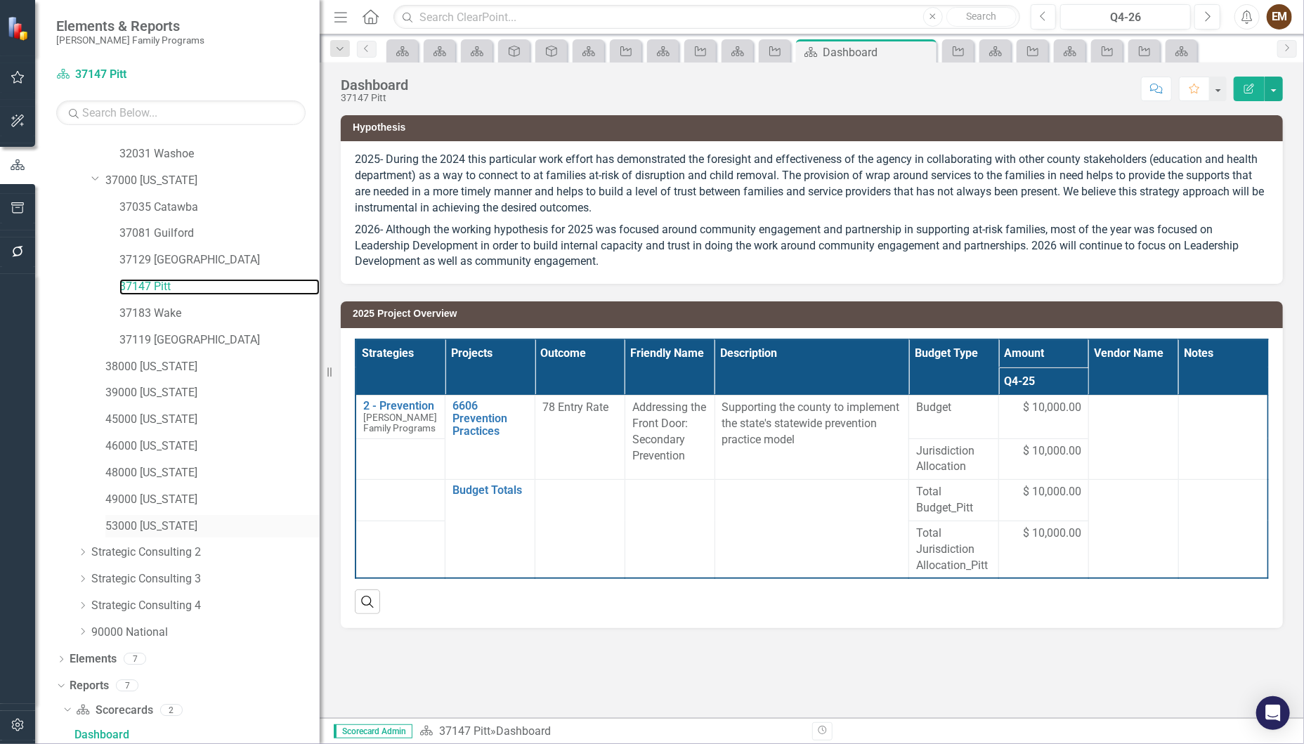
scroll to position [495, 0]
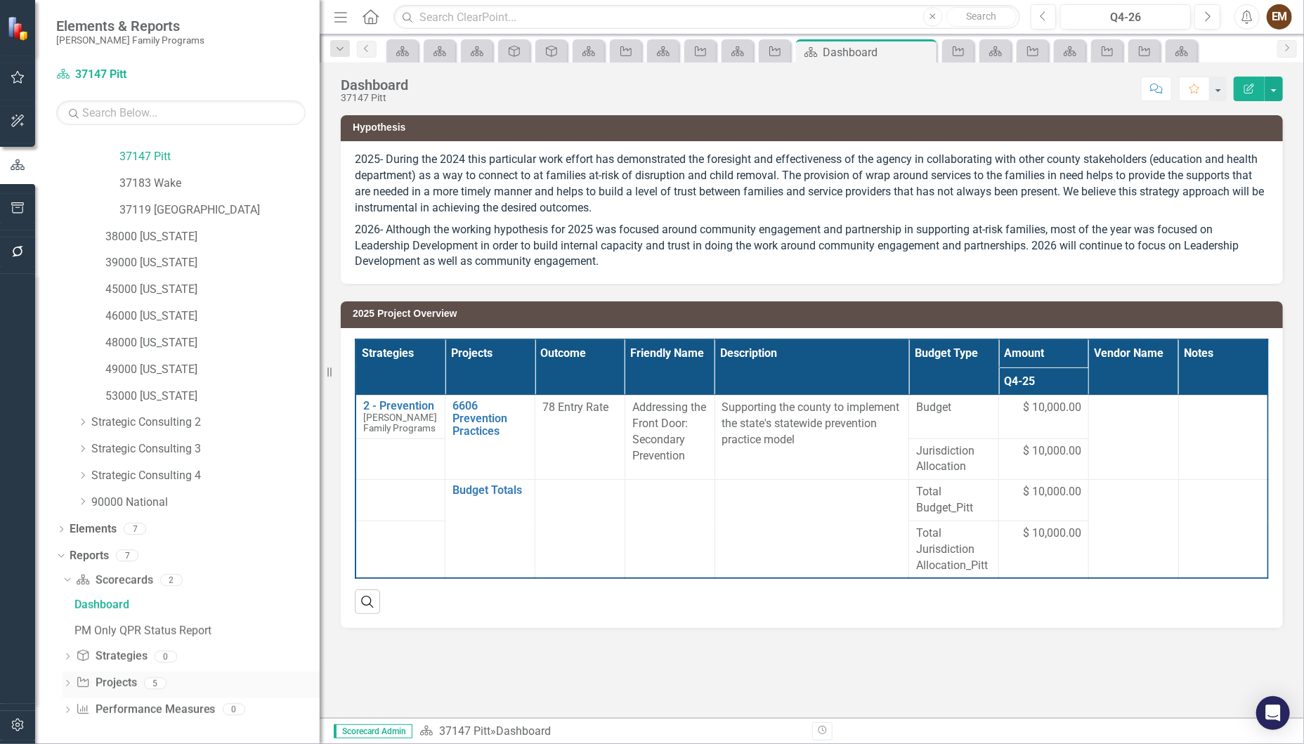
click at [67, 683] on icon "Dropdown" at bounding box center [68, 685] width 10 height 8
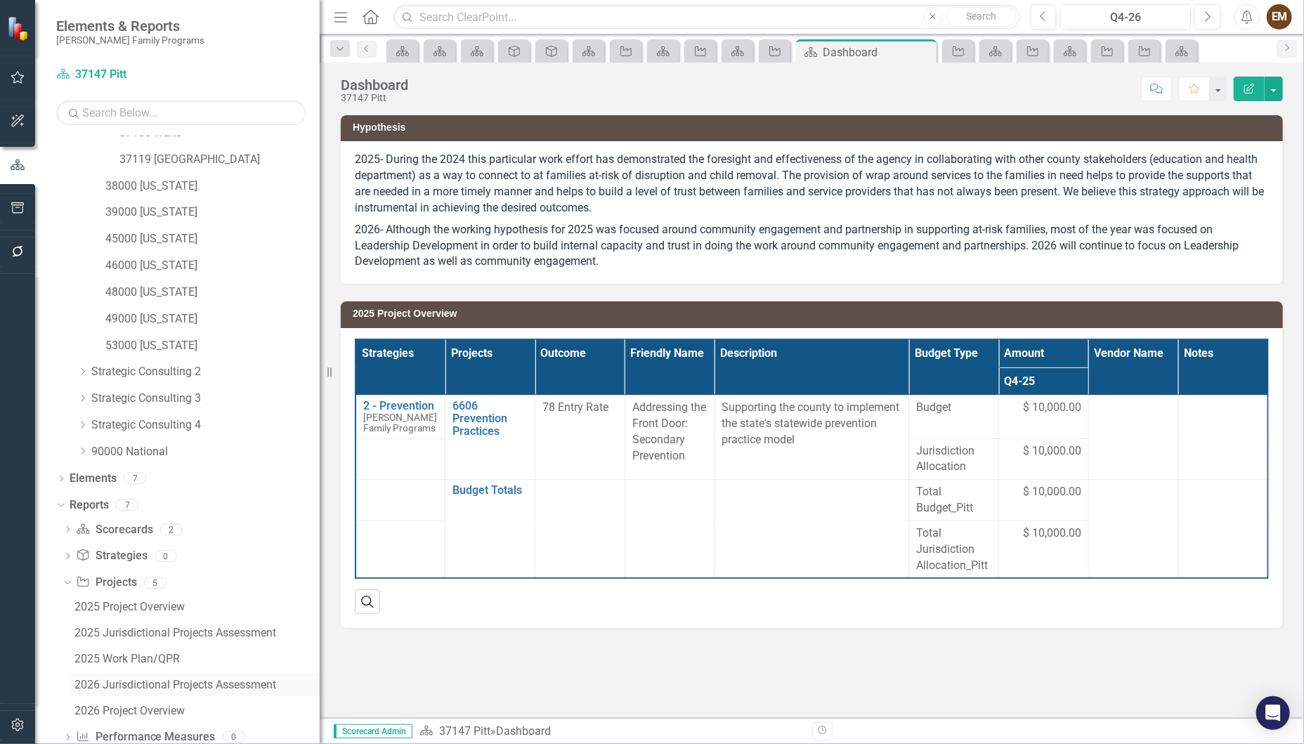
scroll to position [574, 0]
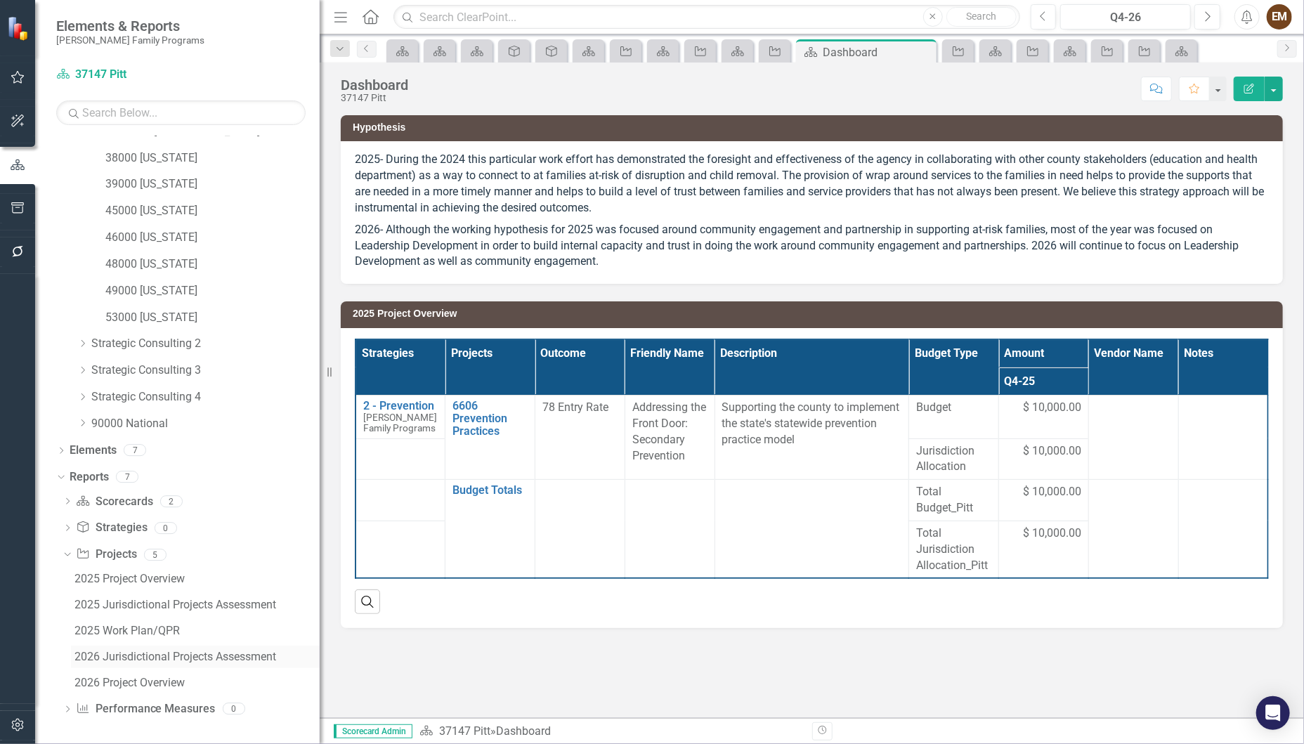
click at [181, 653] on div "2026 Jurisdictional Projects Assessment" at bounding box center [196, 656] width 245 height 13
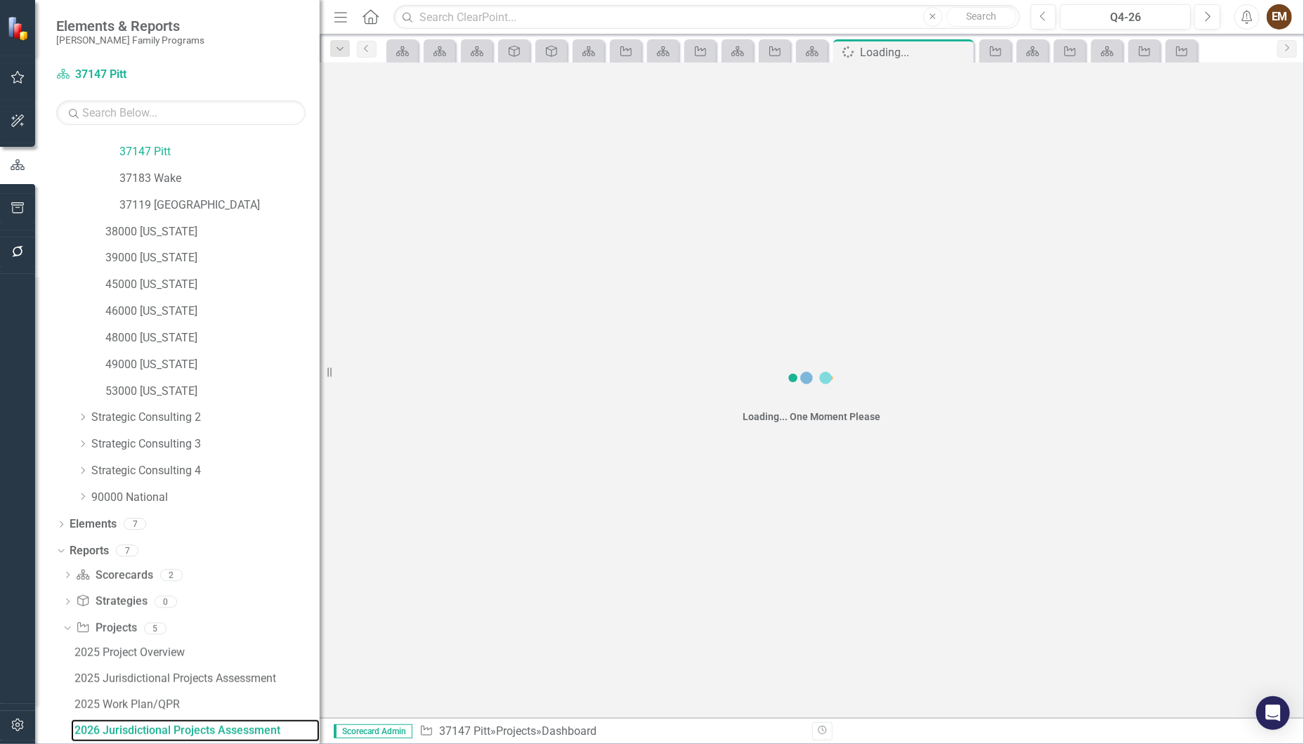
scroll to position [496, 0]
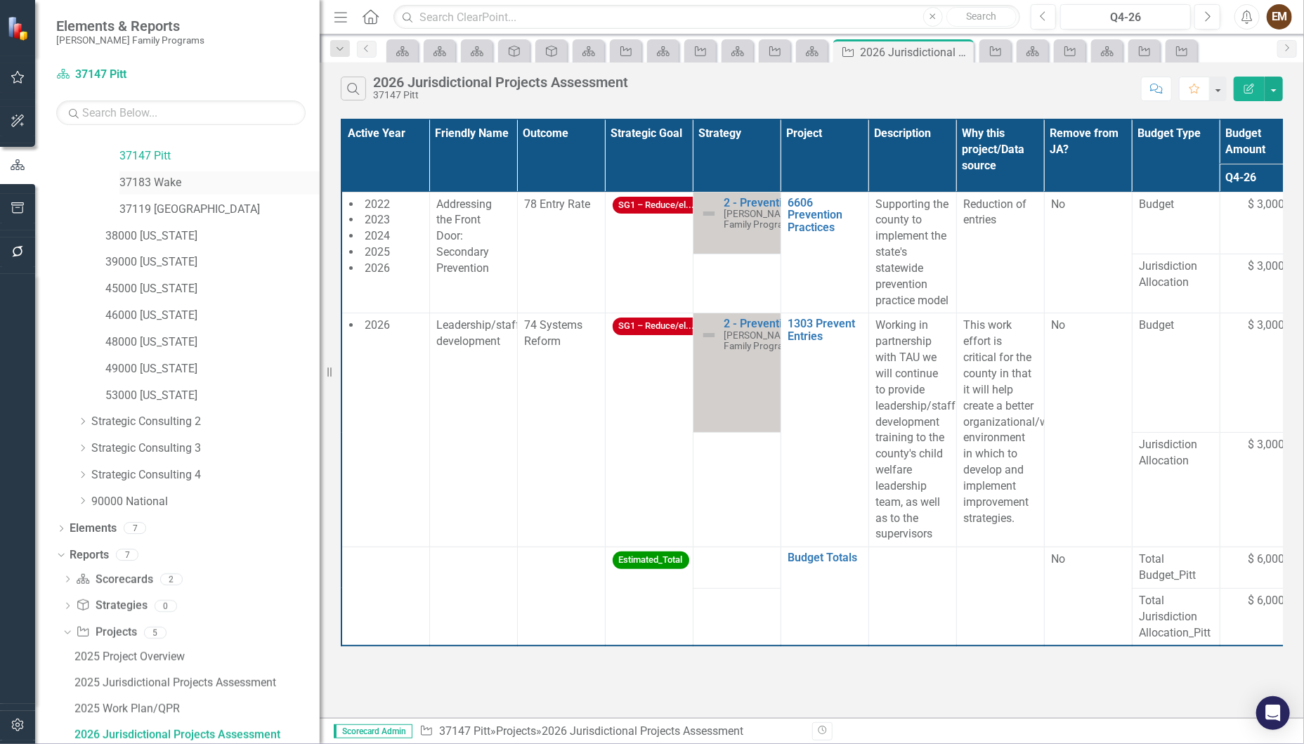
click at [162, 182] on link "37183 Wake" at bounding box center [219, 183] width 200 height 16
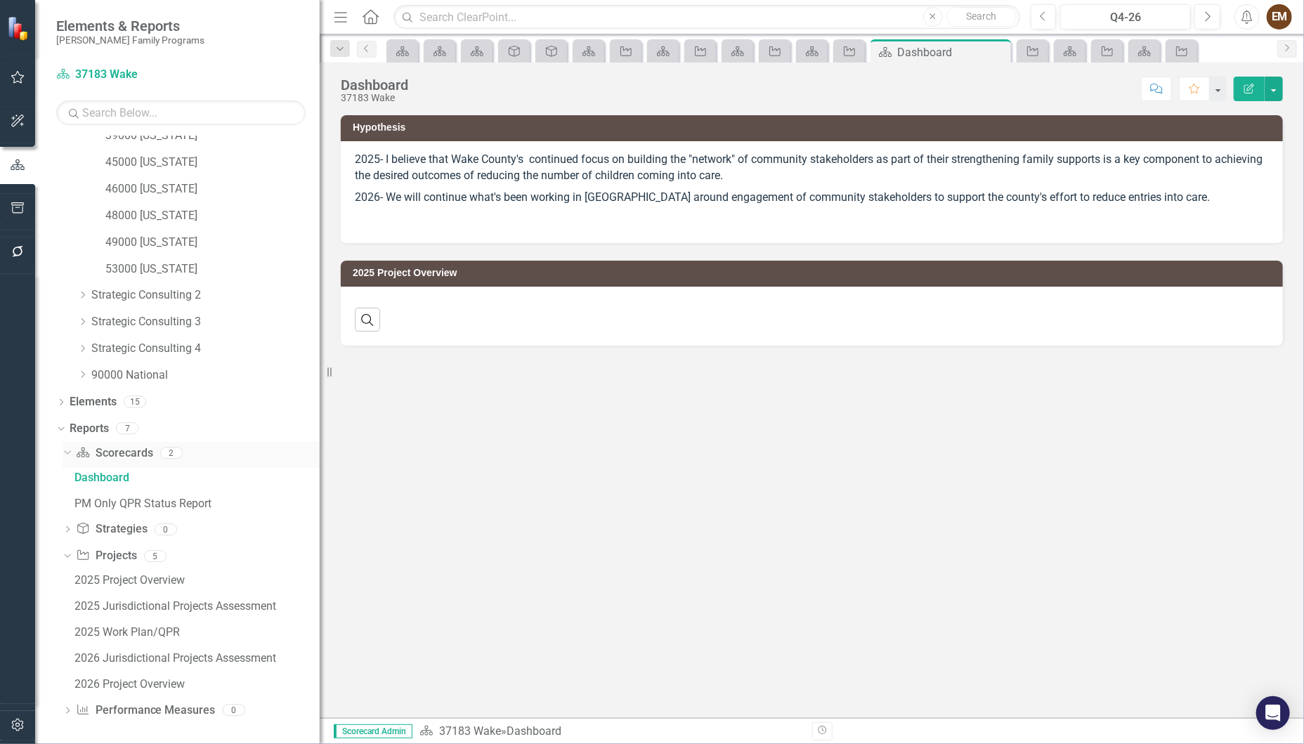
scroll to position [623, 0]
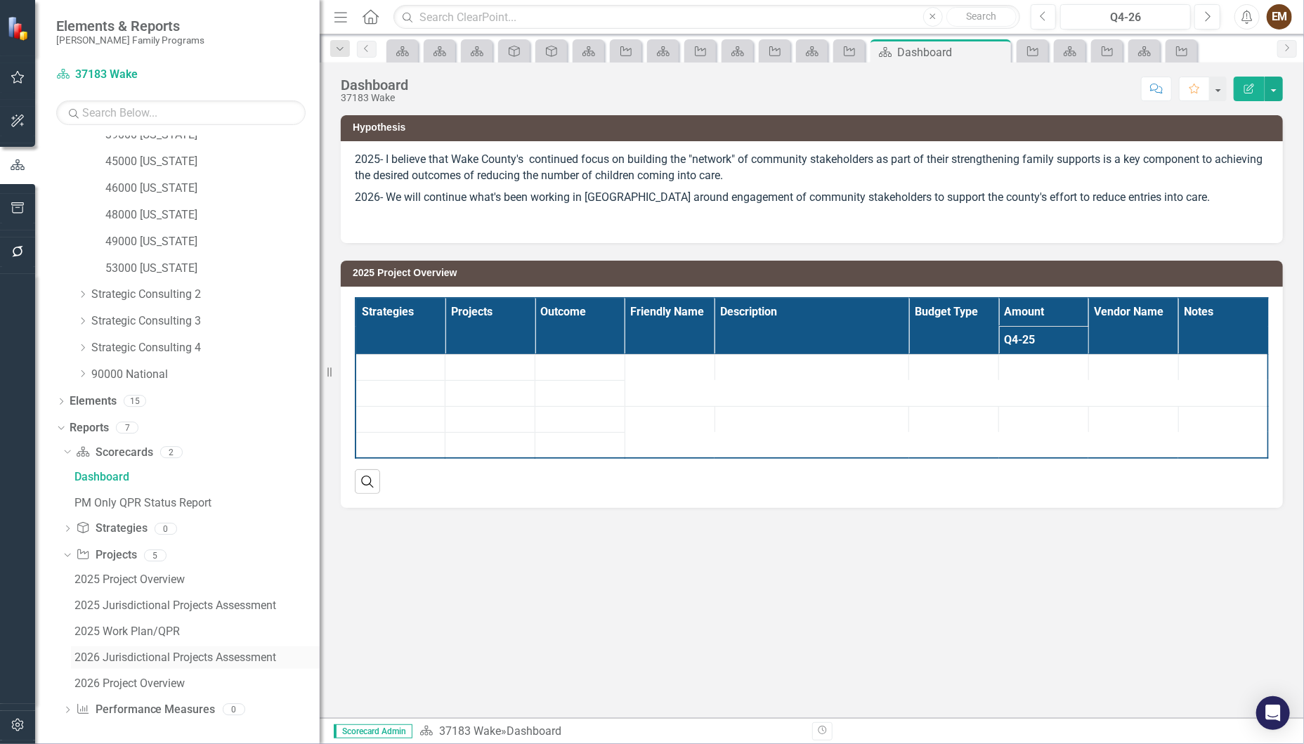
click at [107, 660] on div "2026 Jurisdictional Projects Assessment" at bounding box center [196, 657] width 245 height 13
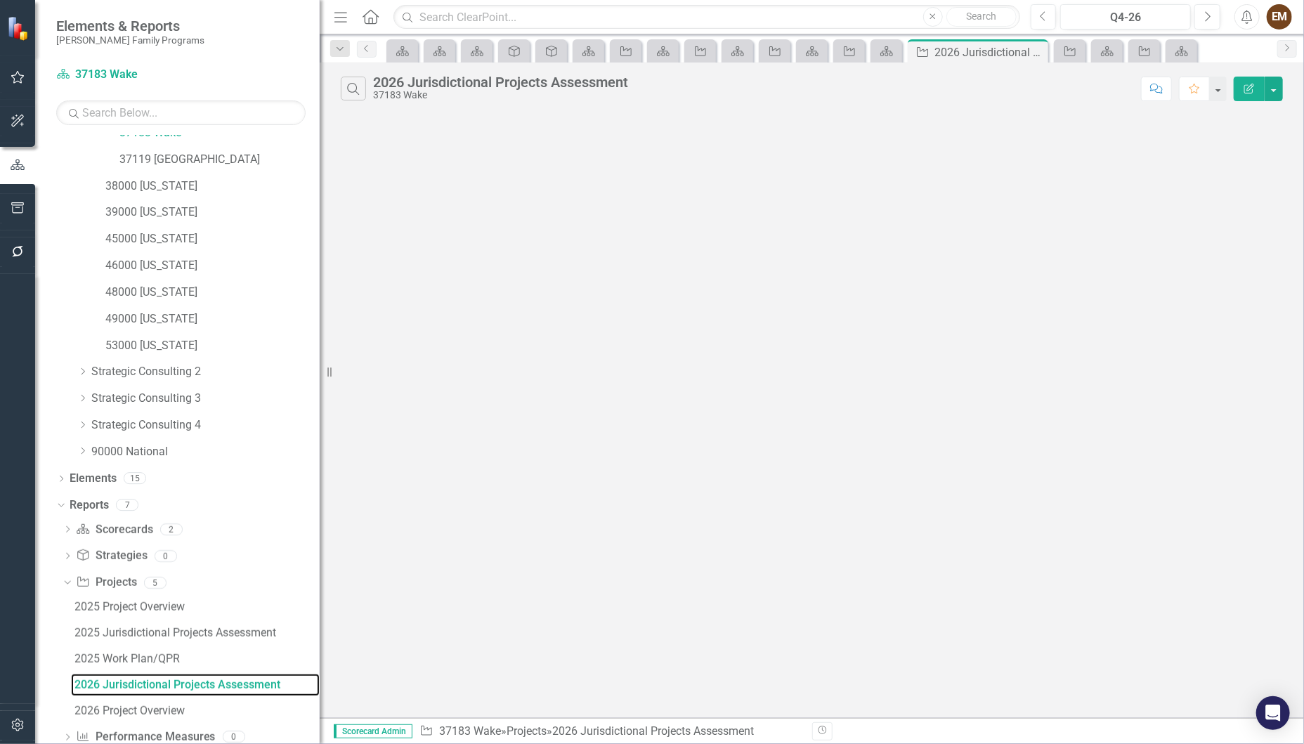
scroll to position [496, 0]
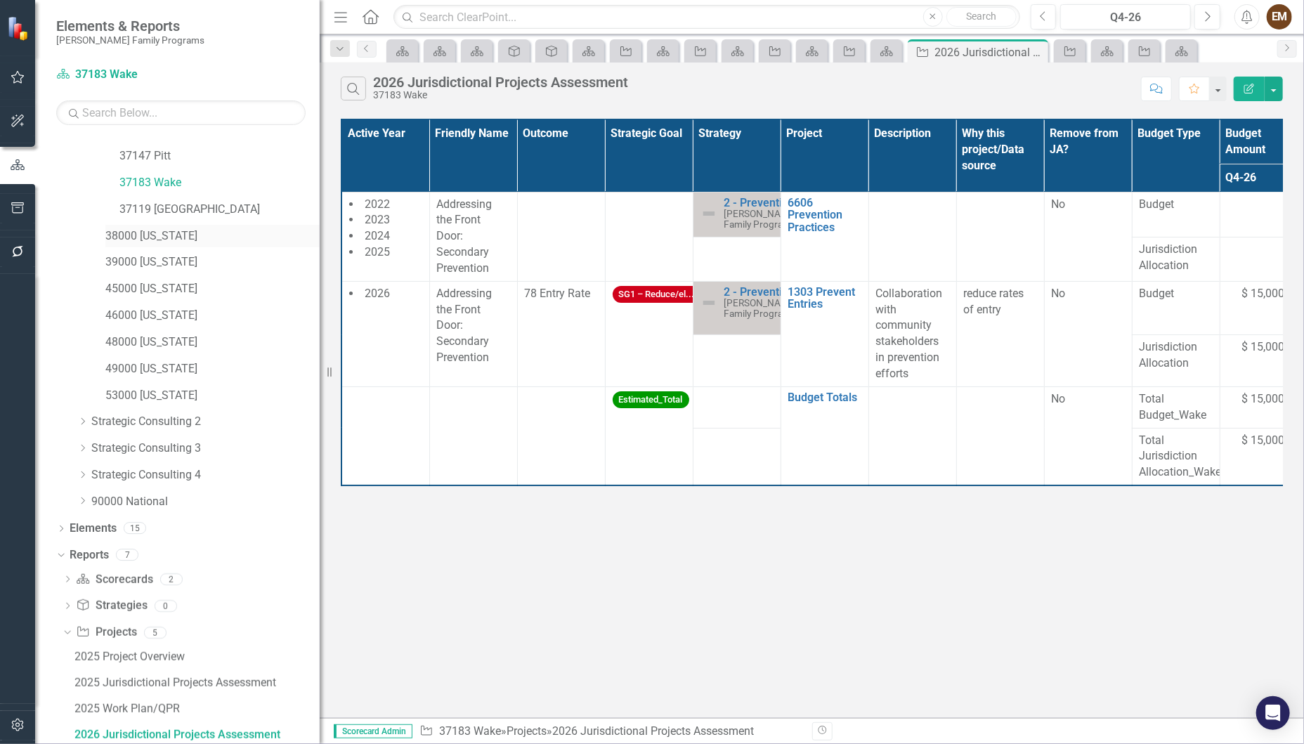
click at [138, 230] on link "38000 [US_STATE]" at bounding box center [212, 236] width 214 height 16
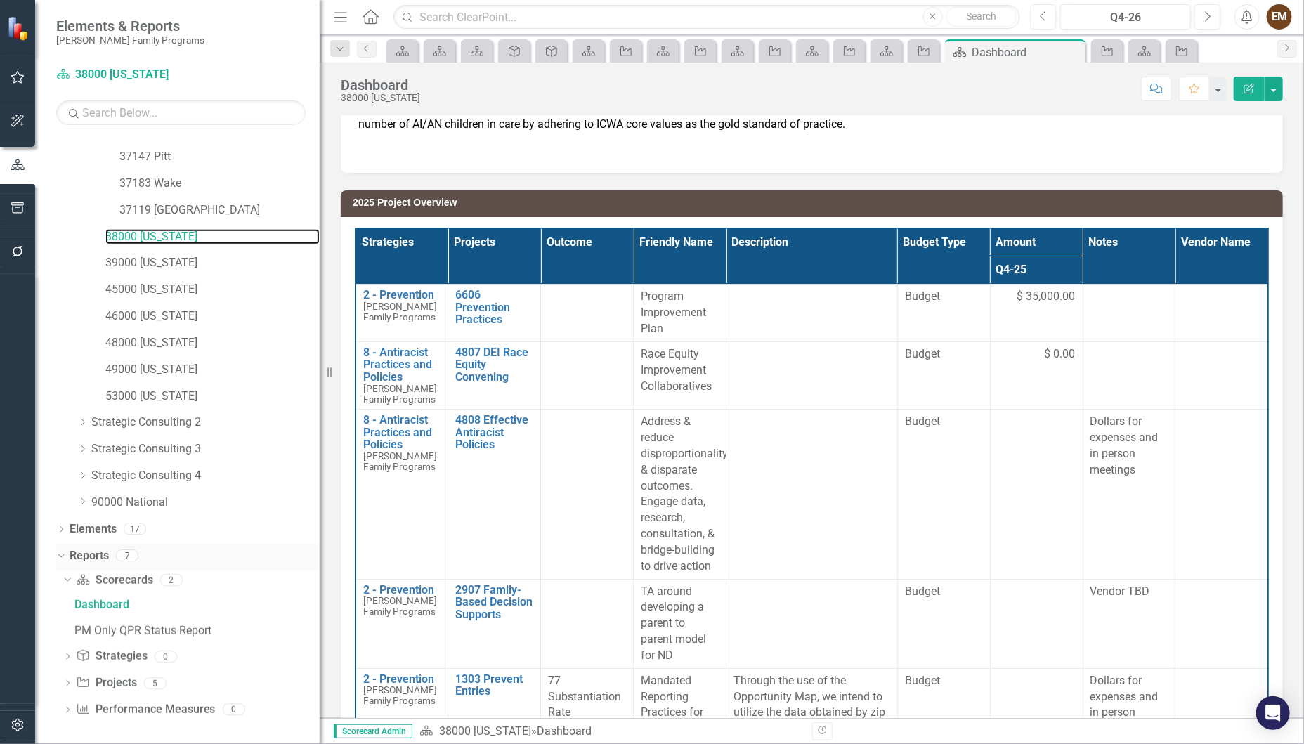
scroll to position [377, 0]
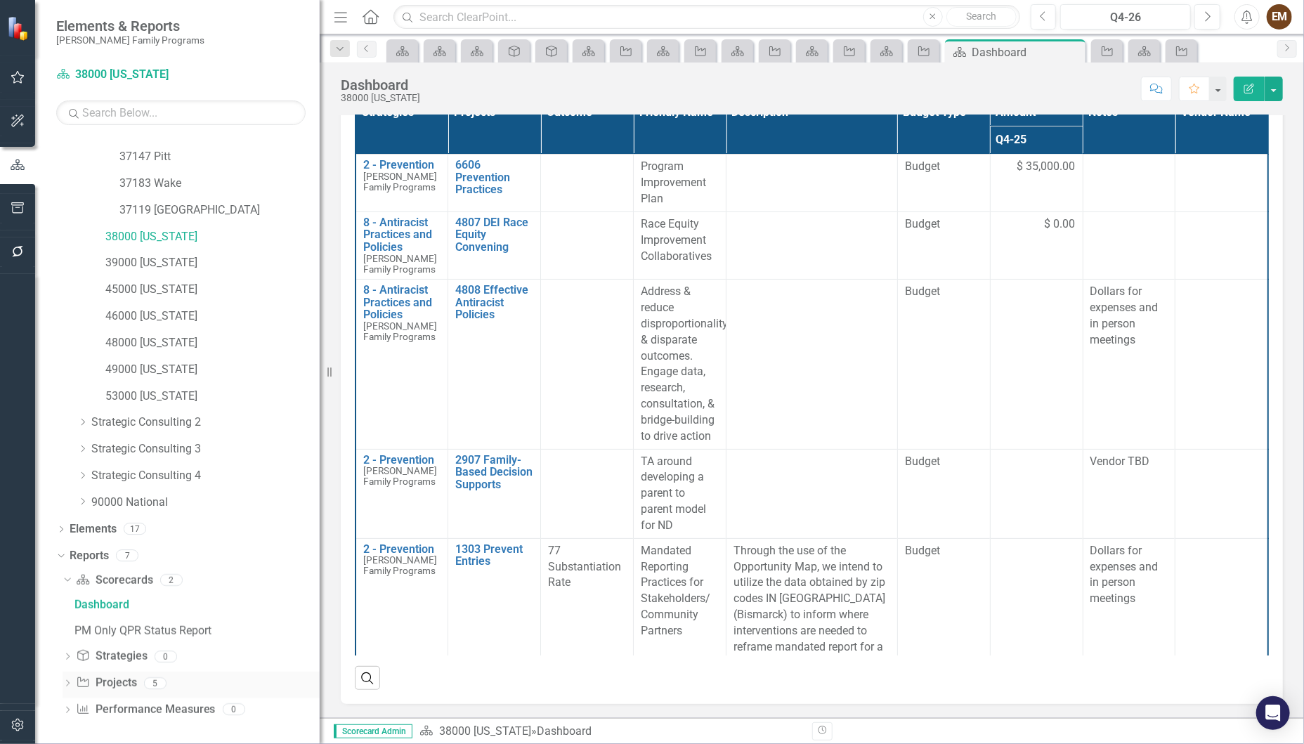
click at [63, 679] on div "Dropdown" at bounding box center [68, 685] width 10 height 12
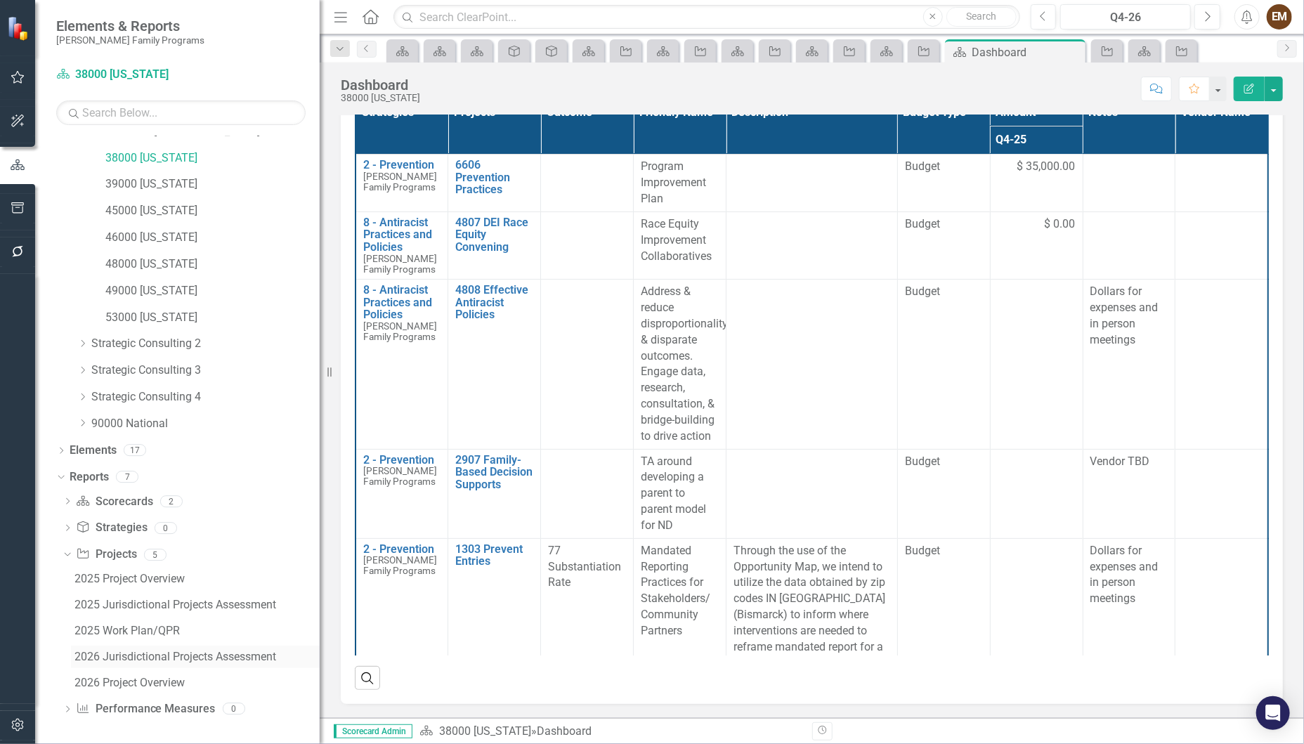
click at [171, 654] on div "2026 Jurisdictional Projects Assessment" at bounding box center [196, 656] width 245 height 13
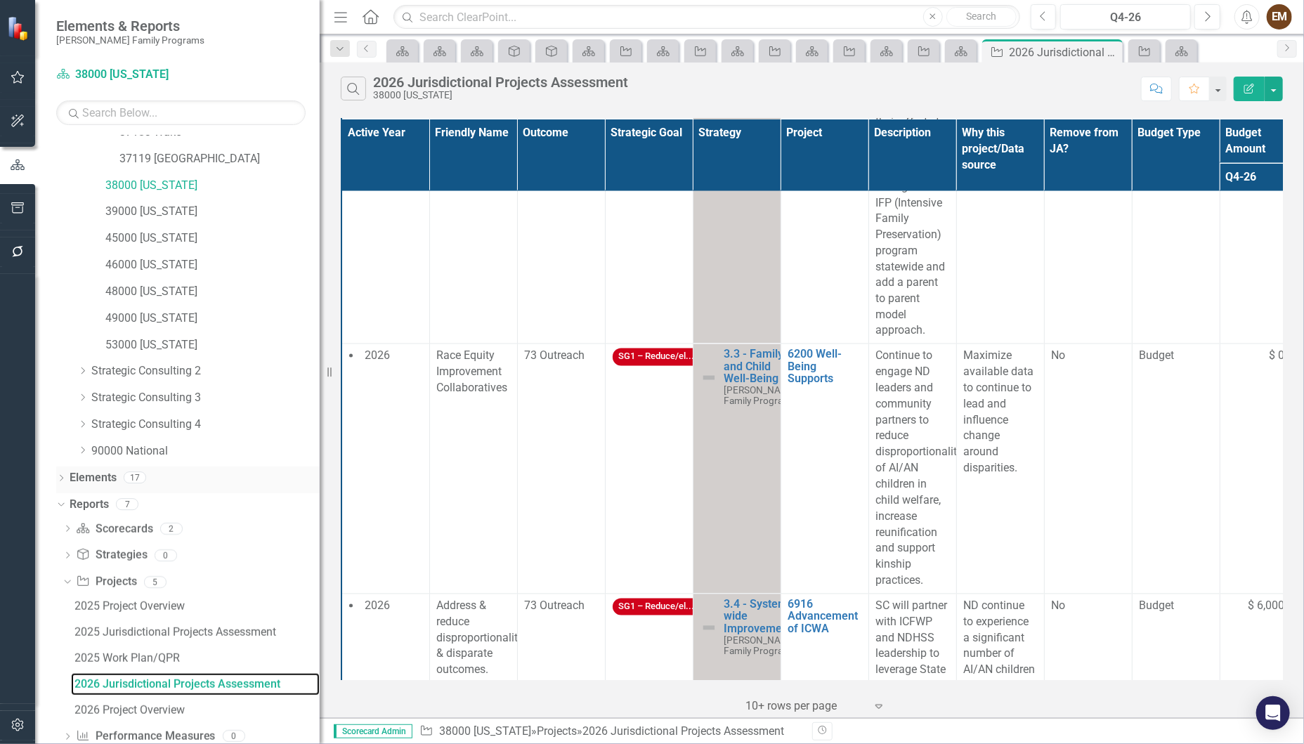
scroll to position [574, 0]
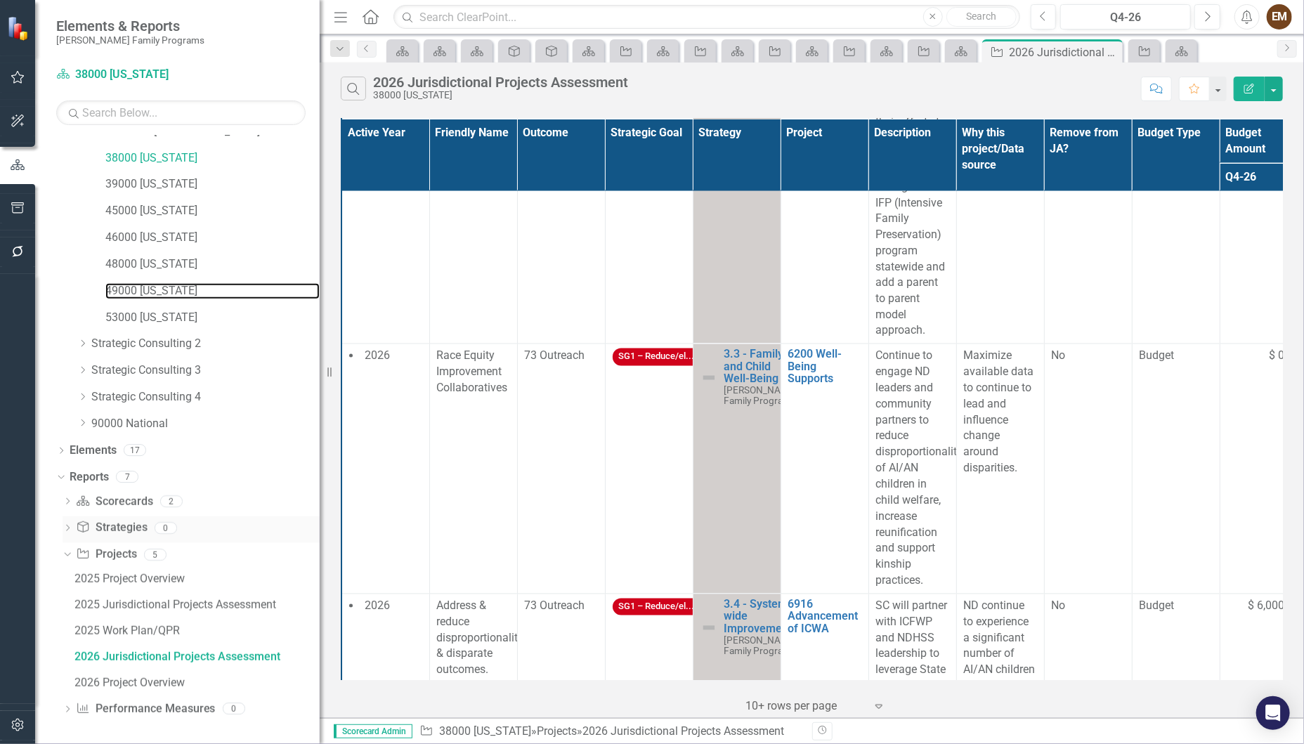
drag, startPoint x: 147, startPoint y: 286, endPoint x: 182, endPoint y: 518, distance: 235.1
click at [147, 286] on link "49000 [US_STATE]" at bounding box center [212, 291] width 214 height 16
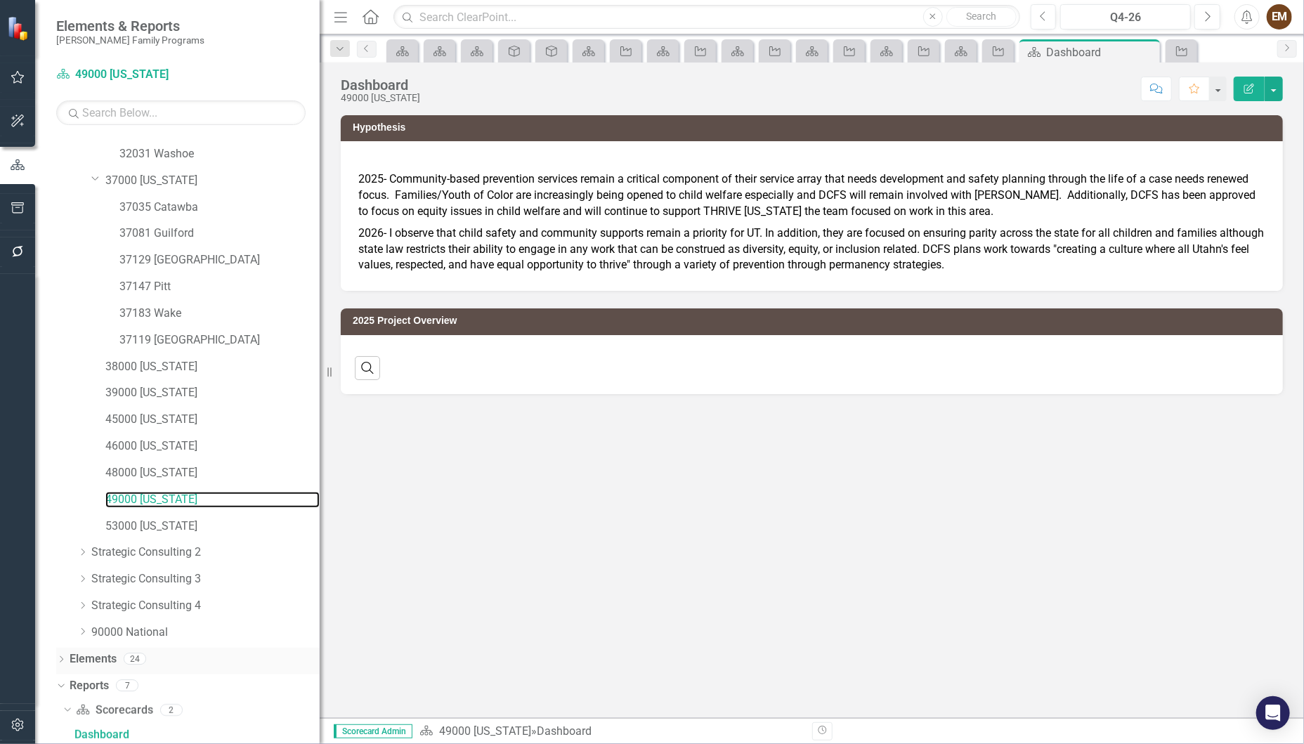
scroll to position [623, 0]
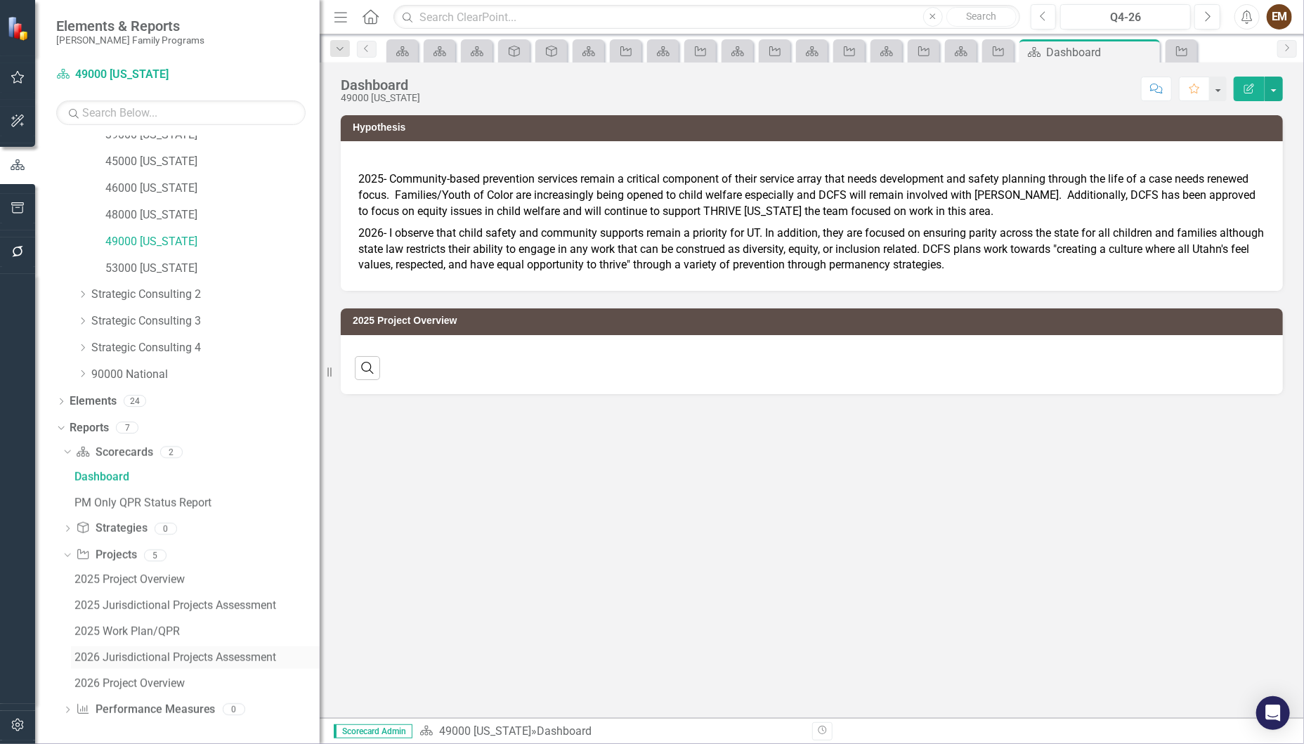
click at [153, 656] on div "2026 Jurisdictional Projects Assessment" at bounding box center [196, 657] width 245 height 13
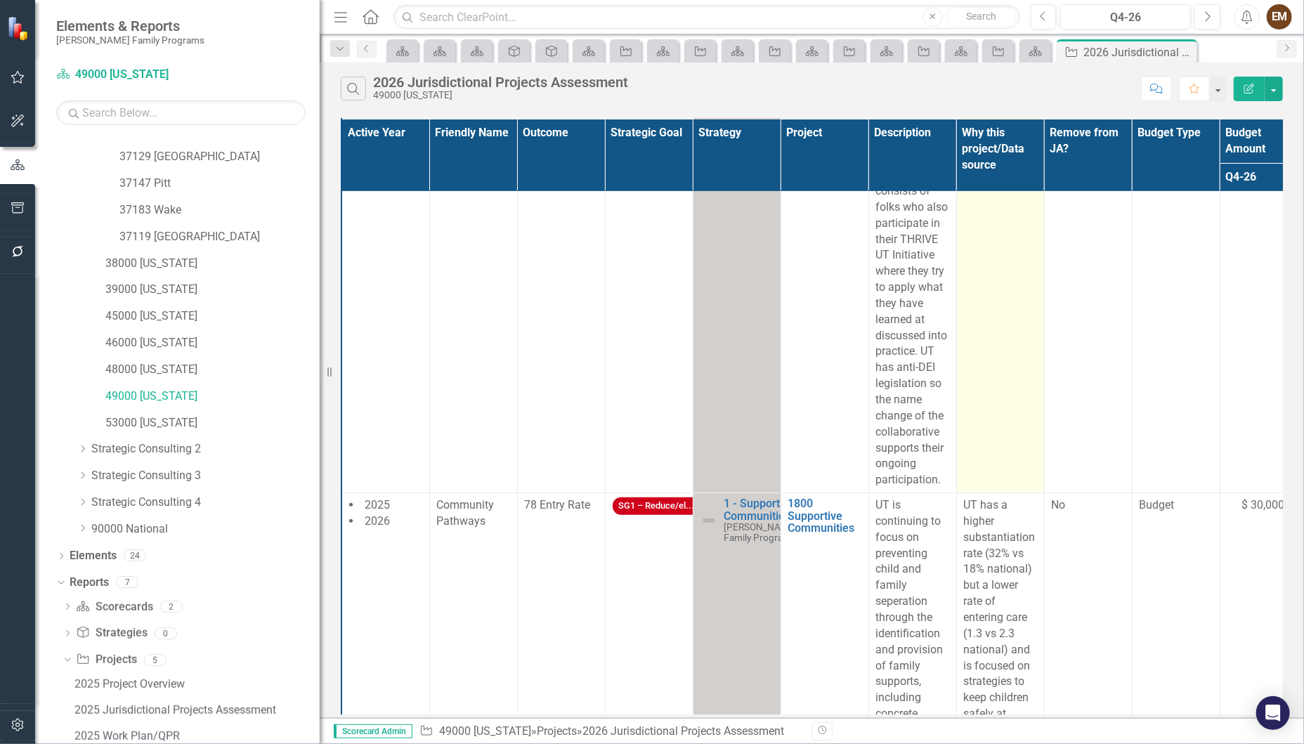
scroll to position [421, 0]
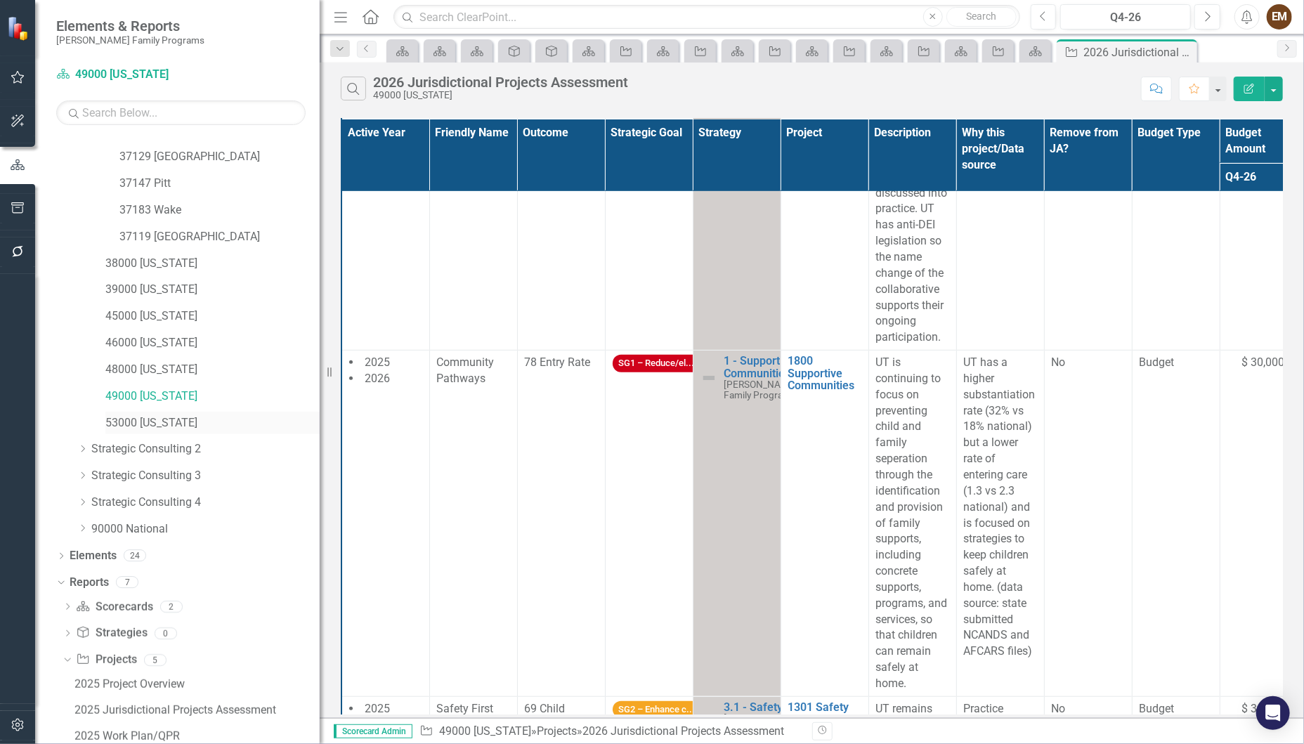
click at [147, 421] on link "53000 [US_STATE]" at bounding box center [212, 423] width 214 height 16
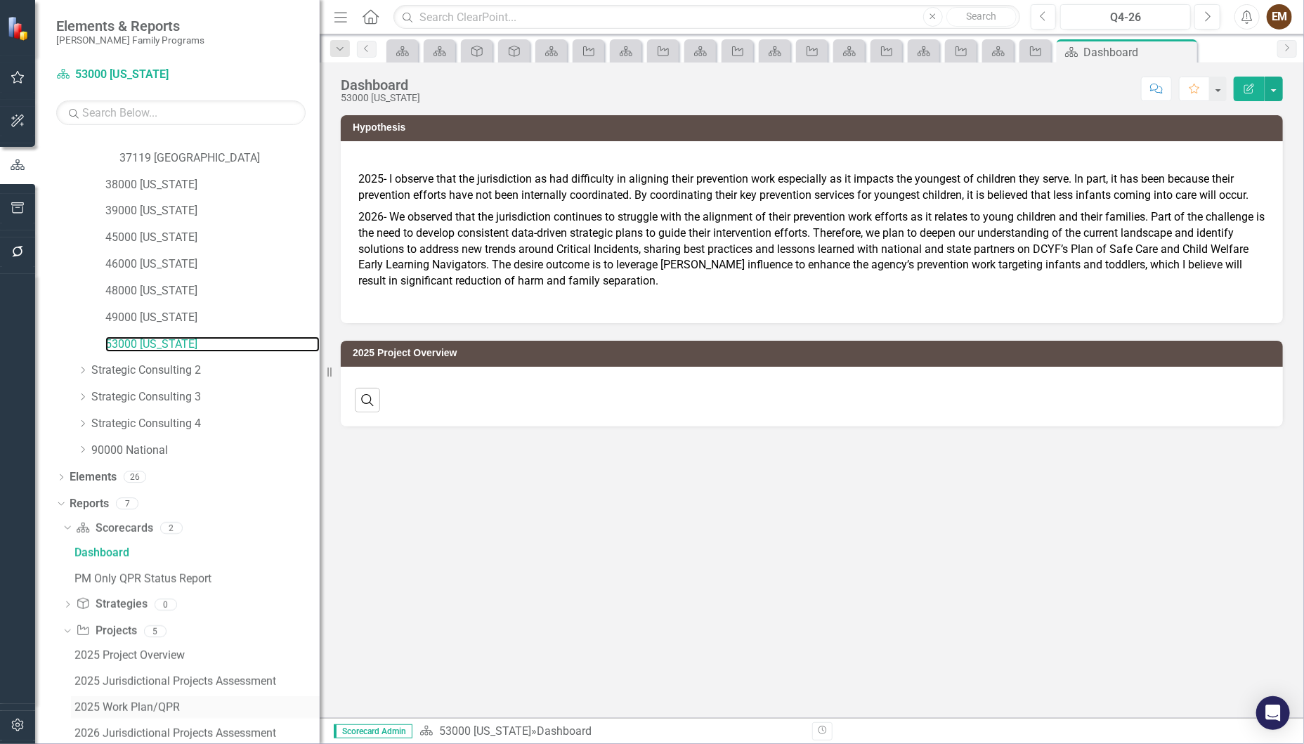
scroll to position [623, 0]
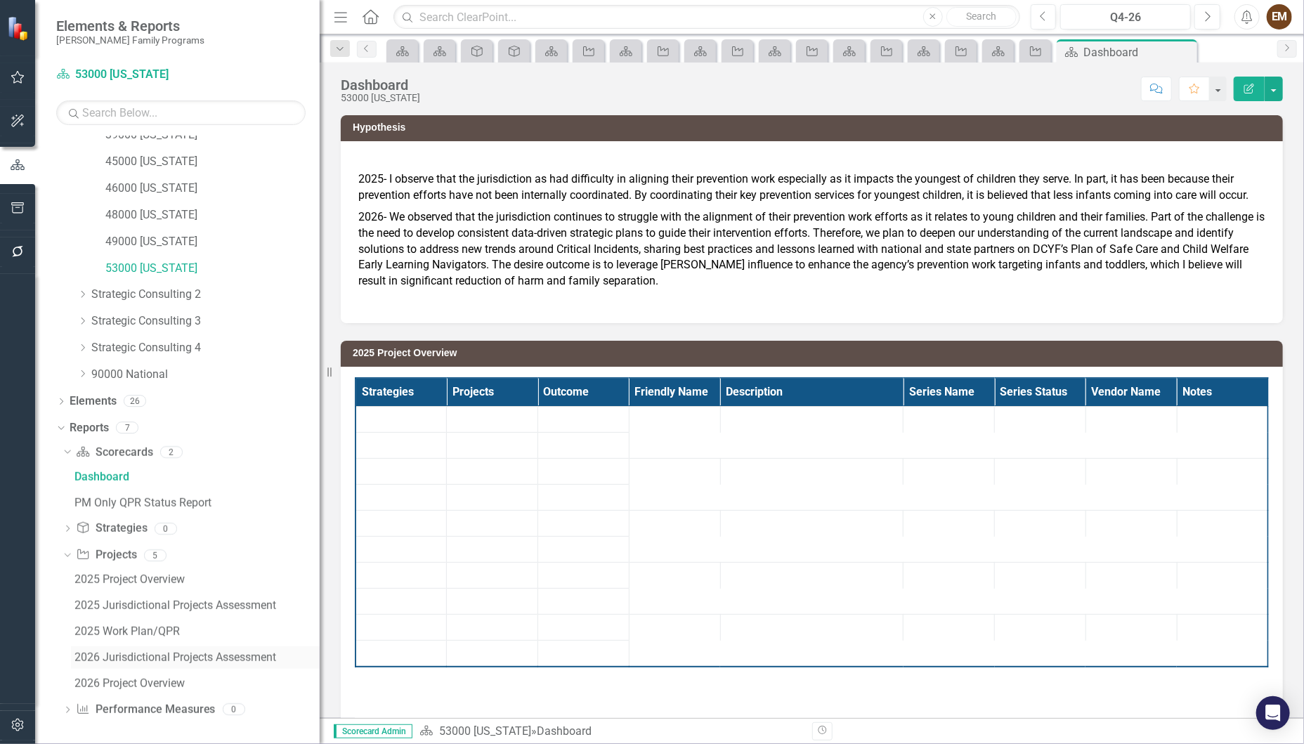
click at [175, 657] on div "2026 Jurisdictional Projects Assessment" at bounding box center [196, 657] width 245 height 13
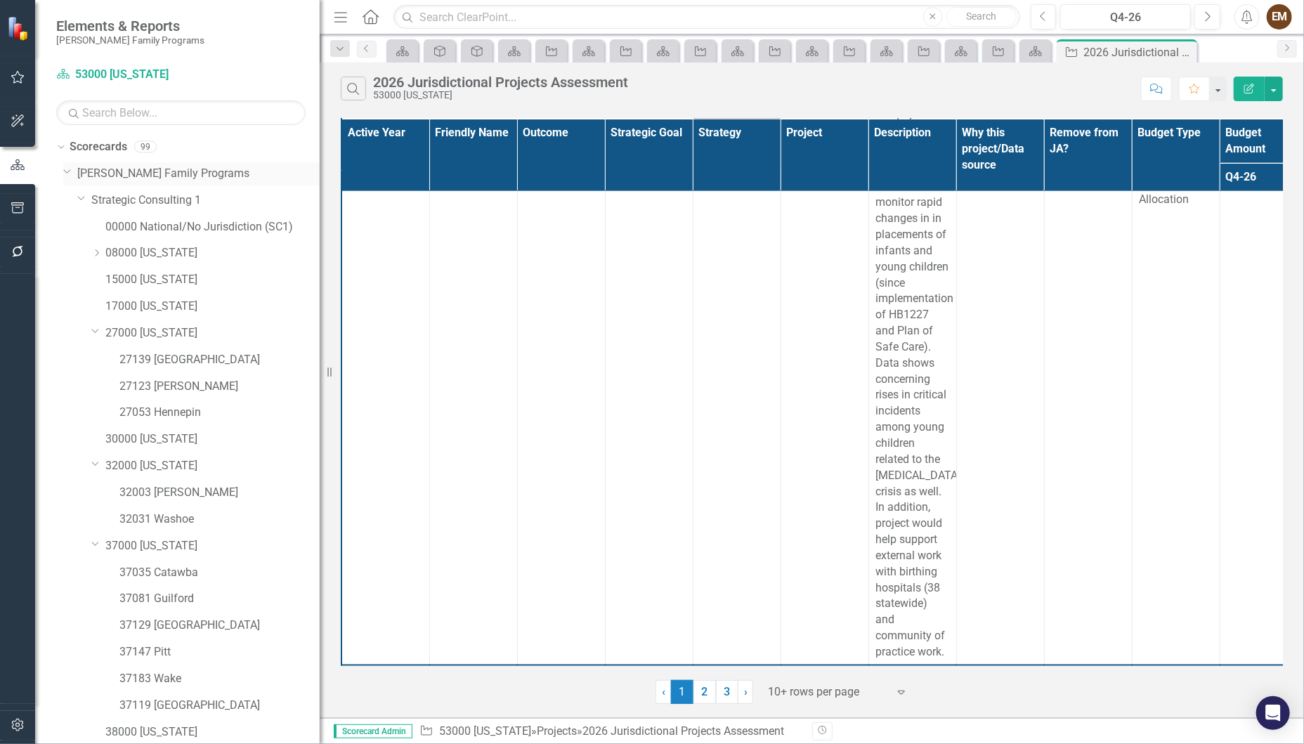
click at [67, 173] on icon at bounding box center [67, 172] width 7 height 4
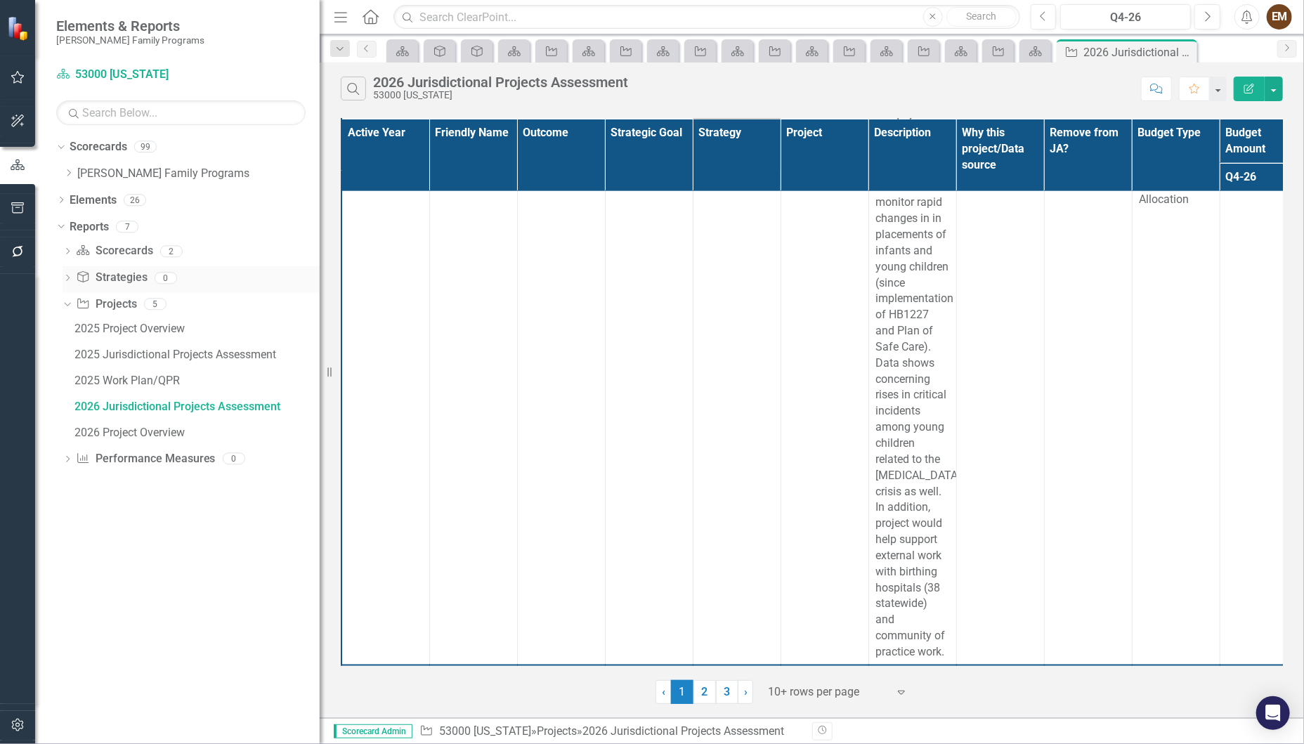
click at [67, 273] on div "Dropdown Strategy Strategies 0" at bounding box center [191, 279] width 257 height 27
click at [65, 173] on icon "Dropdown" at bounding box center [68, 173] width 11 height 8
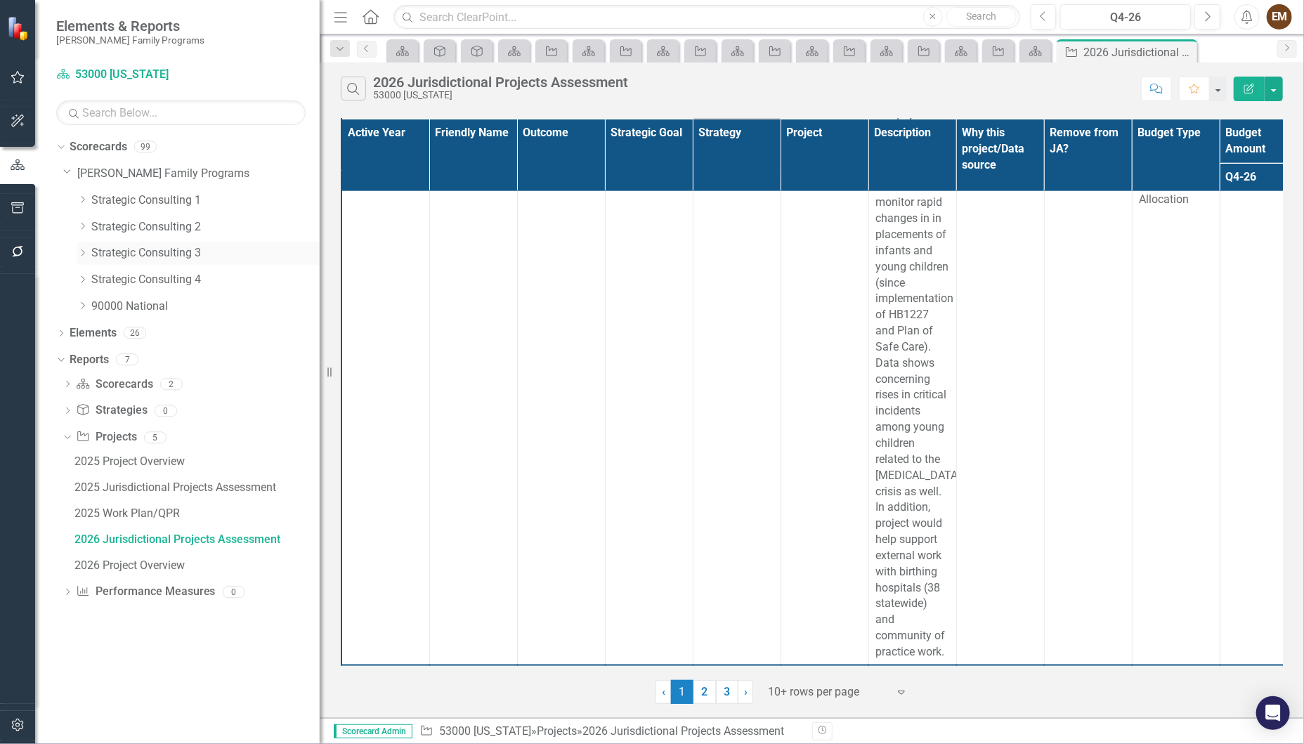
click at [84, 249] on icon "Dropdown" at bounding box center [82, 253] width 11 height 8
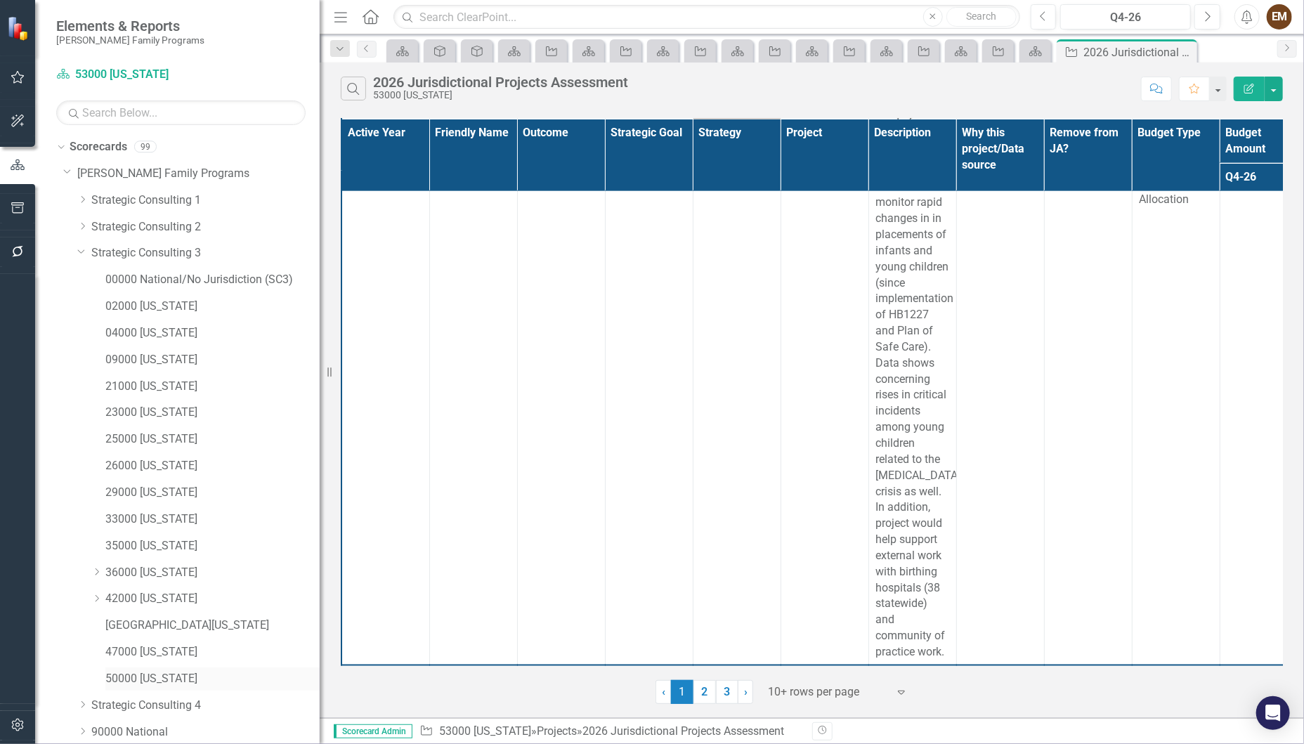
click at [173, 677] on link "50000 [US_STATE]" at bounding box center [212, 679] width 214 height 16
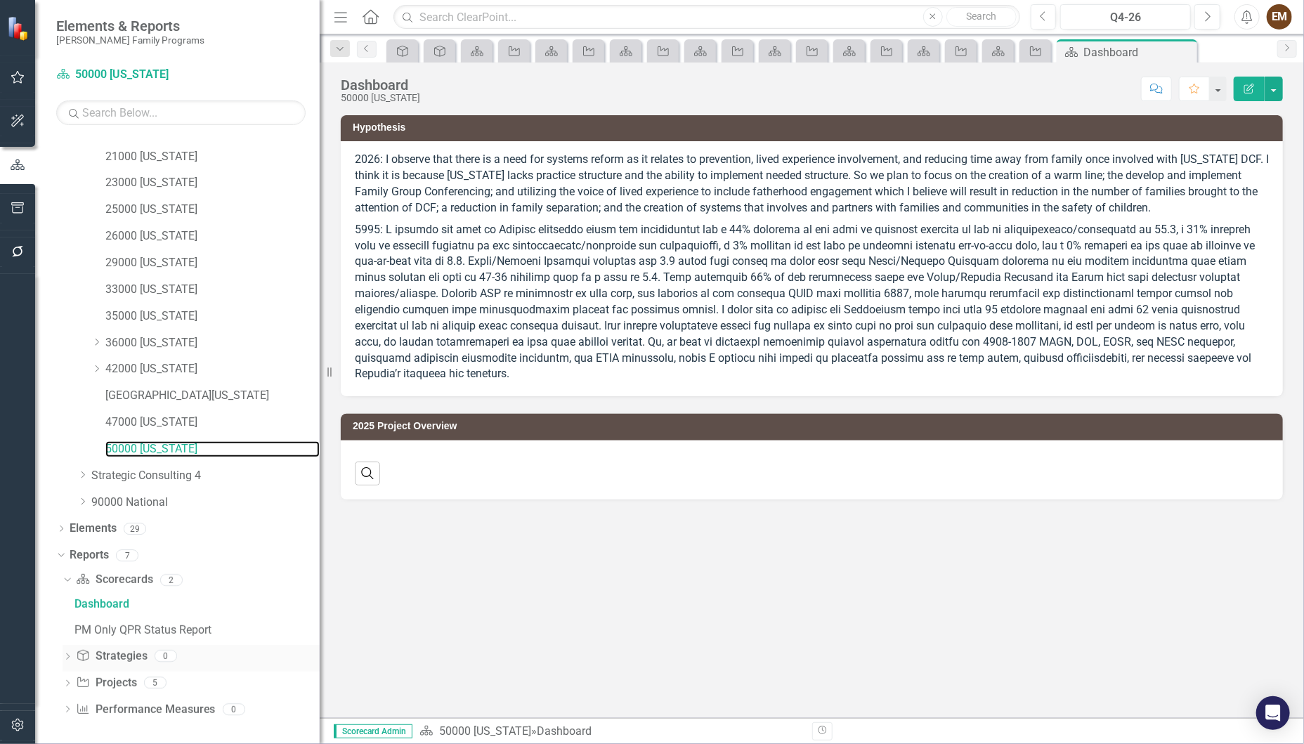
scroll to position [230, 0]
drag, startPoint x: 67, startPoint y: 679, endPoint x: 107, endPoint y: 657, distance: 45.6
click at [67, 679] on icon at bounding box center [68, 682] width 4 height 6
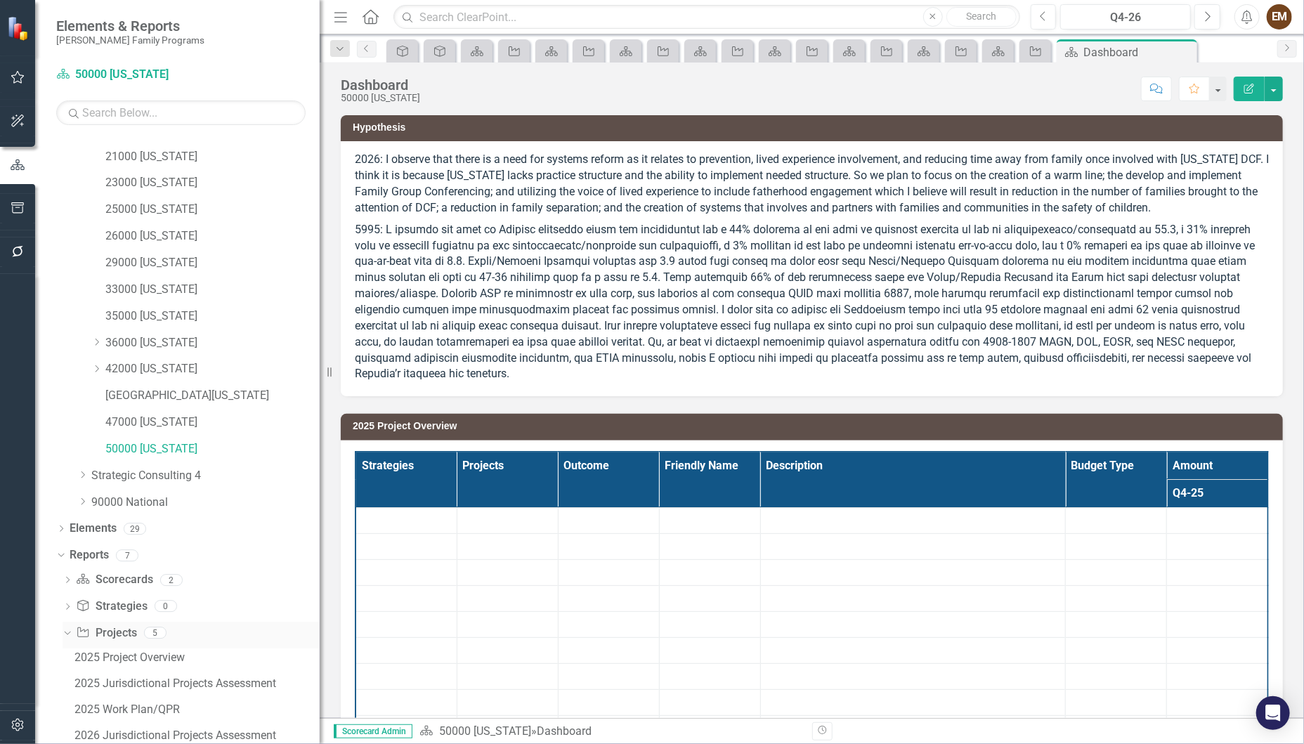
scroll to position [308, 0]
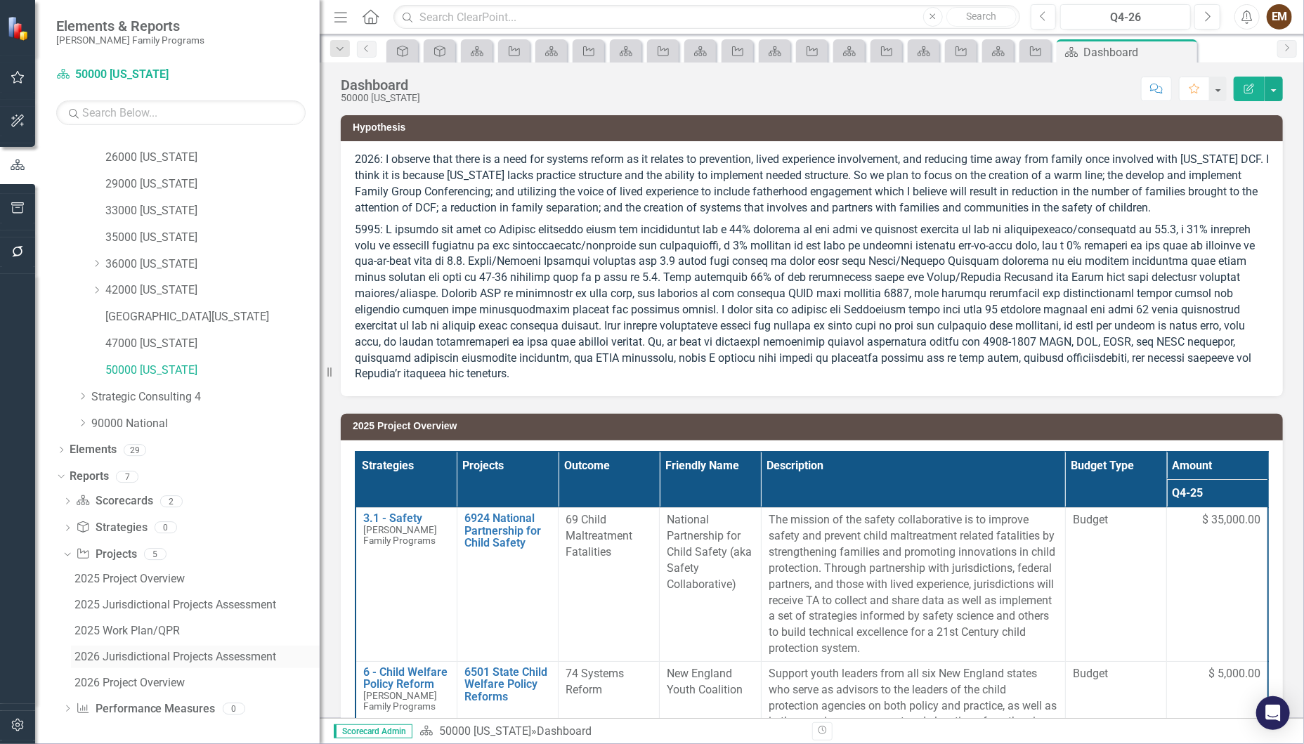
click at [157, 656] on div "2026 Jurisdictional Projects Assessment" at bounding box center [196, 656] width 245 height 13
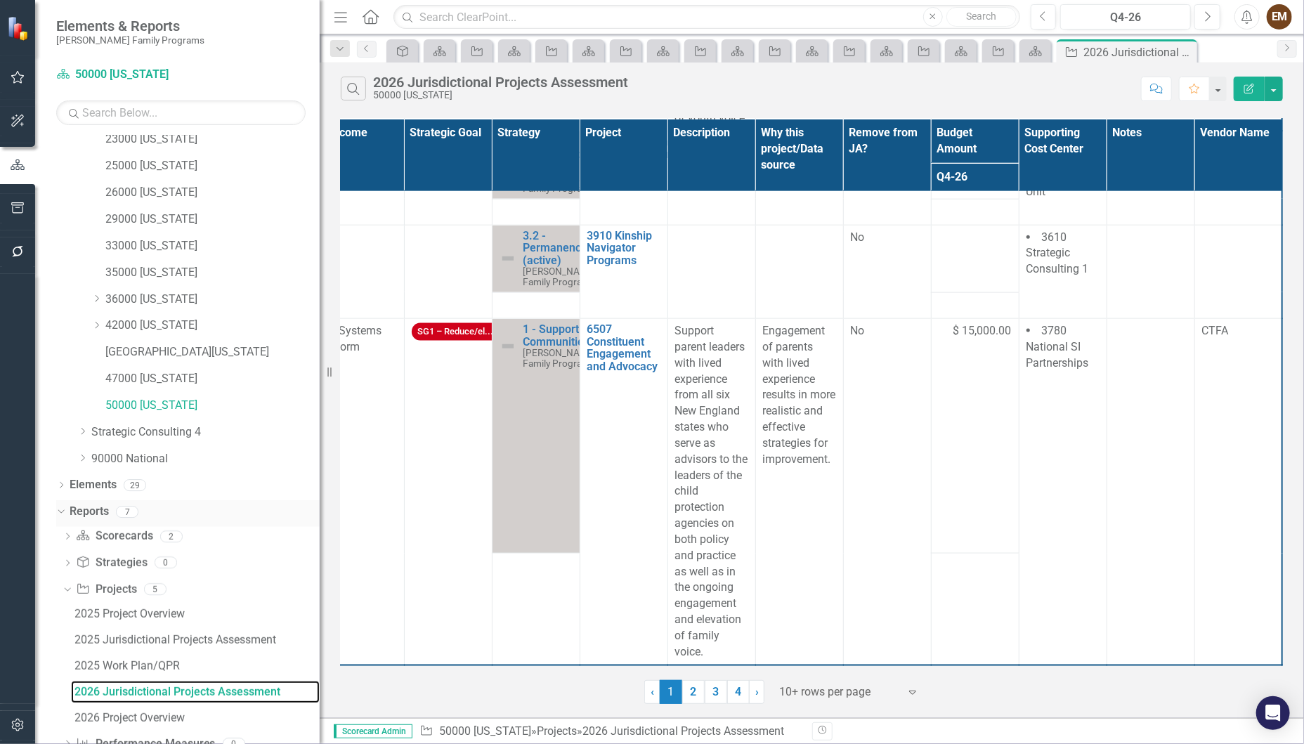
scroll to position [308, 0]
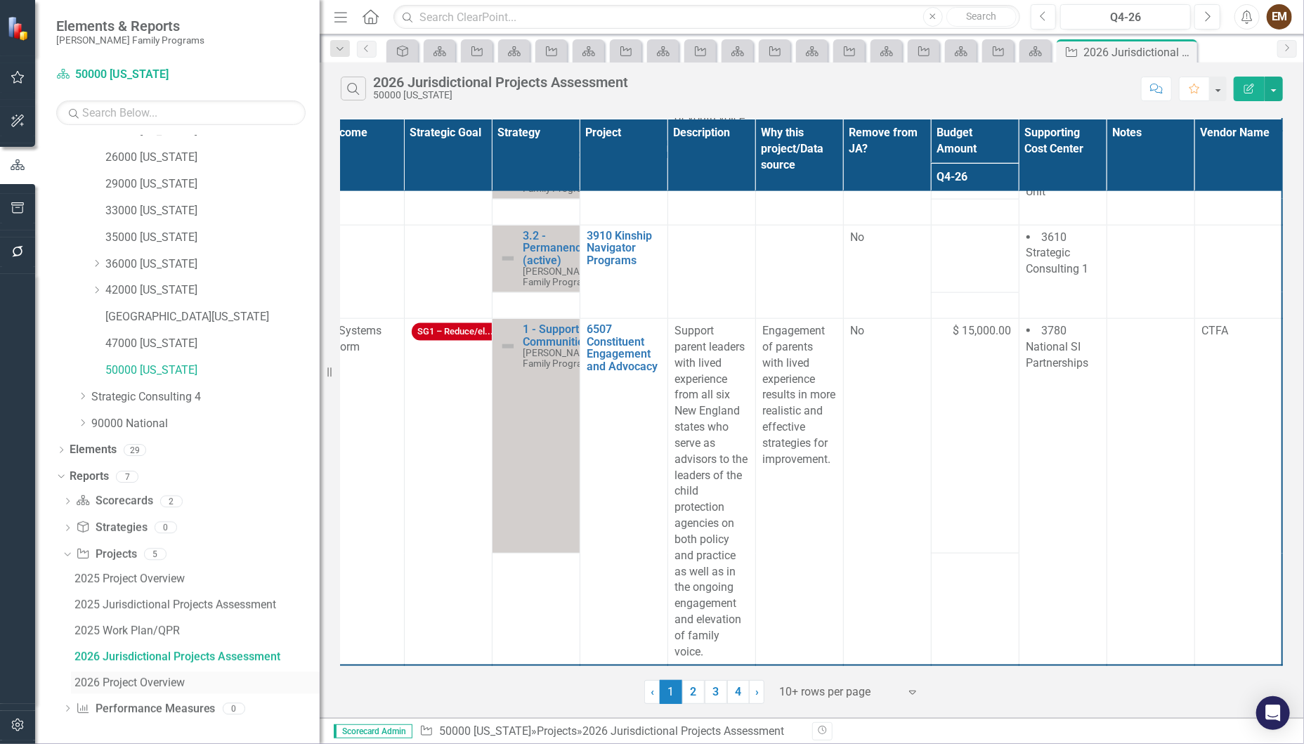
click at [120, 678] on div "2026 Project Overview" at bounding box center [196, 682] width 245 height 13
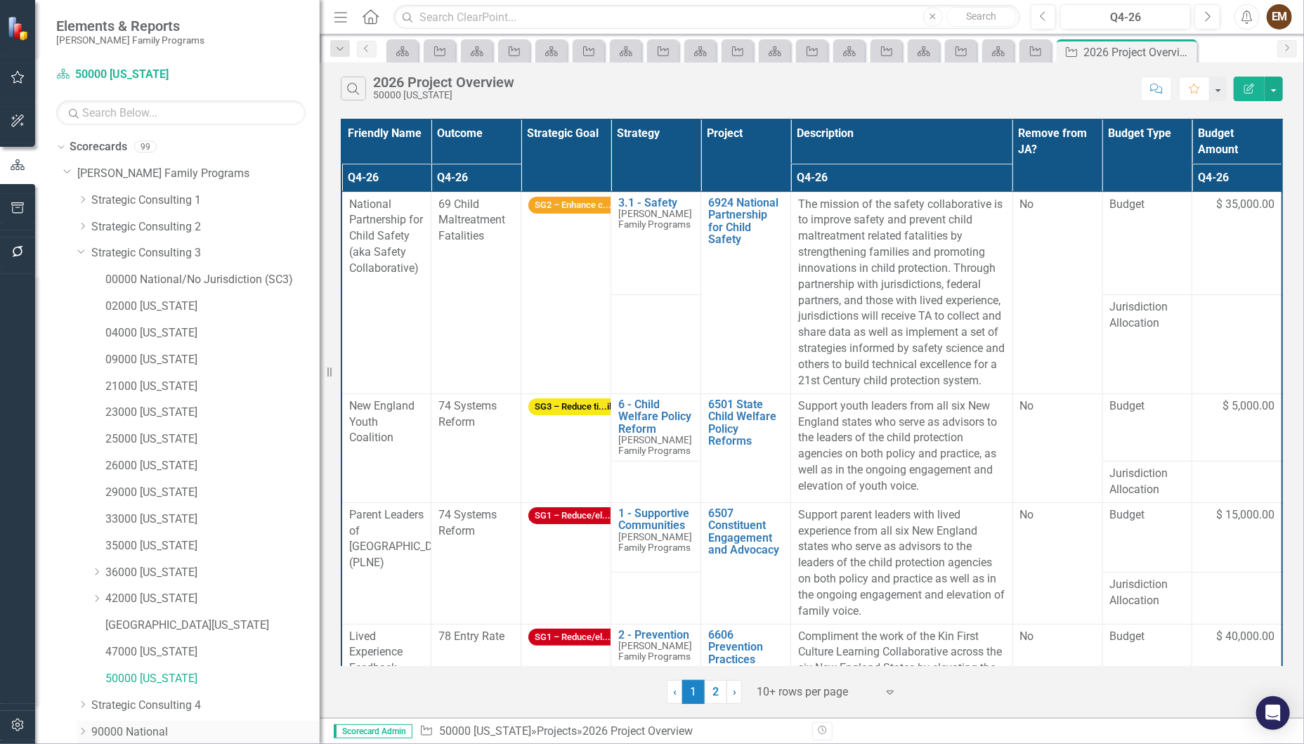
click at [81, 250] on icon "Dropdown" at bounding box center [81, 251] width 8 height 11
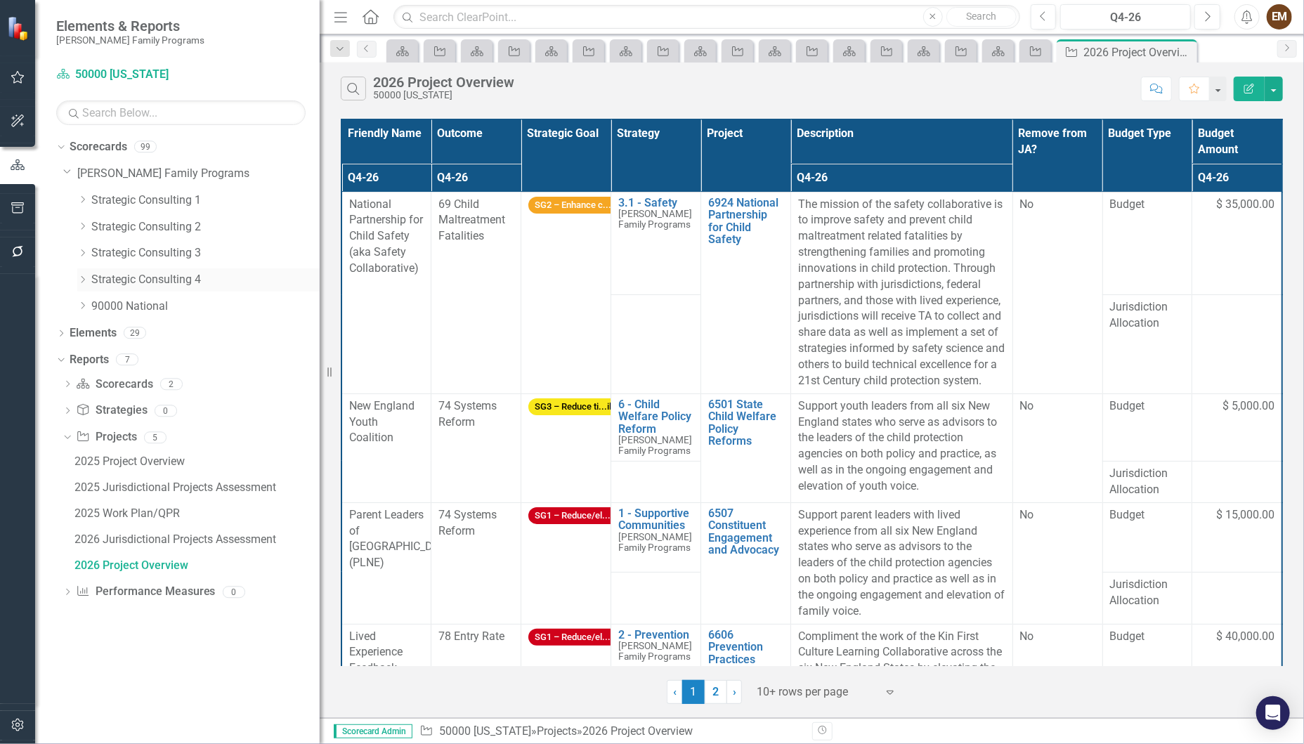
click at [85, 277] on icon "Dropdown" at bounding box center [82, 279] width 11 height 8
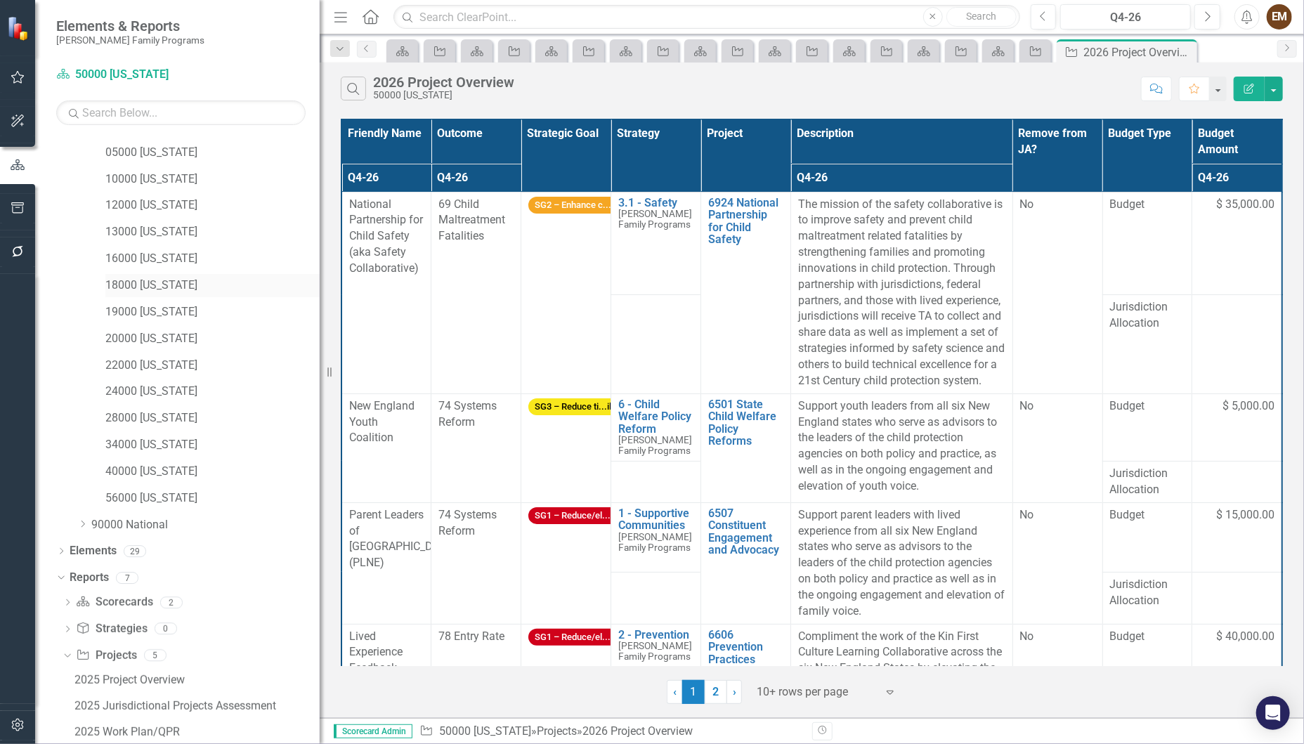
scroll to position [211, 0]
click at [178, 435] on link "34000 [US_STATE]" at bounding box center [212, 441] width 214 height 16
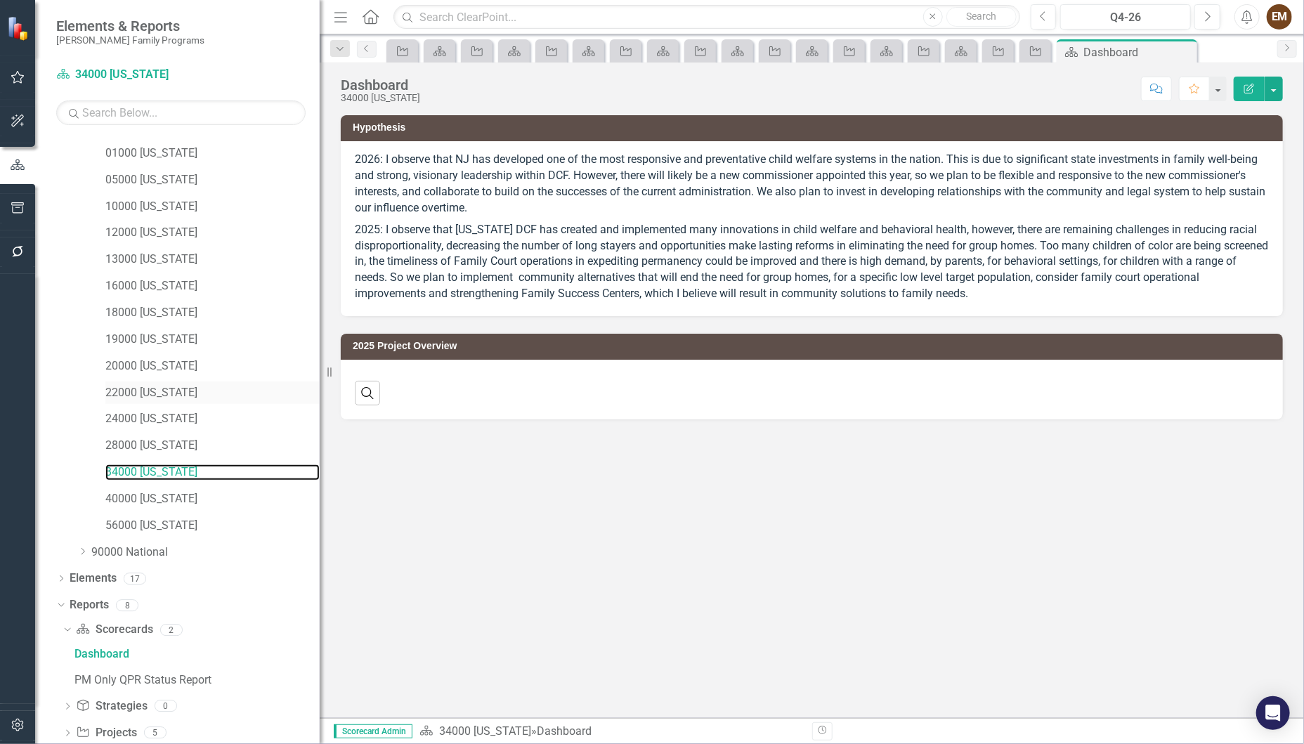
scroll to position [230, 0]
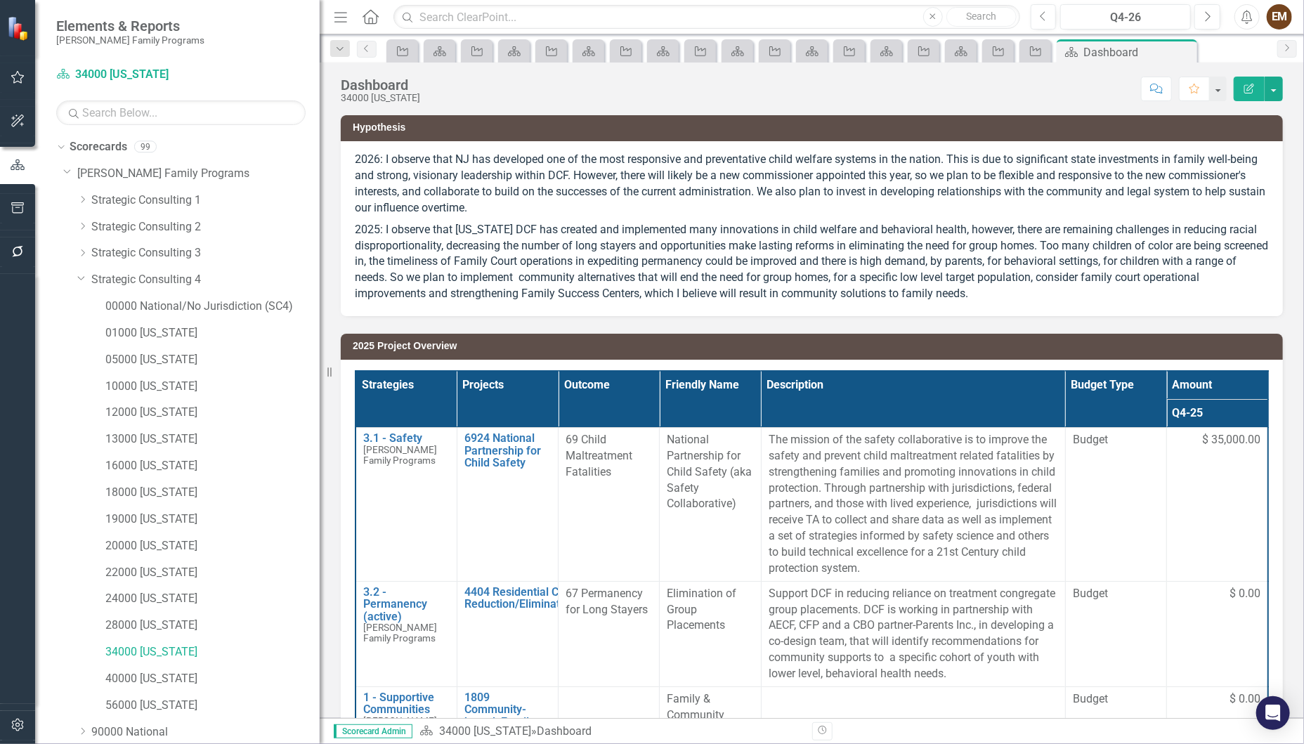
scroll to position [178, 0]
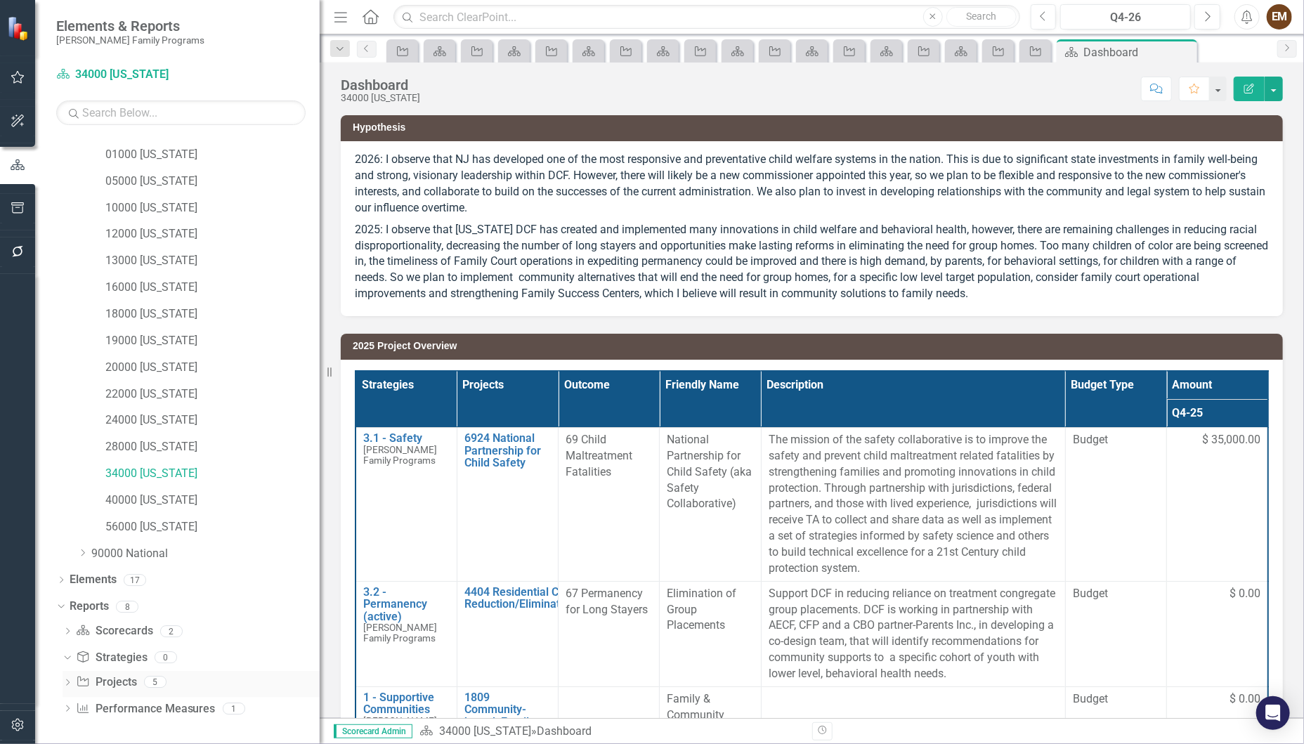
click at [65, 681] on icon "Dropdown" at bounding box center [68, 684] width 10 height 8
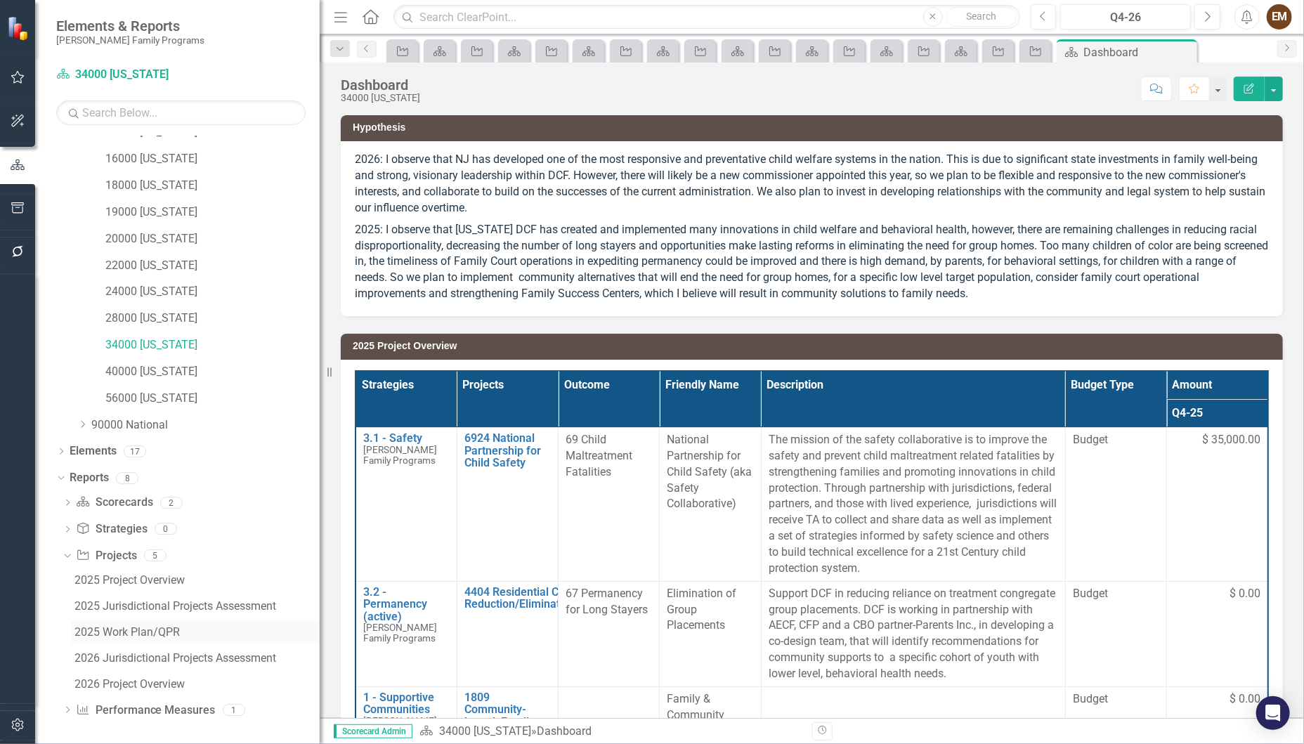
scroll to position [308, 0]
click at [175, 657] on div "2026 Jurisdictional Projects Assessment" at bounding box center [196, 656] width 245 height 13
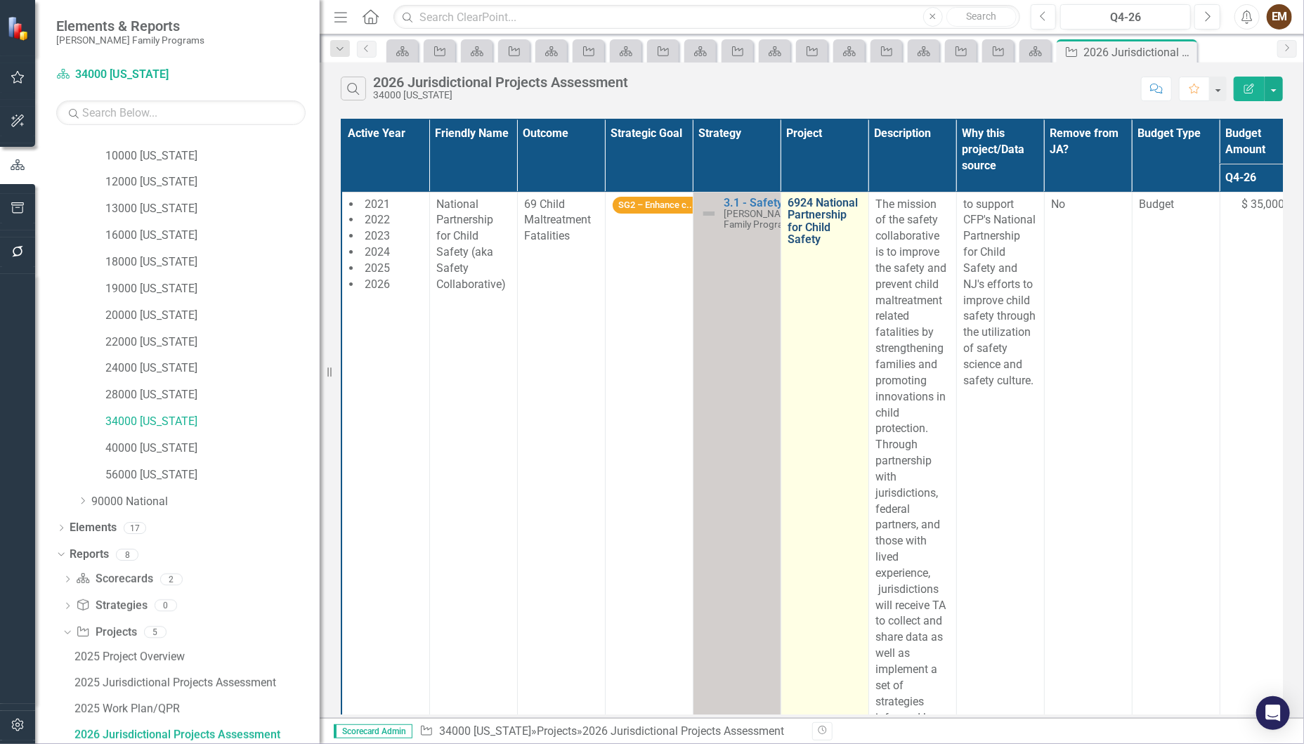
click at [817, 210] on link "6924 National Partnership for Child Safety" at bounding box center [824, 221] width 73 height 49
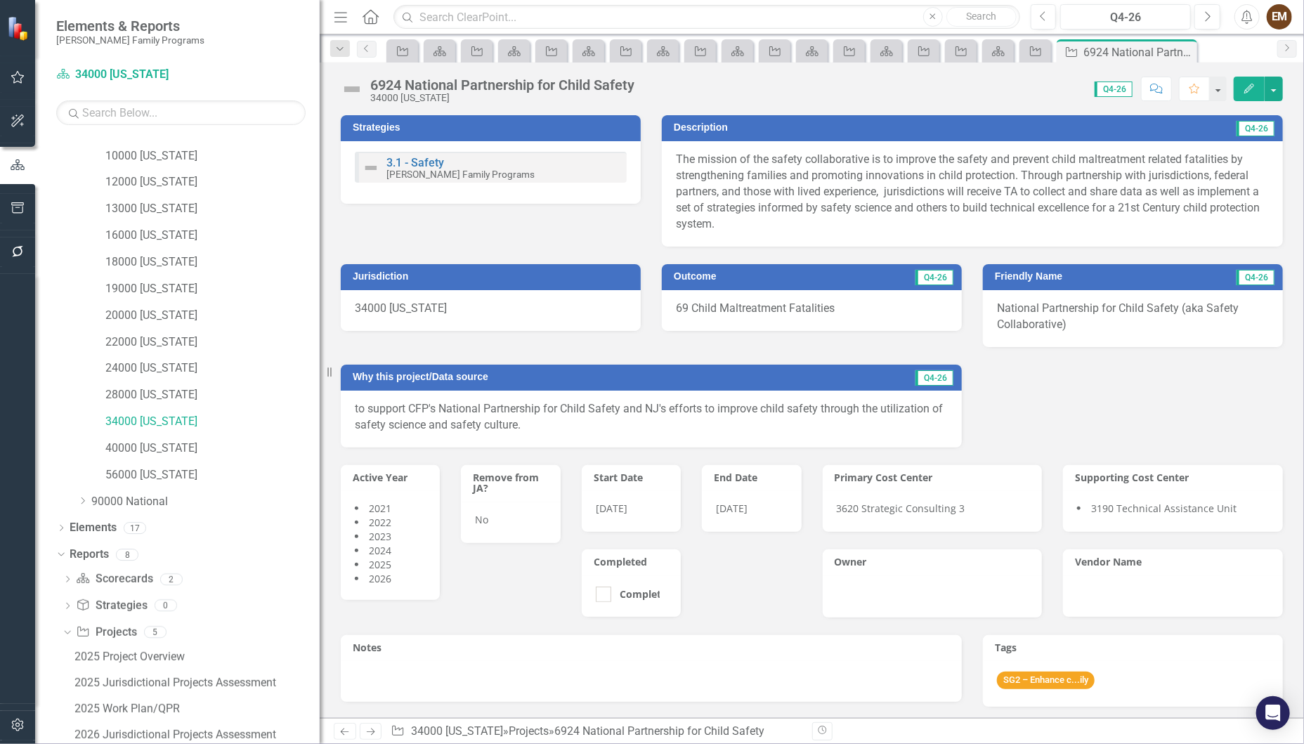
click at [940, 501] on div "3620 Strategic Consulting 3" at bounding box center [932, 511] width 220 height 41
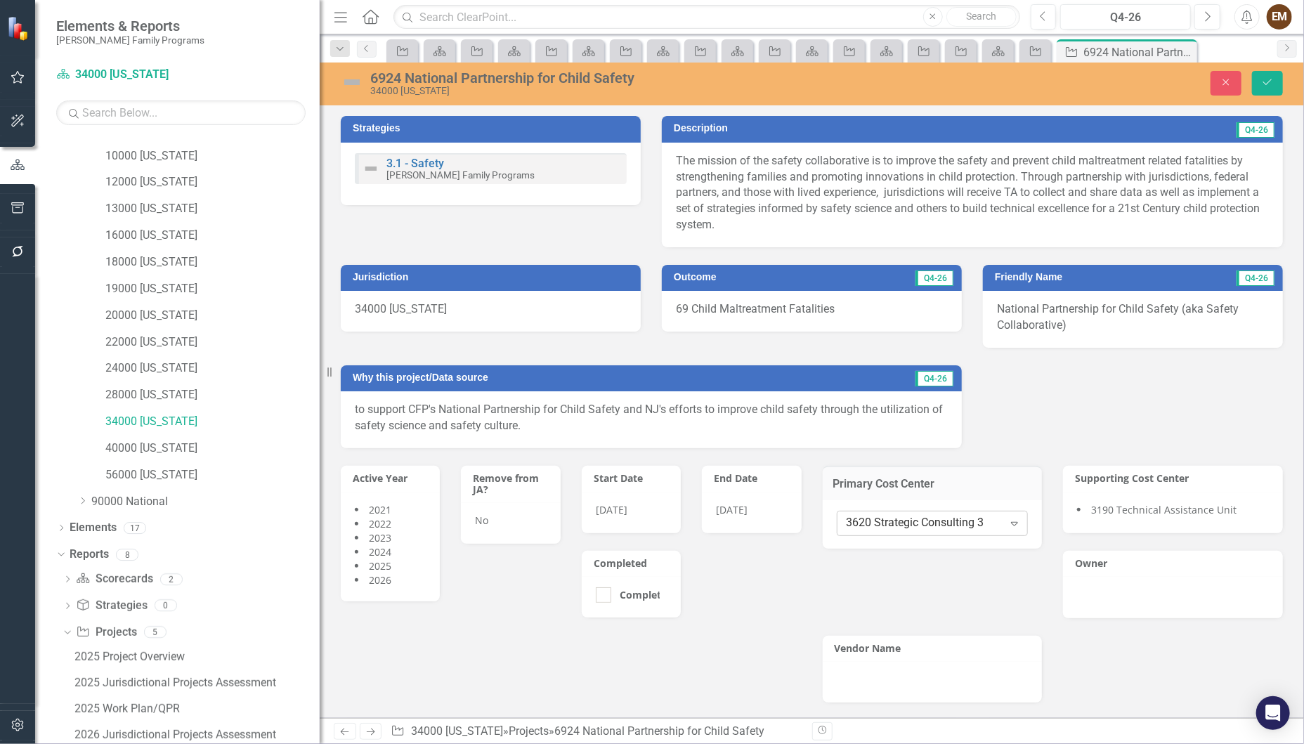
click at [939, 525] on div "3620 Strategic Consulting 3" at bounding box center [924, 523] width 157 height 16
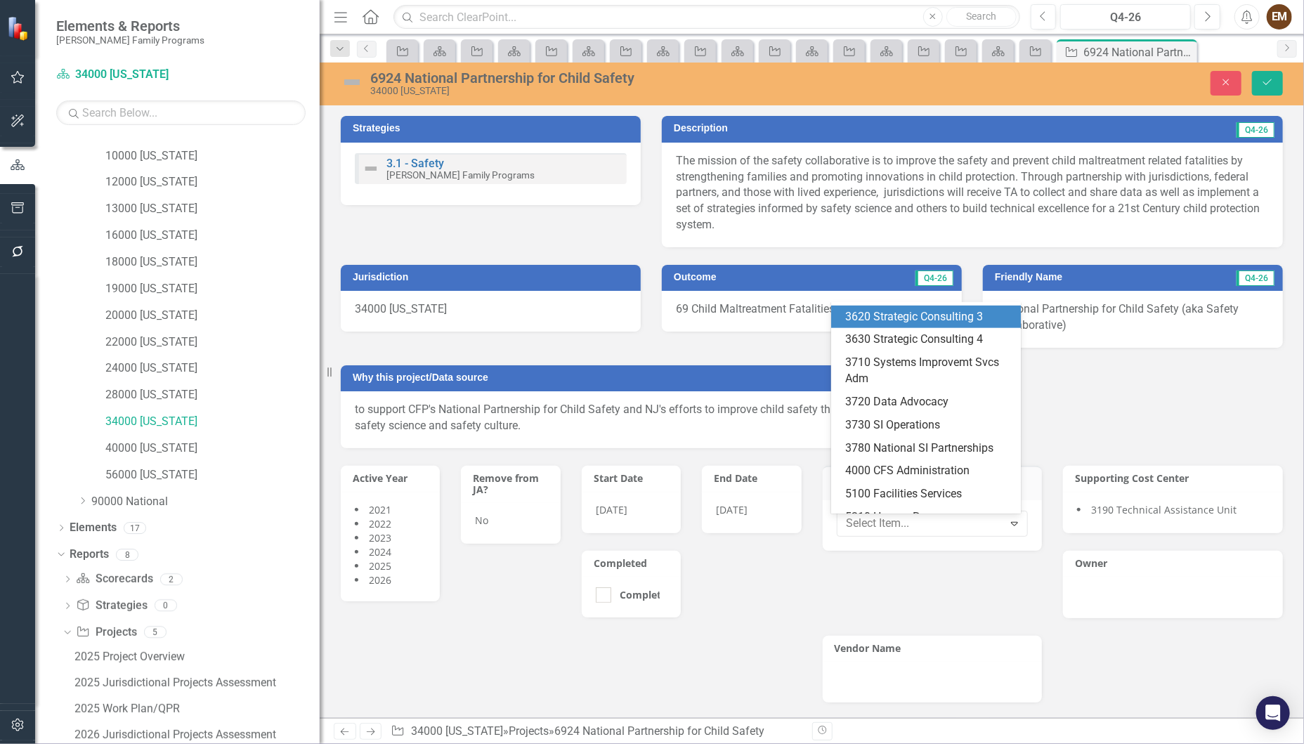
scroll to position [679, 0]
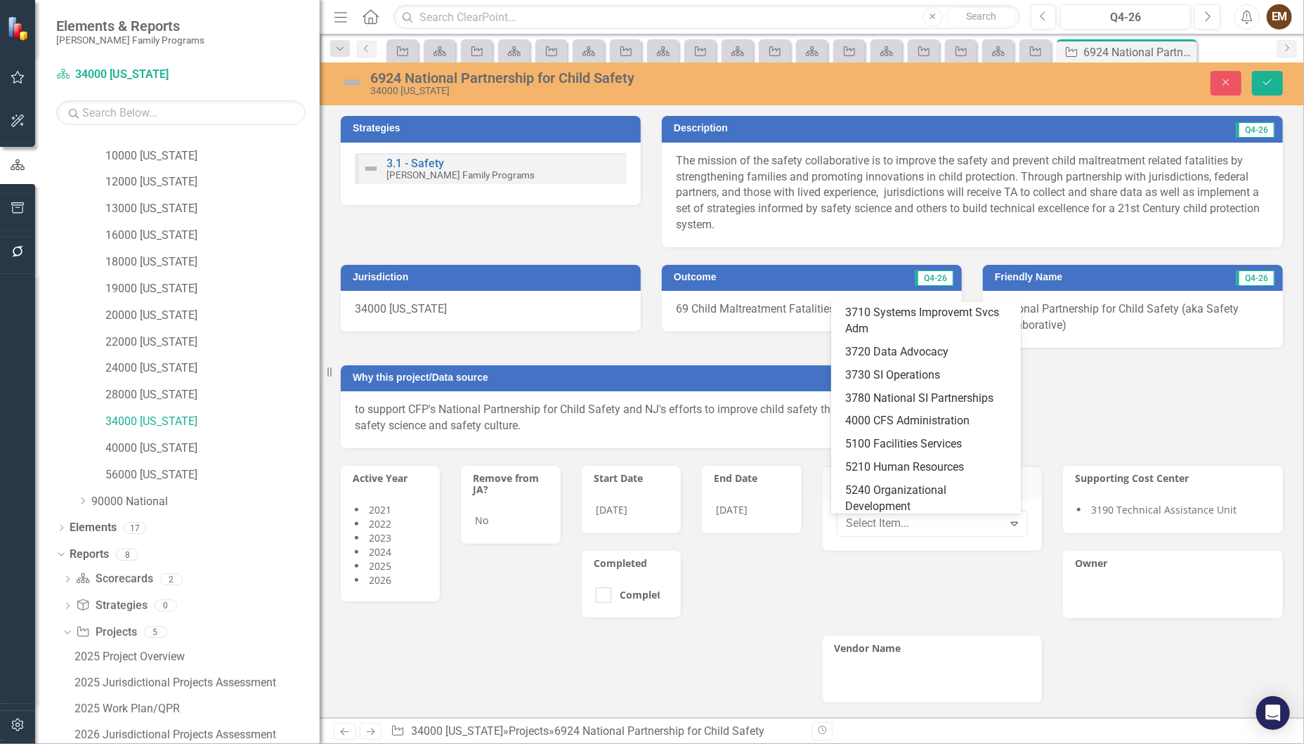
click at [937, 298] on div "3630 Strategic Consulting 4" at bounding box center [928, 290] width 166 height 16
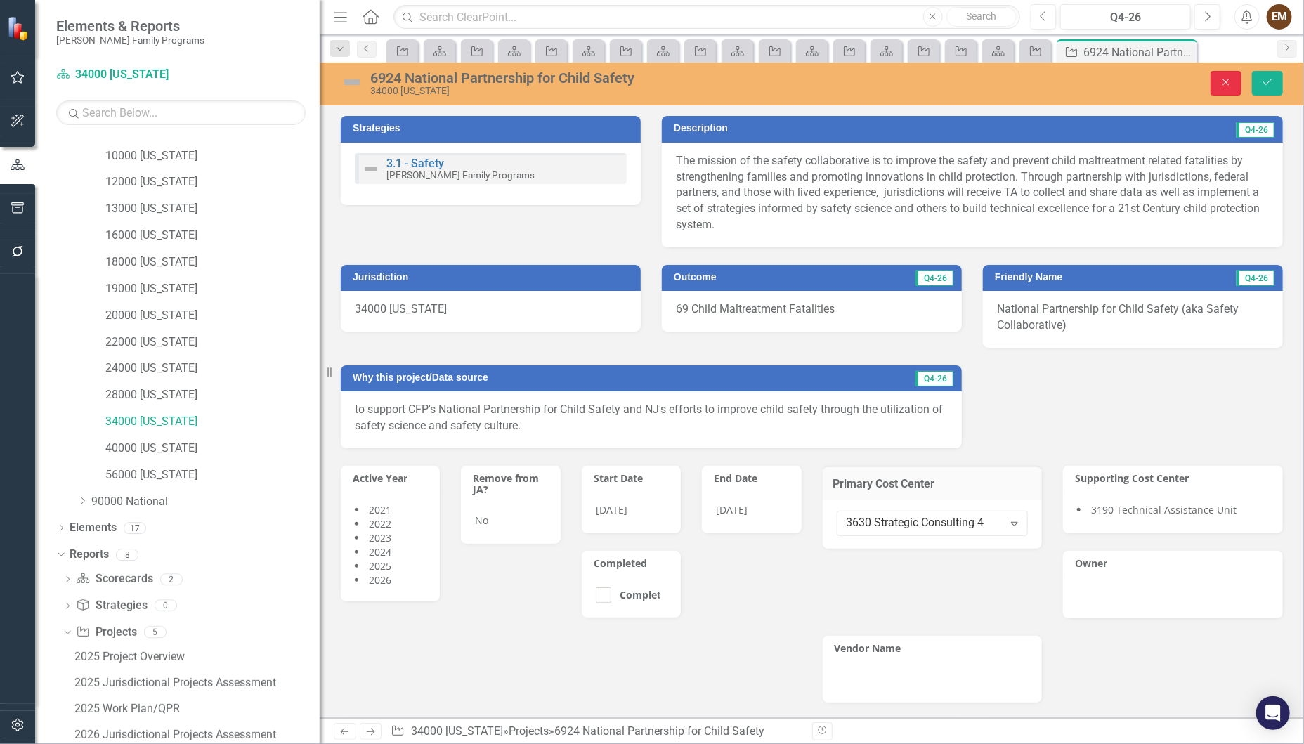
click at [1224, 87] on icon "Close" at bounding box center [1225, 82] width 13 height 10
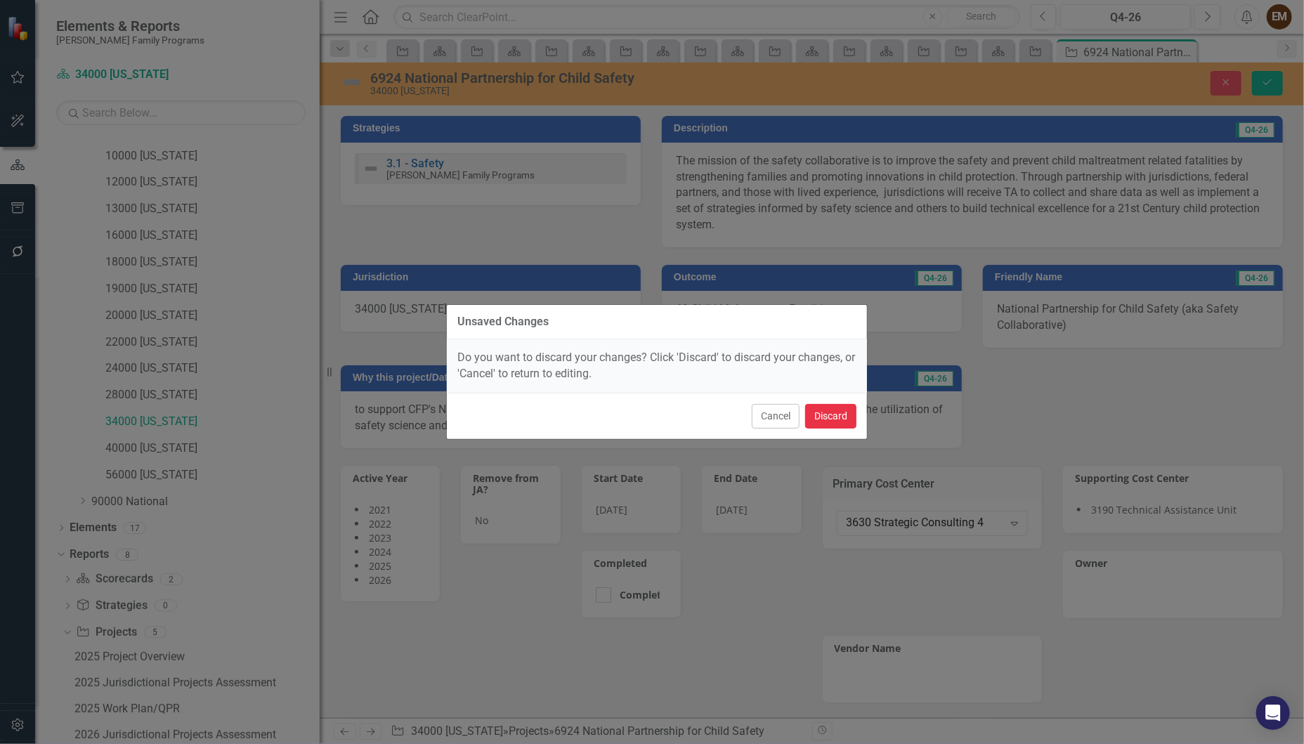
click at [829, 419] on button "Discard" at bounding box center [830, 416] width 51 height 25
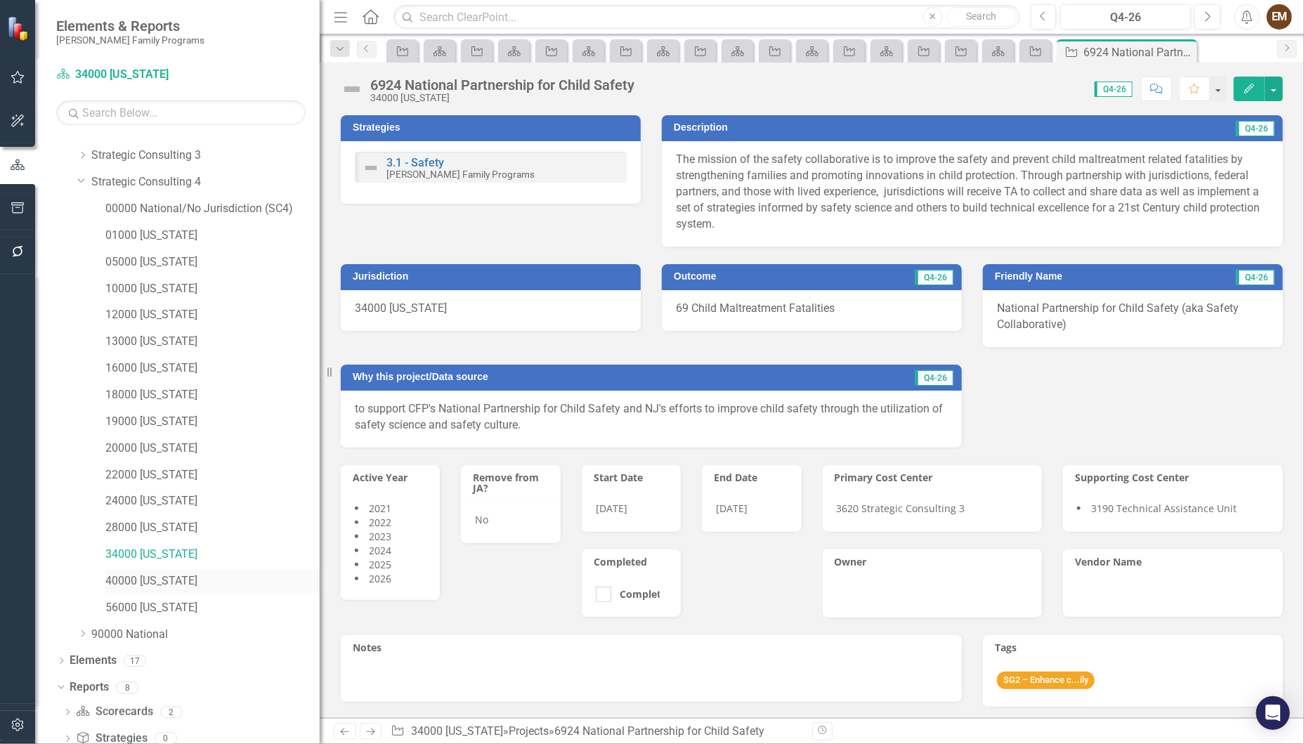
scroll to position [0, 0]
